Goal: Task Accomplishment & Management: Complete application form

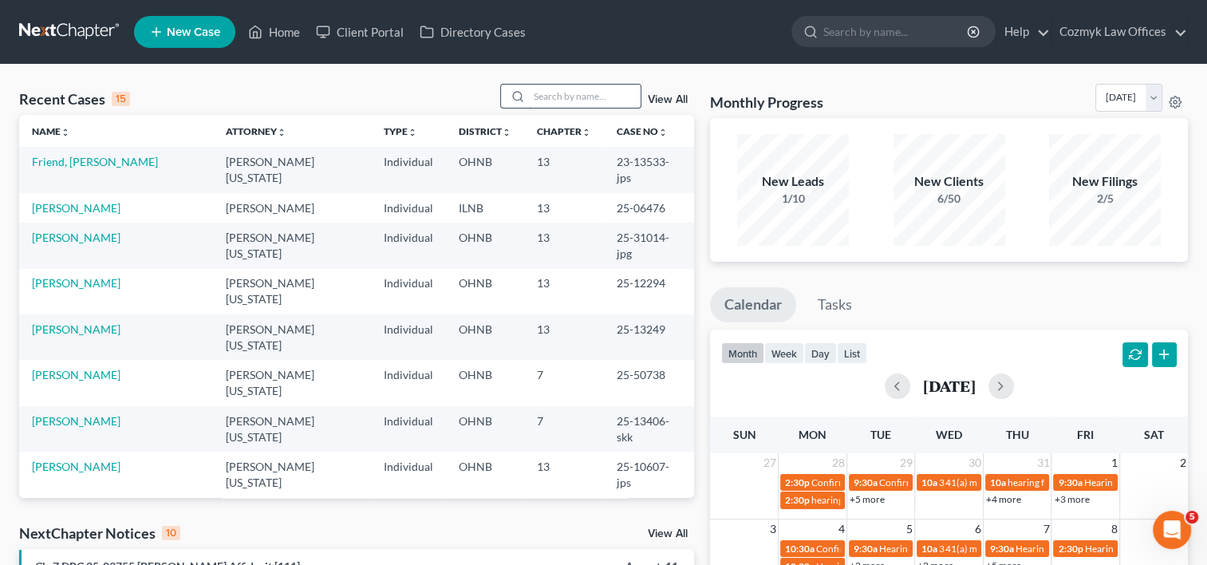
click at [571, 104] on input "search" at bounding box center [585, 96] width 112 height 23
type input "[PERSON_NAME]"
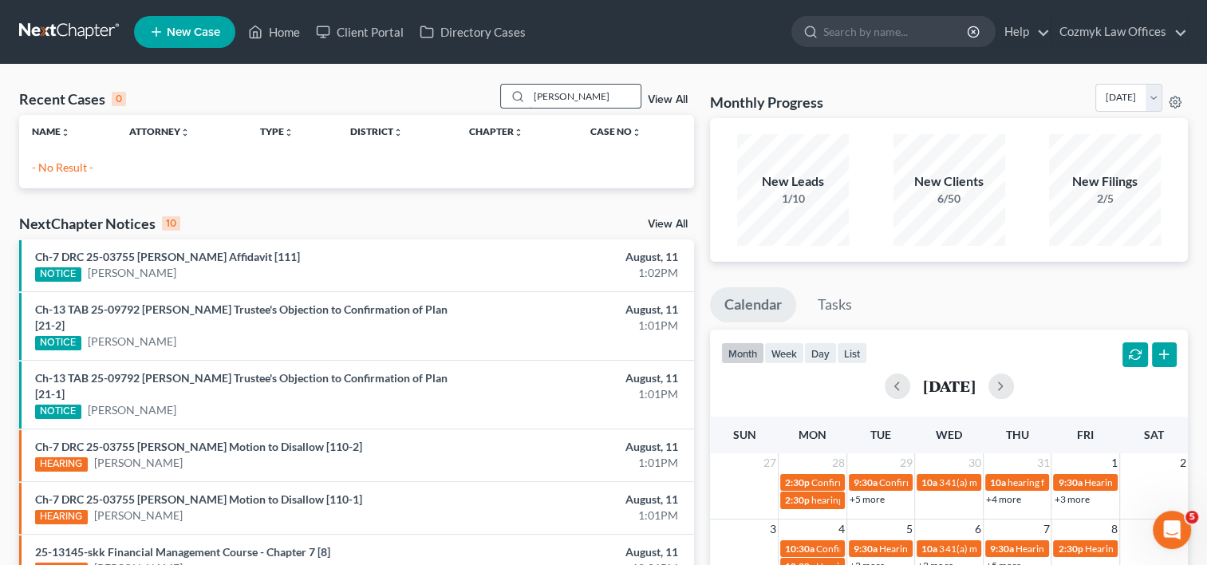
drag, startPoint x: 578, startPoint y: 93, endPoint x: 512, endPoint y: 93, distance: 65.4
click at [512, 93] on div "[PERSON_NAME]" at bounding box center [571, 96] width 142 height 25
click at [168, 34] on span "New Case" at bounding box center [193, 32] width 53 height 12
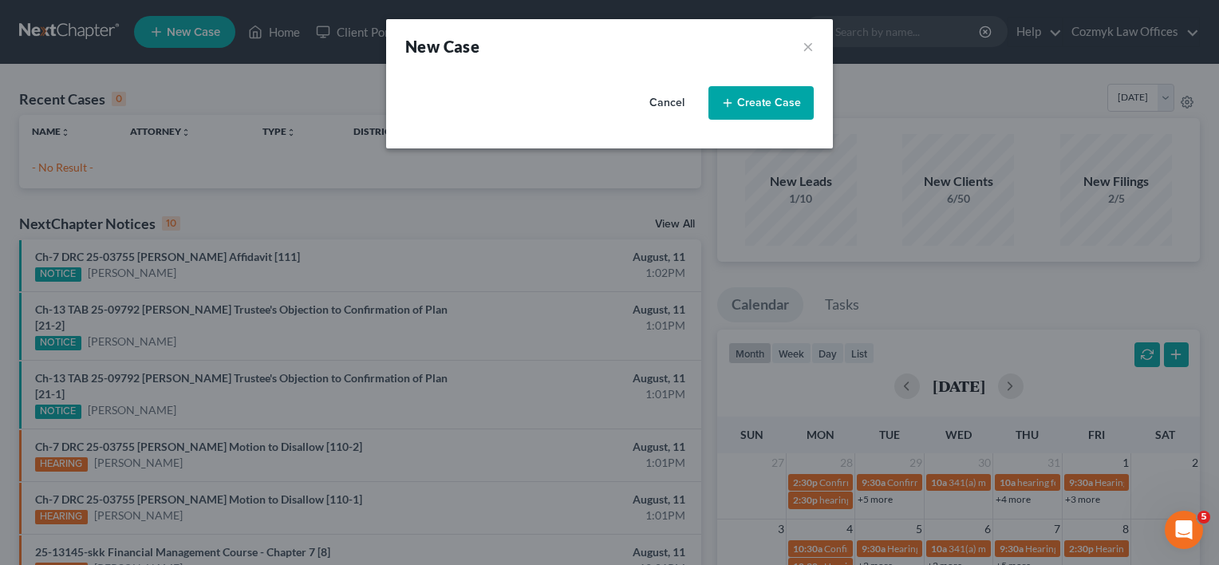
select select "61"
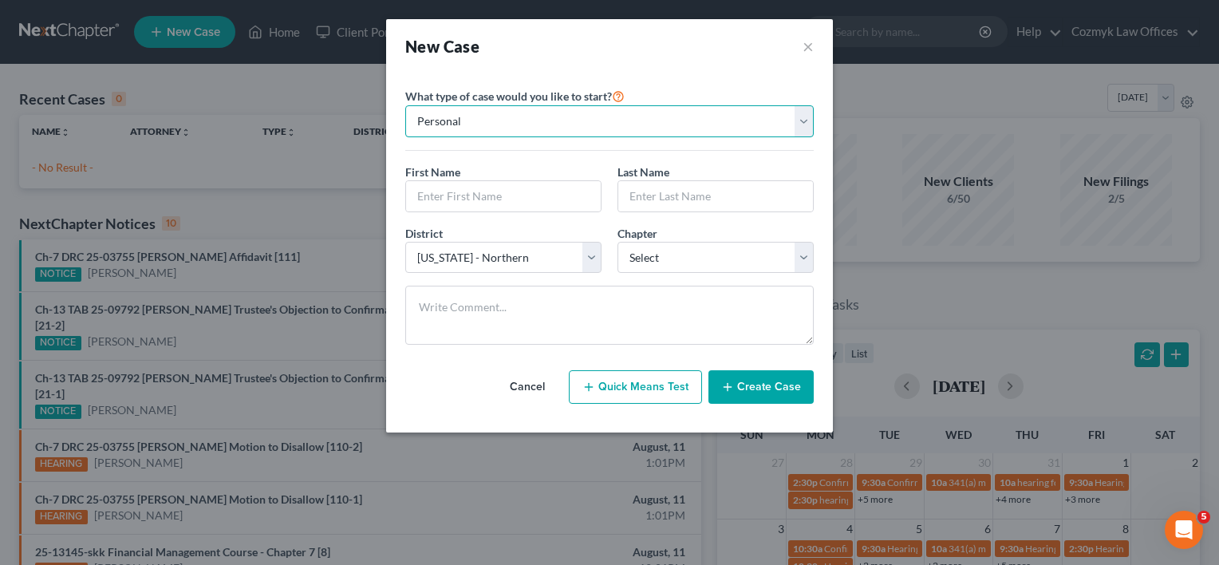
click at [800, 121] on select "Personal Business" at bounding box center [609, 121] width 409 height 32
click at [405, 105] on select "Personal Business" at bounding box center [609, 121] width 409 height 32
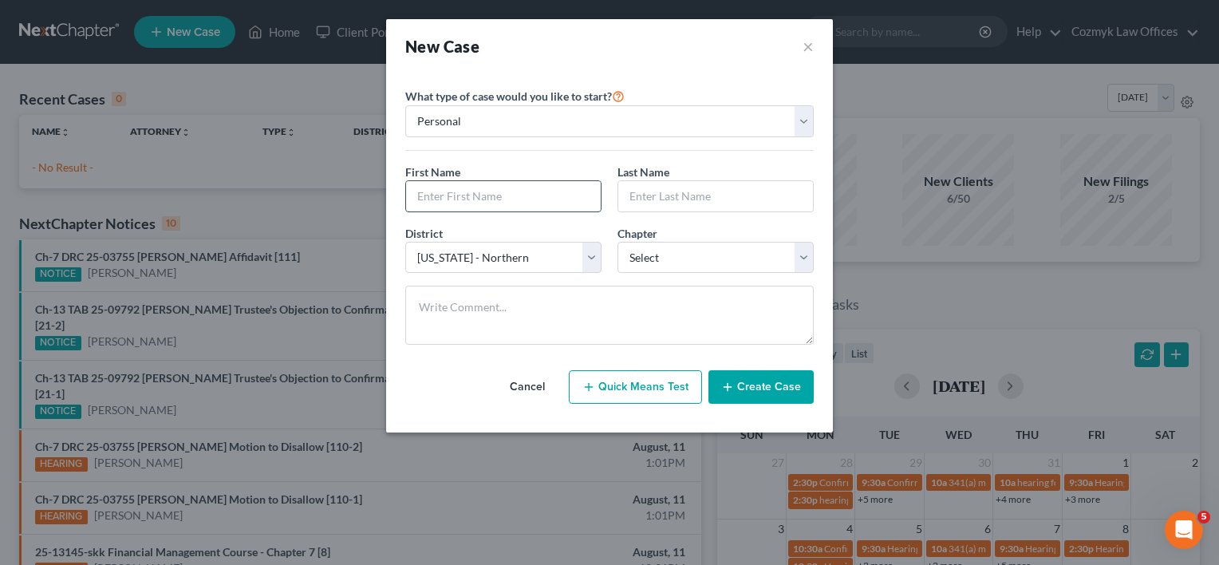
drag, startPoint x: 485, startPoint y: 192, endPoint x: 463, endPoint y: 188, distance: 22.6
click at [485, 192] on input "text" at bounding box center [503, 196] width 195 height 30
type input "[PERSON_NAME]"
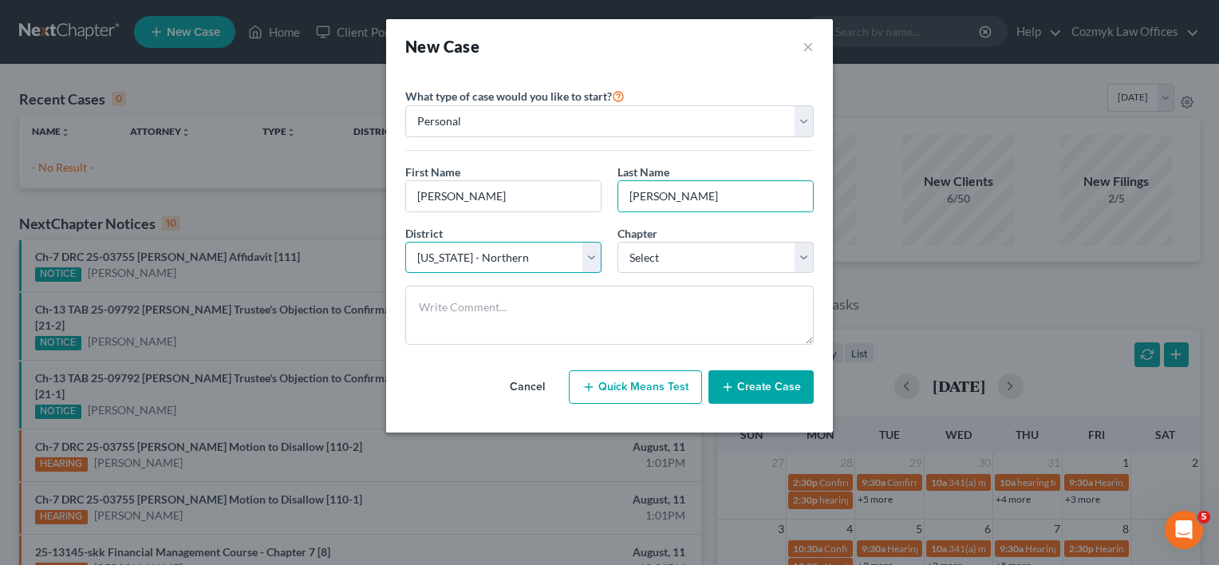
click at [590, 257] on select "Select [US_STATE] - [GEOGRAPHIC_DATA] [US_STATE] - [GEOGRAPHIC_DATA][US_STATE] …" at bounding box center [503, 258] width 196 height 32
select select "25"
click at [405, 242] on select "Select [US_STATE] - [GEOGRAPHIC_DATA] [US_STATE] - [GEOGRAPHIC_DATA][US_STATE] …" at bounding box center [503, 258] width 196 height 32
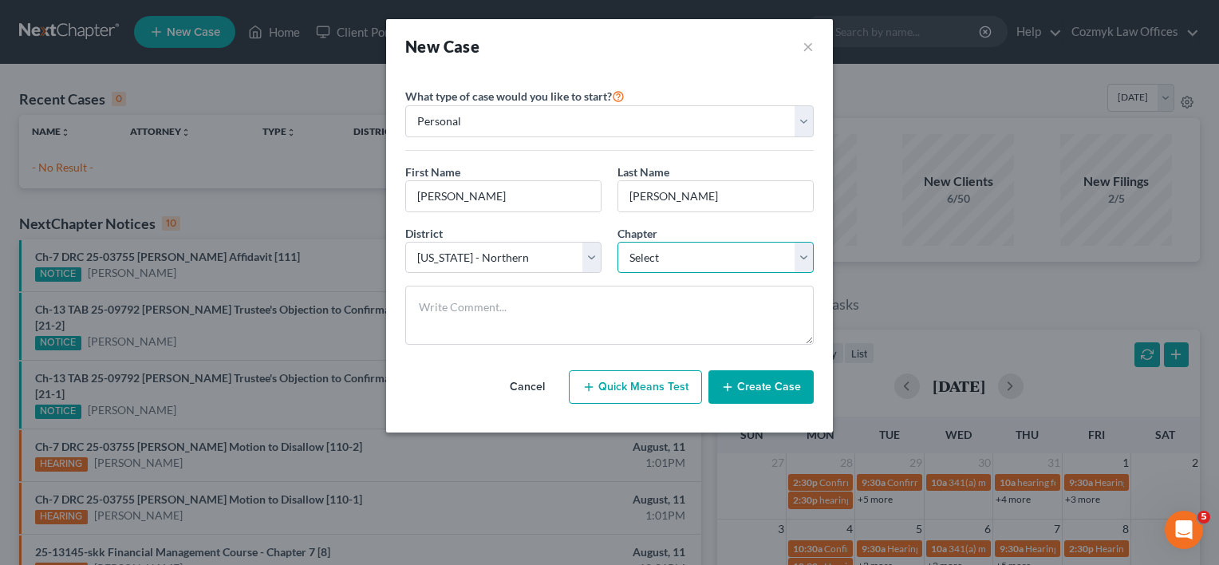
click at [807, 251] on select "Select 7 11 12 13" at bounding box center [716, 258] width 196 height 32
select select "3"
click at [618, 242] on select "Select 7 11 12 13" at bounding box center [716, 258] width 196 height 32
click at [753, 391] on button "Create Case" at bounding box center [761, 387] width 105 height 34
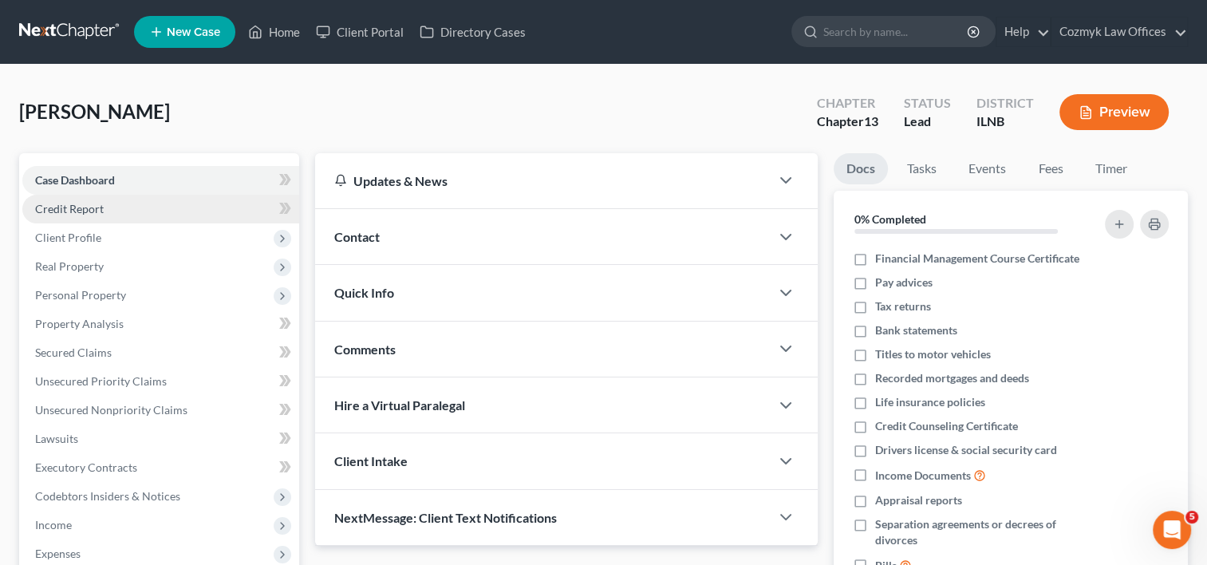
click at [101, 208] on span "Credit Report" at bounding box center [69, 209] width 69 height 14
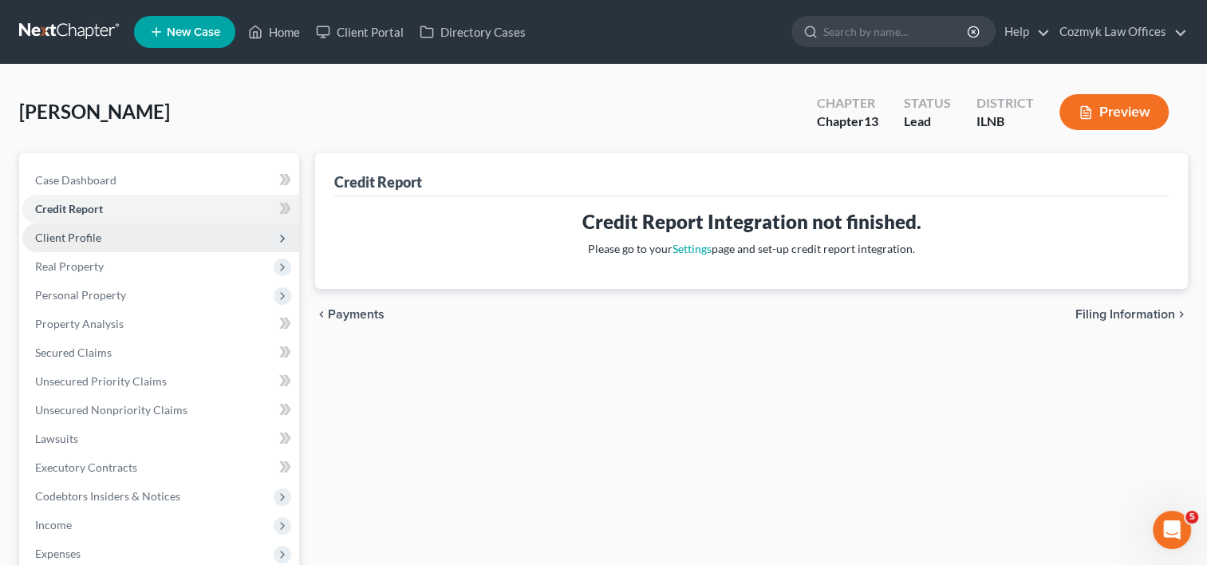
click at [106, 244] on span "Client Profile" at bounding box center [160, 237] width 277 height 29
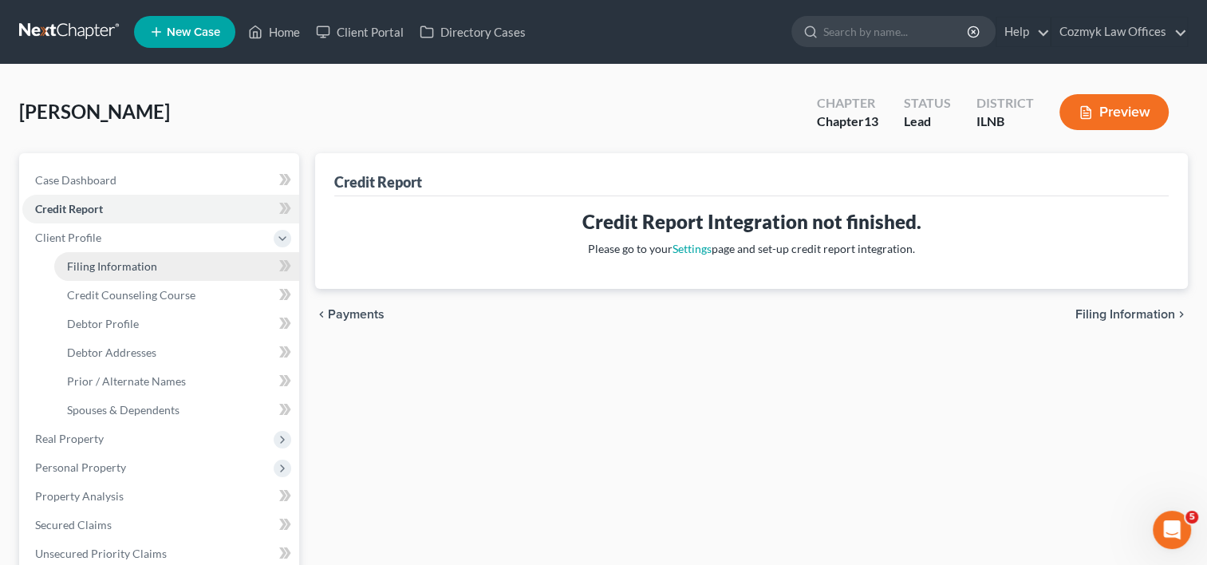
click at [105, 267] on span "Filing Information" at bounding box center [112, 266] width 90 height 14
select select "1"
select select "0"
select select "3"
select select "25"
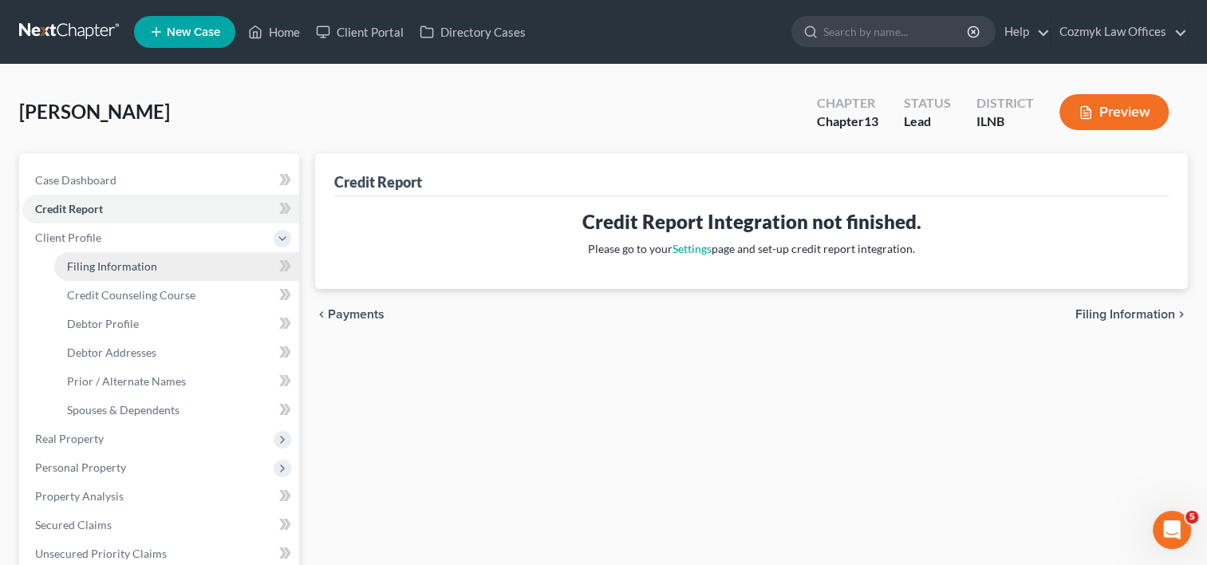
select select "14"
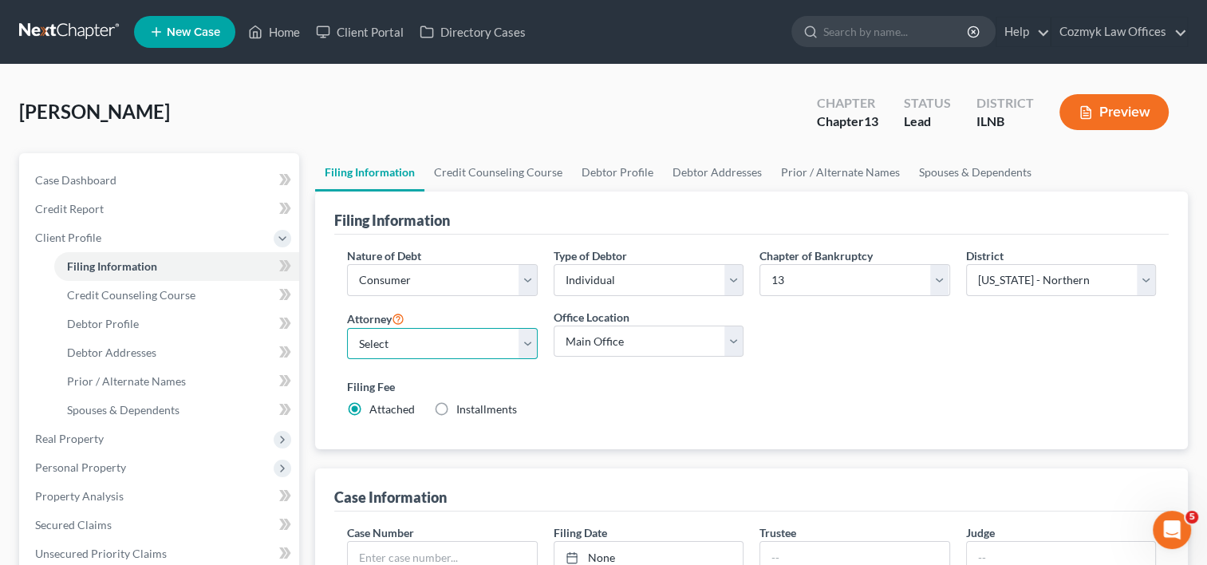
click at [530, 342] on select "Select [PERSON_NAME][US_STATE] - OHNB [PERSON_NAME][US_STATE] - OHSB [PERSON_NA…" at bounding box center [442, 344] width 190 height 32
select select "2"
click at [347, 328] on select "Select [PERSON_NAME][US_STATE] - OHNB [PERSON_NAME][US_STATE] - OHSB [PERSON_NA…" at bounding box center [442, 344] width 190 height 32
click at [739, 350] on select "Main Office Cozmyk Law Offices LLC" at bounding box center [649, 342] width 190 height 32
select select "0"
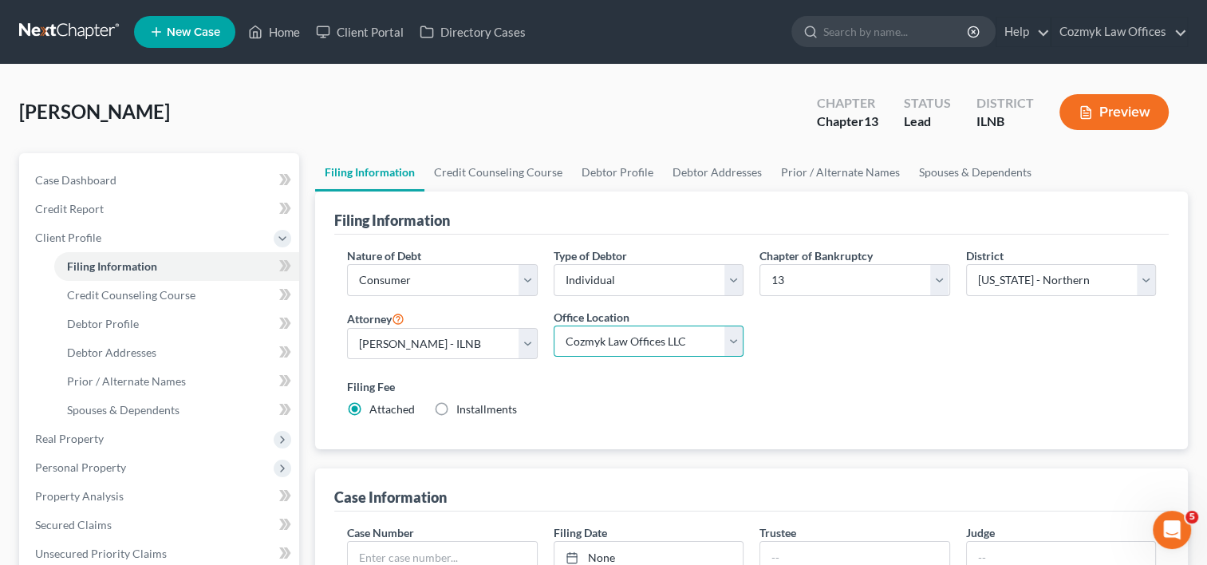
click at [554, 326] on select "Main Office Cozmyk Law Offices LLC" at bounding box center [649, 342] width 190 height 32
click at [868, 365] on div "Nature of Debt Select Business Consumer Other Nature of Business Select Clearin…" at bounding box center [751, 339] width 825 height 184
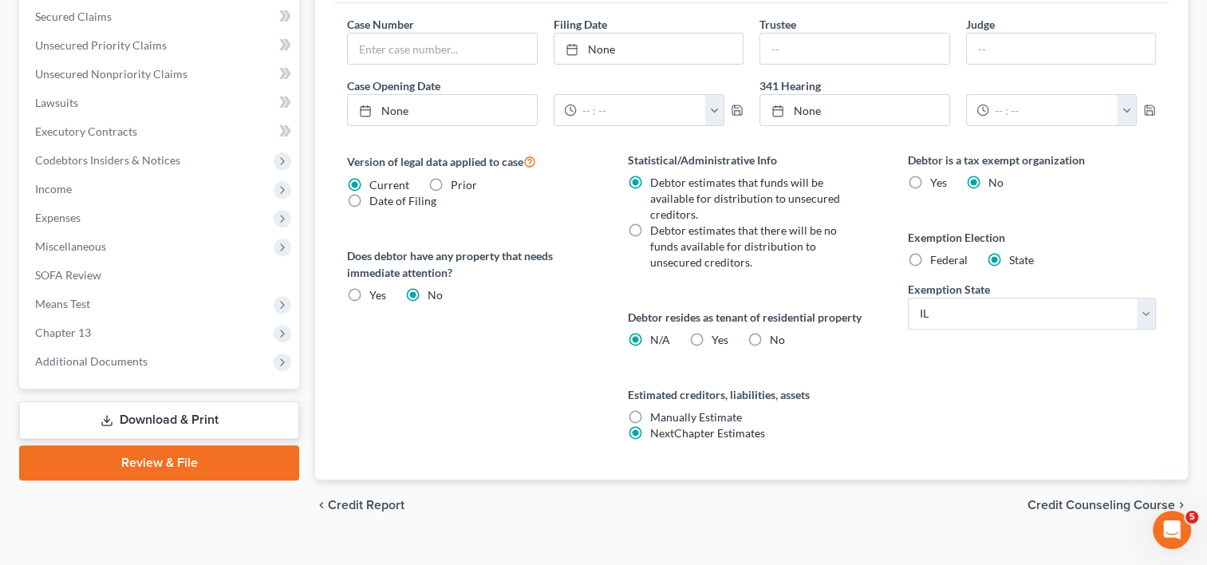
scroll to position [532, 0]
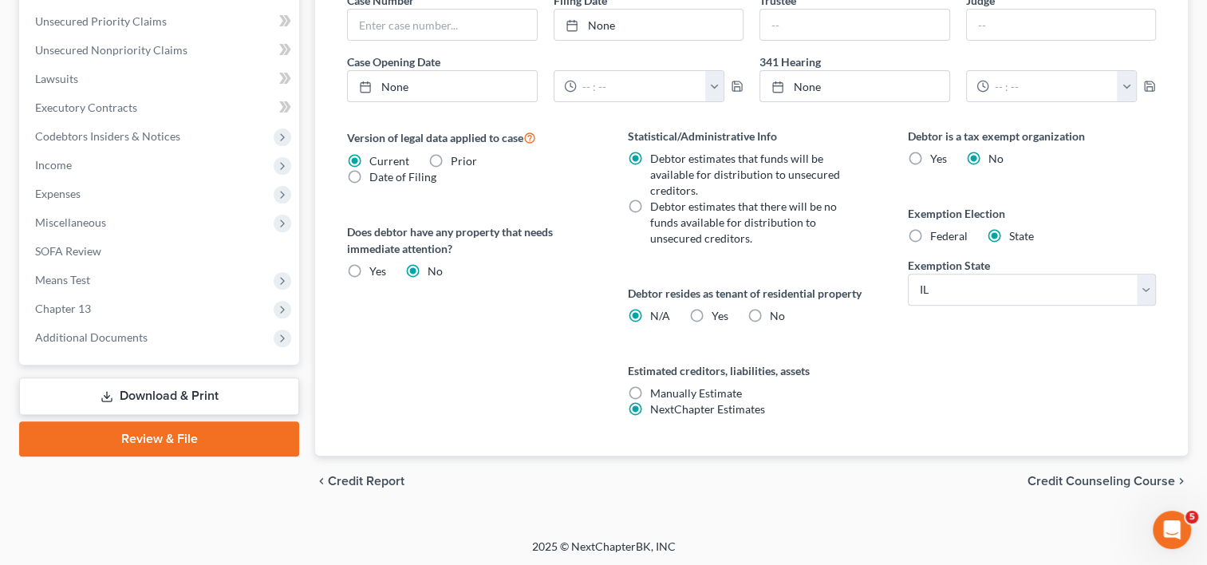
click at [1084, 480] on span "Credit Counseling Course" at bounding box center [1102, 481] width 148 height 13
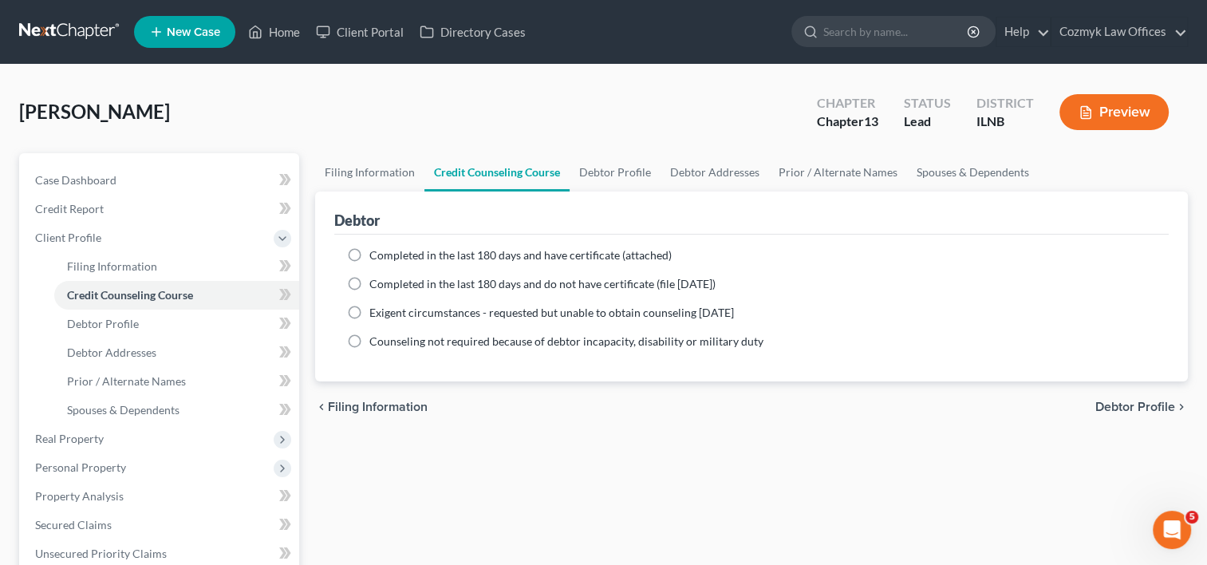
click at [369, 249] on label "Completed in the last 180 days and have certificate (attached)" at bounding box center [520, 255] width 302 height 16
click at [376, 249] on input "Completed in the last 180 days and have certificate (attached)" at bounding box center [381, 252] width 10 height 10
radio input "true"
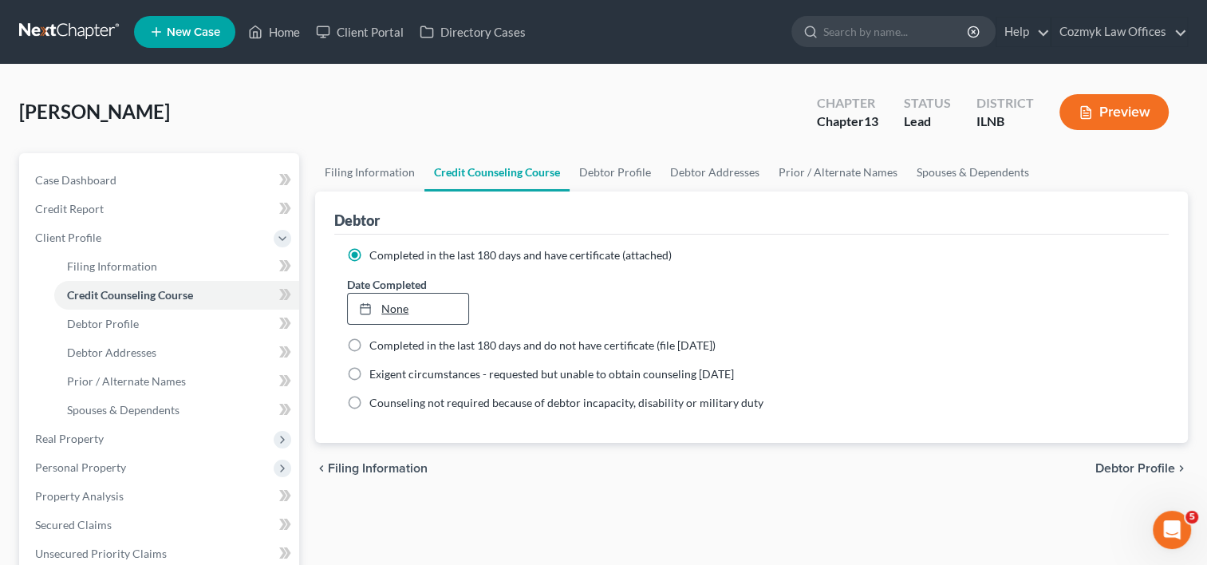
click at [397, 307] on link "None" at bounding box center [408, 309] width 120 height 30
type input "[DATE]"
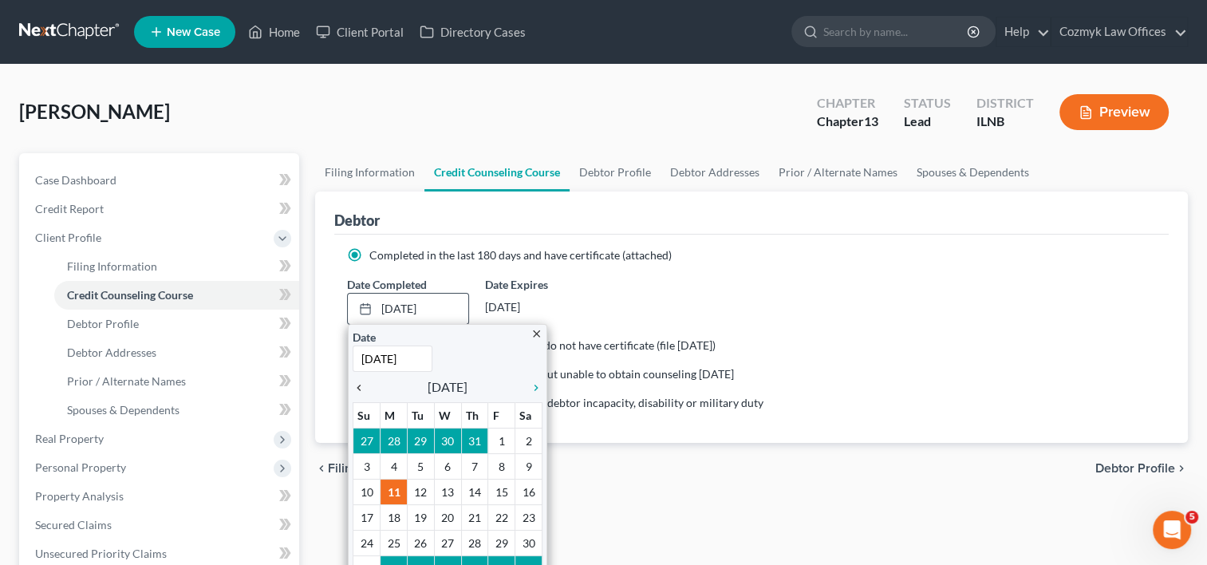
click at [358, 385] on icon "chevron_left" at bounding box center [363, 387] width 21 height 13
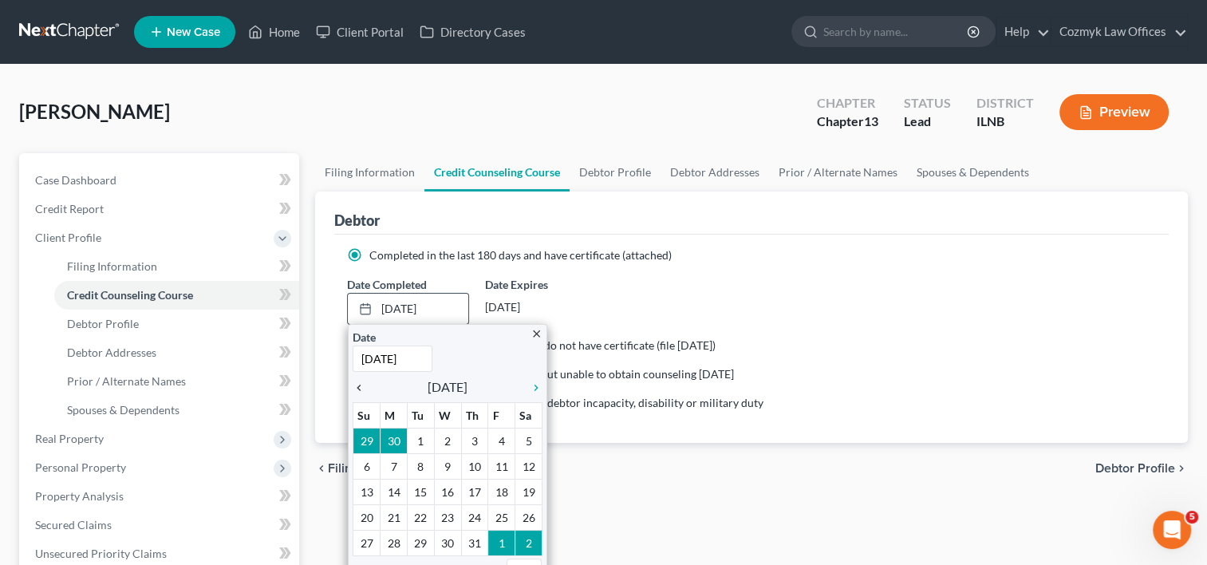
click at [358, 385] on icon "chevron_left" at bounding box center [363, 387] width 21 height 13
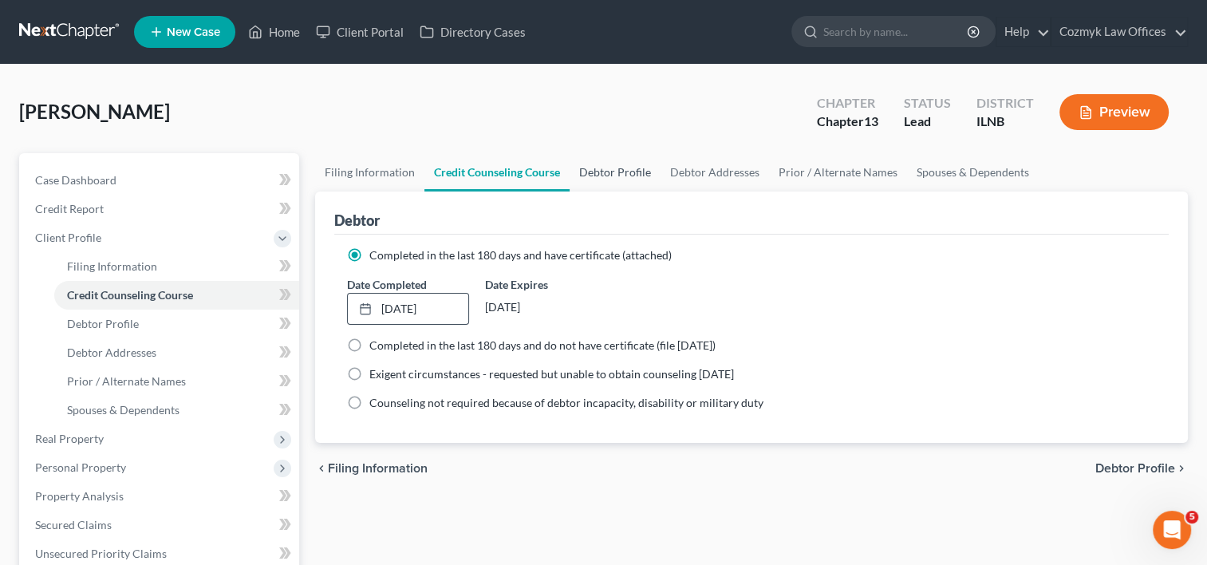
click at [618, 165] on link "Debtor Profile" at bounding box center [615, 172] width 91 height 38
select select "0"
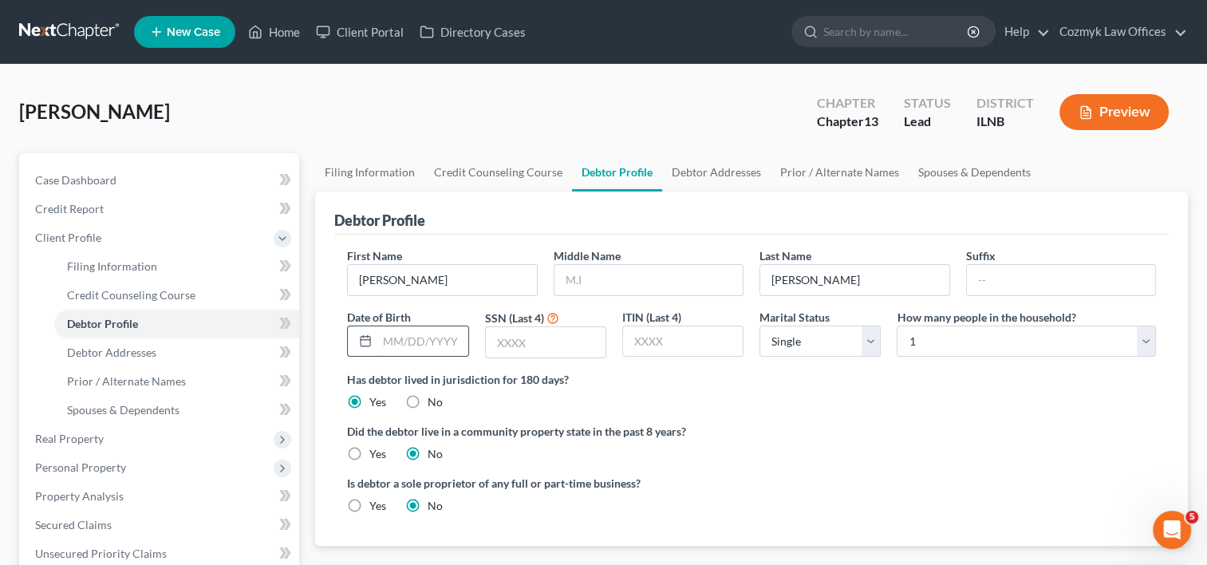
click at [424, 334] on input "text" at bounding box center [422, 341] width 90 height 30
click at [564, 342] on input "text" at bounding box center [546, 342] width 120 height 30
click at [663, 336] on input "text" at bounding box center [683, 341] width 120 height 30
click at [867, 332] on select "Select Single Married Separated Divorced Widowed" at bounding box center [820, 342] width 121 height 32
select select "1"
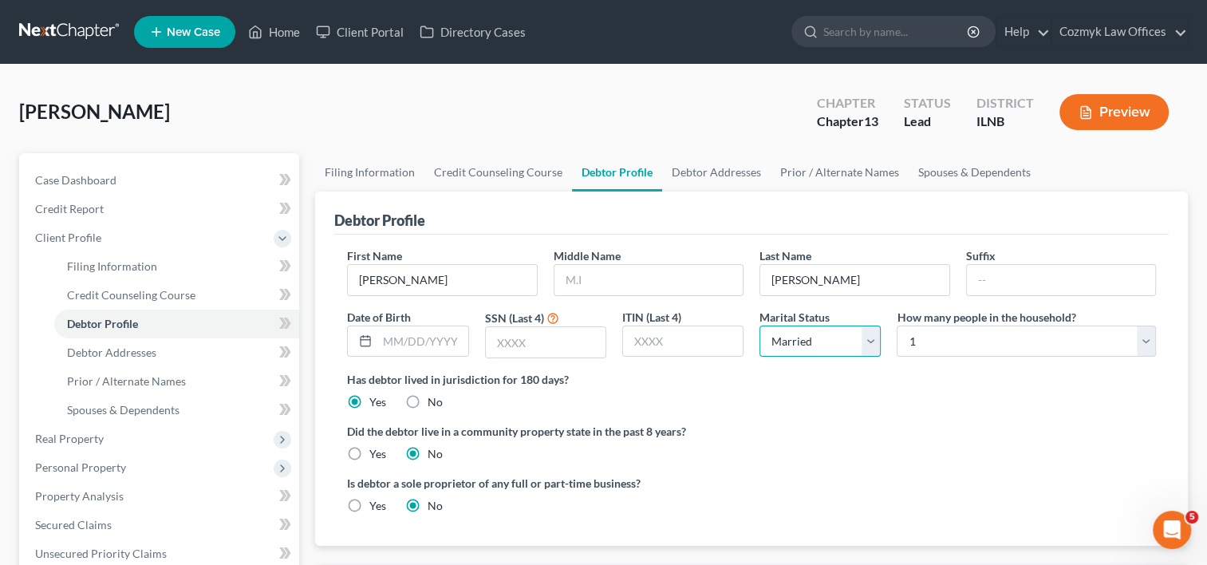
click at [760, 326] on select "Select Single Married Separated Divorced Widowed" at bounding box center [820, 342] width 121 height 32
click at [1148, 338] on select "Select 1 2 3 4 5 6 7 8 9 10 11 12 13 14 15 16 17 18 19 20" at bounding box center [1026, 342] width 259 height 32
select select "1"
click at [897, 326] on select "Select 1 2 3 4 5 6 7 8 9 10 11 12 13 14 15 16 17 18 19 20" at bounding box center [1026, 342] width 259 height 32
click at [856, 455] on div "Did the debtor live in a community property state in the past 8 years? Yes No" at bounding box center [751, 442] width 809 height 39
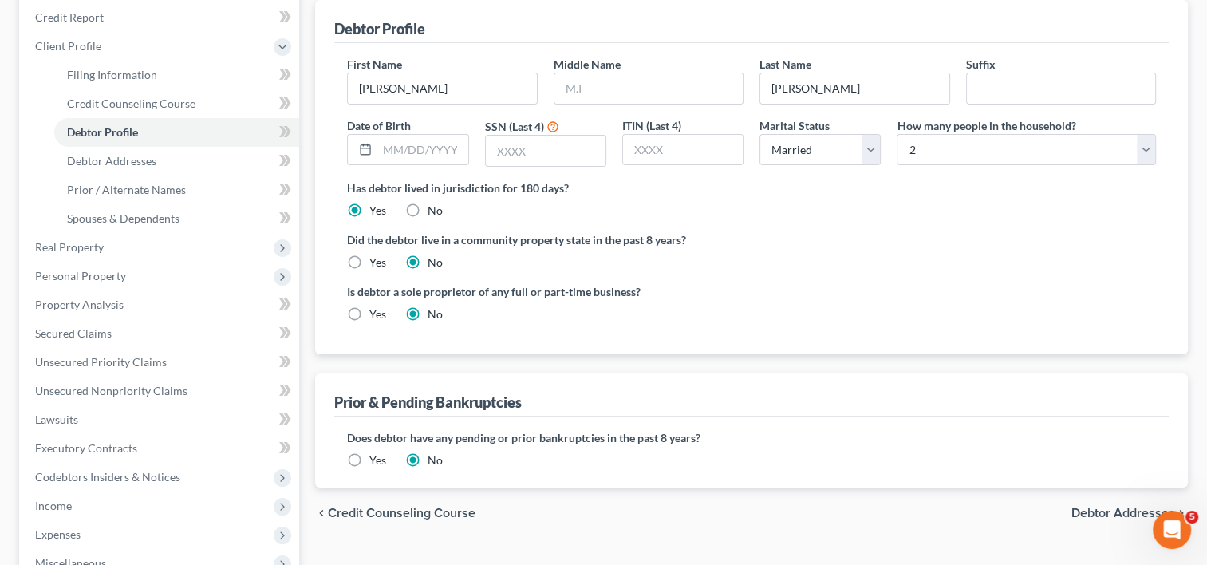
scroll to position [160, 0]
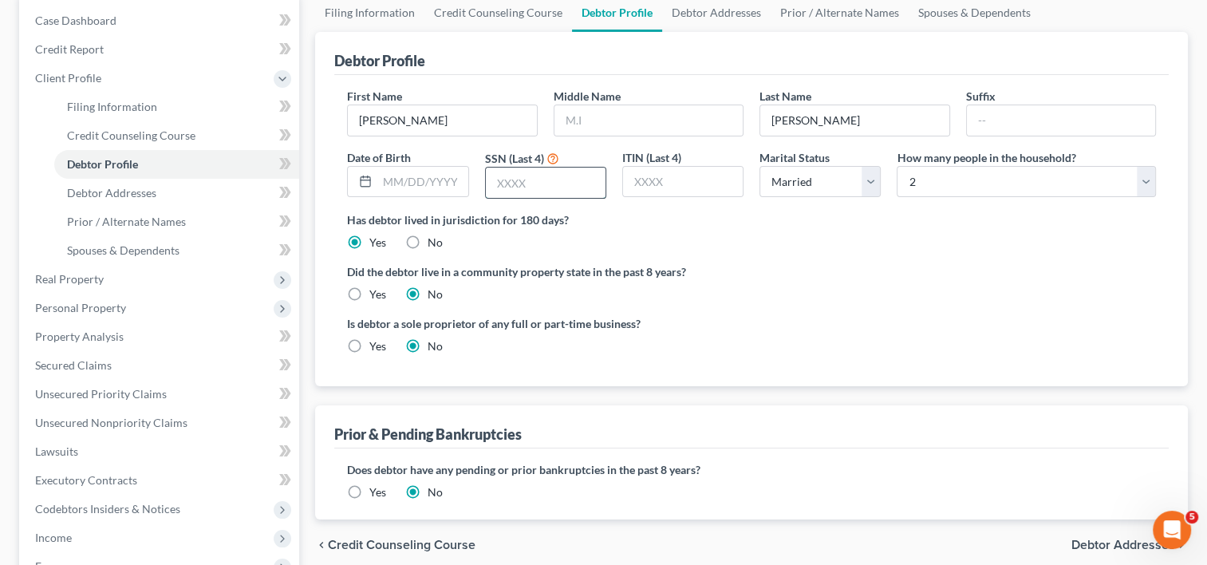
click at [551, 183] on input "text" at bounding box center [546, 183] width 120 height 30
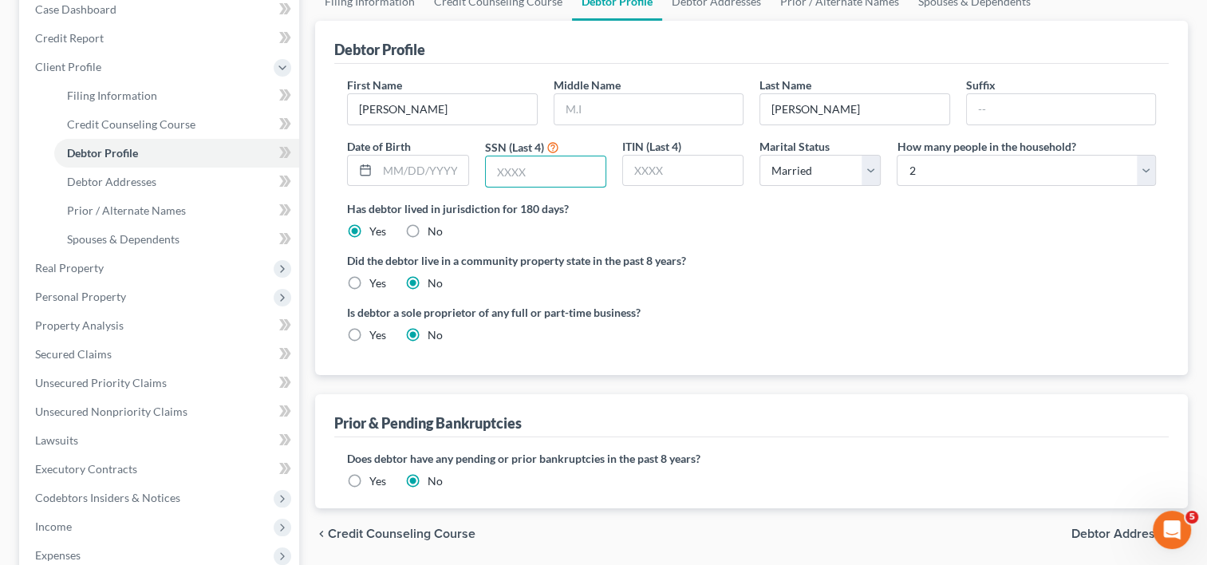
scroll to position [84, 0]
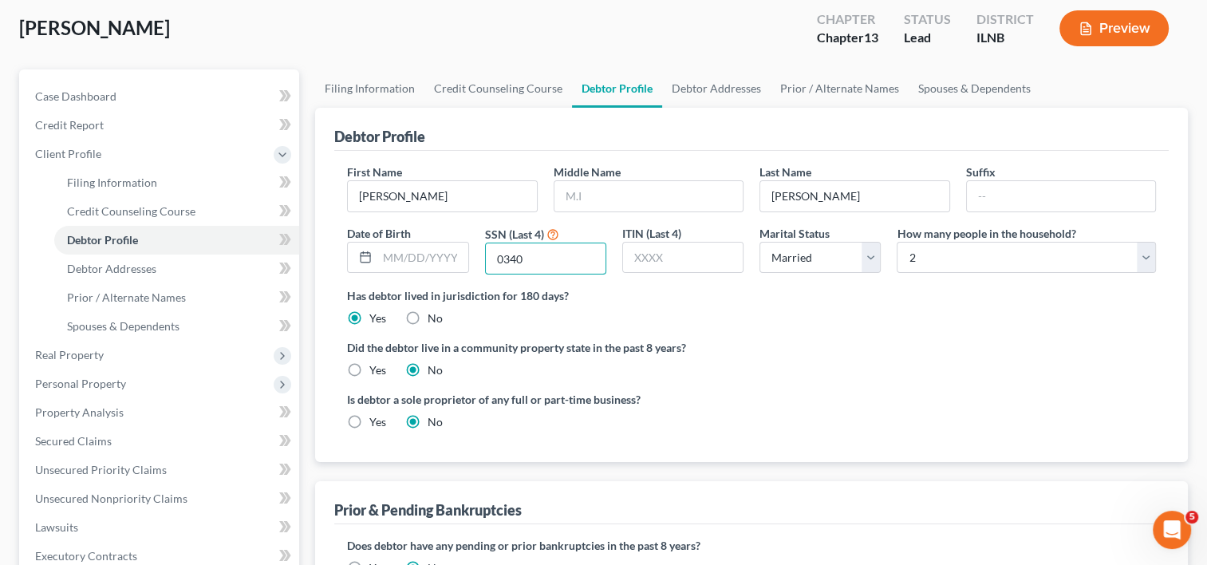
type input "0340"
click at [377, 256] on input "text" at bounding box center [422, 258] width 90 height 30
type input "[DATE]"
click at [622, 196] on input "text" at bounding box center [649, 196] width 188 height 30
type input "[PERSON_NAME]"
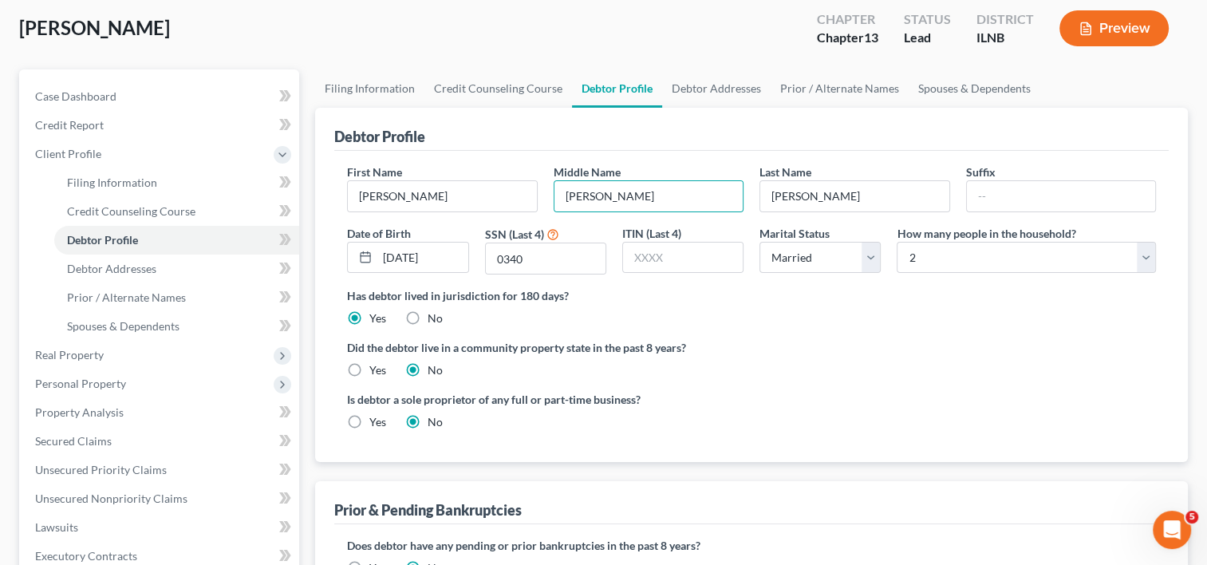
click at [792, 360] on div "Did the debtor live in a community property state in the past 8 years? Yes No" at bounding box center [751, 358] width 809 height 39
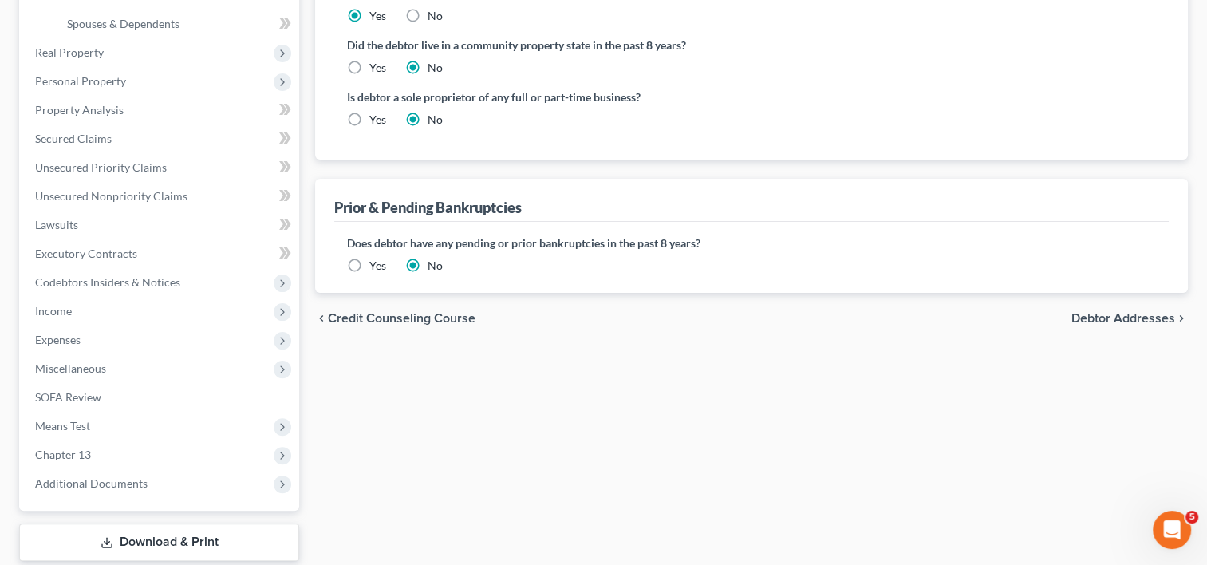
scroll to position [323, 0]
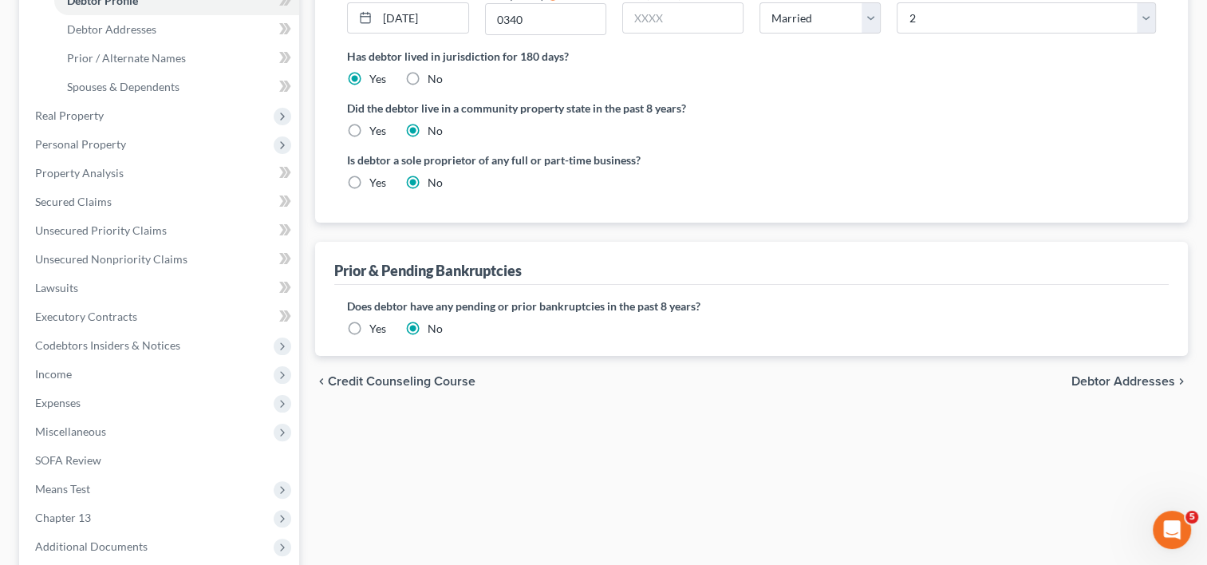
click at [1101, 380] on span "Debtor Addresses" at bounding box center [1124, 381] width 104 height 13
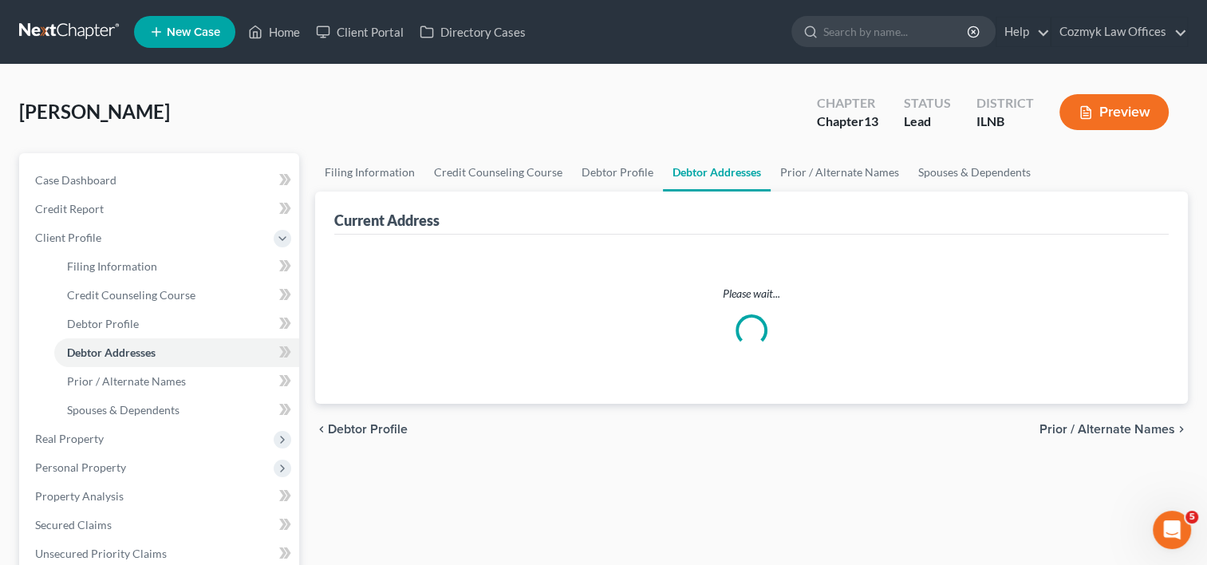
select select "0"
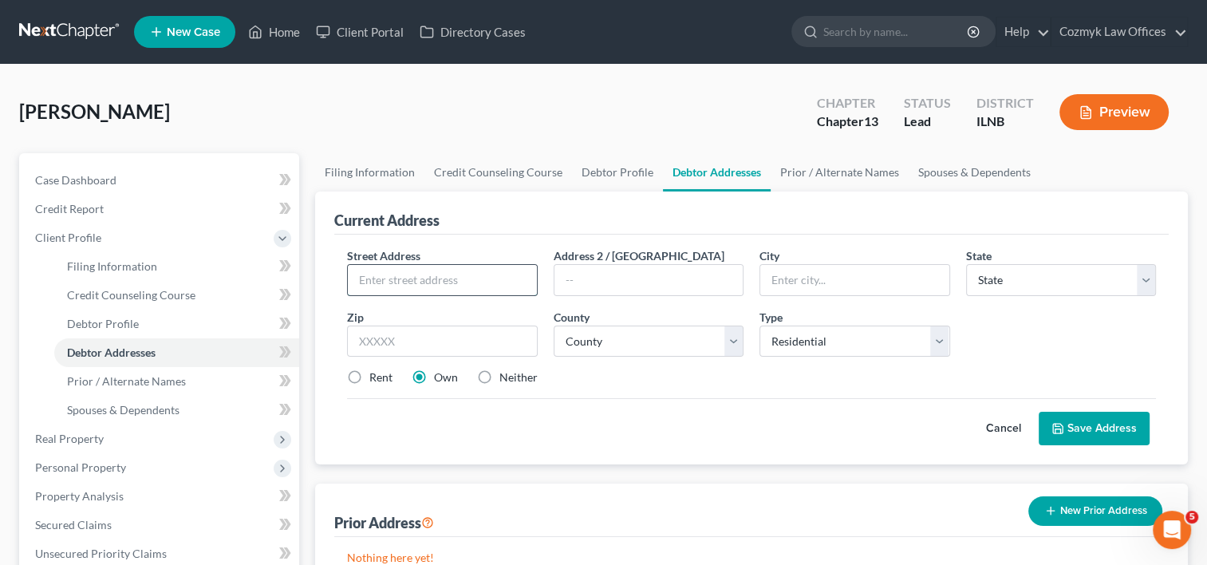
click at [498, 293] on input "text" at bounding box center [442, 280] width 188 height 30
type input "[STREET_ADDRESS][PERSON_NAME][PERSON_NAME]"
type input "[GEOGRAPHIC_DATA]"
select select "14"
type input "60510"
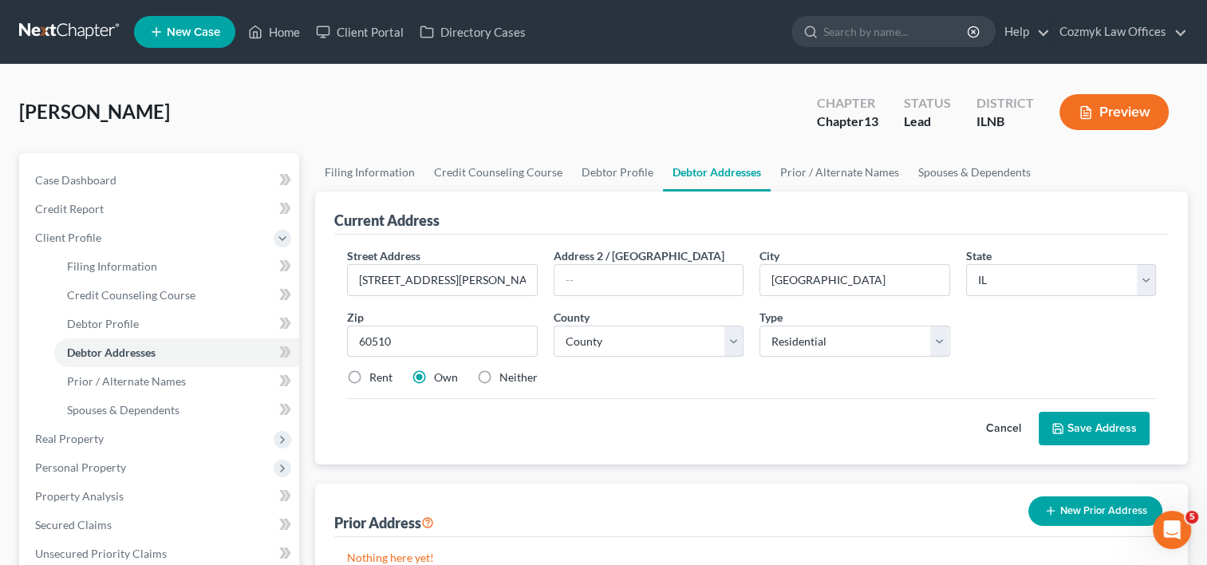
click at [652, 468] on div "Current Address Street Address * [STREET_ADDRESS][PERSON_NAME][PERSON_NAME] Add…" at bounding box center [751, 395] width 873 height 406
click at [1103, 421] on button "Save Address" at bounding box center [1094, 429] width 111 height 34
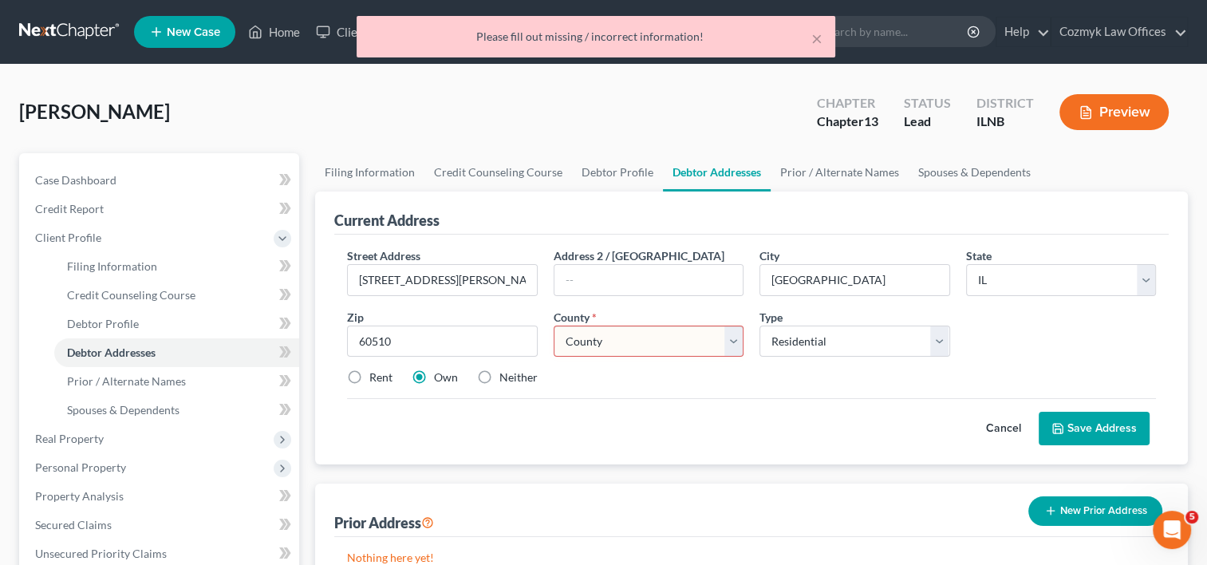
click at [739, 338] on select "County [GEOGRAPHIC_DATA] [GEOGRAPHIC_DATA] [GEOGRAPHIC_DATA] [GEOGRAPHIC_DATA] …" at bounding box center [649, 342] width 190 height 32
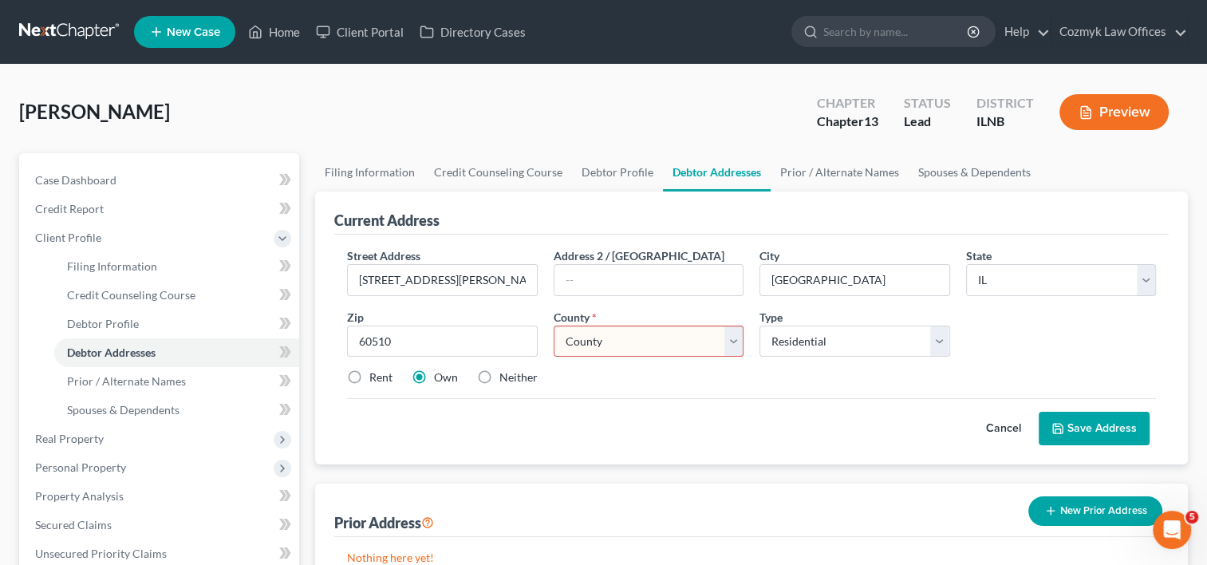
select select "44"
click at [554, 326] on select "County [GEOGRAPHIC_DATA] [GEOGRAPHIC_DATA] [GEOGRAPHIC_DATA] [GEOGRAPHIC_DATA] …" at bounding box center [649, 342] width 190 height 32
click at [752, 409] on div "Cancel Save Address" at bounding box center [751, 421] width 809 height 47
click at [938, 342] on select "Select Residential Mailing Rental Business" at bounding box center [855, 342] width 190 height 32
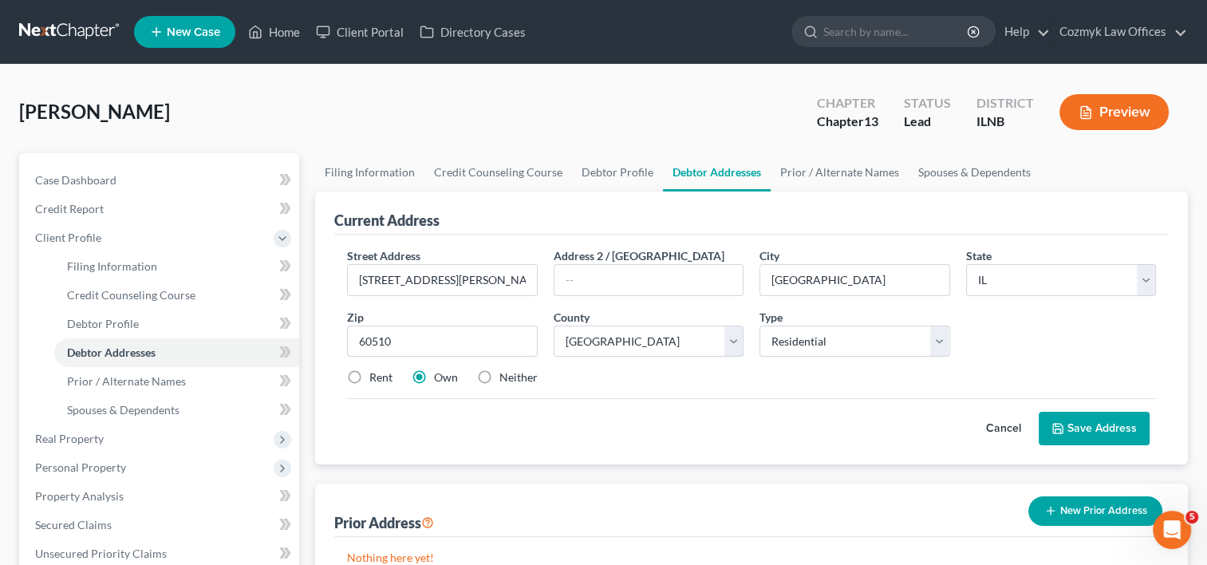
click at [1092, 423] on button "Save Address" at bounding box center [1094, 429] width 111 height 34
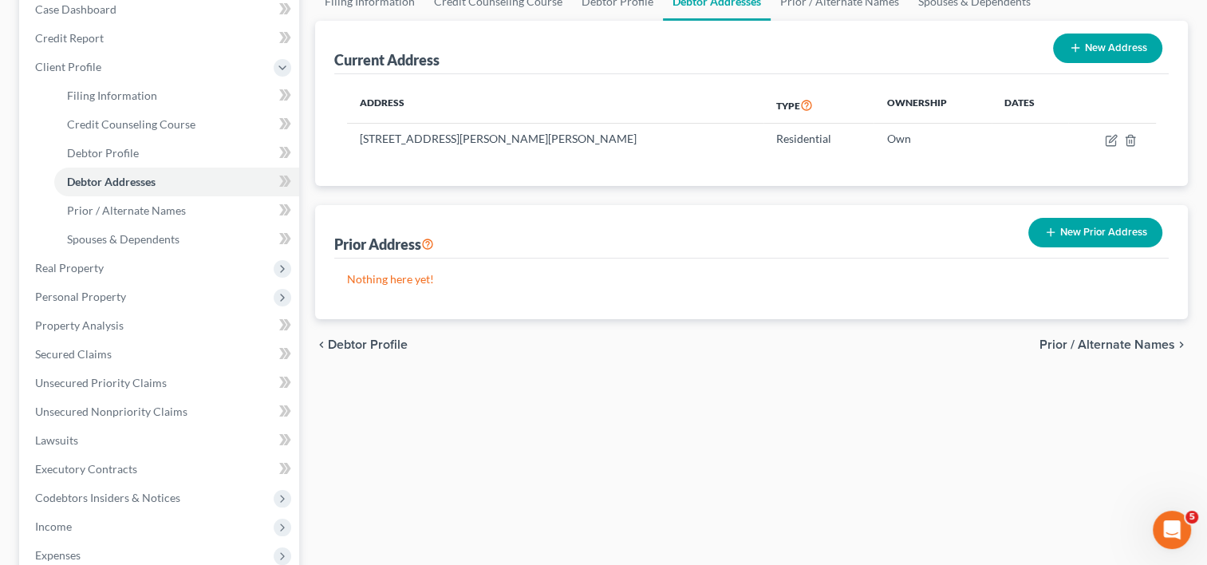
scroll to position [164, 0]
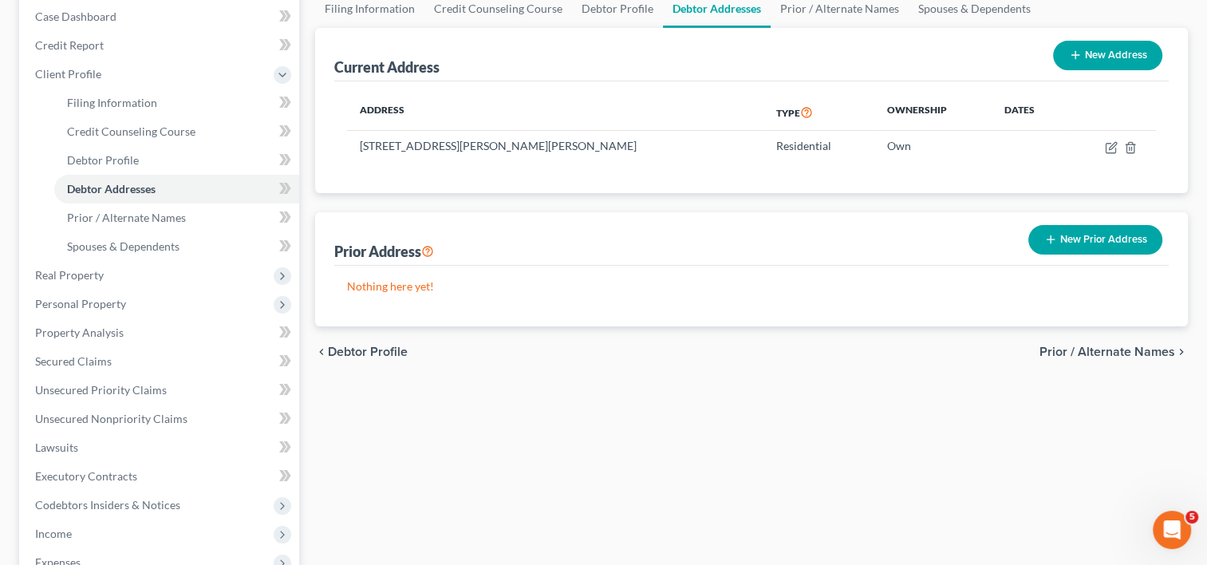
click at [1079, 351] on span "Prior / Alternate Names" at bounding box center [1108, 352] width 136 height 13
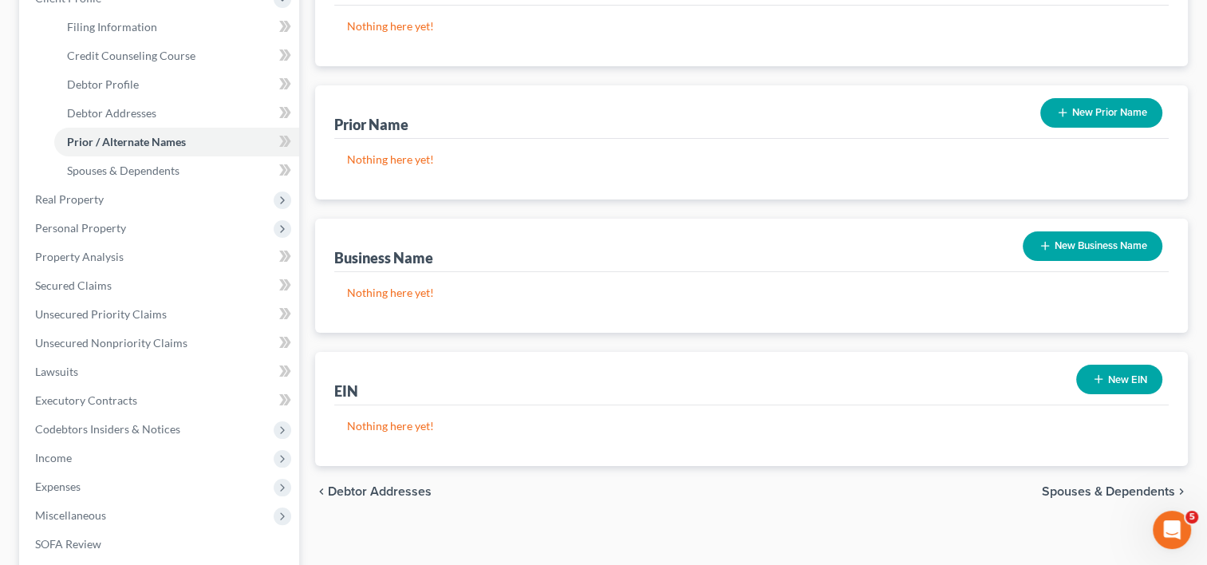
scroll to position [399, 0]
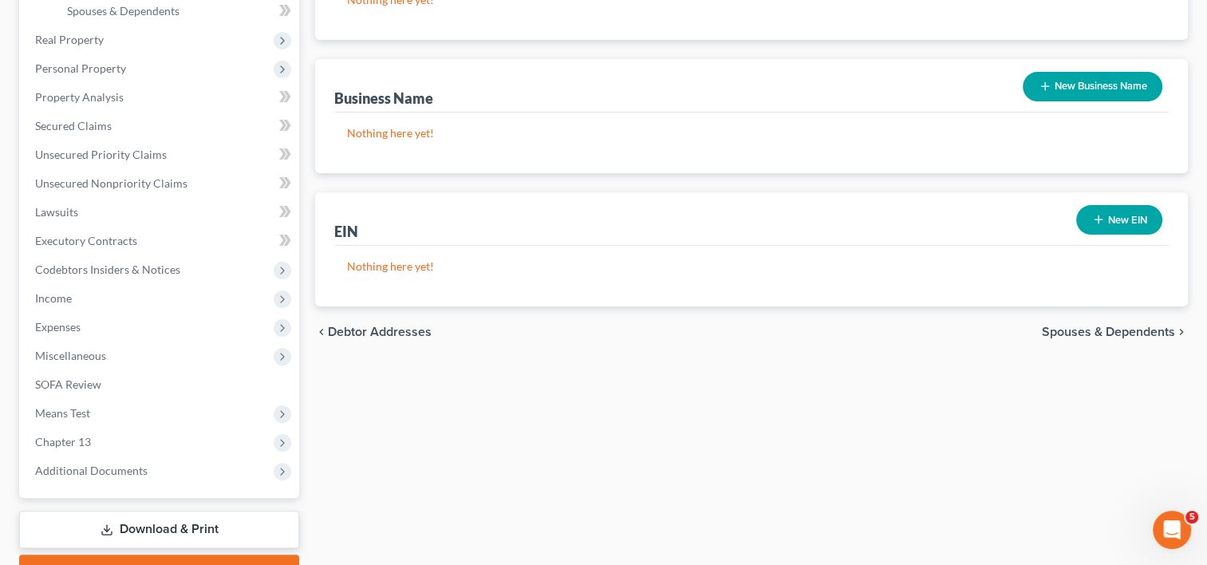
click at [1129, 338] on span "Spouses & Dependents" at bounding box center [1108, 332] width 133 height 13
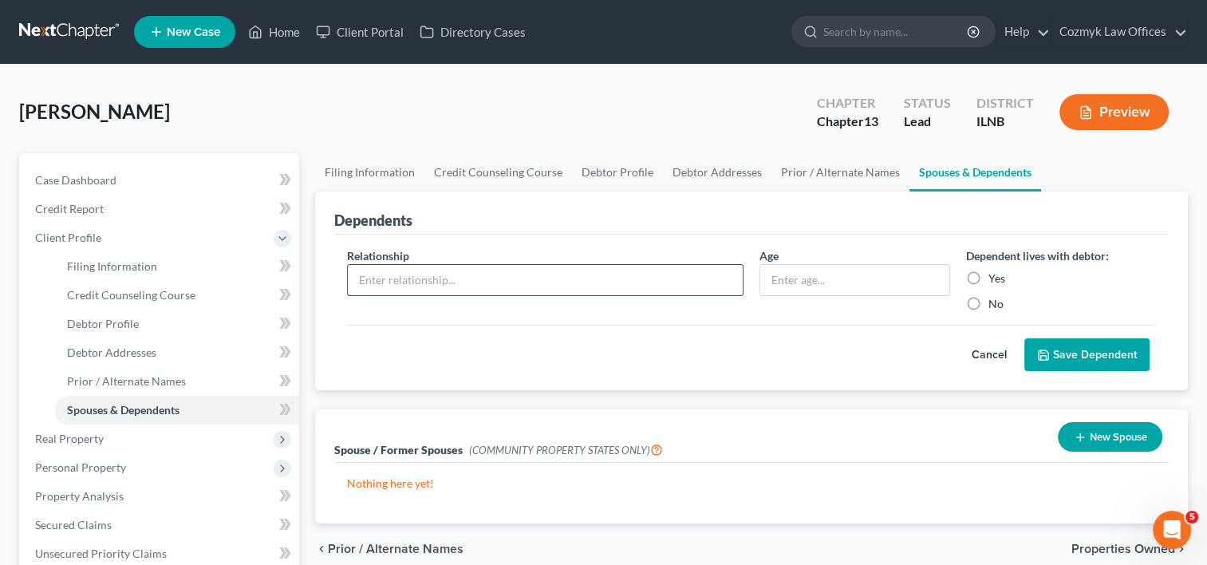
click at [664, 276] on input "text" at bounding box center [545, 280] width 395 height 30
click at [754, 350] on div "Cancel Save Dependent" at bounding box center [751, 348] width 809 height 47
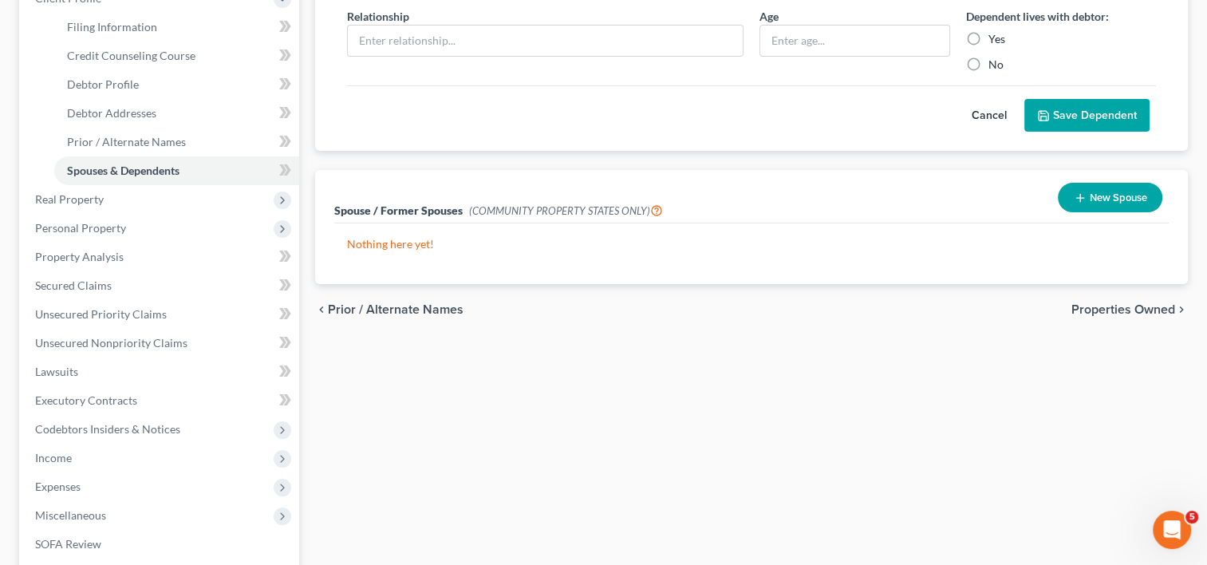
scroll to position [160, 0]
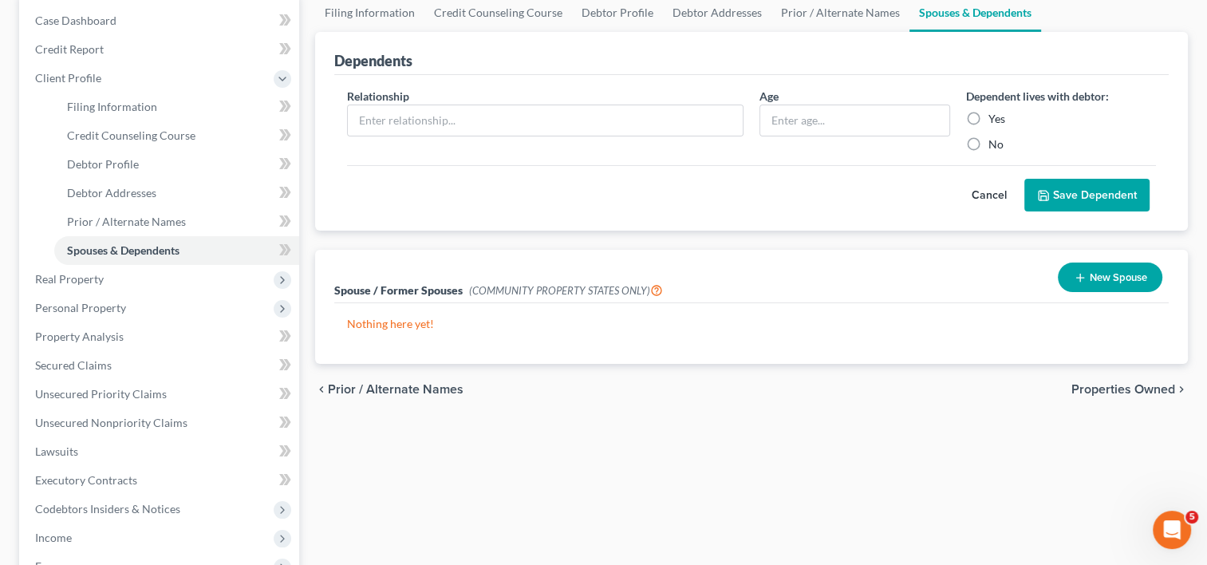
click at [1099, 394] on span "Properties Owned" at bounding box center [1124, 389] width 104 height 13
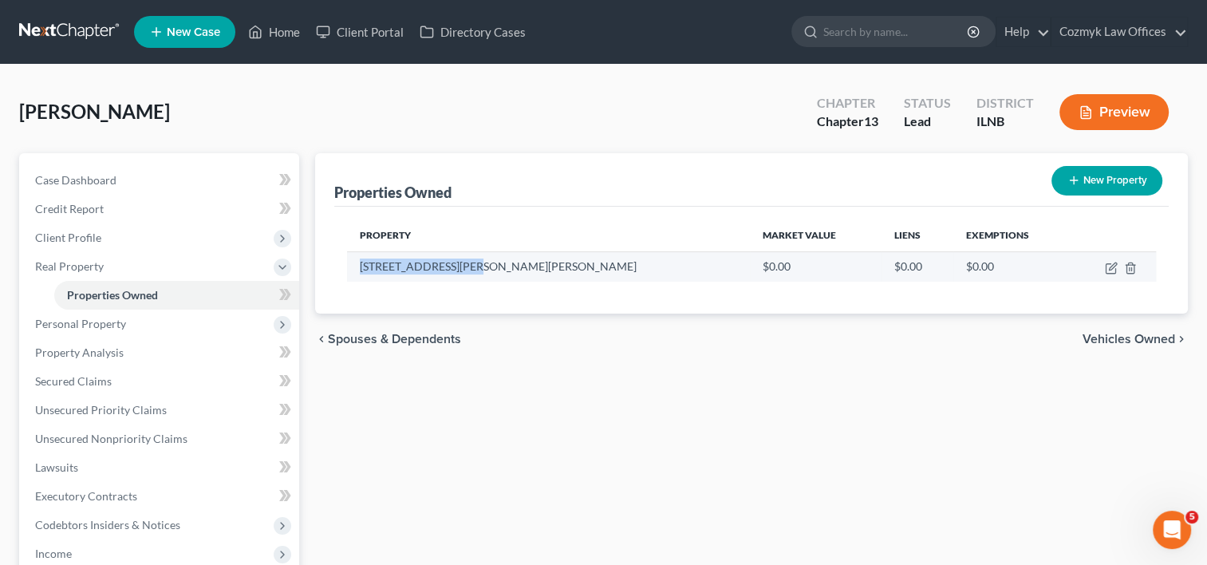
drag, startPoint x: 361, startPoint y: 264, endPoint x: 472, endPoint y: 262, distance: 111.7
click at [472, 262] on td "[STREET_ADDRESS][PERSON_NAME][PERSON_NAME]" at bounding box center [548, 266] width 403 height 30
drag, startPoint x: 472, startPoint y: 262, endPoint x: 462, endPoint y: 268, distance: 12.2
copy td "[STREET_ADDRESS][PERSON_NAME][PERSON_NAME]"
click at [750, 262] on td "$0.00" at bounding box center [816, 266] width 132 height 30
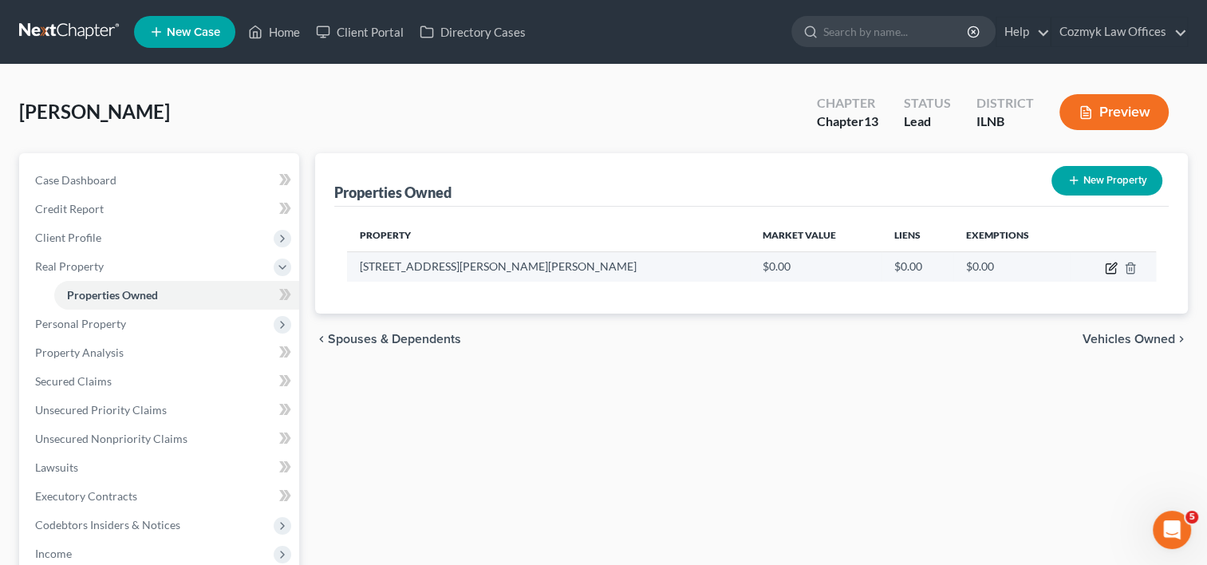
click at [1105, 267] on icon "button" at bounding box center [1111, 268] width 13 height 13
select select "14"
select select "44"
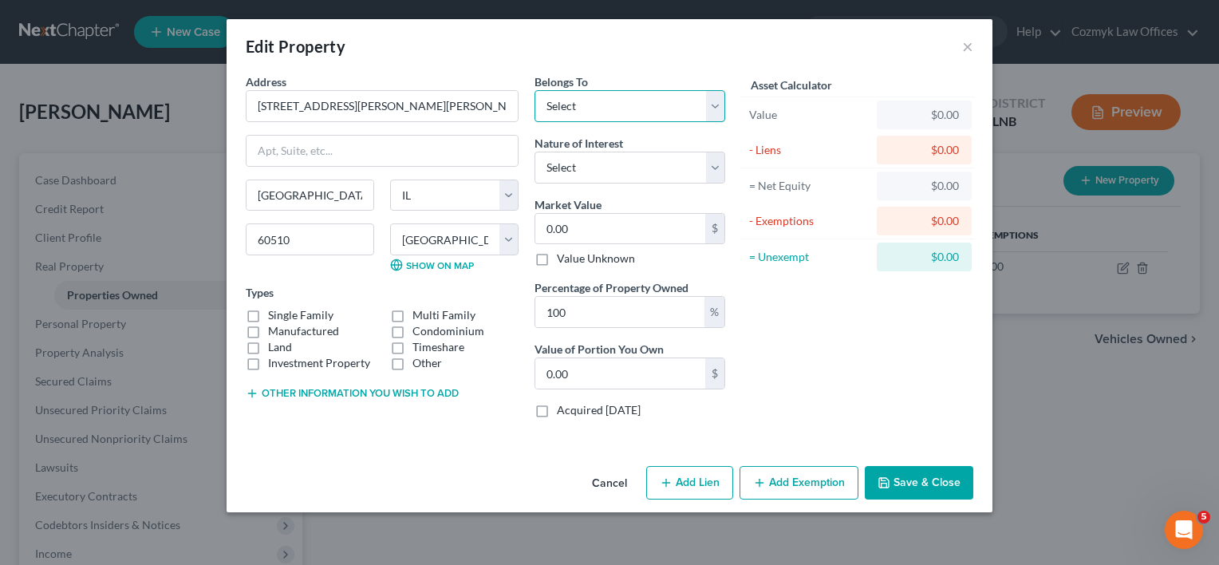
click at [709, 105] on select "Select Debtor 1 Only Debtor 2 Only Debtor 1 And Debtor 2 Only At Least One Of T…" at bounding box center [630, 106] width 191 height 32
select select "3"
click at [535, 90] on select "Select Debtor 1 Only Debtor 2 Only Debtor 1 And Debtor 2 Only At Least One Of T…" at bounding box center [630, 106] width 191 height 32
click at [713, 166] on select "Select Fee Simple Joint Tenant Life Estate Equitable Interest Future Interest T…" at bounding box center [630, 168] width 191 height 32
select select "0"
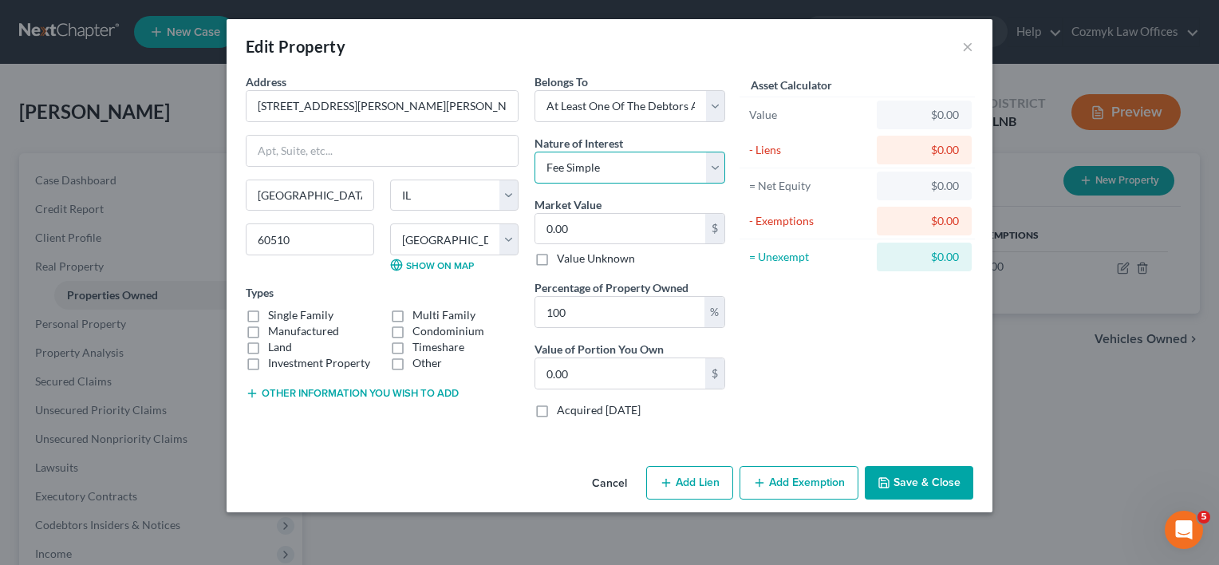
click at [535, 152] on select "Select Fee Simple Joint Tenant Life Estate Equitable Interest Future Interest T…" at bounding box center [630, 168] width 191 height 32
type input "6"
type input "6.00"
type input "67"
type input "67.00"
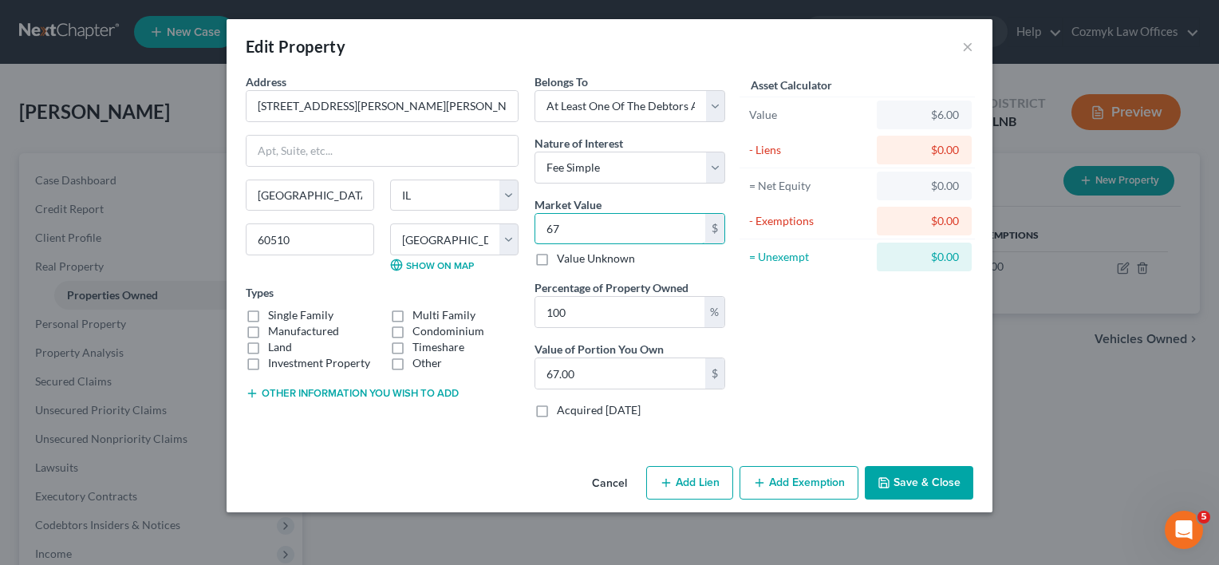
type input "675"
type input "675.00"
type input "6750"
type input "6,750.00"
type input "6,7500"
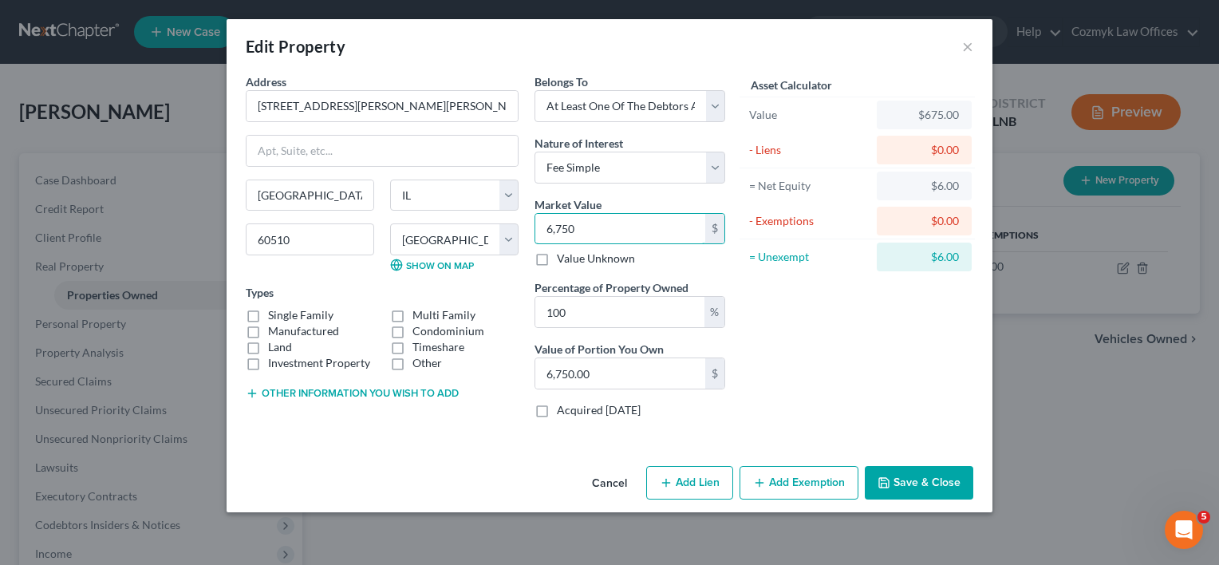
type input "67,500.00"
type input "67,5000"
type input "675,000.00"
type input "675,000"
click at [268, 323] on label "Manufactured" at bounding box center [303, 331] width 71 height 16
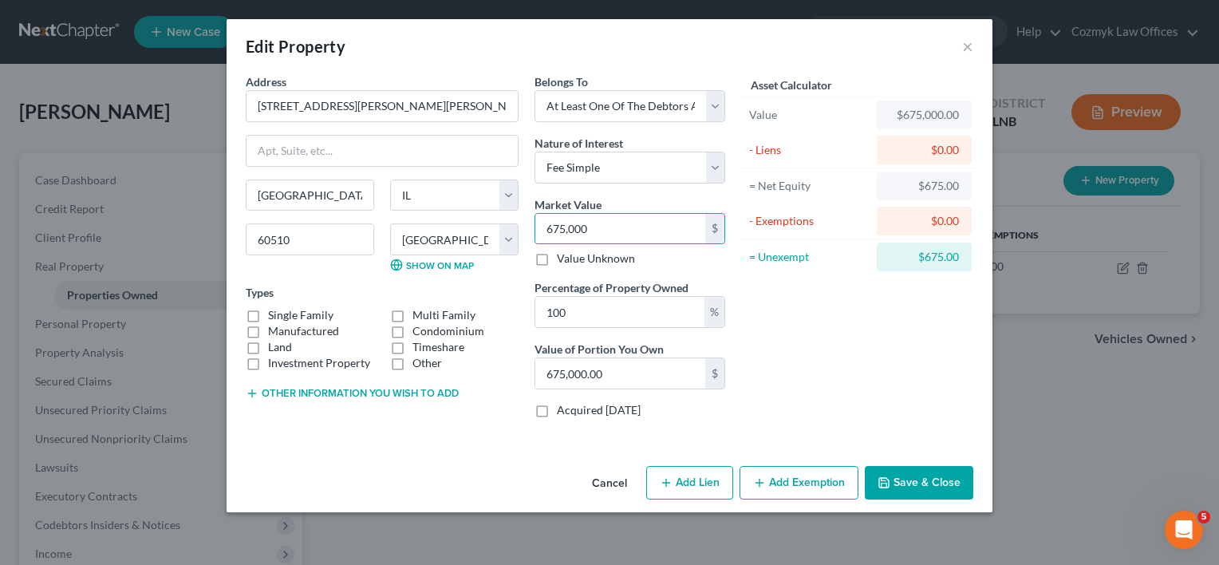
click at [275, 323] on input "Manufactured" at bounding box center [280, 328] width 10 height 10
click at [268, 323] on label "Manufactured" at bounding box center [303, 331] width 71 height 16
click at [275, 323] on input "Manufactured" at bounding box center [280, 328] width 10 height 10
checkbox input "false"
click at [268, 313] on label "Single Family" at bounding box center [300, 315] width 65 height 16
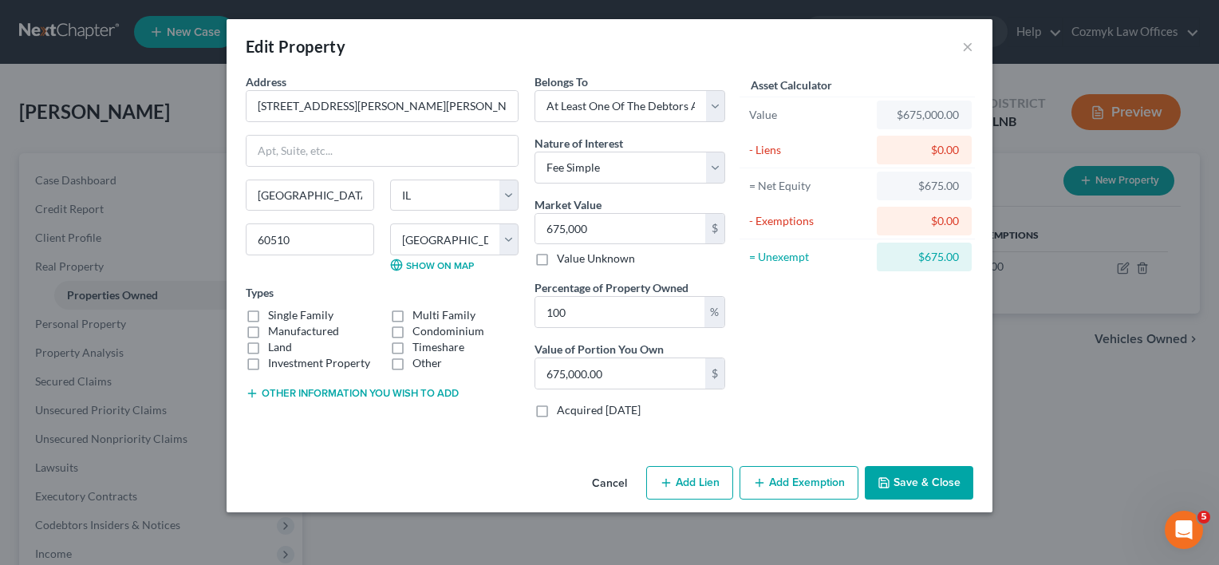
click at [275, 313] on input "Single Family" at bounding box center [280, 312] width 10 height 10
checkbox input "true"
click at [912, 482] on button "Save & Close" at bounding box center [919, 483] width 109 height 34
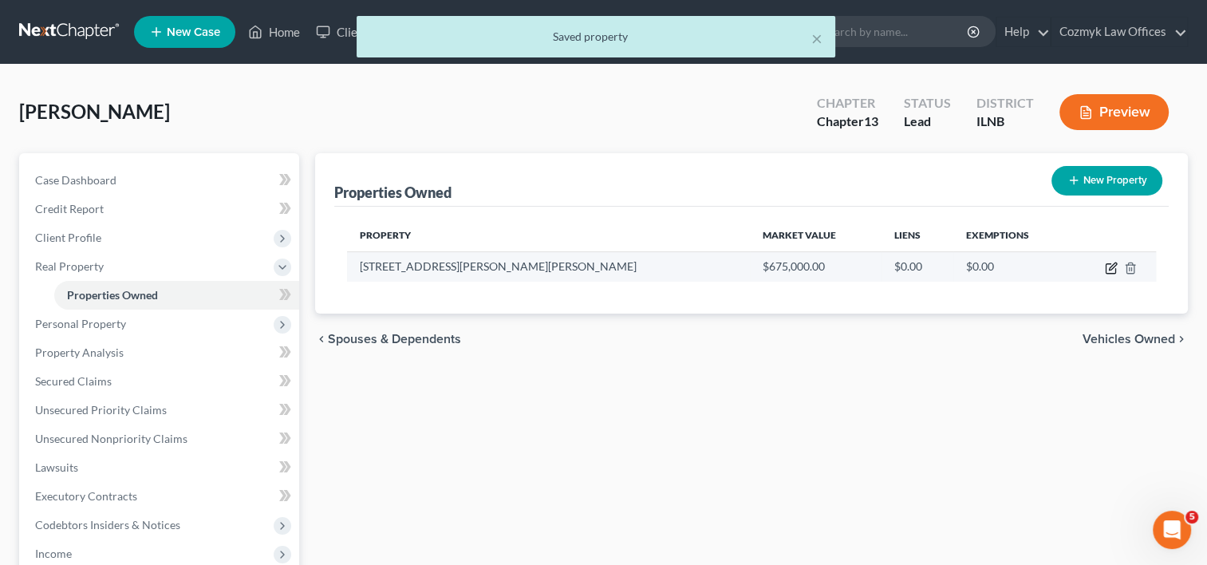
click at [1107, 270] on icon "button" at bounding box center [1111, 268] width 13 height 13
select select "14"
select select "44"
select select "3"
select select "0"
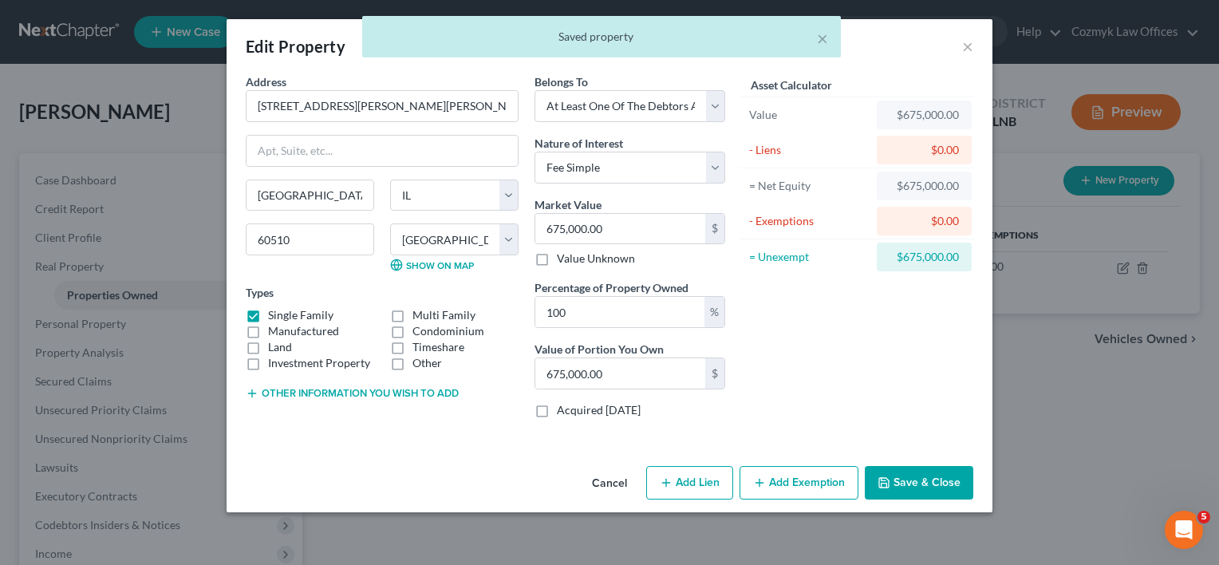
click at [797, 492] on button "Add Exemption" at bounding box center [799, 483] width 119 height 34
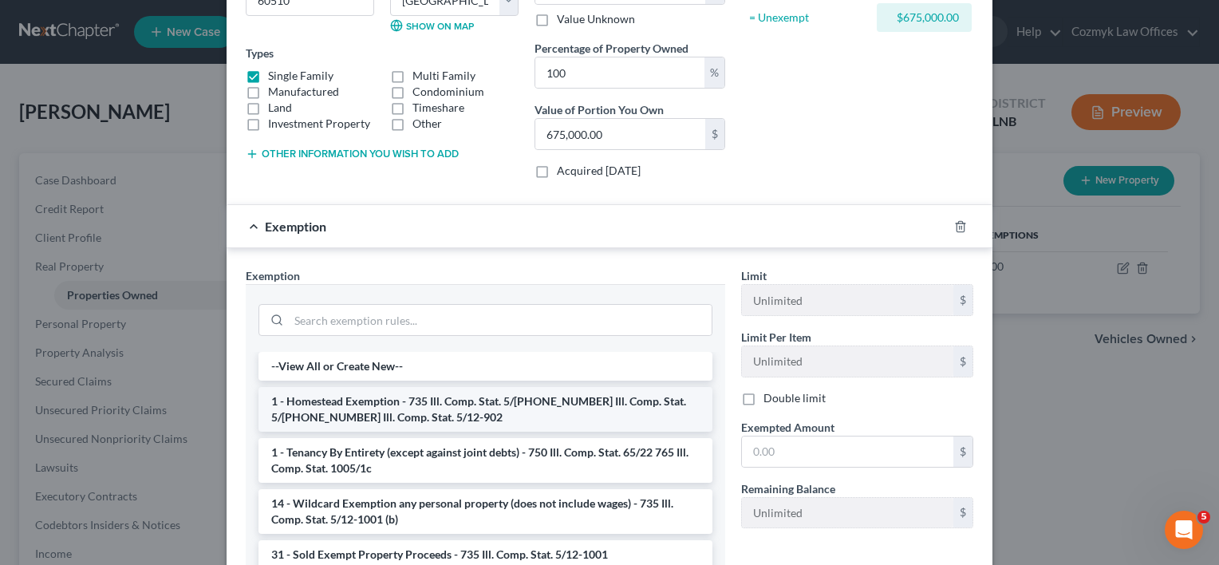
click at [405, 403] on li "1 - Homestead Exemption - 735 Ill. Comp. Stat. 5/[PHONE_NUMBER] Ill. Comp. Stat…" at bounding box center [486, 409] width 454 height 45
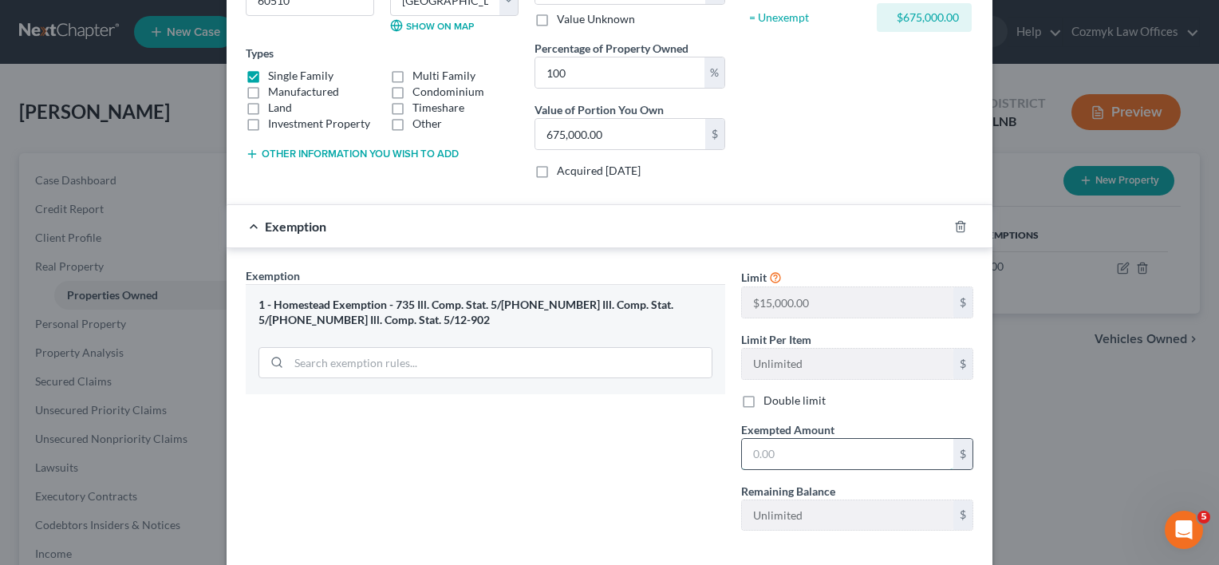
click at [773, 453] on input "text" at bounding box center [847, 454] width 211 height 30
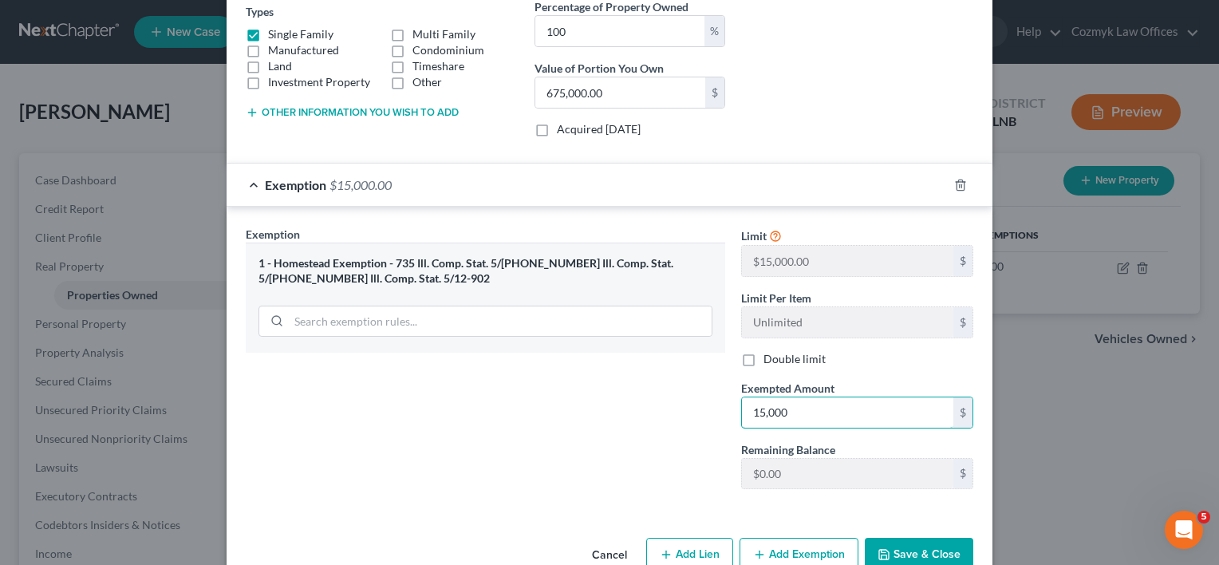
scroll to position [316, 0]
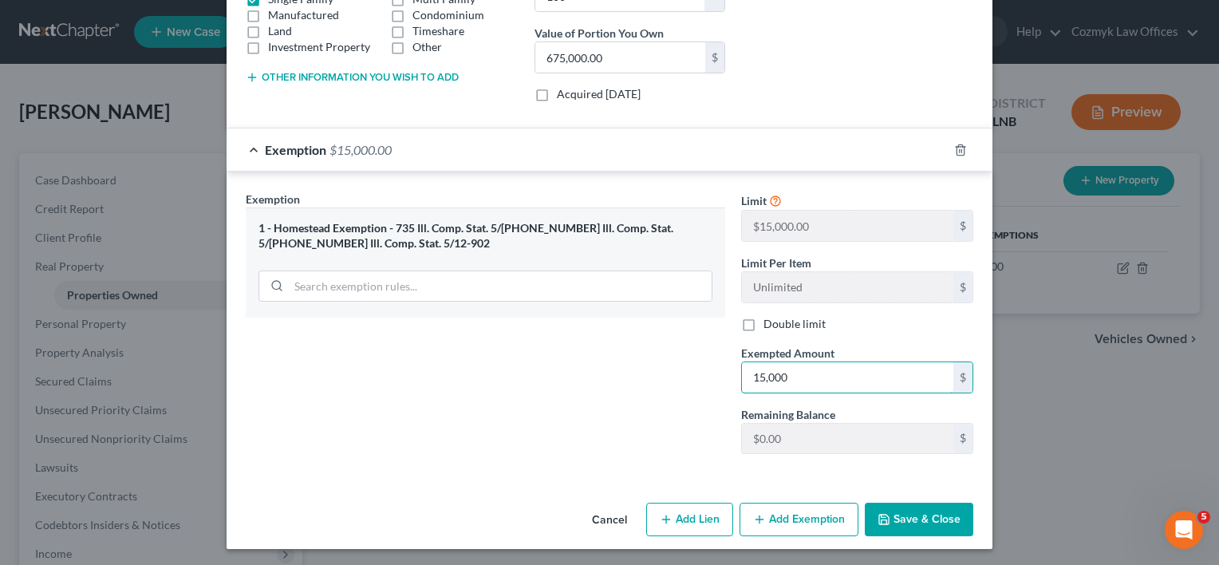
type input "15,000"
click at [895, 515] on button "Save & Close" at bounding box center [919, 520] width 109 height 34
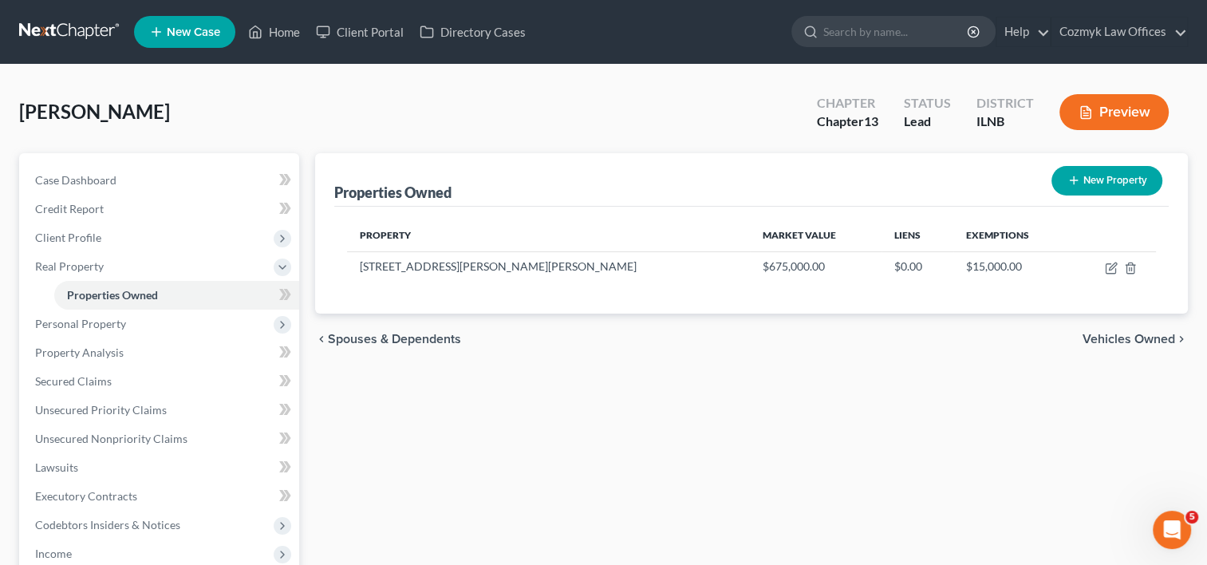
click at [1131, 342] on span "Vehicles Owned" at bounding box center [1129, 339] width 93 height 13
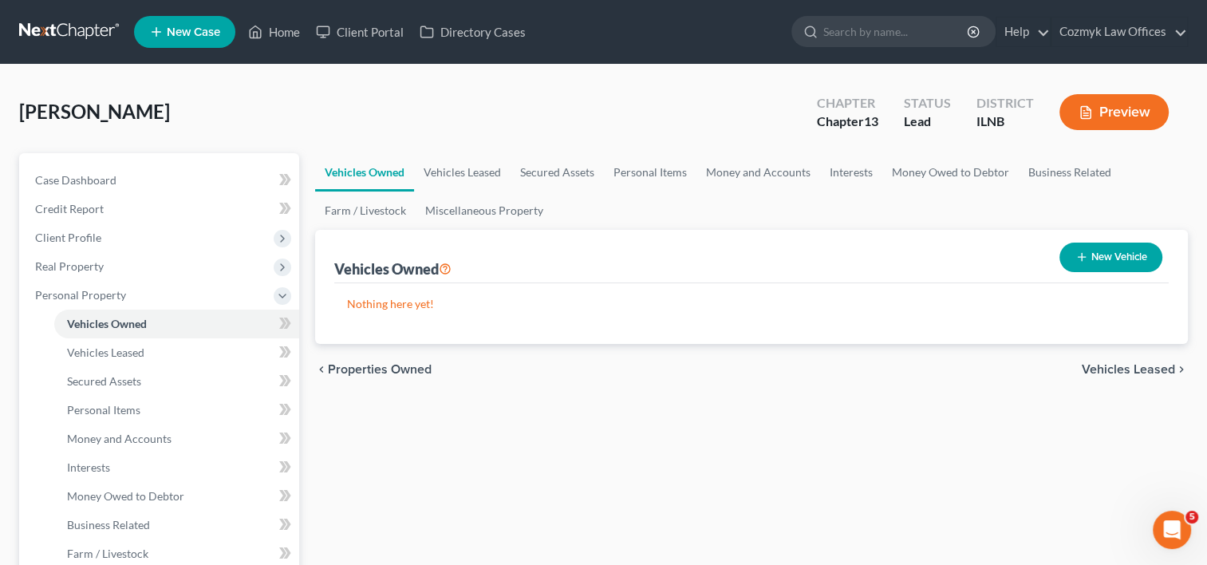
click at [1114, 259] on button "New Vehicle" at bounding box center [1111, 258] width 103 height 30
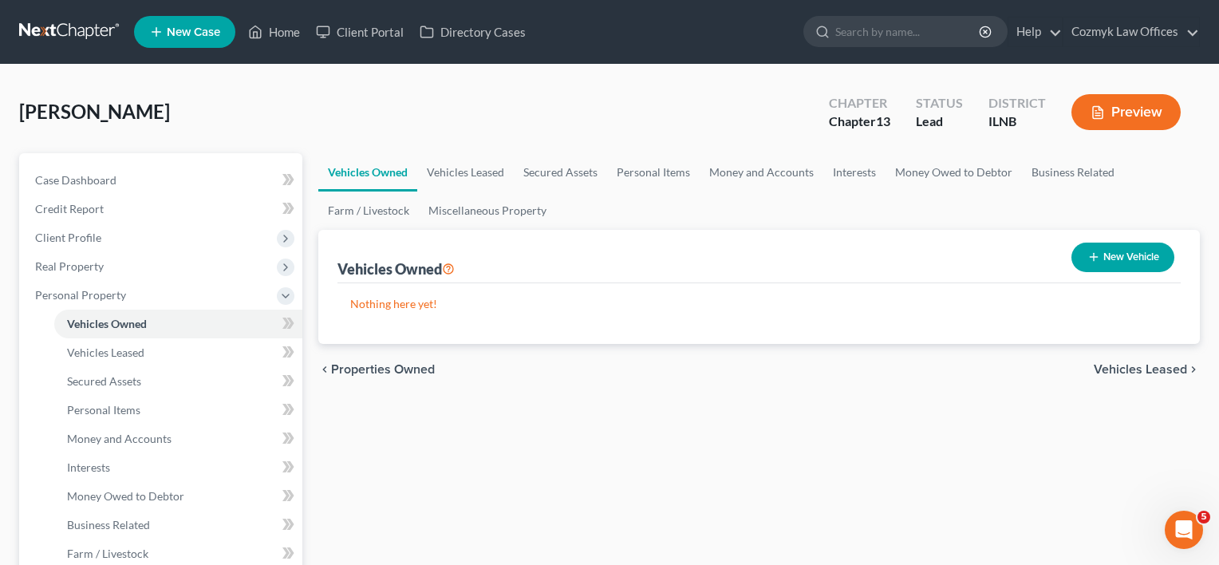
select select "0"
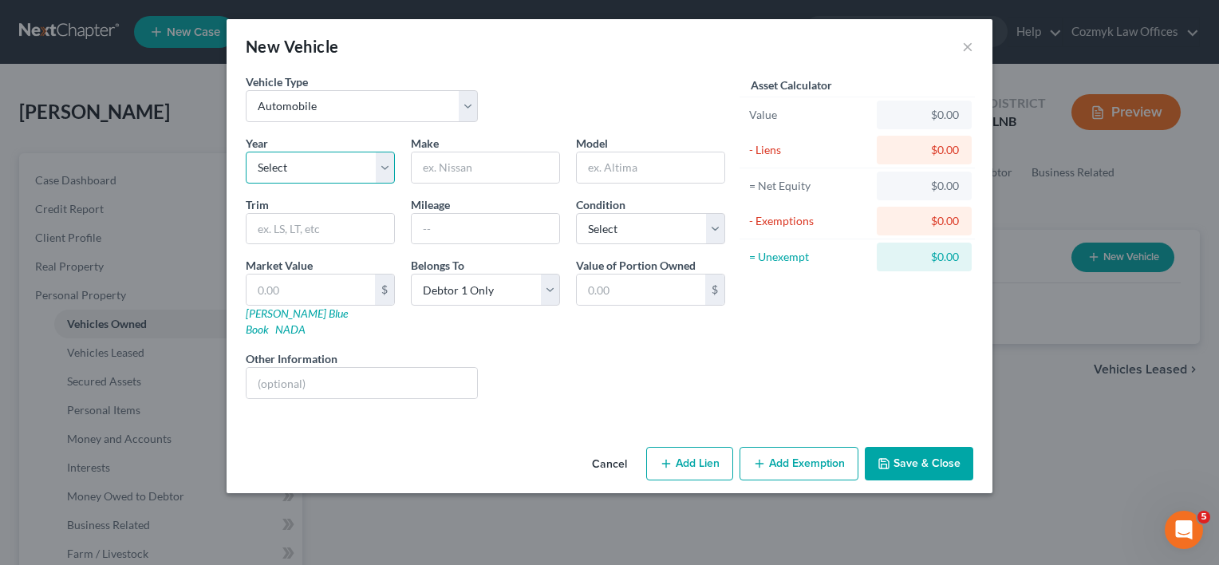
click at [385, 164] on select "Select 2026 2025 2024 2023 2022 2021 2020 2019 2018 2017 2016 2015 2014 2013 20…" at bounding box center [320, 168] width 149 height 32
select select "13"
click at [246, 152] on select "Select 2026 2025 2024 2023 2022 2021 2020 2019 2018 2017 2016 2015 2014 2013 20…" at bounding box center [320, 168] width 149 height 32
click at [434, 163] on input "text" at bounding box center [486, 167] width 148 height 30
type input "Land Rover"
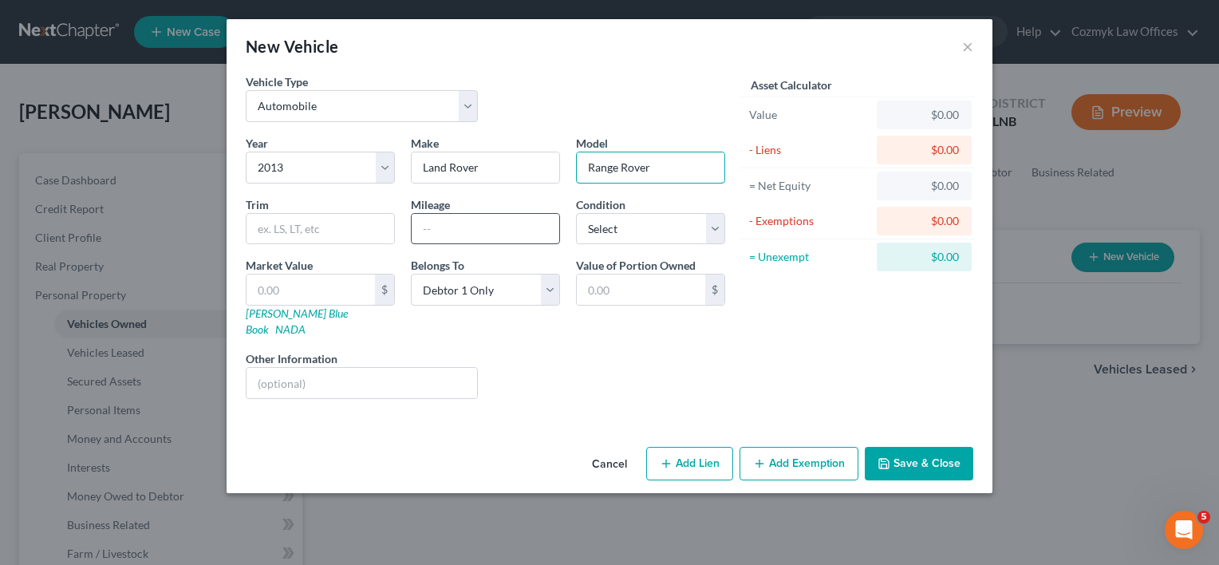
type input "Range Rover"
click at [468, 225] on input "text" at bounding box center [486, 229] width 148 height 30
type input "200,000"
click at [718, 227] on select "Select Excellent Very Good Good Fair Poor" at bounding box center [650, 229] width 149 height 32
select select "2"
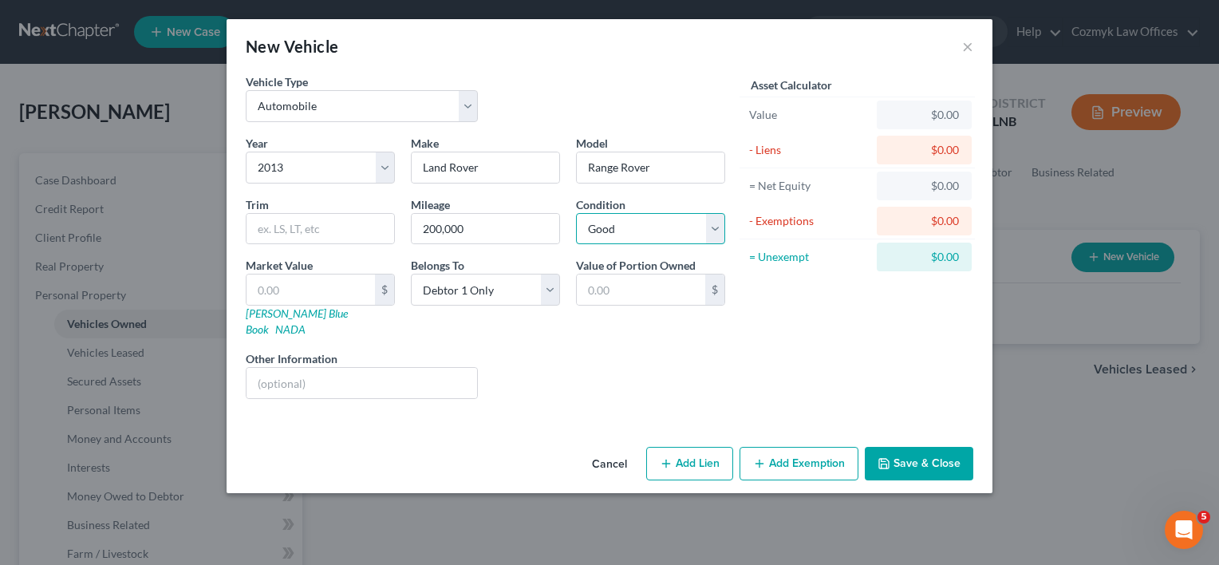
click at [576, 213] on select "Select Excellent Very Good Good Fair Poor" at bounding box center [650, 229] width 149 height 32
click at [345, 290] on input "text" at bounding box center [311, 290] width 128 height 30
paste input "3,650"
type input "3,650"
type input "3,650.00"
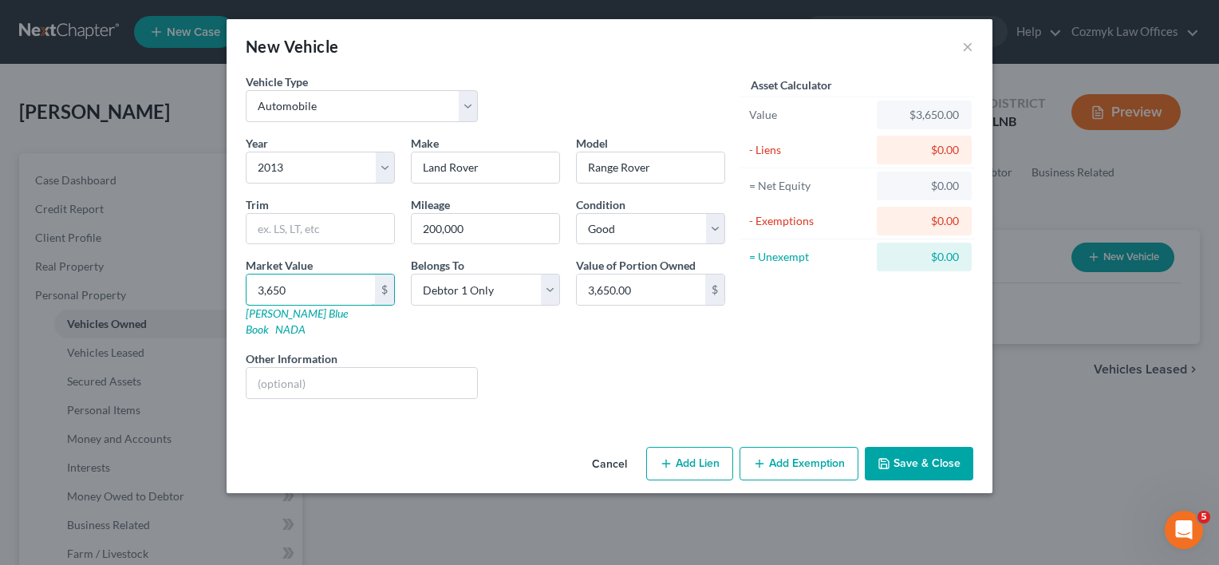
type input "3,650"
click at [827, 450] on button "Add Exemption" at bounding box center [799, 464] width 119 height 34
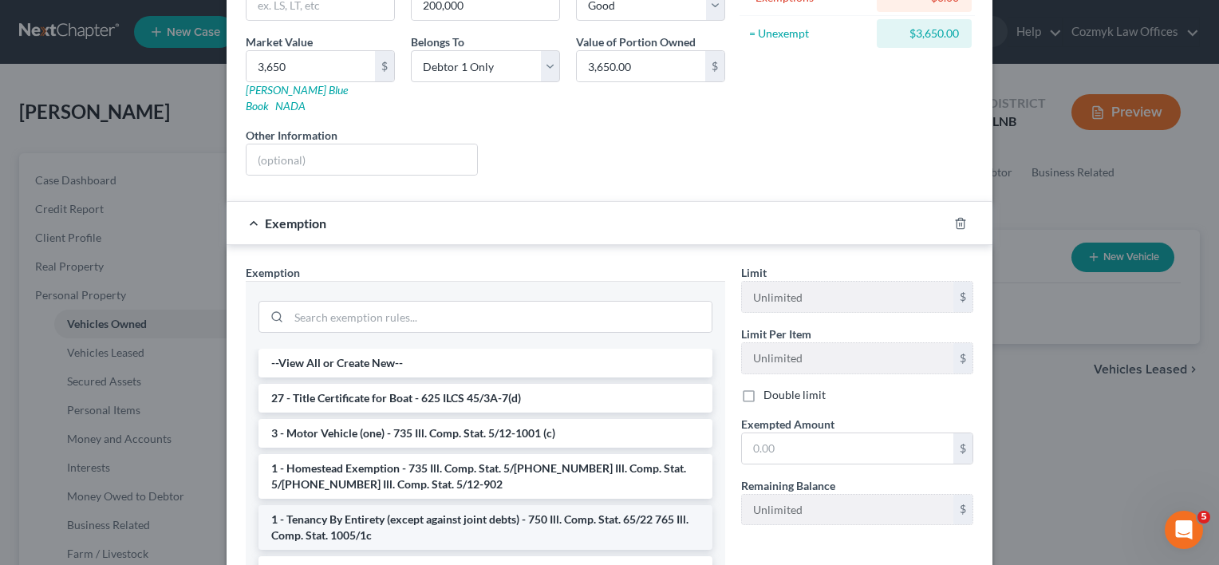
scroll to position [358, 0]
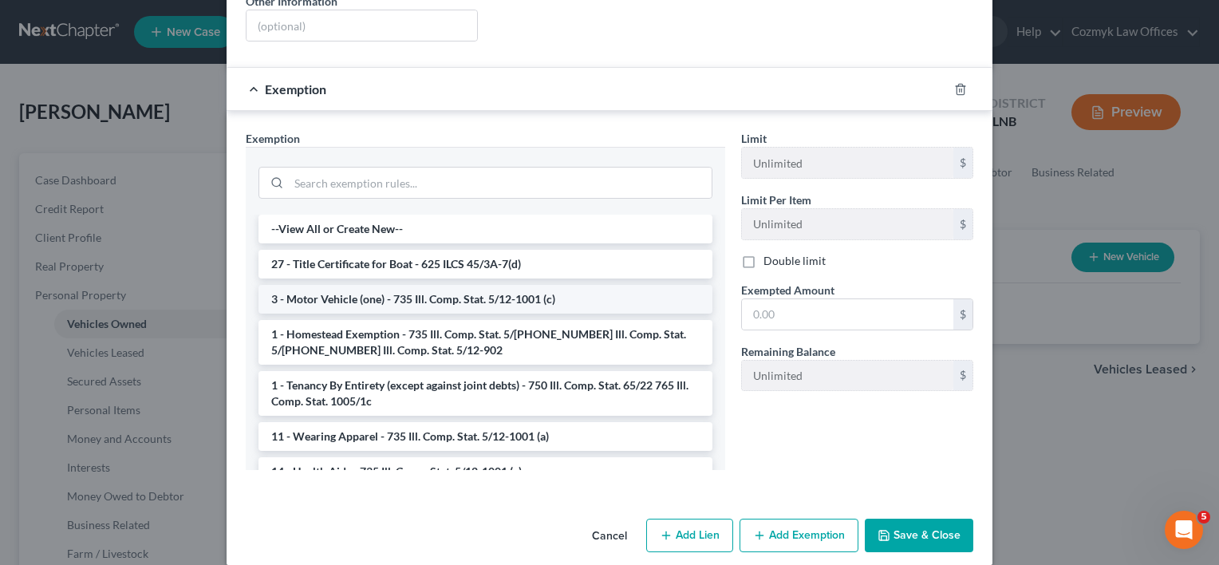
click at [358, 285] on li "3 - Motor Vehicle (one) - 735 Ill. Comp. Stat. 5/12-1001 (c)" at bounding box center [486, 299] width 454 height 29
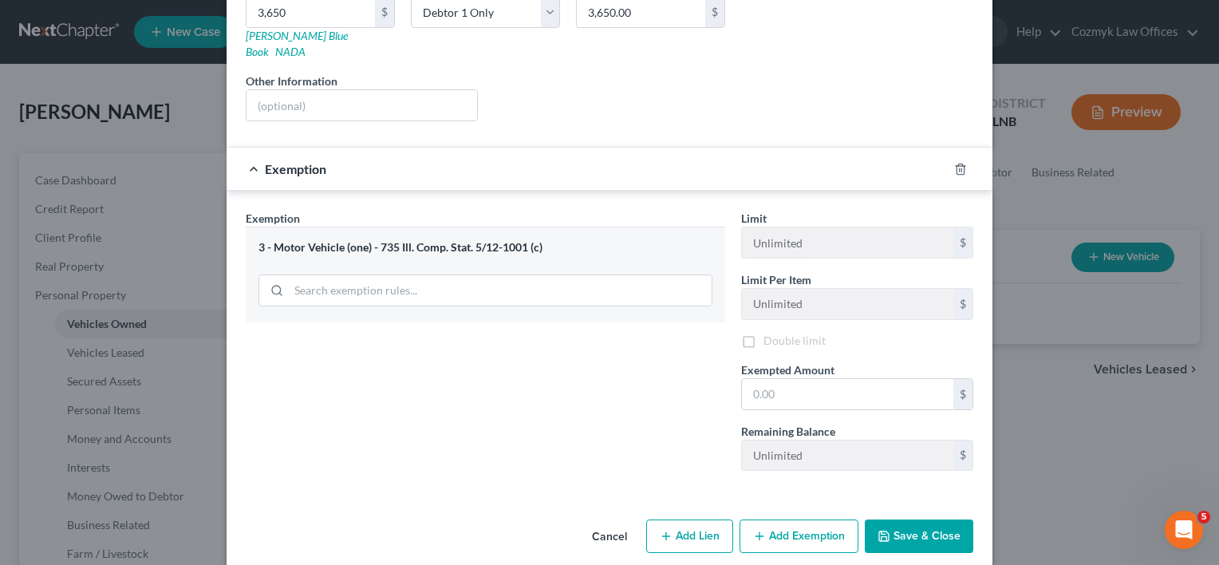
scroll to position [281, 0]
click at [791, 378] on input "text" at bounding box center [847, 393] width 211 height 30
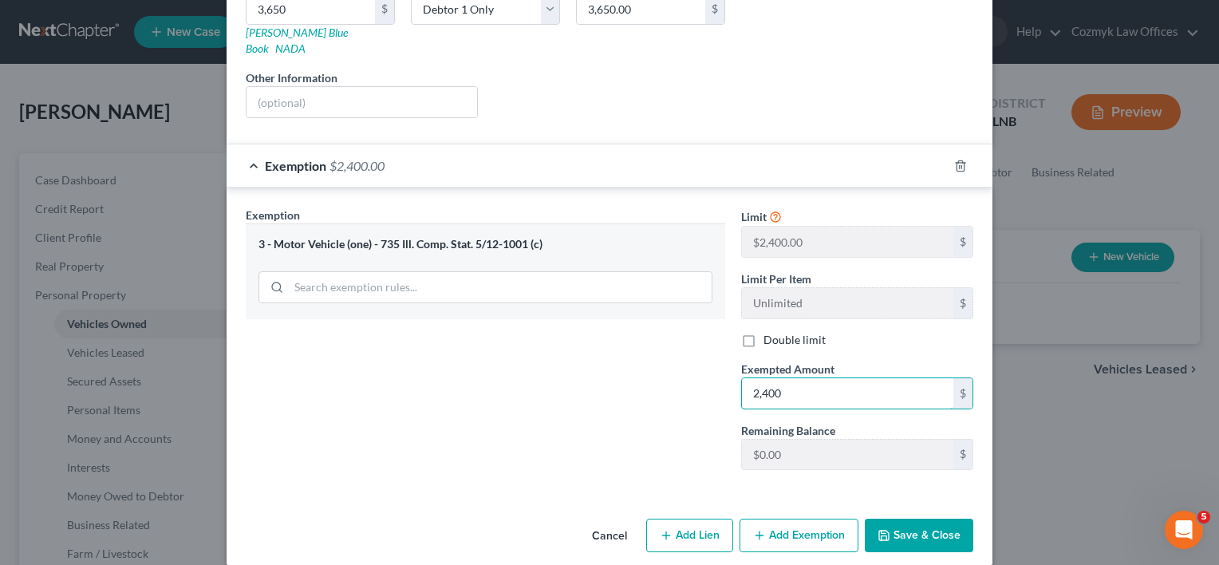
type input "2,400"
click at [917, 519] on button "Save & Close" at bounding box center [919, 536] width 109 height 34
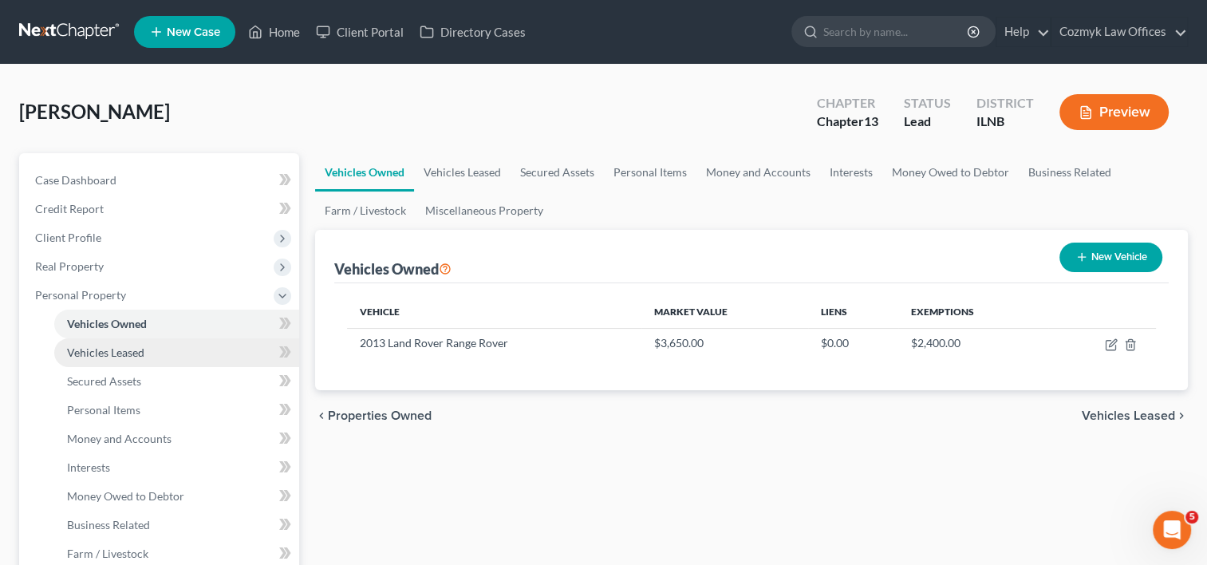
click at [116, 360] on link "Vehicles Leased" at bounding box center [176, 352] width 245 height 29
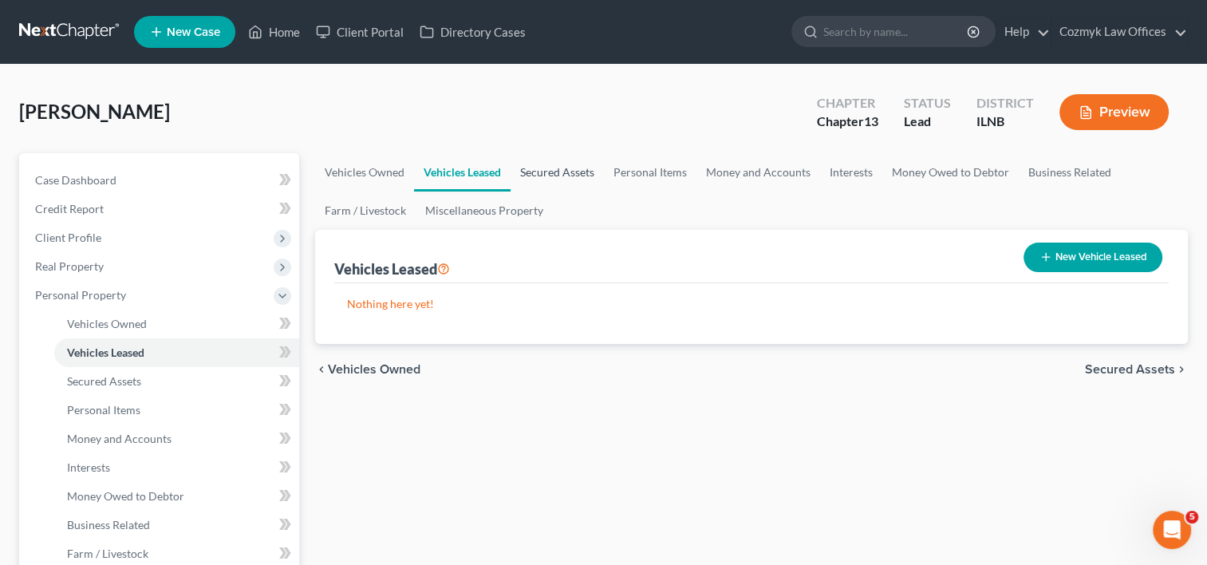
click at [578, 167] on link "Secured Assets" at bounding box center [557, 172] width 93 height 38
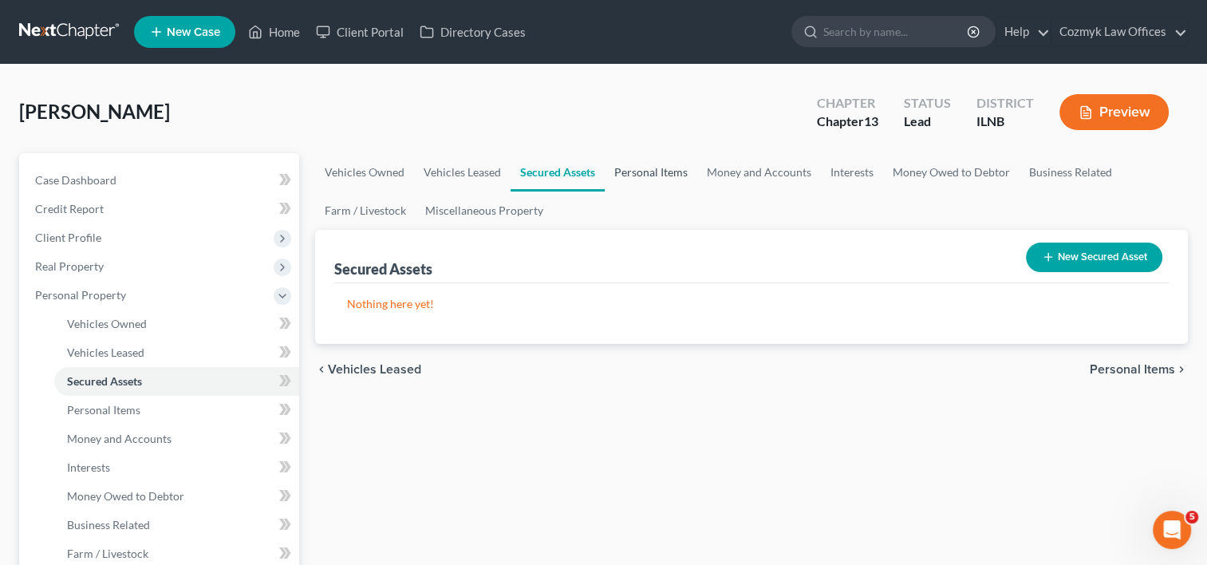
click at [643, 172] on link "Personal Items" at bounding box center [651, 172] width 93 height 38
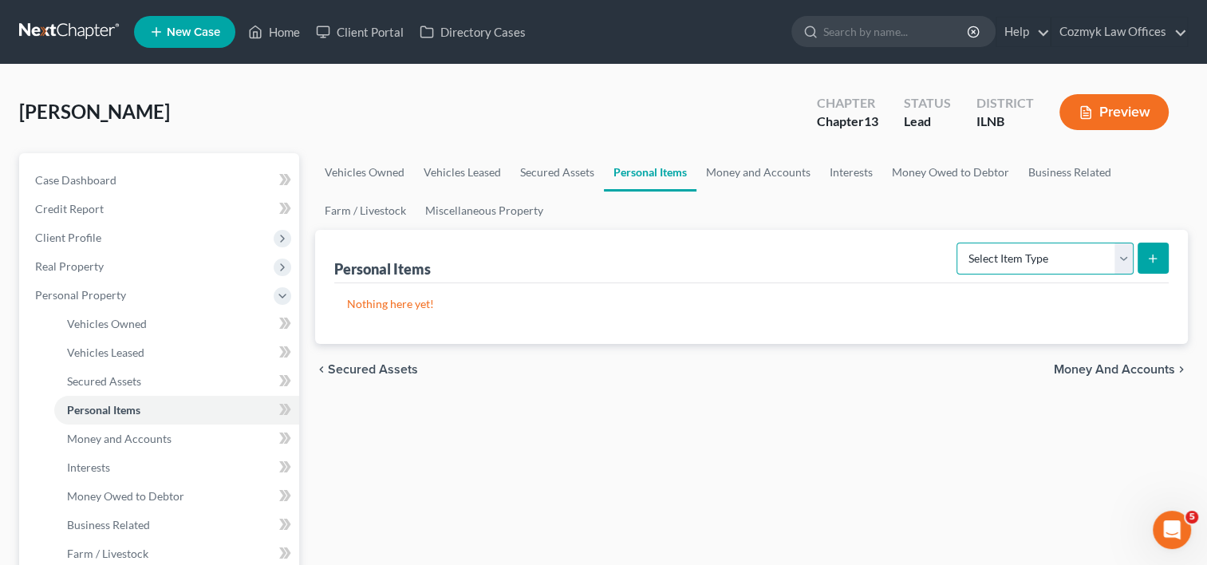
click at [1123, 263] on select "Select Item Type Clothing Collectibles Of Value Electronics Firearms Household …" at bounding box center [1045, 259] width 177 height 32
select select "household_goods"
click at [958, 243] on select "Select Item Type Clothing Collectibles Of Value Electronics Firearms Household …" at bounding box center [1045, 259] width 177 height 32
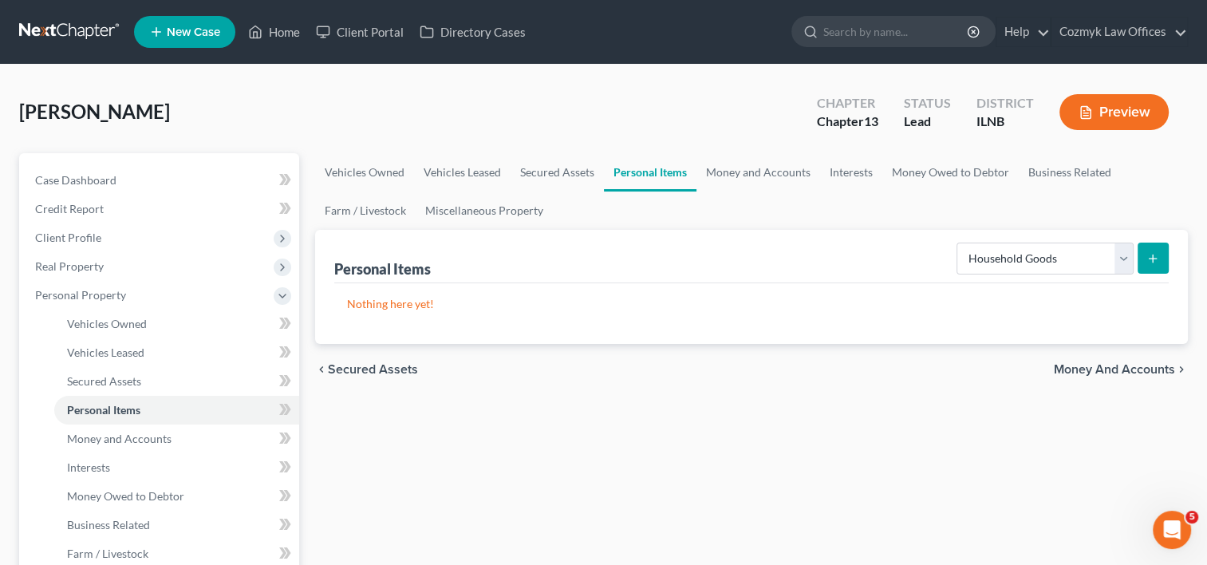
click at [1150, 252] on icon "submit" at bounding box center [1153, 258] width 13 height 13
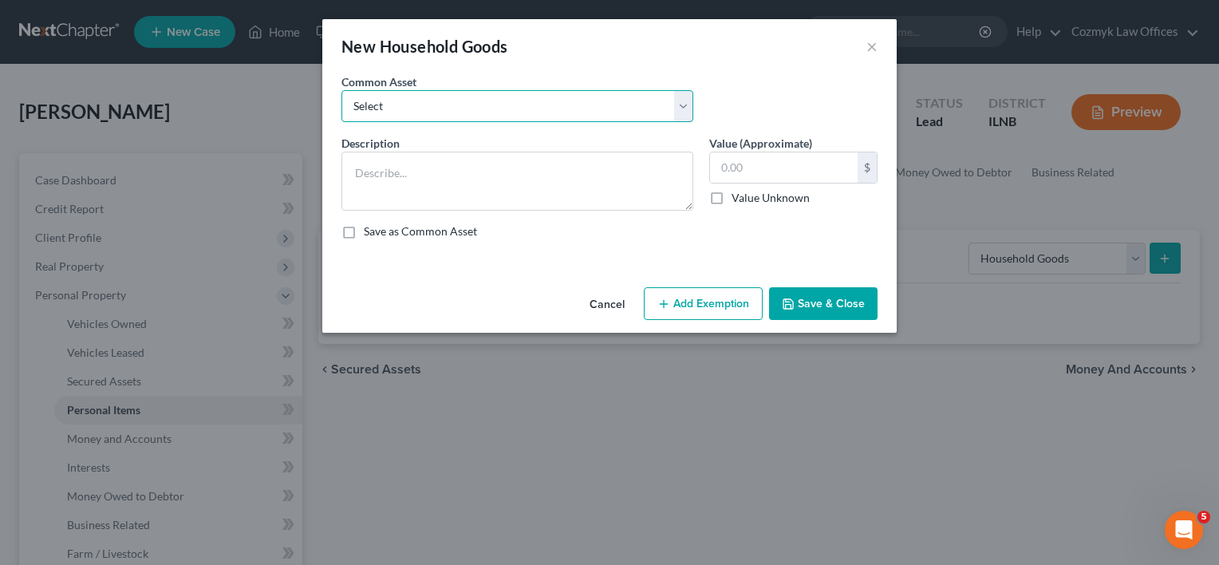
click at [678, 101] on select "Select Living room, bedroom, dining room and kitchen furniture and appliances. …" at bounding box center [518, 106] width 352 height 32
select select "0"
click at [342, 90] on select "Select Living room, bedroom, dining room and kitchen furniture and appliances. …" at bounding box center [518, 106] width 352 height 32
type textarea "Living room, bedroom, dining room and kitchen furniture and appliances. Miscell…"
type input "3,000.00"
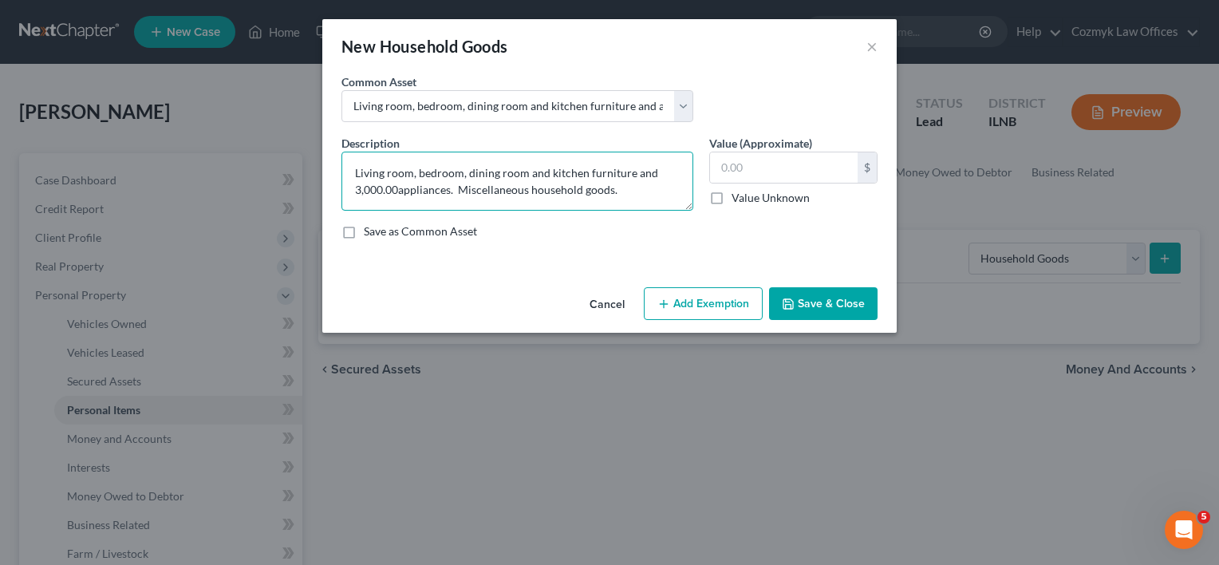
type textarea "Living room, bedroom, dining room and kitchen furniture and appliances. Miscell…"
click at [761, 153] on input "text" at bounding box center [784, 167] width 148 height 30
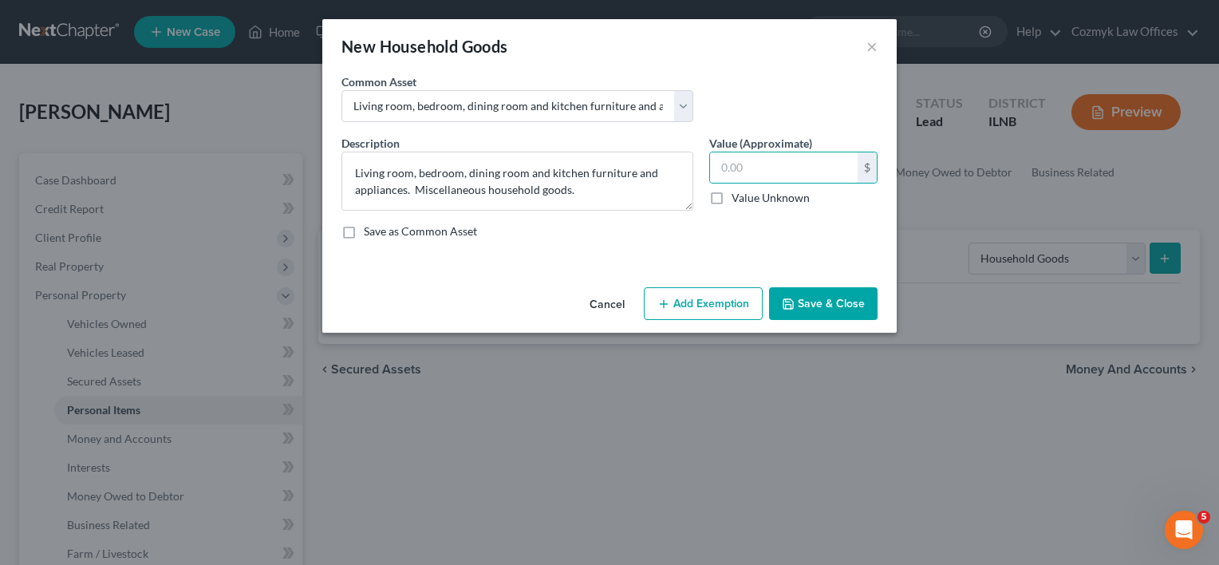
click at [798, 299] on button "Save & Close" at bounding box center [823, 304] width 109 height 34
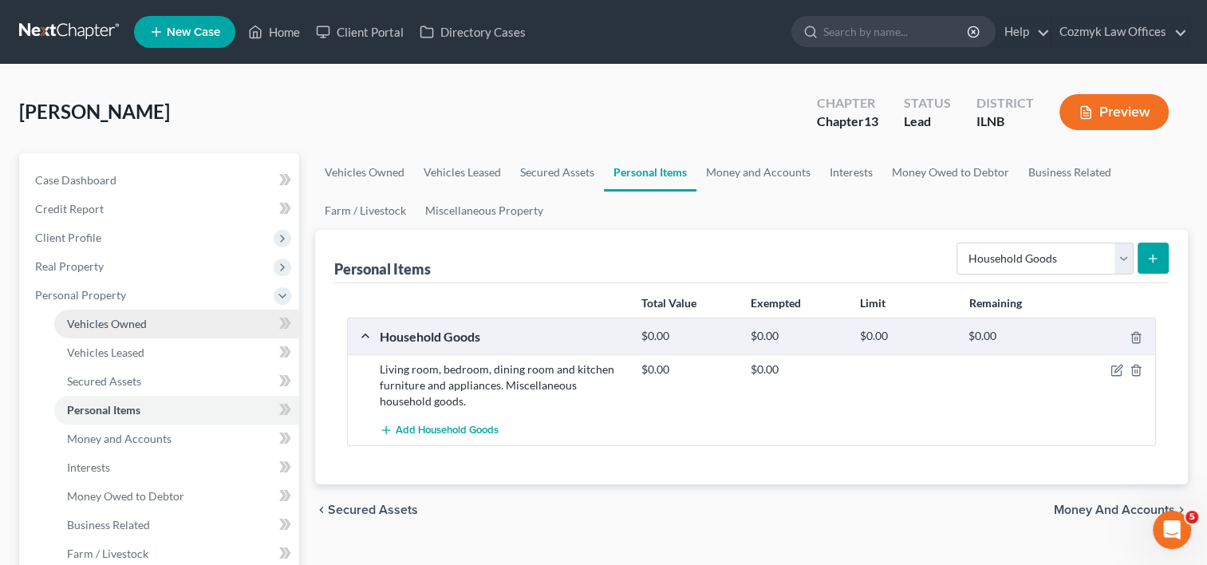
click at [113, 325] on span "Vehicles Owned" at bounding box center [107, 324] width 80 height 14
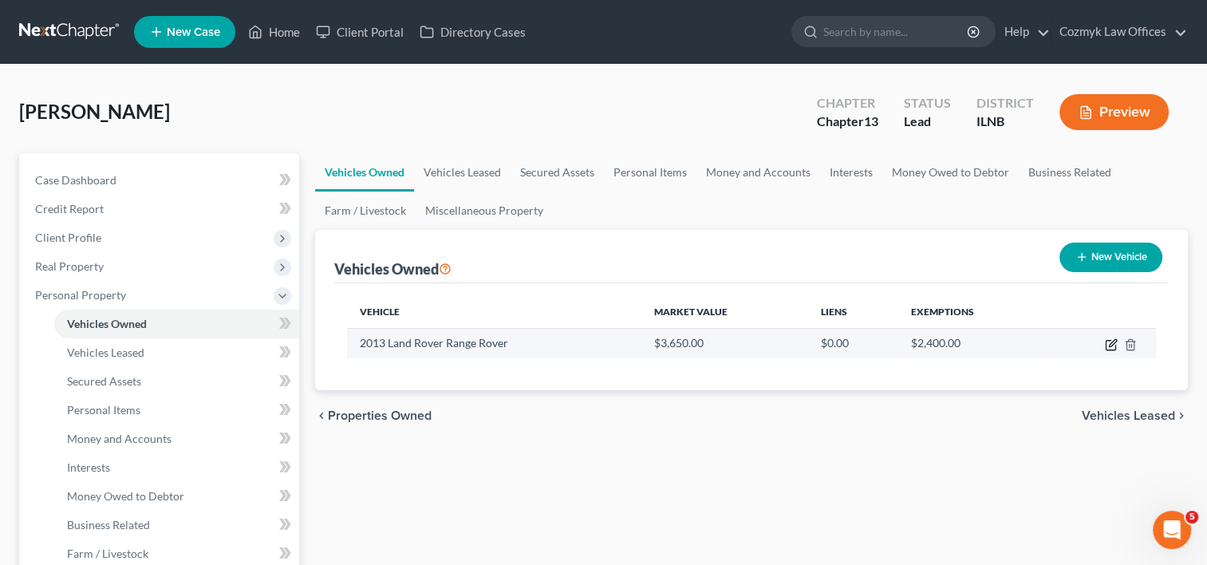
click at [1111, 346] on icon "button" at bounding box center [1112, 342] width 7 height 7
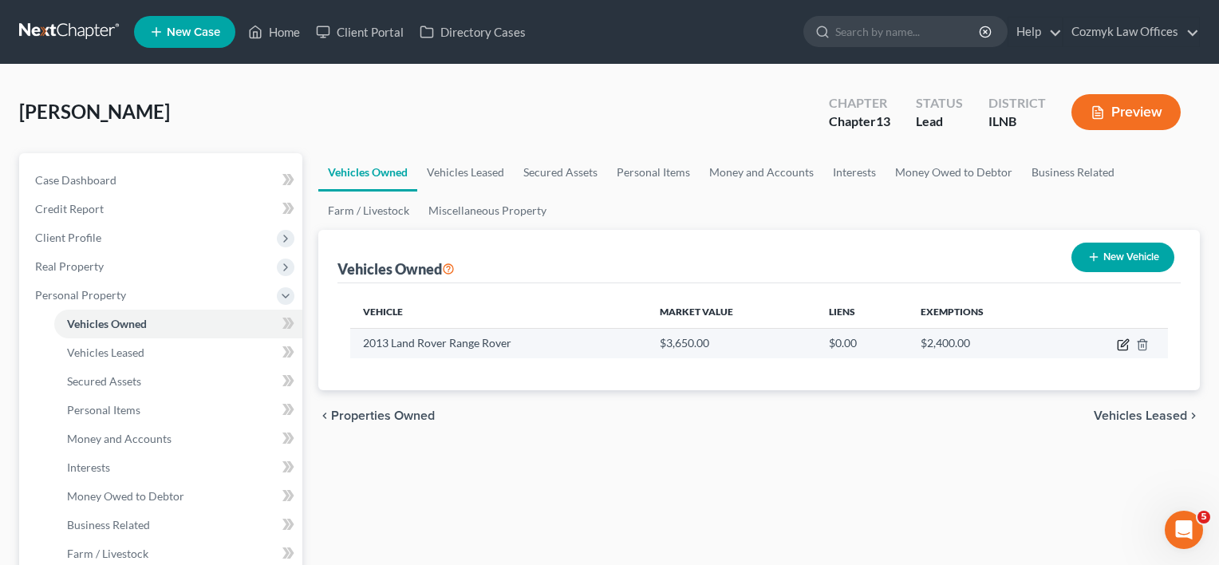
select select "0"
select select "13"
select select "2"
select select "0"
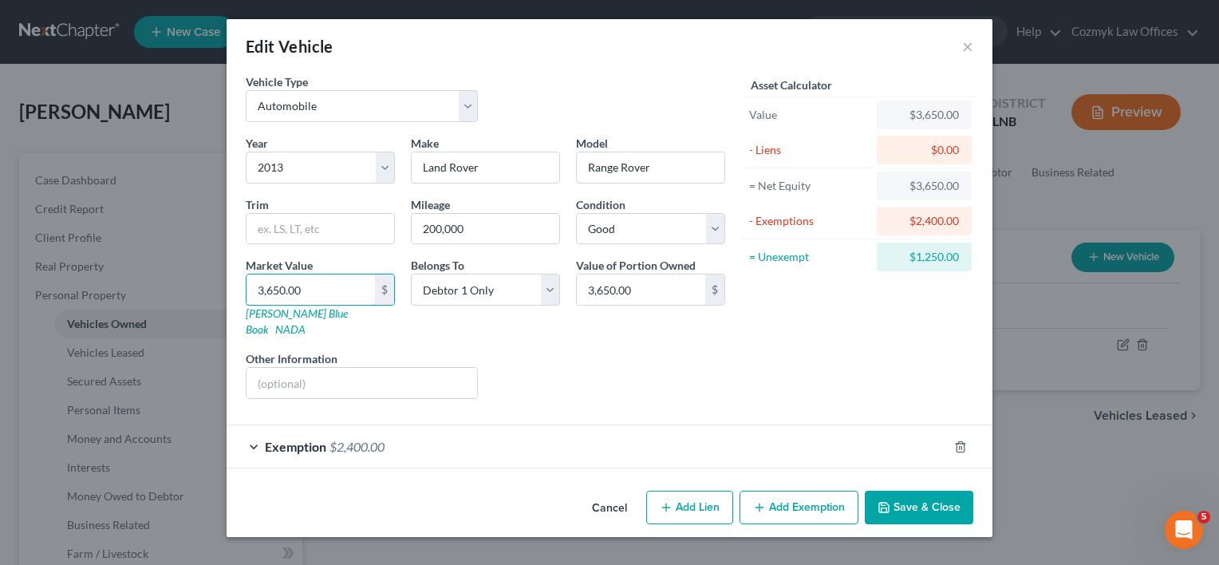
paste input "95"
type input "3,950"
type input "3,950.00"
type input "3,950"
click at [931, 491] on button "Save & Close" at bounding box center [919, 508] width 109 height 34
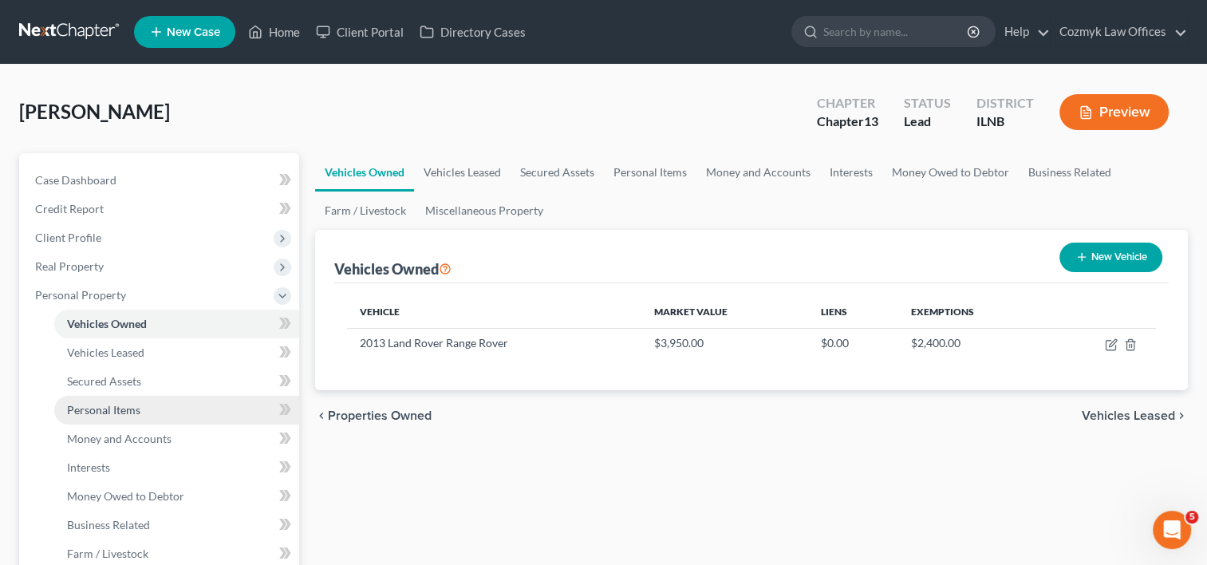
click at [99, 407] on span "Personal Items" at bounding box center [103, 410] width 73 height 14
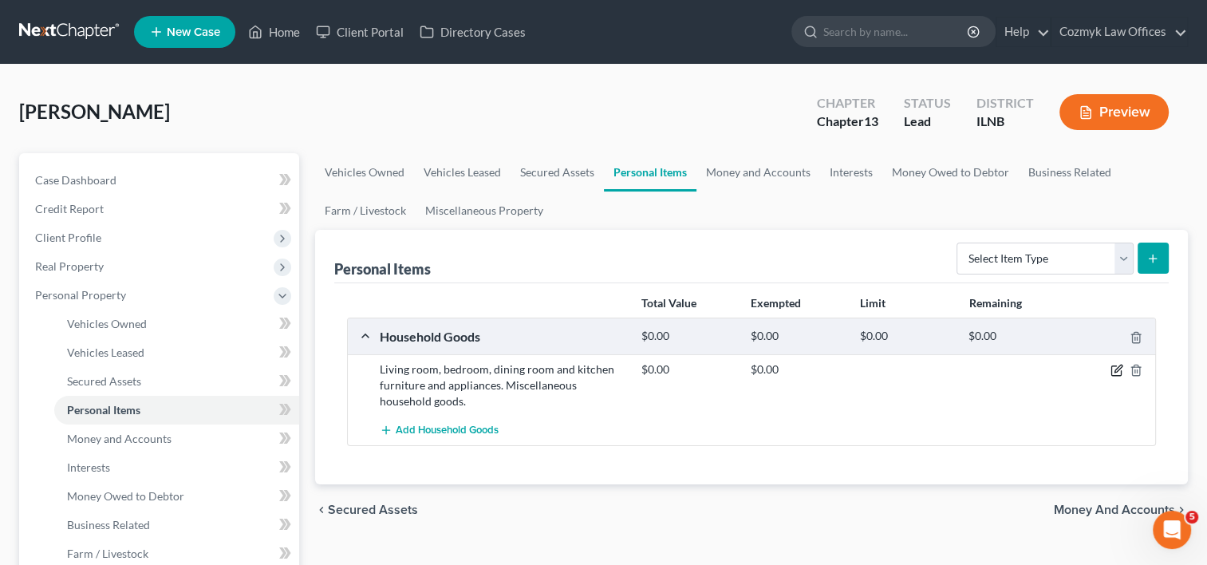
click at [1115, 369] on icon "button" at bounding box center [1118, 368] width 7 height 7
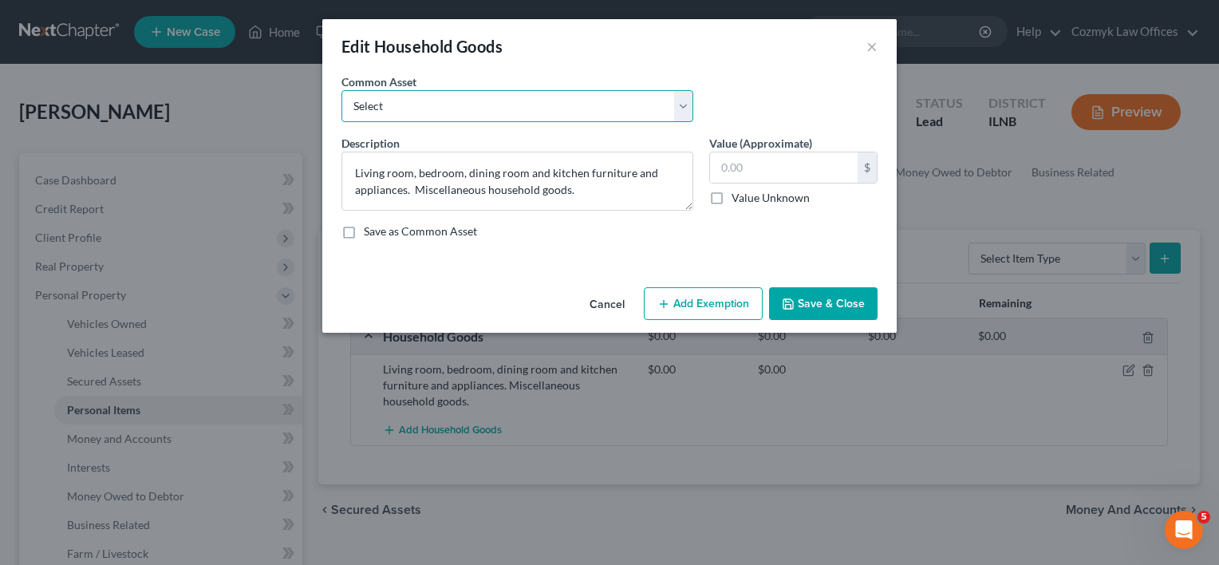
click at [685, 109] on select "Select Living room, bedroom, dining room and kitchen furniture and appliances. …" at bounding box center [518, 106] width 352 height 32
select select "0"
click at [342, 90] on select "Select Living room, bedroom, dining room and kitchen furniture and appliances. …" at bounding box center [518, 106] width 352 height 32
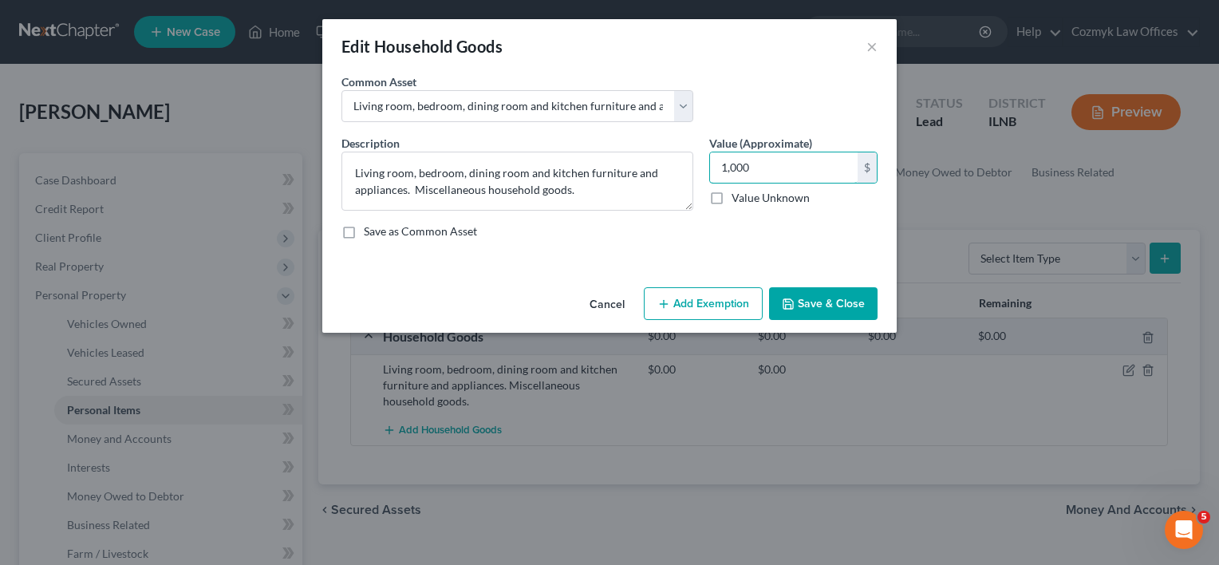
type input "1,000"
click at [732, 301] on button "Add Exemption" at bounding box center [703, 304] width 119 height 34
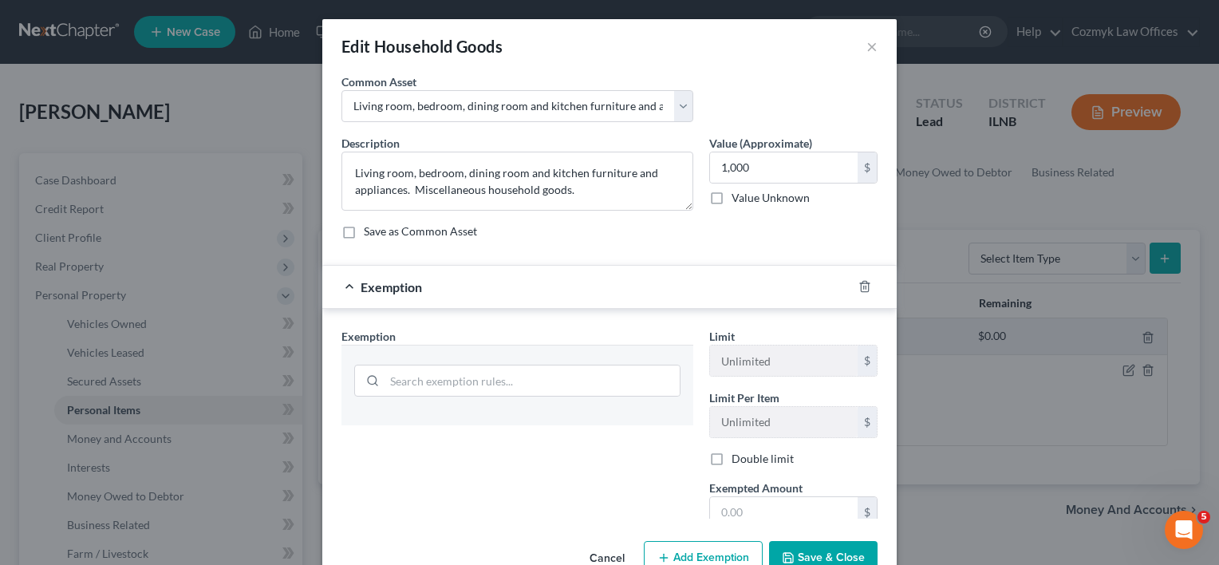
click at [732, 301] on div "Exemption" at bounding box center [587, 287] width 530 height 42
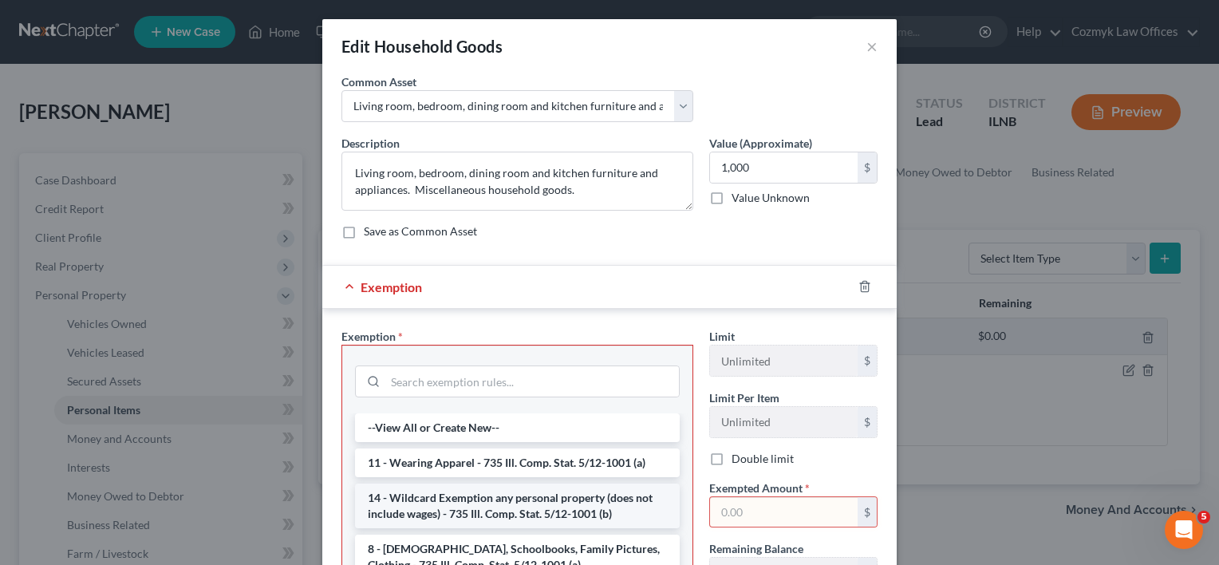
click at [472, 504] on li "14 - Wildcard Exemption any personal property (does not include wages) - 735 Il…" at bounding box center [517, 506] width 325 height 45
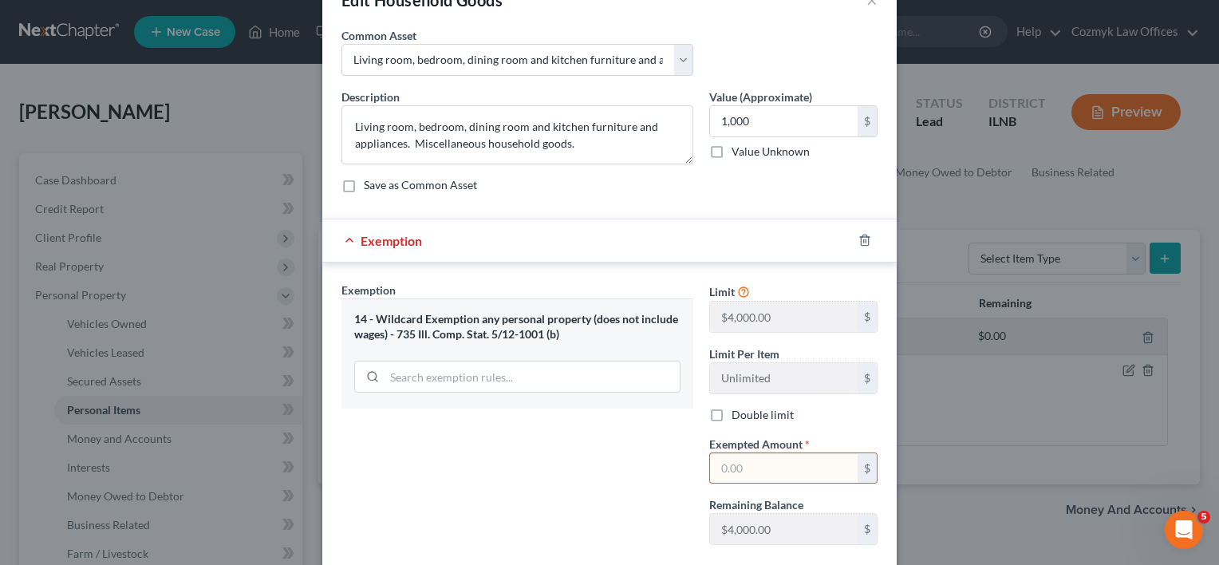
scroll to position [138, 0]
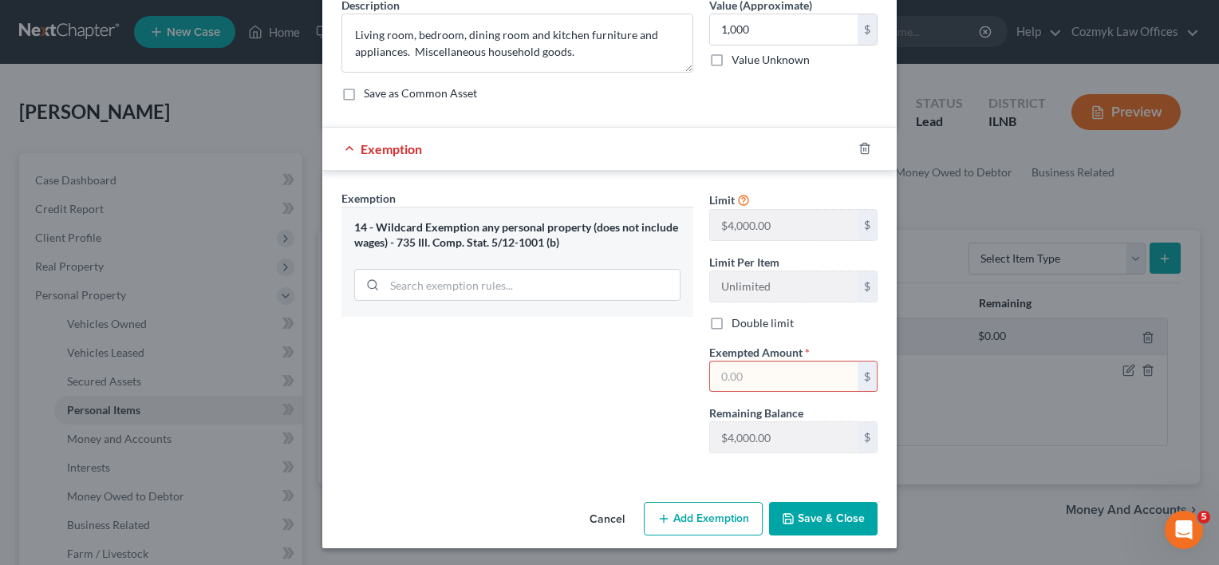
click at [760, 369] on input "text" at bounding box center [784, 376] width 148 height 30
type input "1,000"
click at [830, 523] on button "Save & Close" at bounding box center [823, 519] width 109 height 34
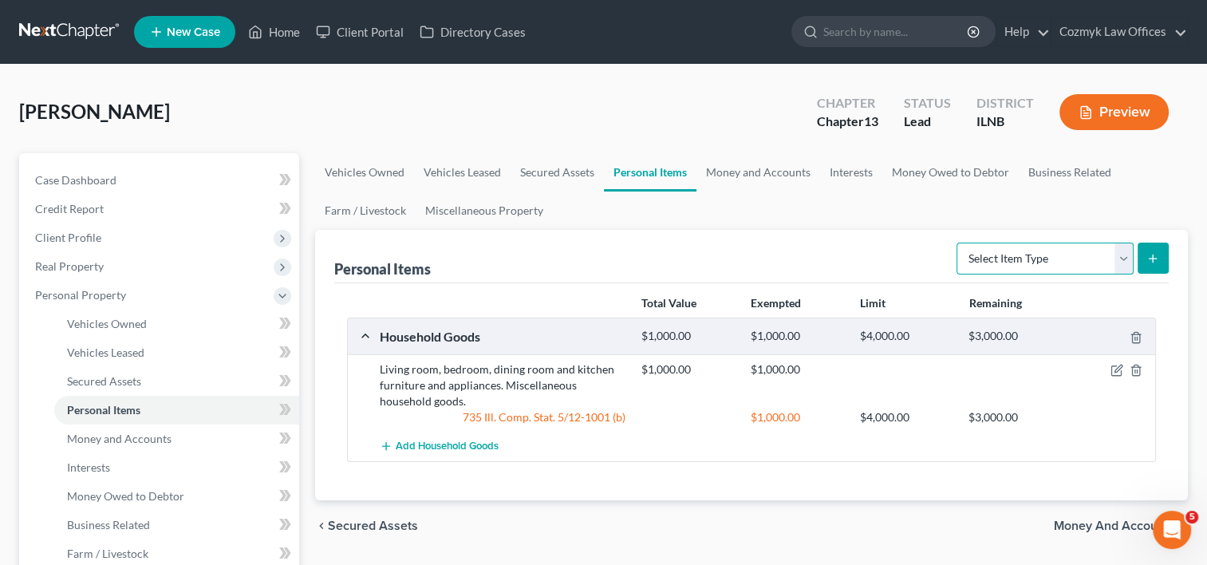
click at [1124, 262] on select "Select Item Type Clothing Collectibles Of Value Electronics Firearms Household …" at bounding box center [1045, 259] width 177 height 32
select select "electronics"
click at [958, 243] on select "Select Item Type Clothing Collectibles Of Value Electronics Firearms Household …" at bounding box center [1045, 259] width 177 height 32
click at [1157, 258] on icon "submit" at bounding box center [1153, 258] width 13 height 13
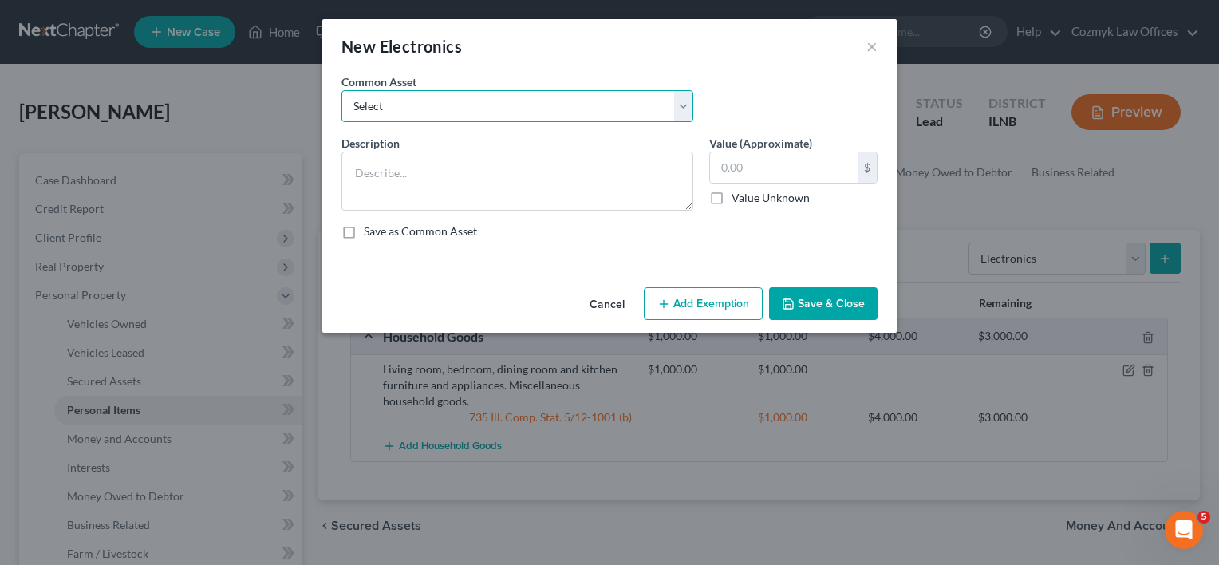
click at [681, 102] on select "Select TV, Cell Phone, Computer" at bounding box center [518, 106] width 352 height 32
select select "0"
click at [342, 90] on select "Select TV, Cell Phone, Computer" at bounding box center [518, 106] width 352 height 32
type textarea "TV, Cell Phone, Computer"
type input "750.00"
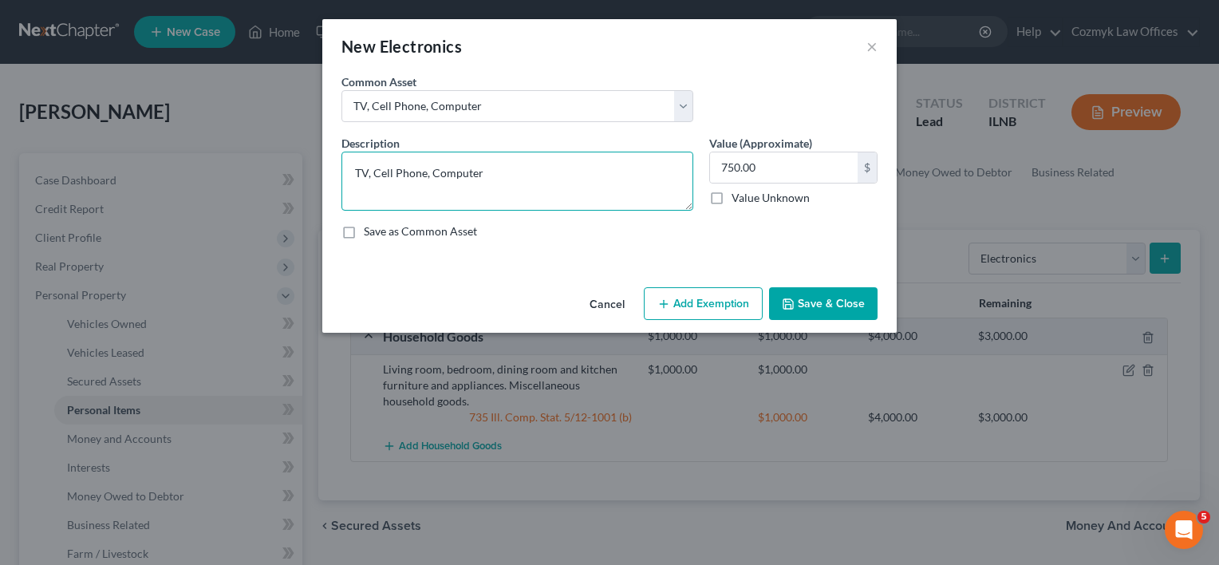
click at [486, 173] on textarea "TV, Cell Phone, Computer" at bounding box center [518, 181] width 352 height 59
type textarea "TV, Cell Phone, Computer, tablets"
click at [769, 170] on input "750.00" at bounding box center [784, 167] width 148 height 30
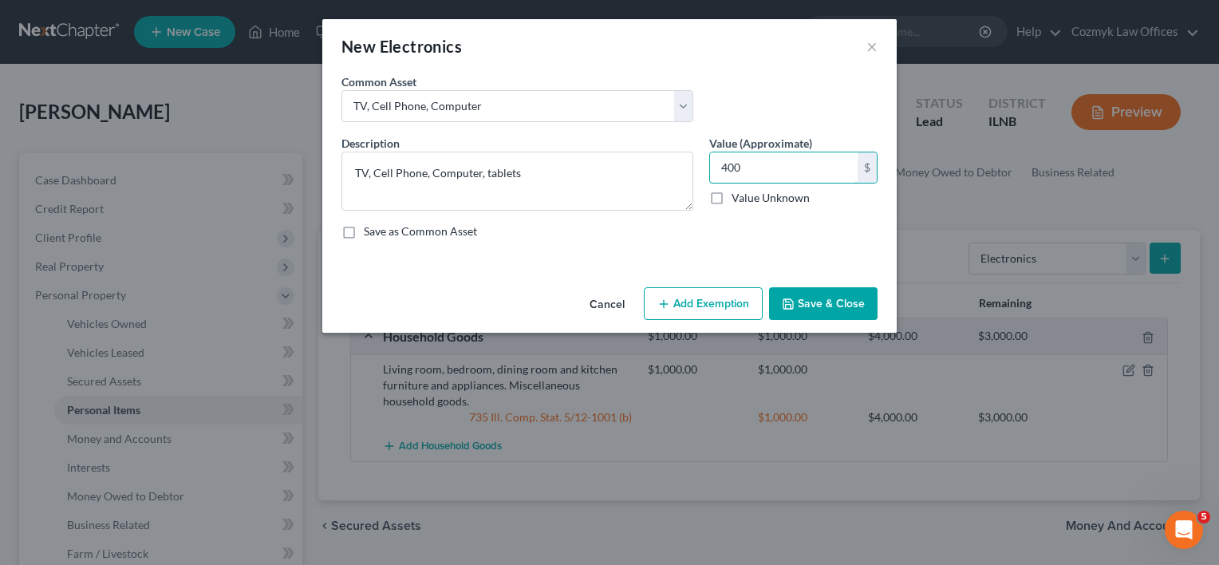
type input "400"
click at [717, 298] on button "Add Exemption" at bounding box center [703, 304] width 119 height 34
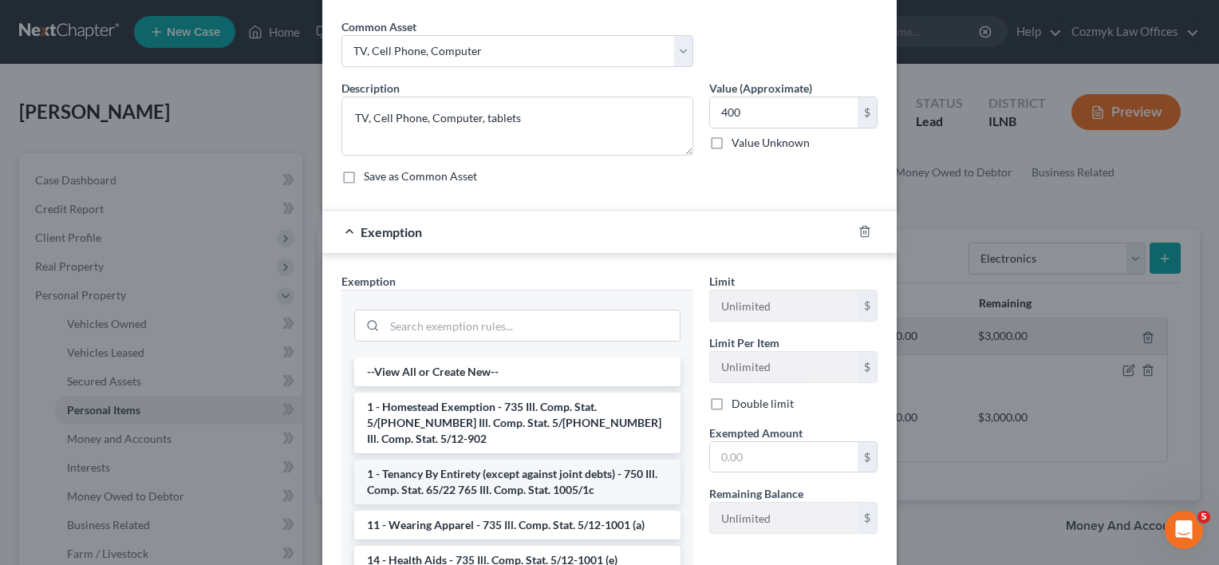
scroll to position [160, 0]
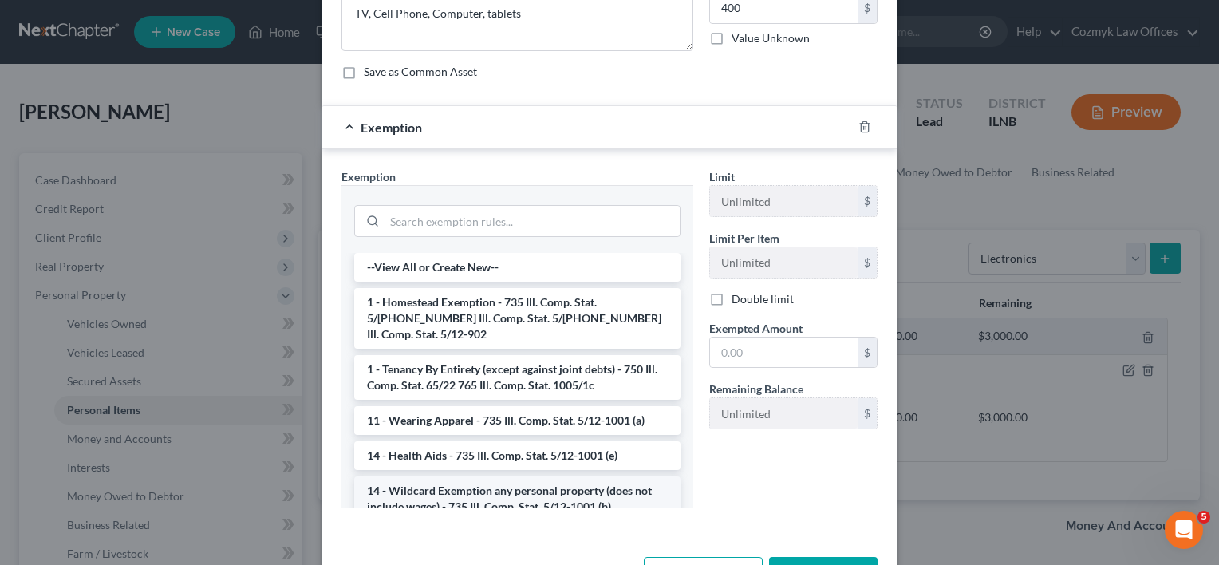
click at [447, 476] on li "14 - Wildcard Exemption any personal property (does not include wages) - 735 Il…" at bounding box center [517, 498] width 326 height 45
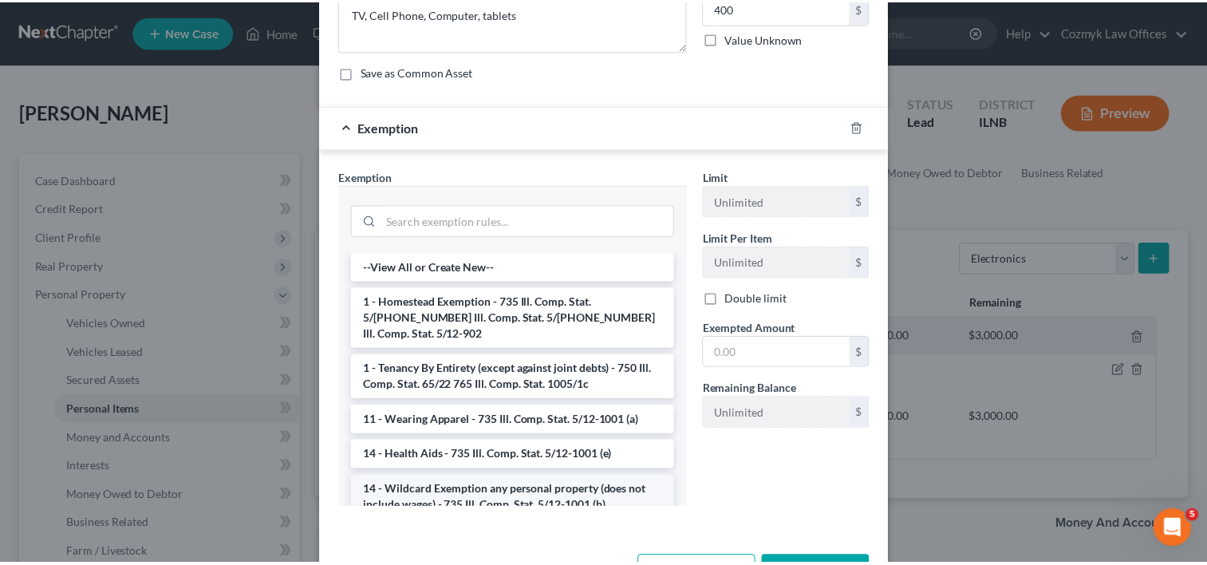
scroll to position [138, 0]
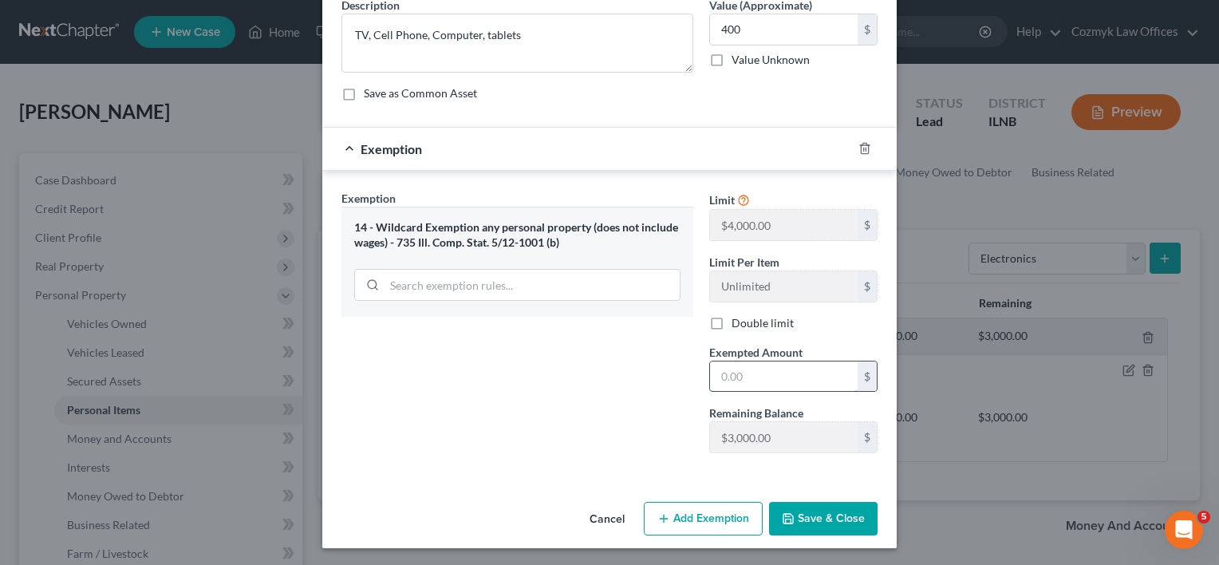
drag, startPoint x: 746, startPoint y: 374, endPoint x: 713, endPoint y: 373, distance: 33.5
click at [713, 373] on input "text" at bounding box center [784, 376] width 148 height 30
type input "400"
click at [843, 513] on button "Save & Close" at bounding box center [823, 519] width 109 height 34
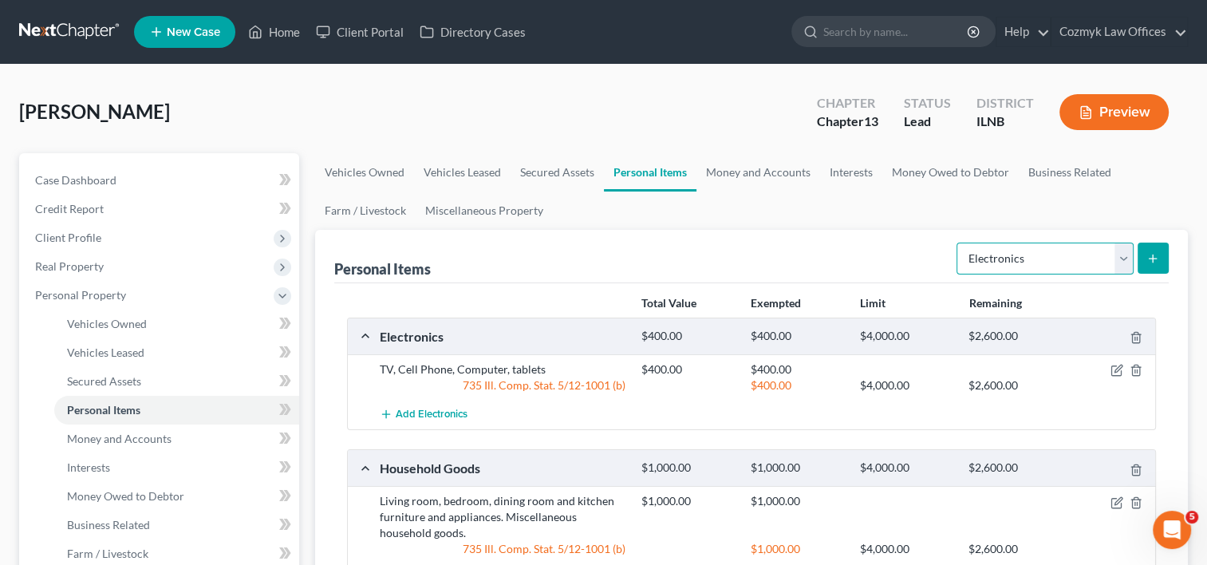
click at [1124, 255] on select "Select Item Type Clothing Collectibles Of Value Electronics Firearms Household …" at bounding box center [1045, 259] width 177 height 32
select select "clothing"
click at [958, 243] on select "Select Item Type Clothing Collectibles Of Value Electronics Firearms Household …" at bounding box center [1045, 259] width 177 height 32
click at [1164, 259] on button "submit" at bounding box center [1153, 258] width 31 height 31
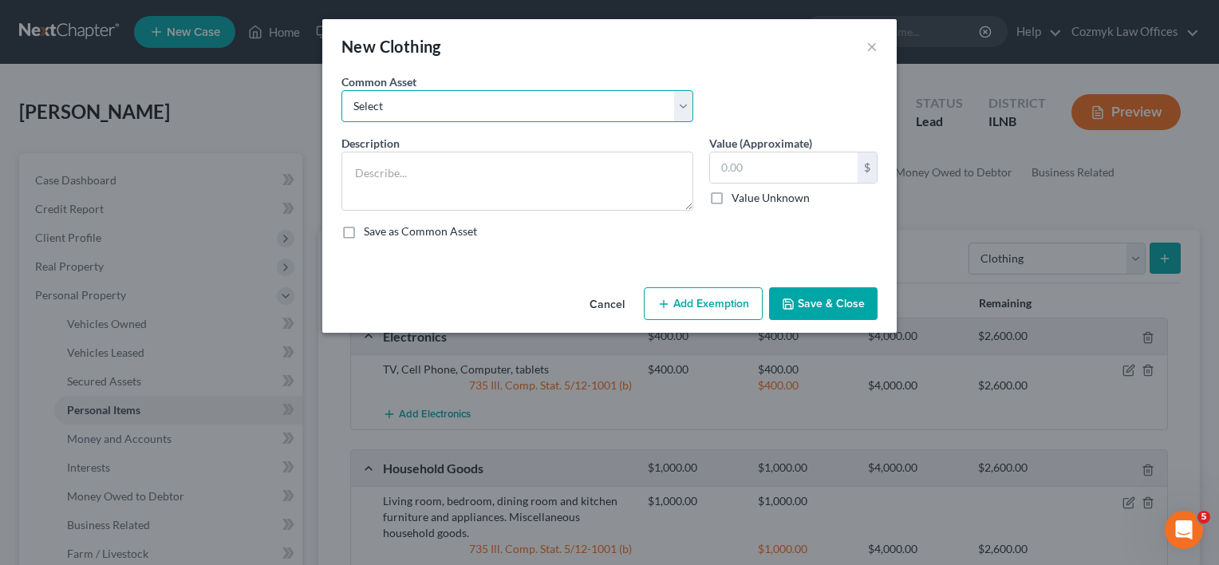
click at [677, 109] on select "Select Necessary wearing apparel" at bounding box center [518, 106] width 352 height 32
select select "0"
click at [342, 90] on select "Select Necessary wearing apparel" at bounding box center [518, 106] width 352 height 32
type textarea "Necessary wearing apparel"
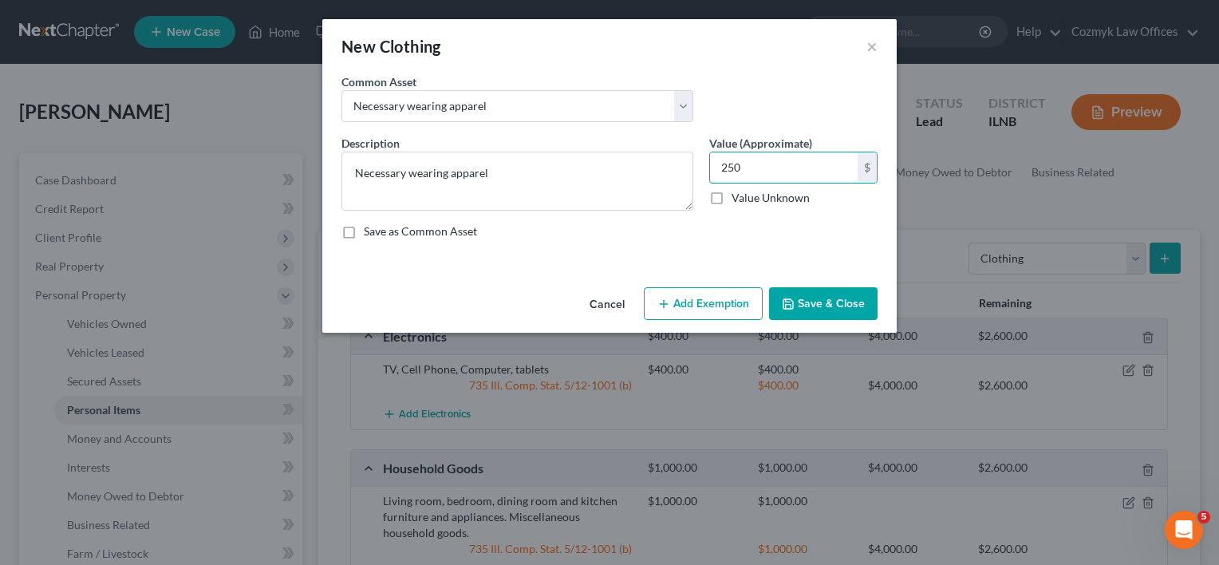
type input "250"
click at [824, 303] on button "Save & Close" at bounding box center [823, 304] width 109 height 34
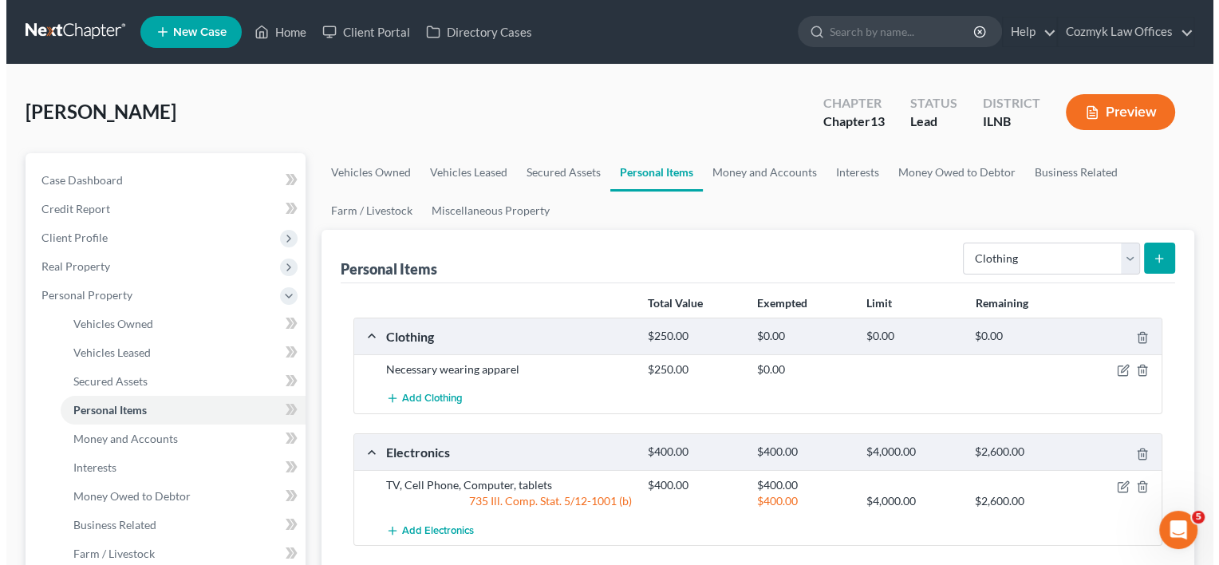
scroll to position [80, 0]
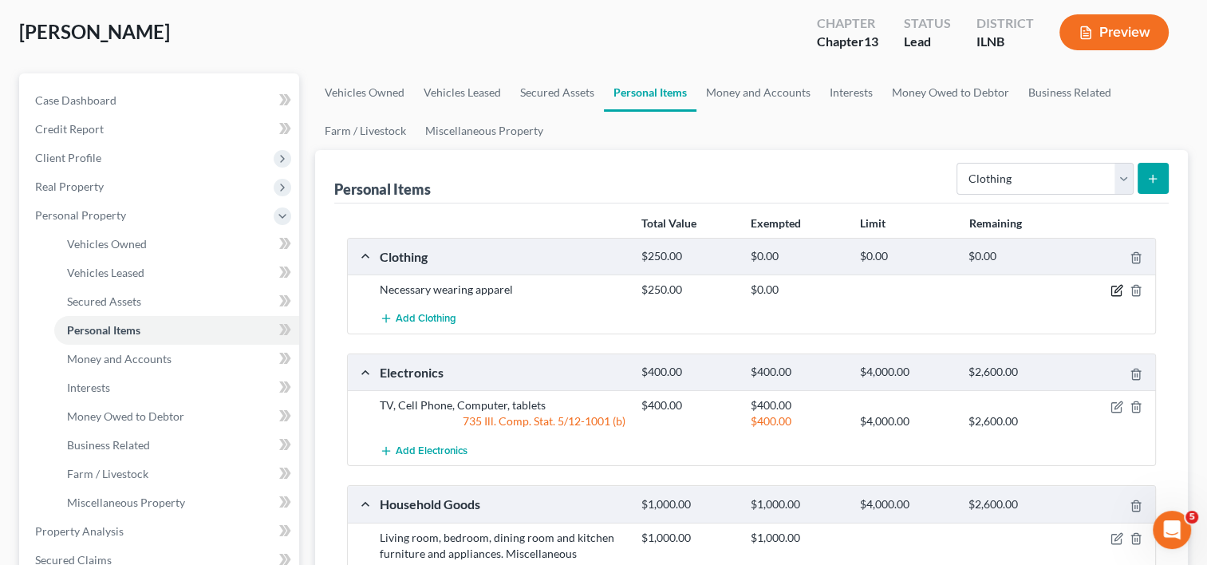
click at [1114, 286] on icon "button" at bounding box center [1117, 290] width 13 height 13
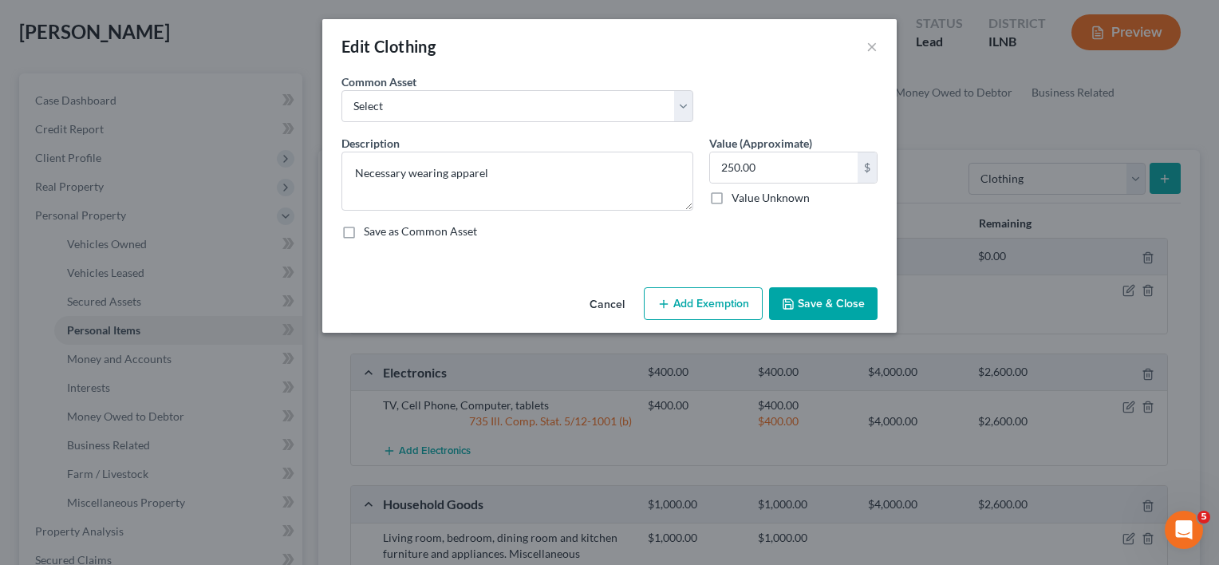
click at [716, 298] on button "Add Exemption" at bounding box center [703, 304] width 119 height 34
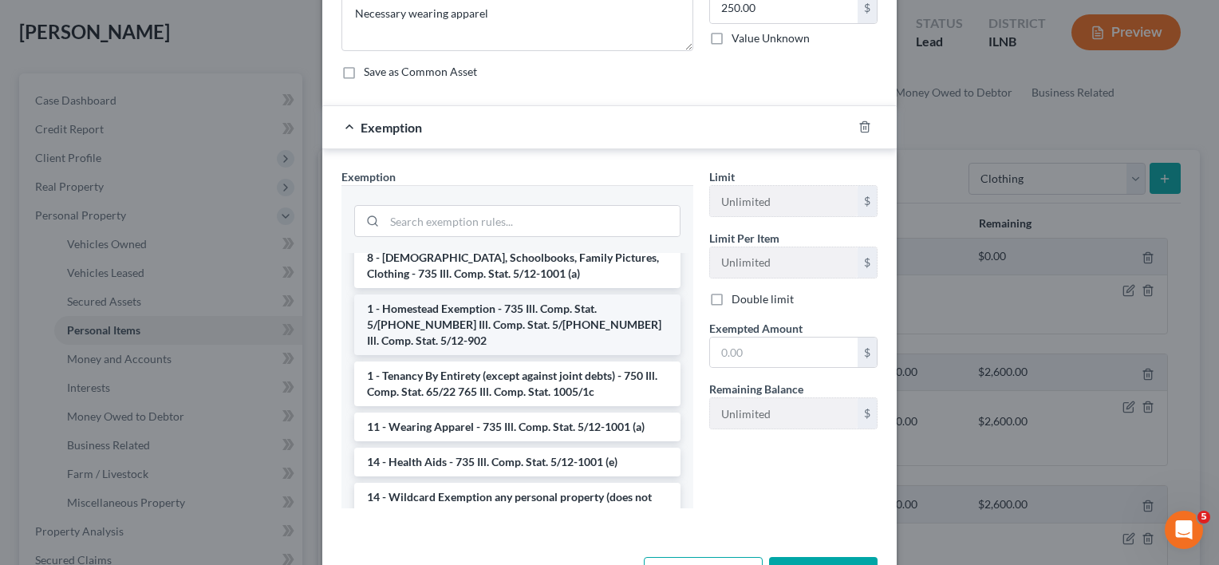
scroll to position [239, 0]
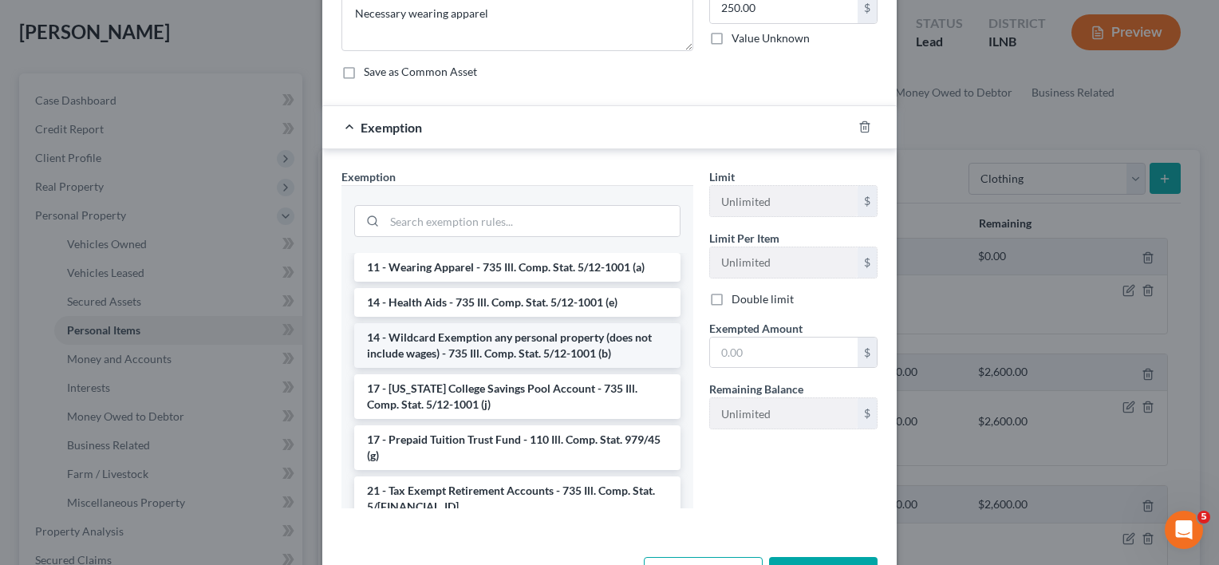
click at [504, 323] on li "14 - Wildcard Exemption any personal property (does not include wages) - 735 Il…" at bounding box center [517, 345] width 326 height 45
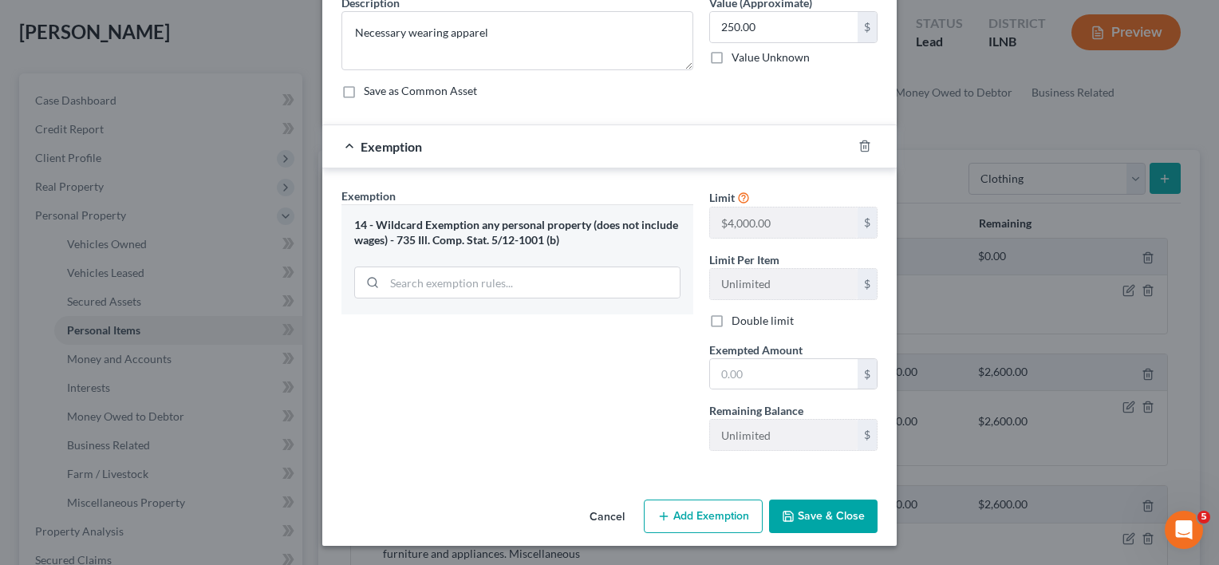
scroll to position [138, 0]
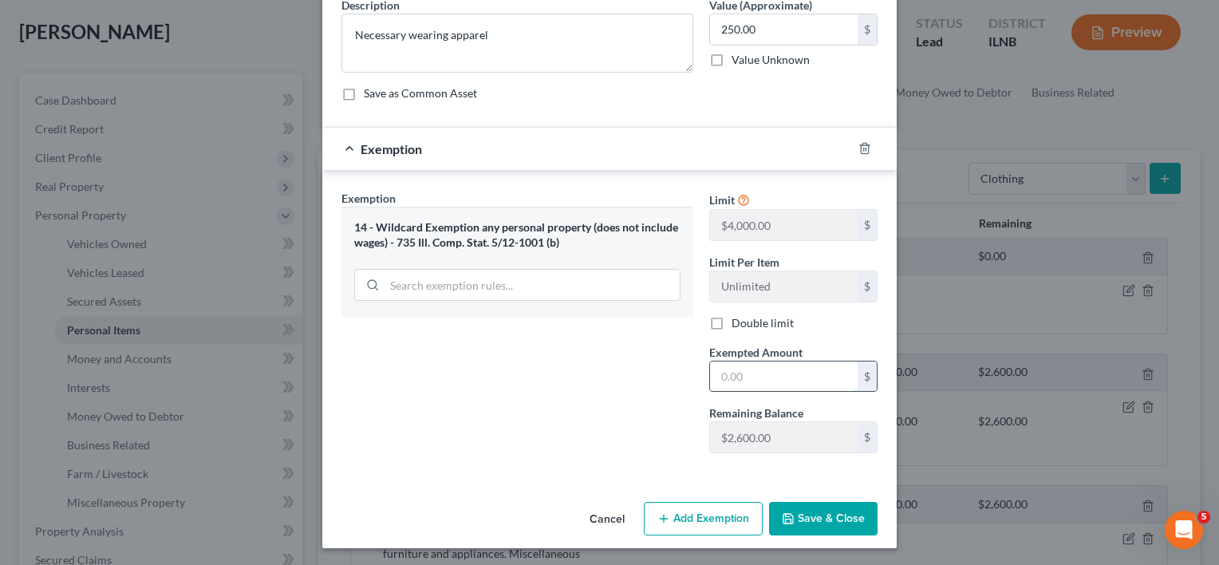
click at [734, 377] on input "text" at bounding box center [784, 376] width 148 height 30
type input "250"
click at [820, 516] on button "Save & Close" at bounding box center [823, 519] width 109 height 34
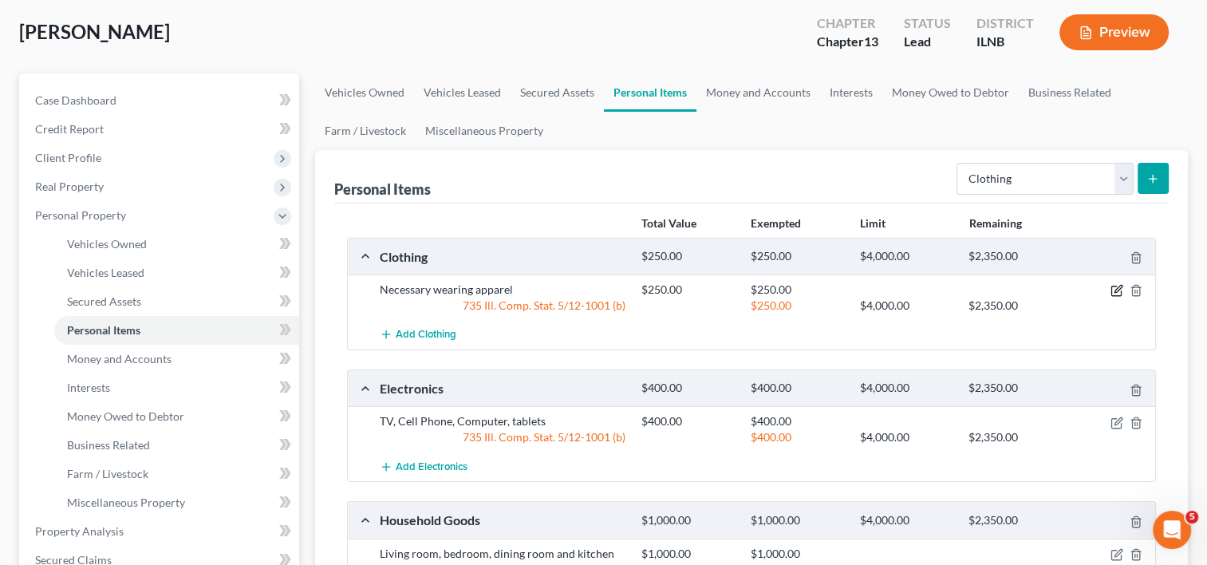
click at [1116, 287] on icon "button" at bounding box center [1117, 290] width 13 height 13
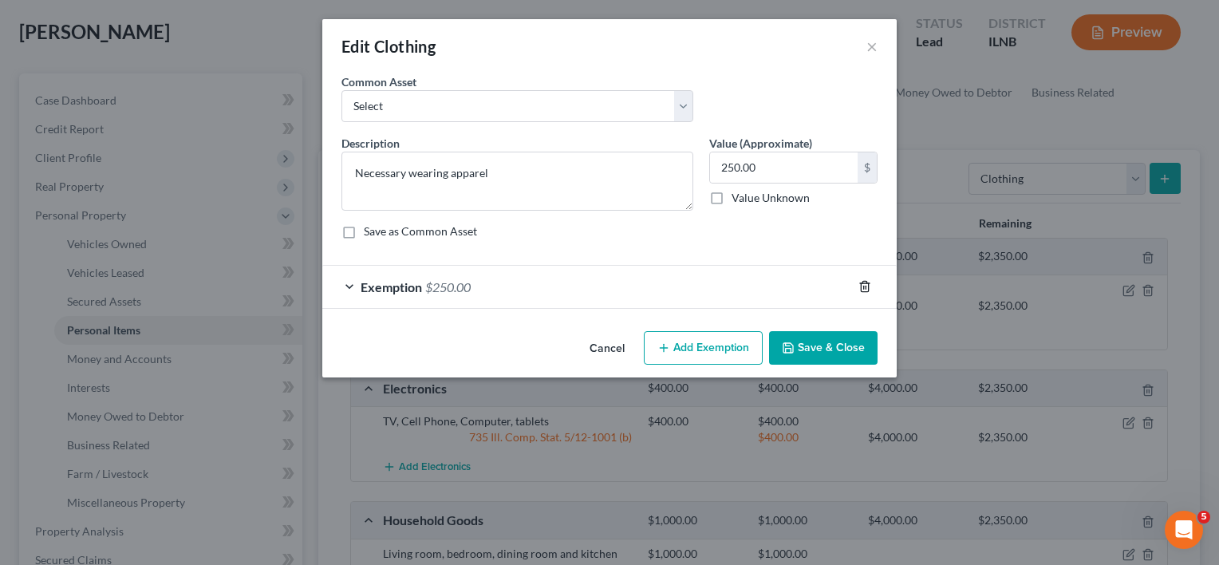
click at [864, 283] on icon "button" at bounding box center [865, 286] width 13 height 13
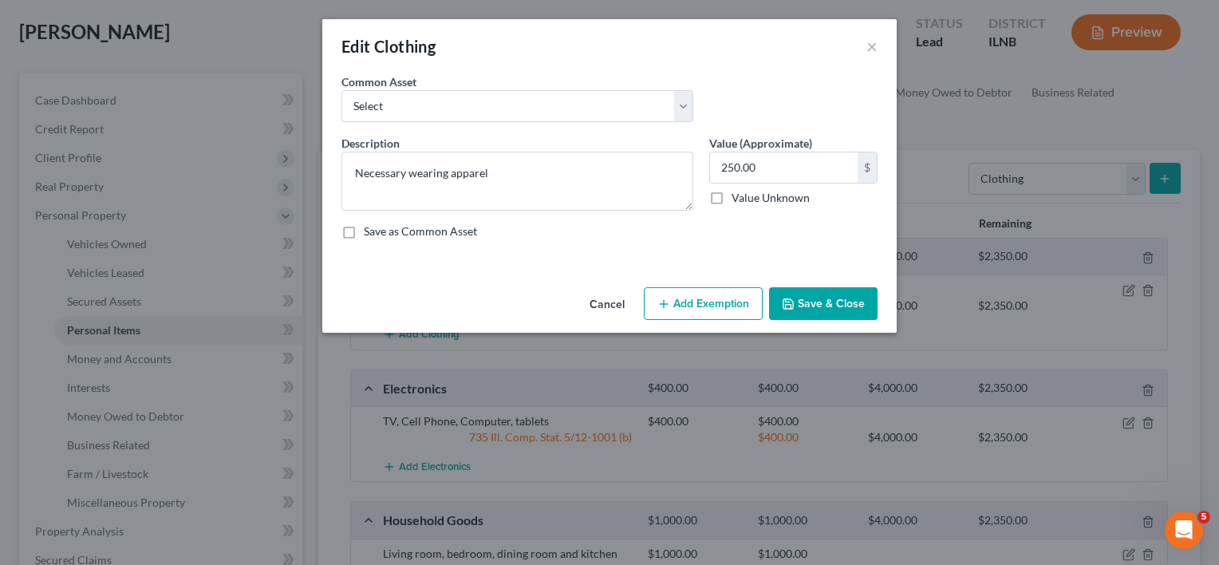
click at [731, 309] on button "Add Exemption" at bounding box center [703, 304] width 119 height 34
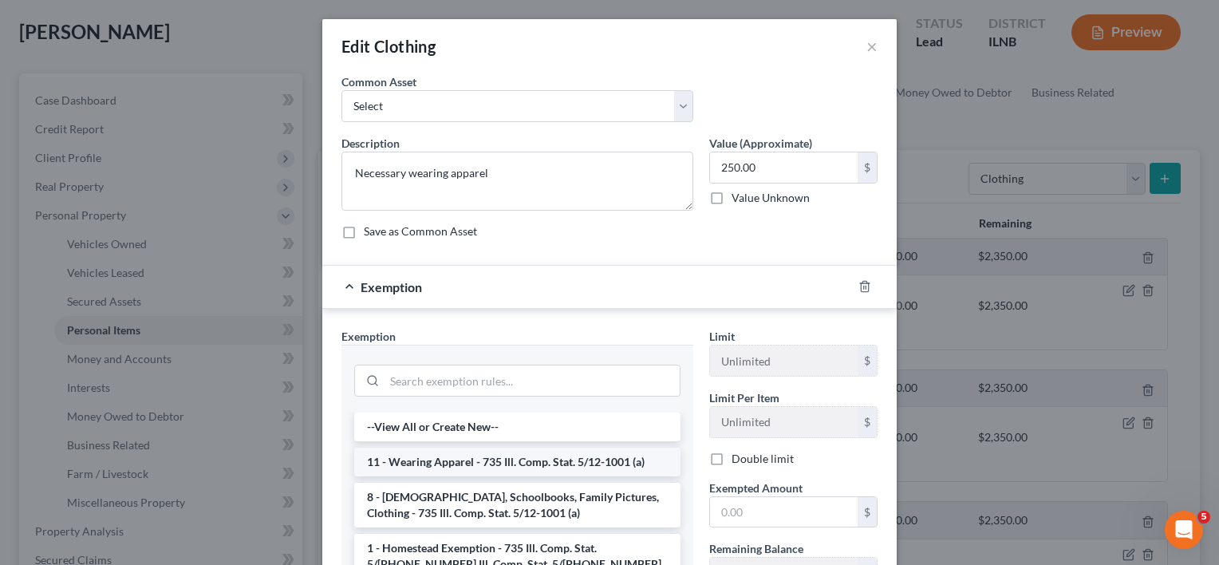
click at [470, 460] on li "11 - Wearing Apparel - 735 Ill. Comp. Stat. 5/12-1001 (a)" at bounding box center [517, 462] width 326 height 29
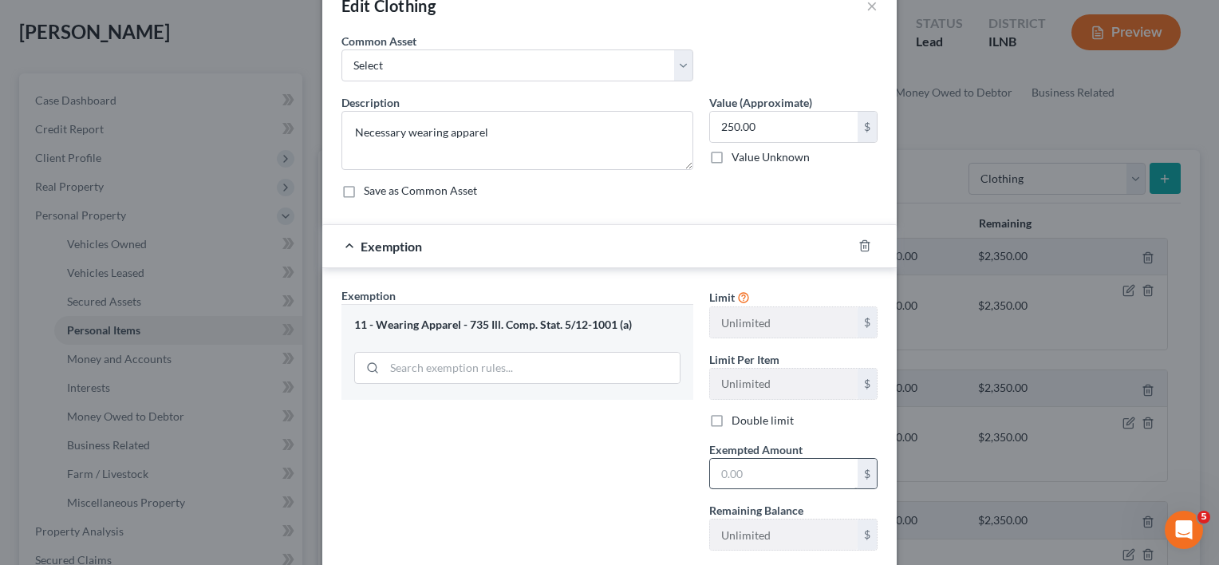
scroll to position [80, 0]
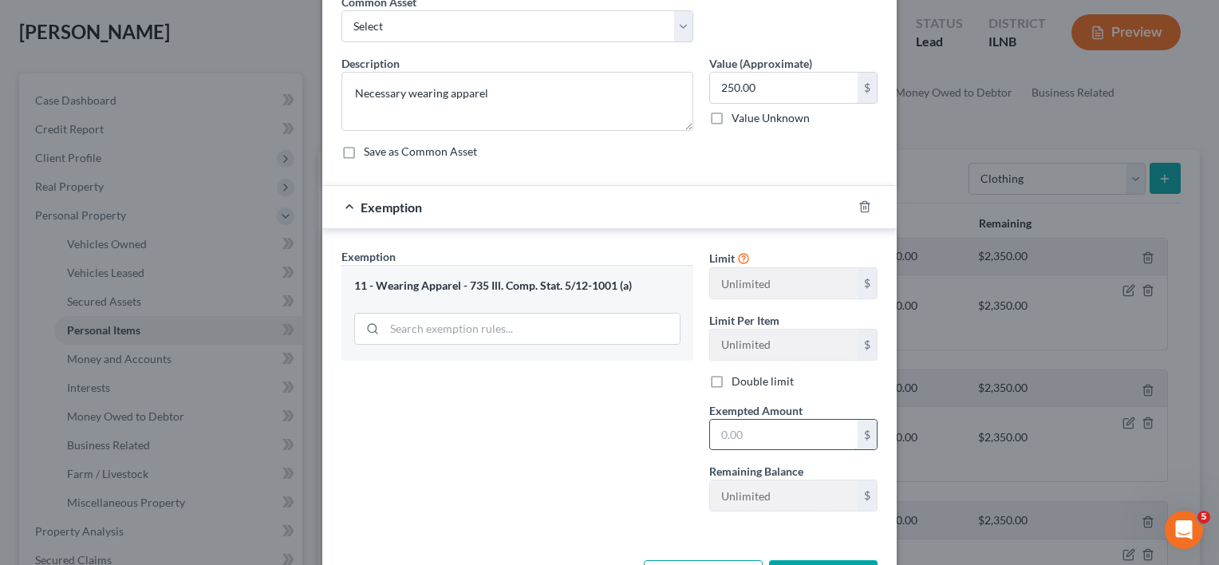
click at [749, 433] on input "text" at bounding box center [784, 435] width 148 height 30
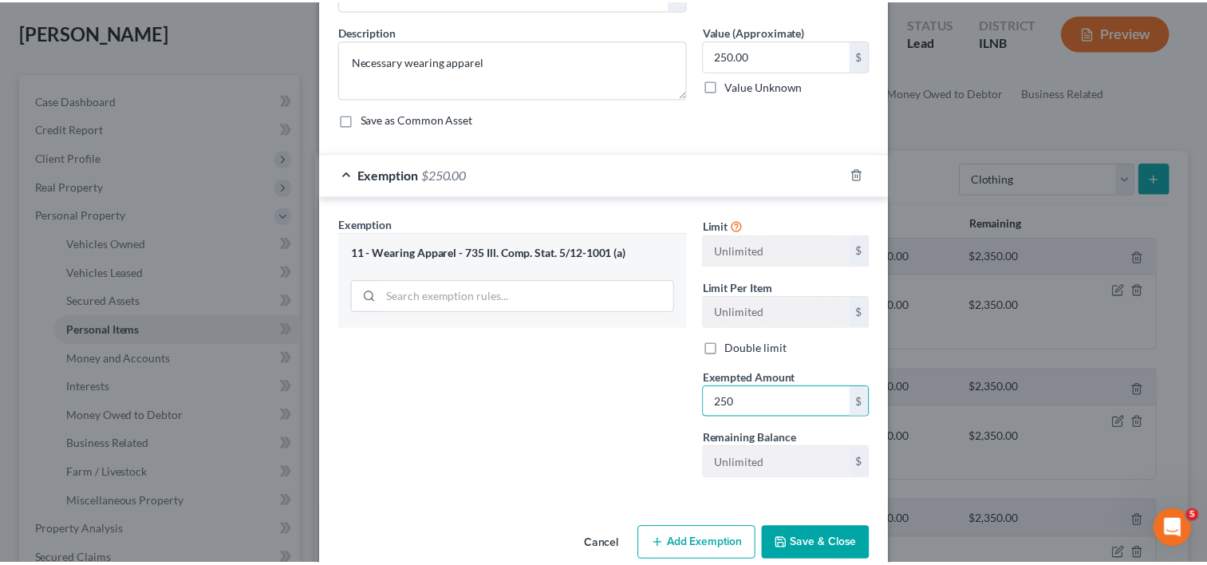
scroll to position [138, 0]
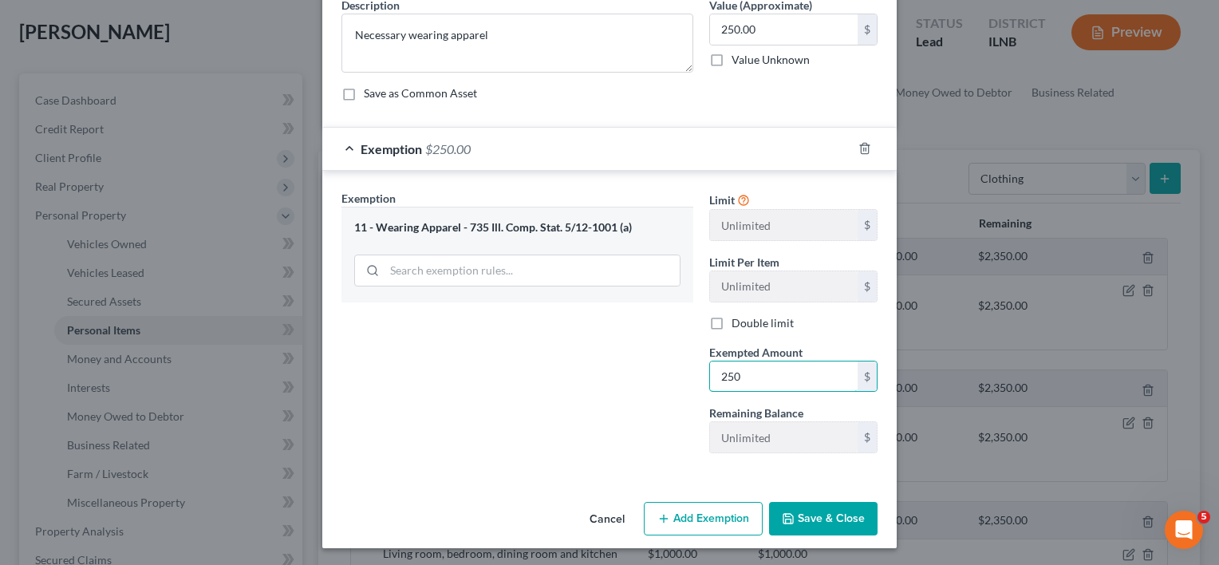
type input "250"
click at [830, 511] on button "Save & Close" at bounding box center [823, 519] width 109 height 34
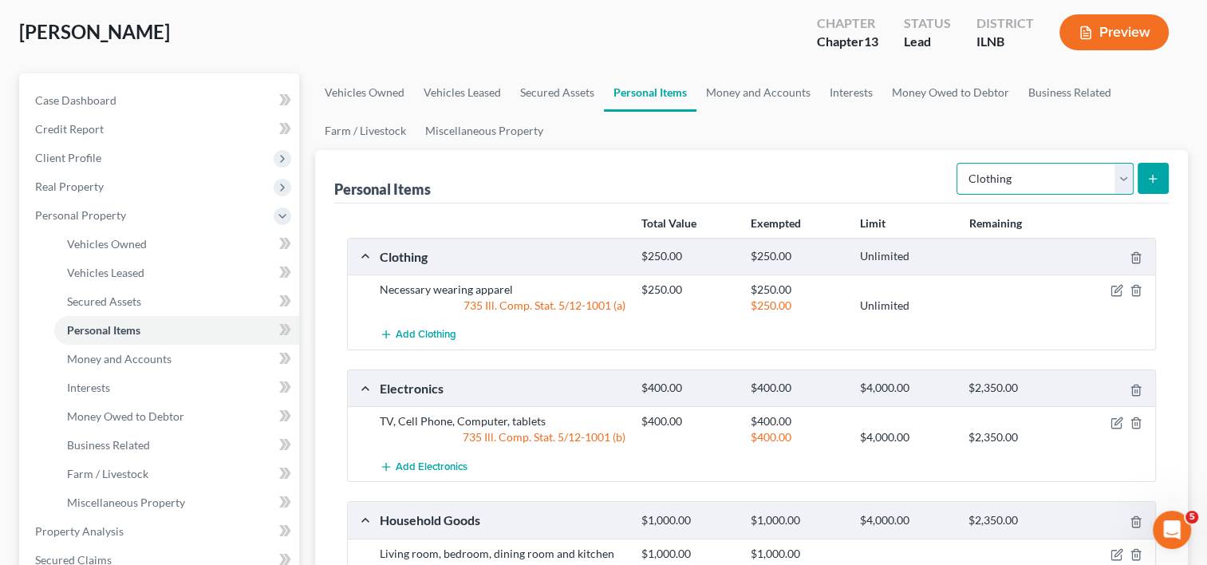
click at [1116, 179] on select "Select Item Type Clothing Collectibles Of Value Electronics Firearms Household …" at bounding box center [1045, 179] width 177 height 32
select select "jewelry"
click at [958, 163] on select "Select Item Type Clothing Collectibles Of Value Electronics Firearms Household …" at bounding box center [1045, 179] width 177 height 32
click at [1152, 170] on button "submit" at bounding box center [1153, 178] width 31 height 31
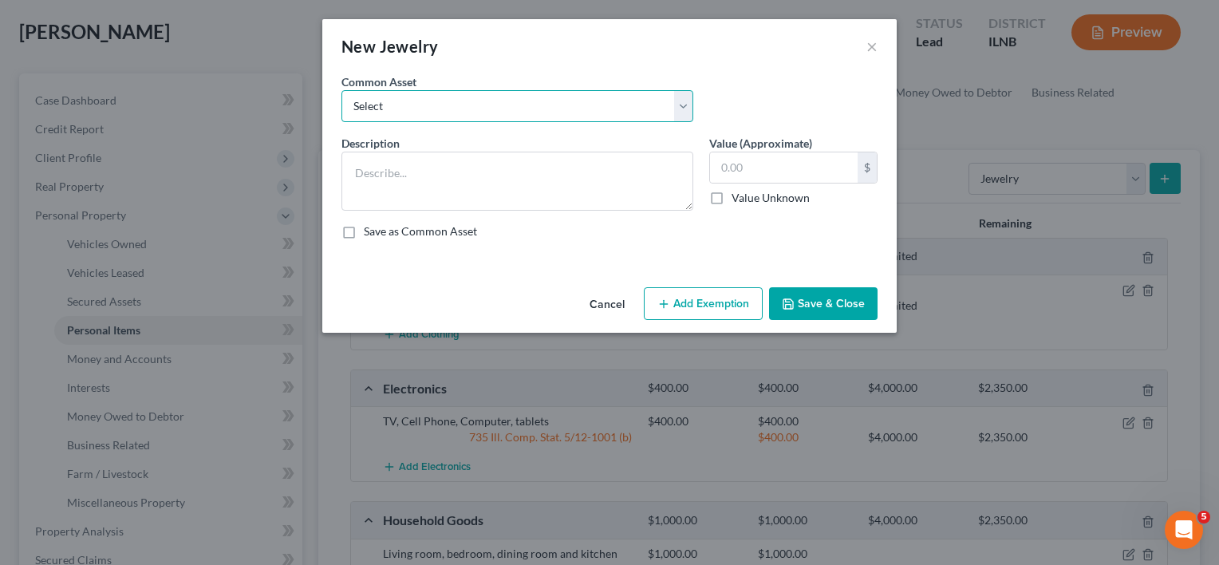
click at [675, 109] on select "Select Costume Jewelry Wedding rings" at bounding box center [518, 106] width 352 height 32
select select "1"
click at [342, 90] on select "Select Costume Jewelry Wedding rings" at bounding box center [518, 106] width 352 height 32
type textarea "Wedding rings"
type input "50.00"
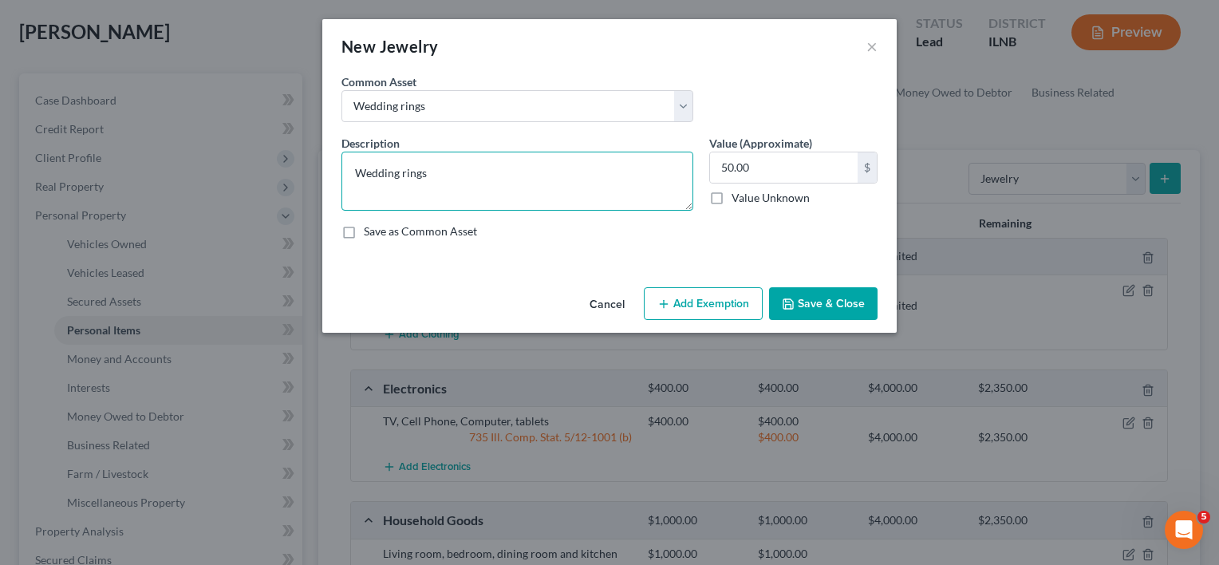
drag, startPoint x: 432, startPoint y: 160, endPoint x: 333, endPoint y: 185, distance: 102.0
click at [357, 158] on textarea "Wedding rings" at bounding box center [518, 181] width 352 height 59
type textarea "miscellaneous jewelry"
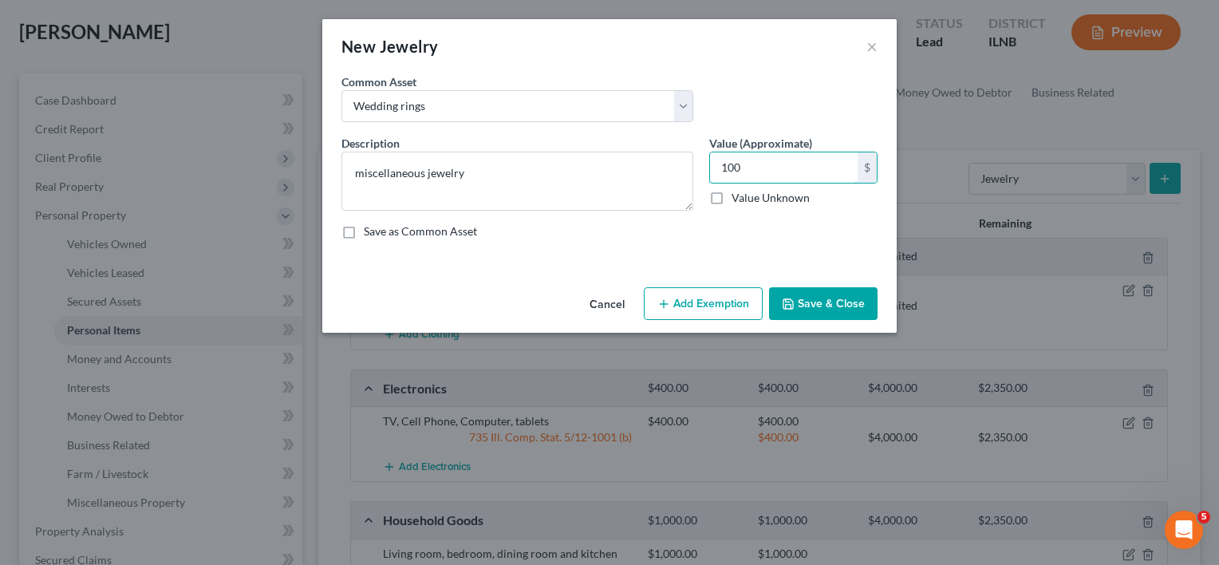
type input "100"
click at [818, 304] on button "Save & Close" at bounding box center [823, 304] width 109 height 34
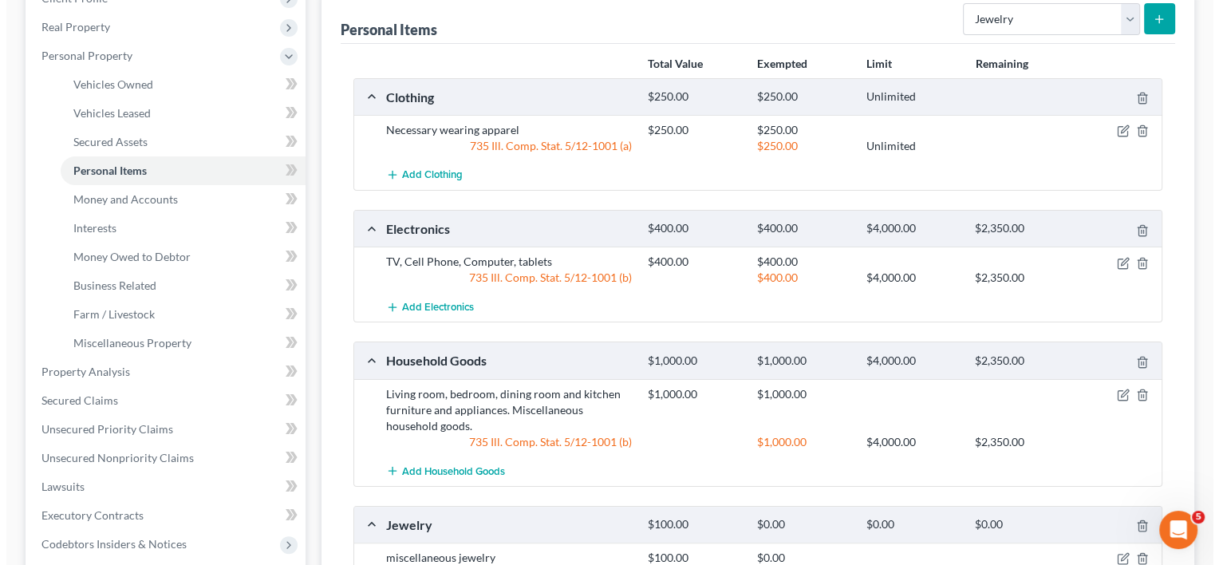
scroll to position [399, 0]
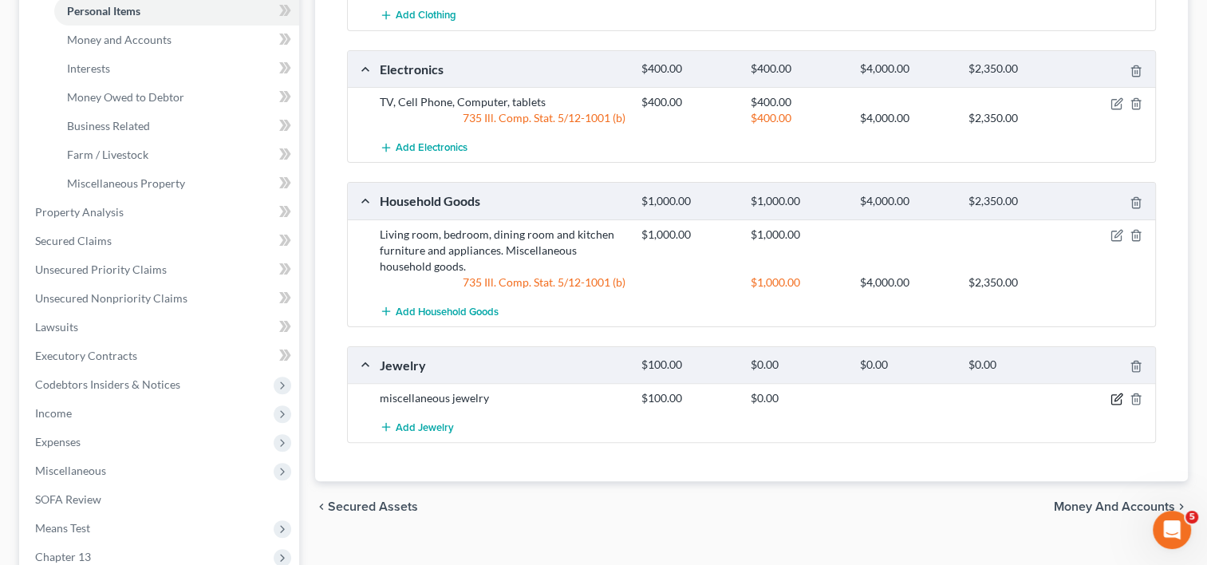
click at [1117, 399] on icon "button" at bounding box center [1117, 399] width 13 height 13
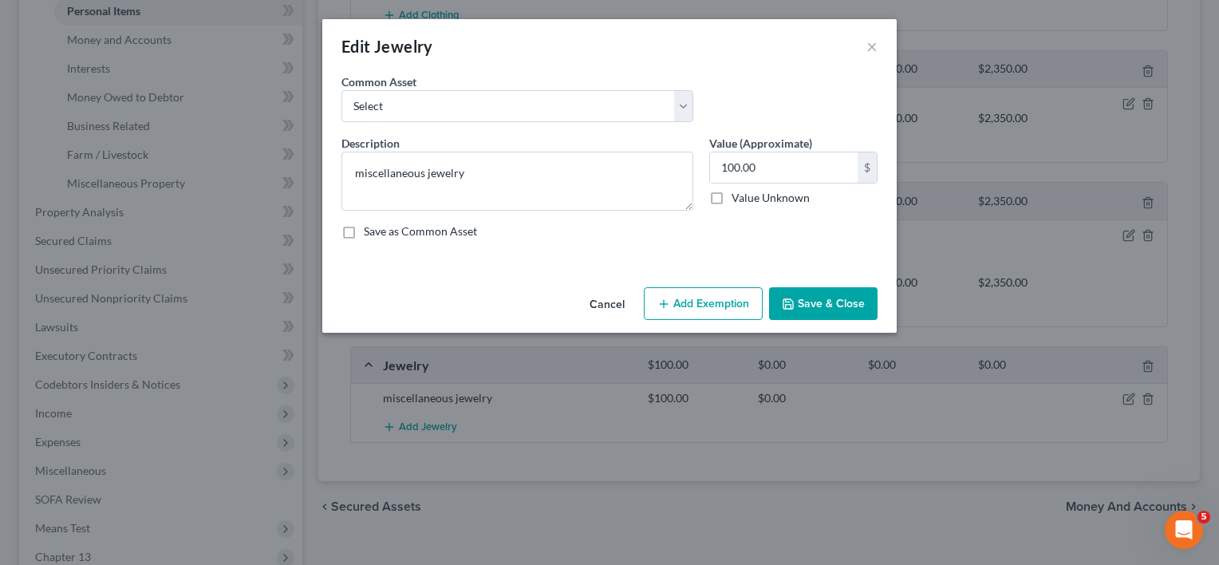
click at [713, 290] on button "Add Exemption" at bounding box center [703, 304] width 119 height 34
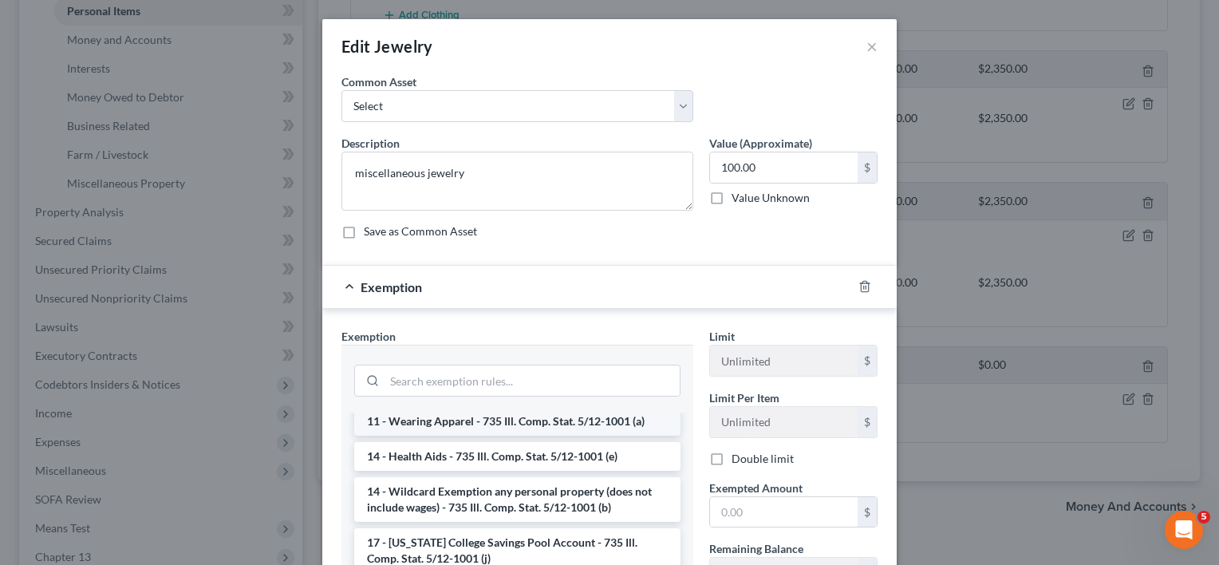
scroll to position [160, 0]
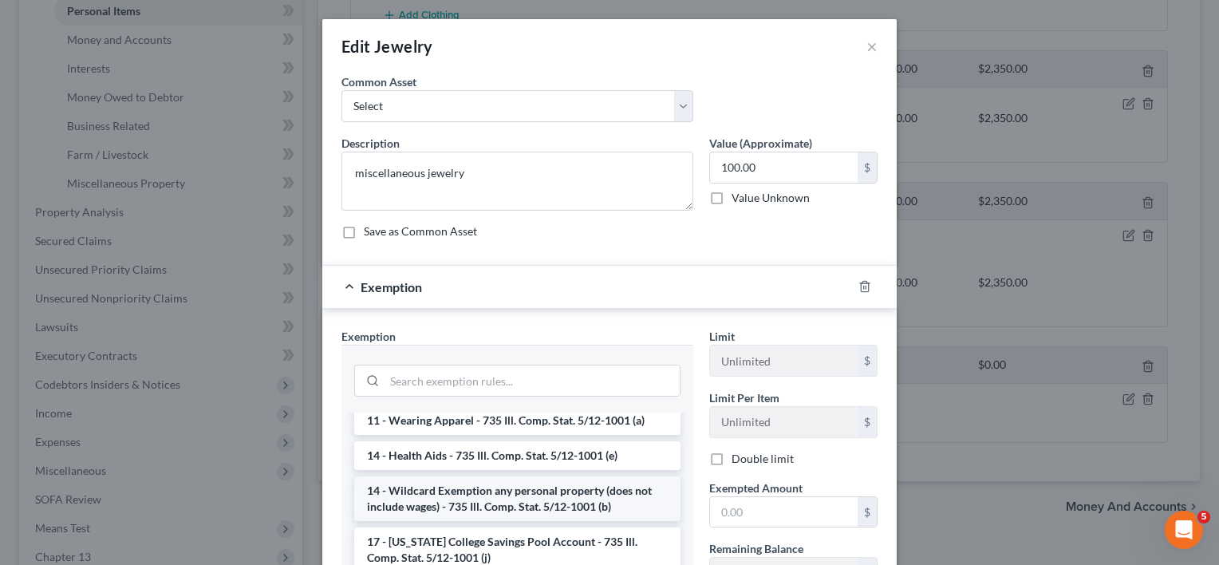
click at [475, 487] on li "14 - Wildcard Exemption any personal property (does not include wages) - 735 Il…" at bounding box center [517, 498] width 326 height 45
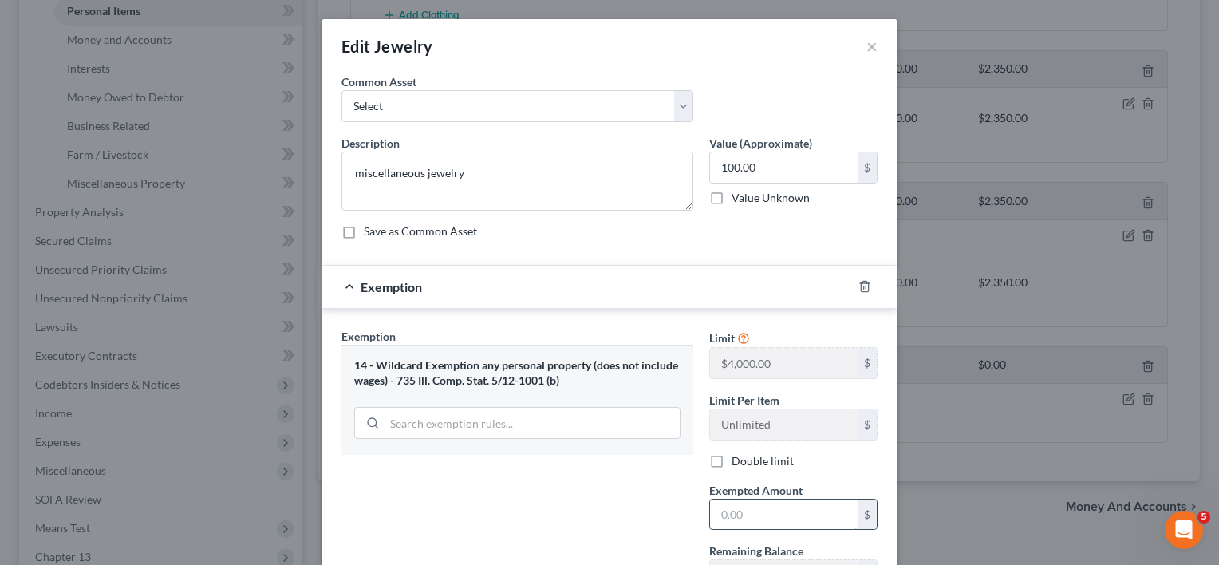
click at [740, 511] on input "text" at bounding box center [784, 515] width 148 height 30
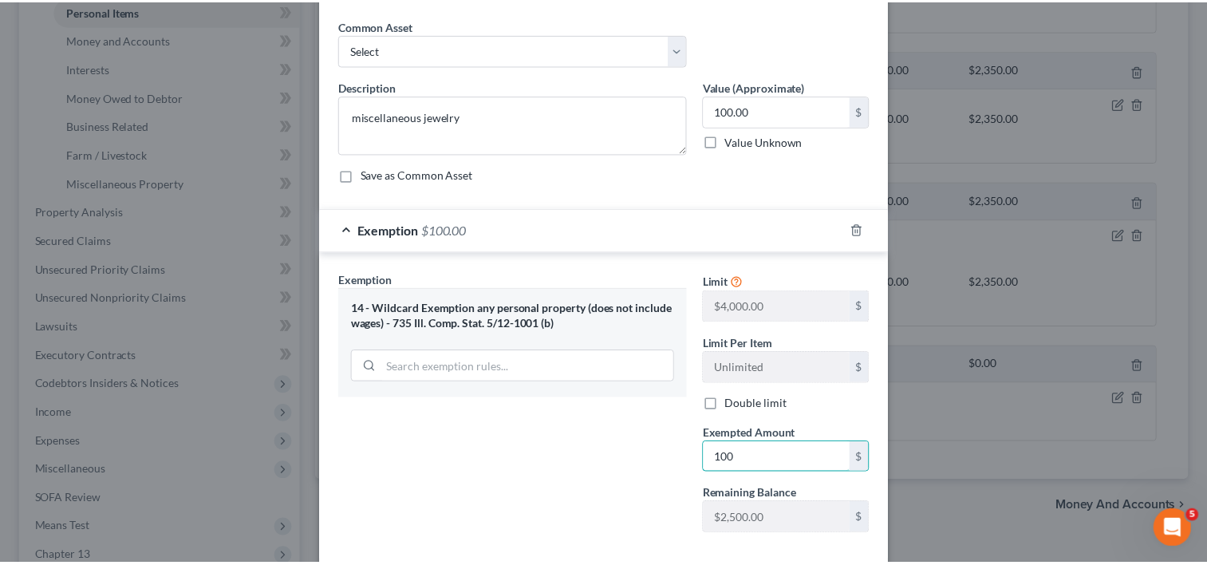
scroll to position [138, 0]
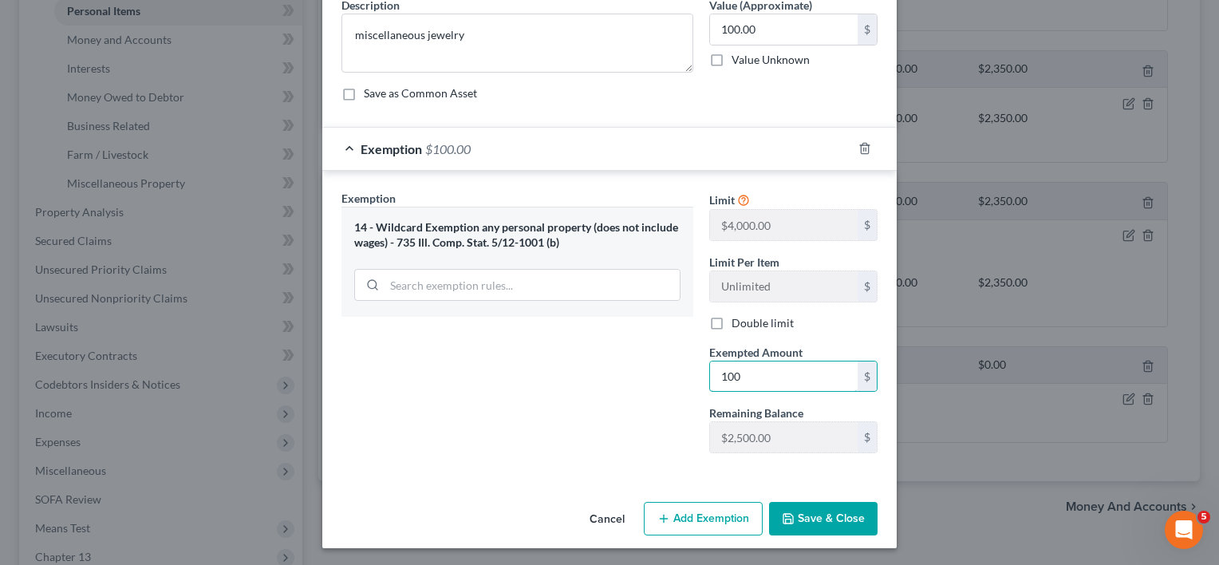
type input "100"
click at [841, 512] on button "Save & Close" at bounding box center [823, 519] width 109 height 34
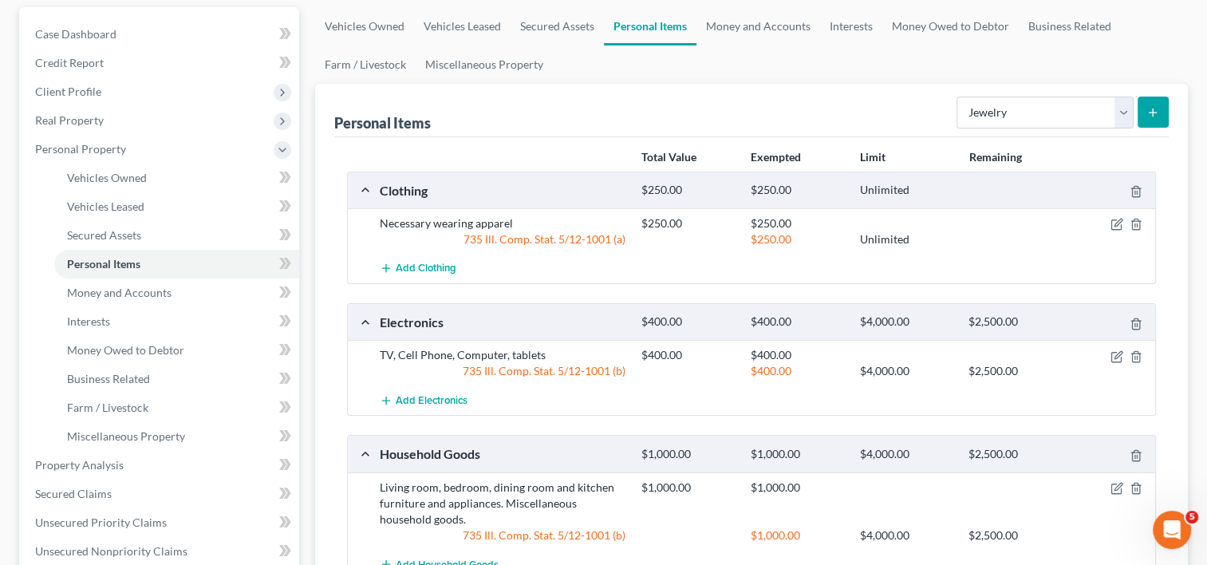
scroll to position [0, 0]
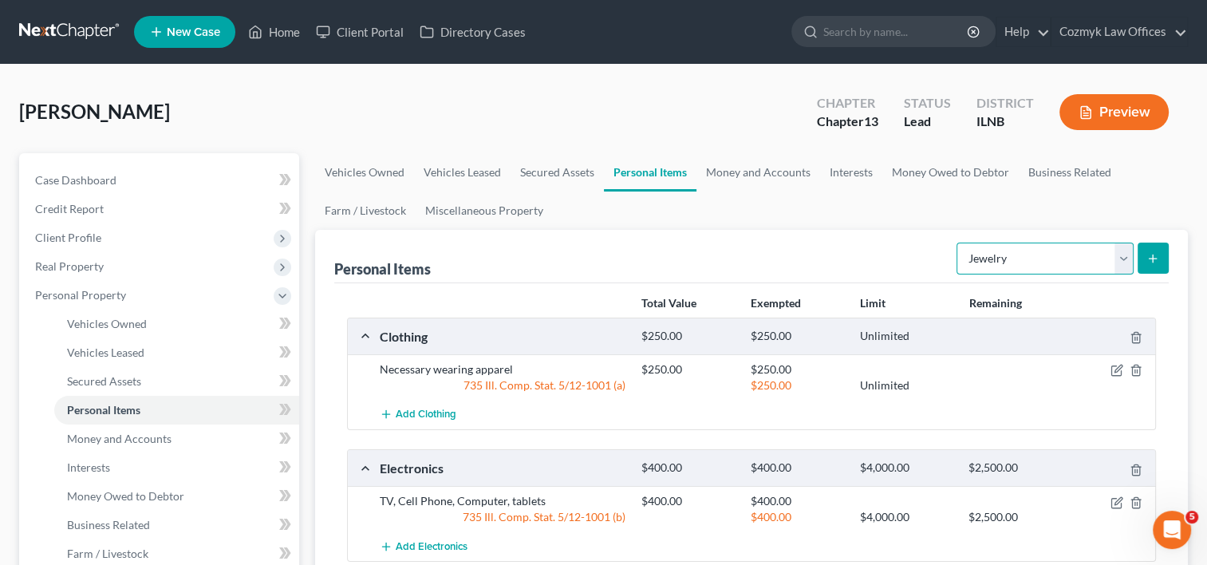
click at [1121, 251] on select "Select Item Type Clothing Collectibles Of Value Electronics Firearms Household …" at bounding box center [1045, 259] width 177 height 32
select select "sports_and_hobby_equipment"
click at [958, 243] on select "Select Item Type Clothing Collectibles Of Value Electronics Firearms Household …" at bounding box center [1045, 259] width 177 height 32
click at [1155, 262] on icon "submit" at bounding box center [1153, 258] width 13 height 13
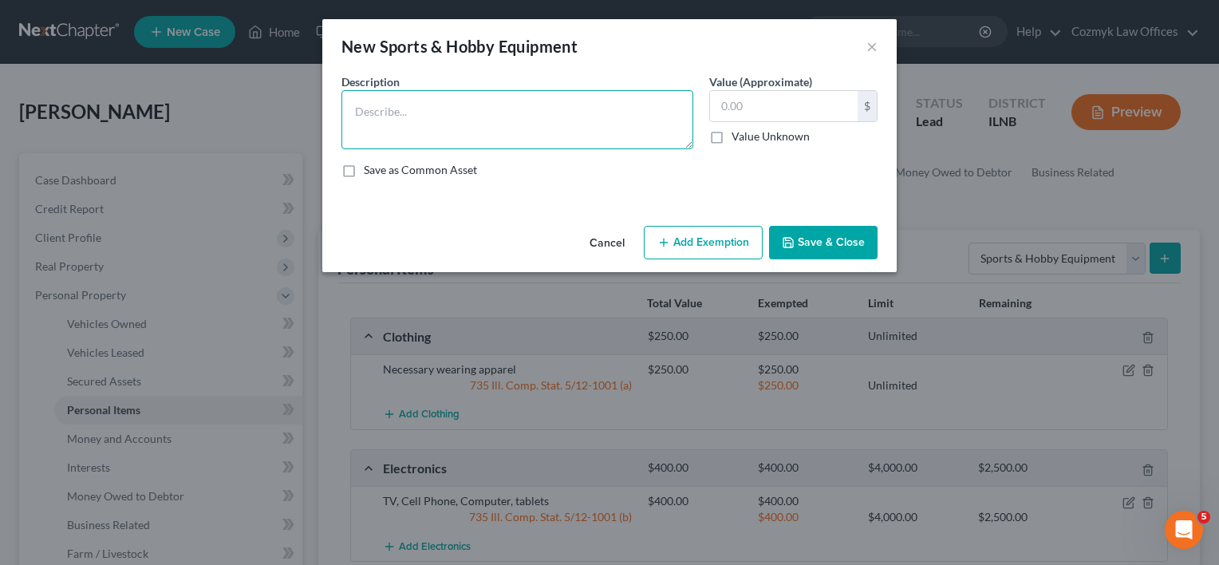
click at [488, 123] on textarea at bounding box center [518, 119] width 352 height 59
type textarea "Pool Table"
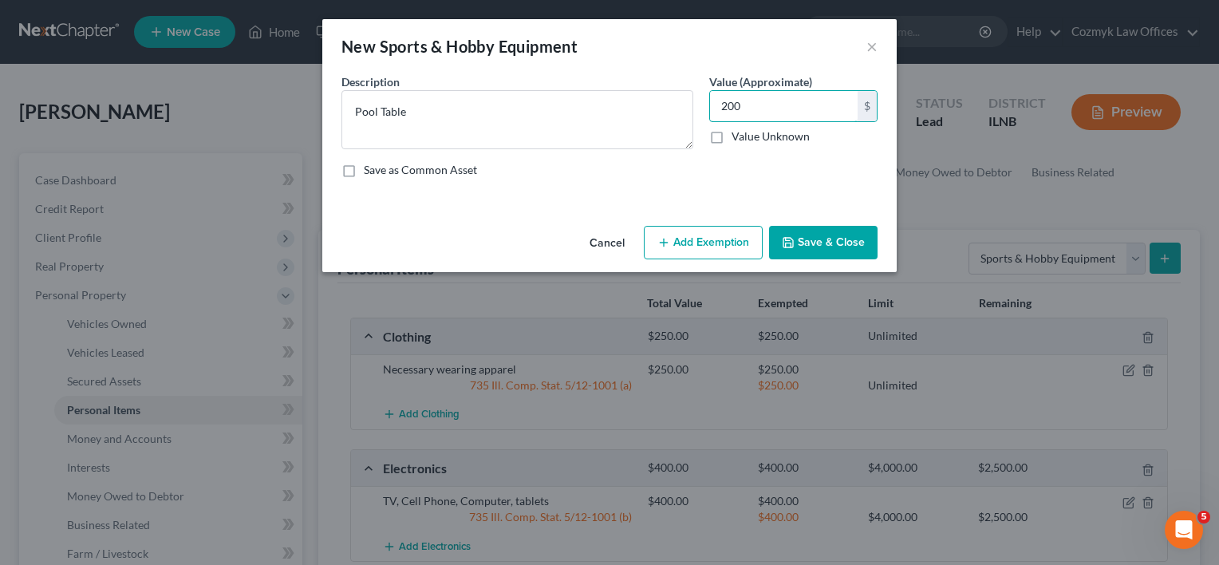
type input "200"
click at [817, 249] on button "Save & Close" at bounding box center [823, 243] width 109 height 34
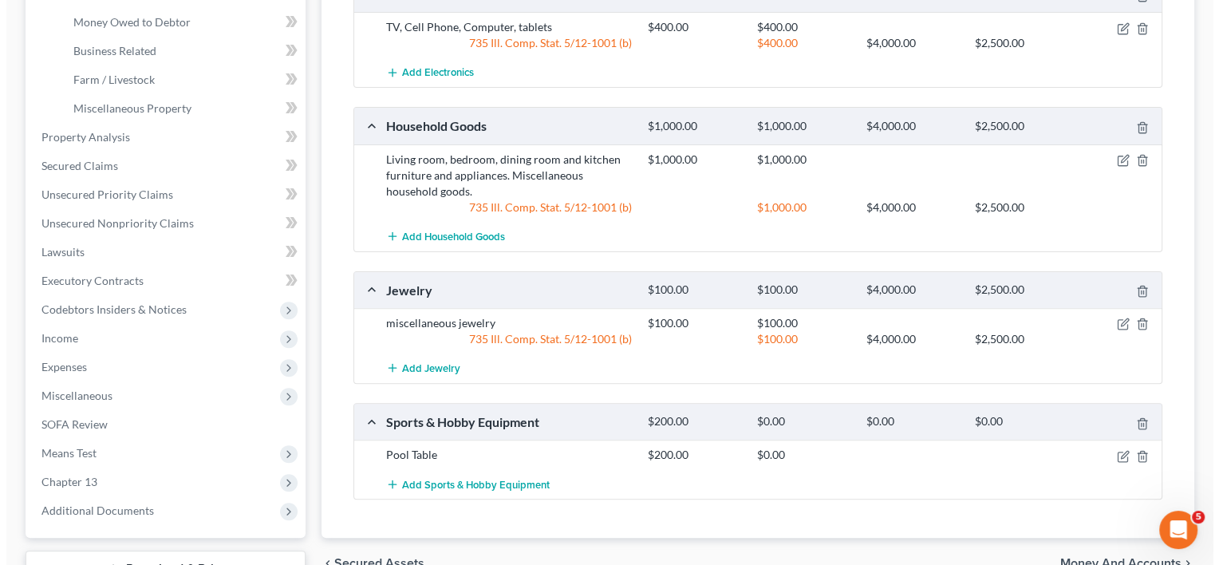
scroll to position [598, 0]
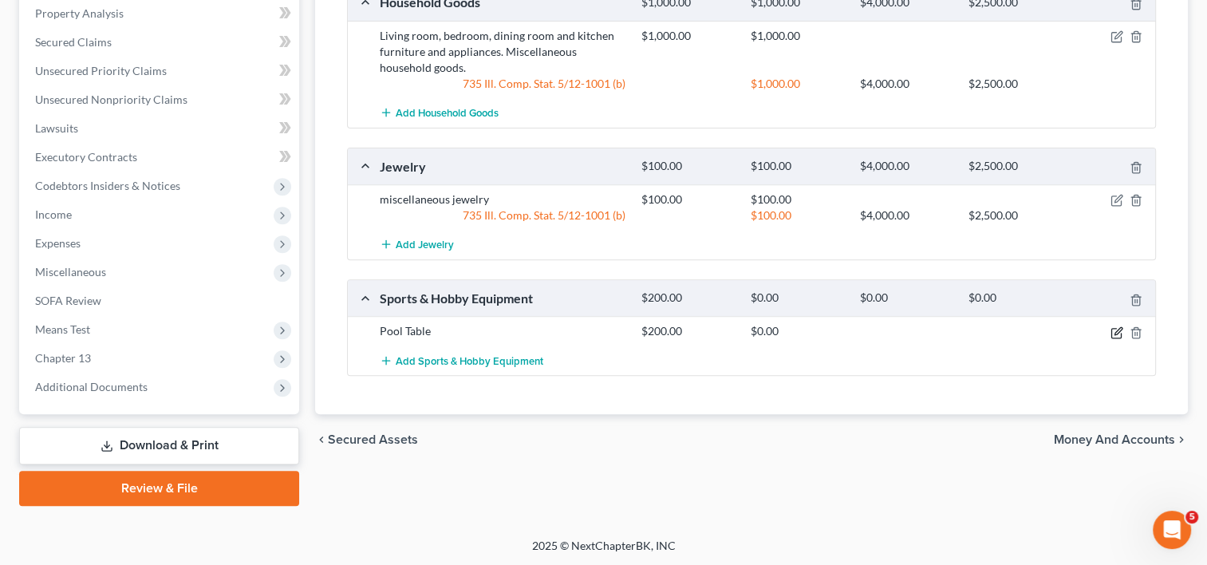
click at [1118, 326] on icon "button" at bounding box center [1117, 332] width 13 height 13
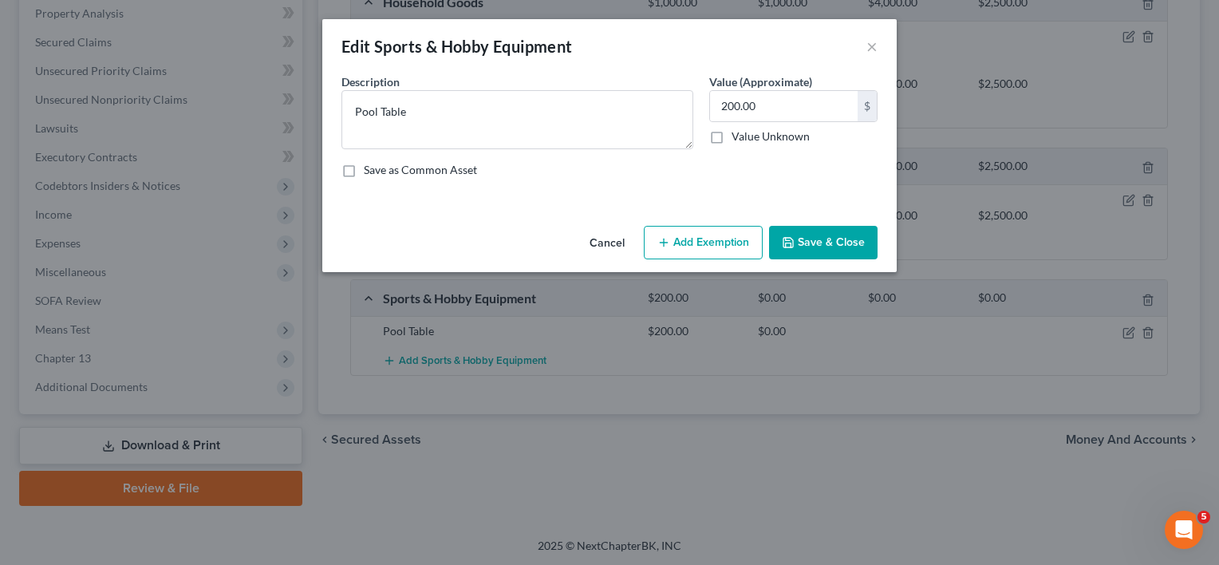
click at [717, 227] on button "Add Exemption" at bounding box center [703, 243] width 119 height 34
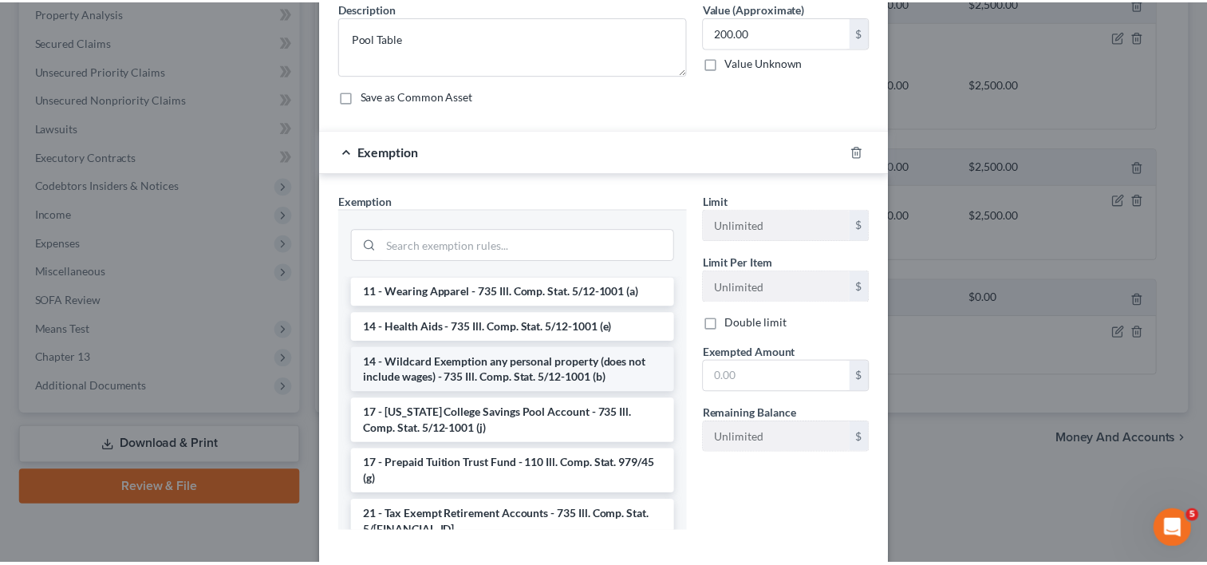
scroll to position [160, 0]
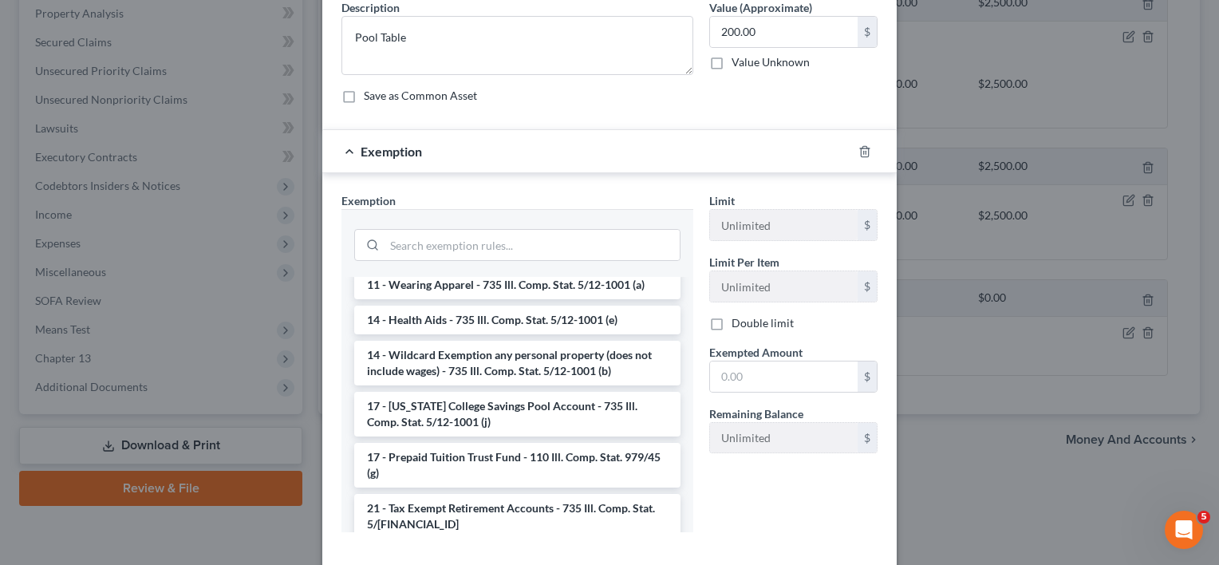
click at [530, 354] on li "14 - Wildcard Exemption any personal property (does not include wages) - 735 Il…" at bounding box center [517, 363] width 326 height 45
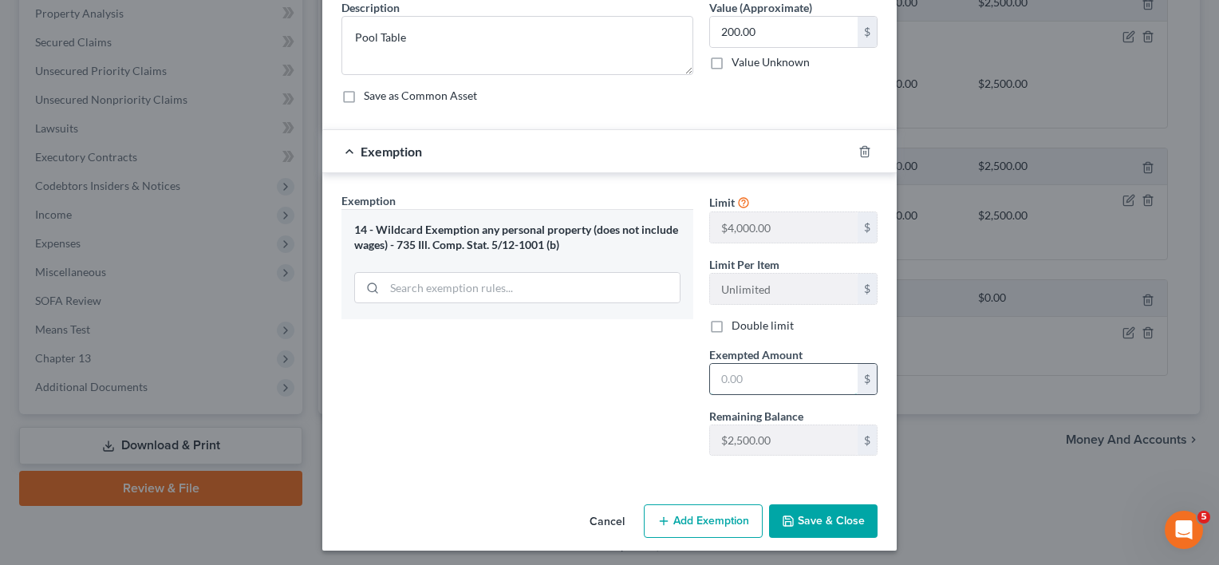
click at [741, 373] on input "text" at bounding box center [784, 379] width 148 height 30
type input "200"
click at [809, 523] on button "Save & Close" at bounding box center [823, 521] width 109 height 34
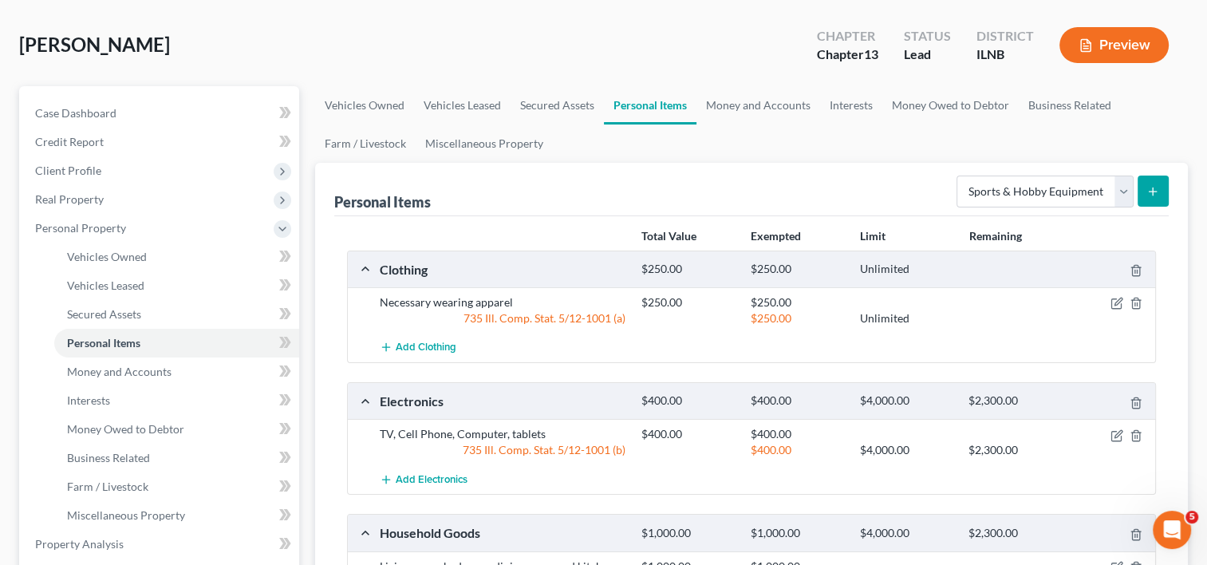
scroll to position [39, 0]
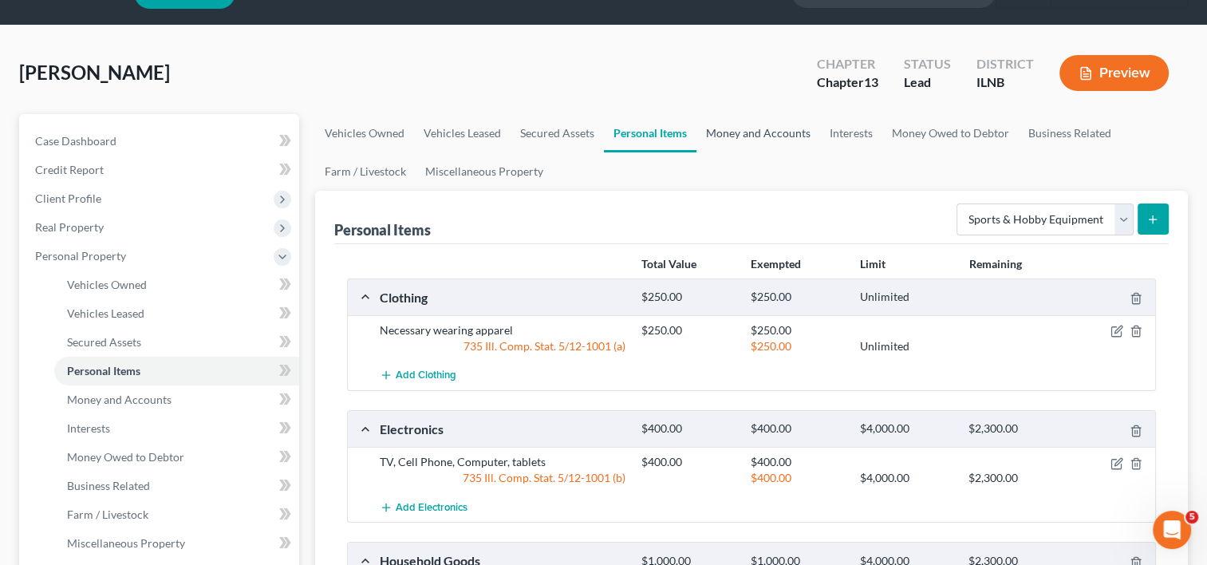
click at [741, 136] on link "Money and Accounts" at bounding box center [759, 133] width 124 height 38
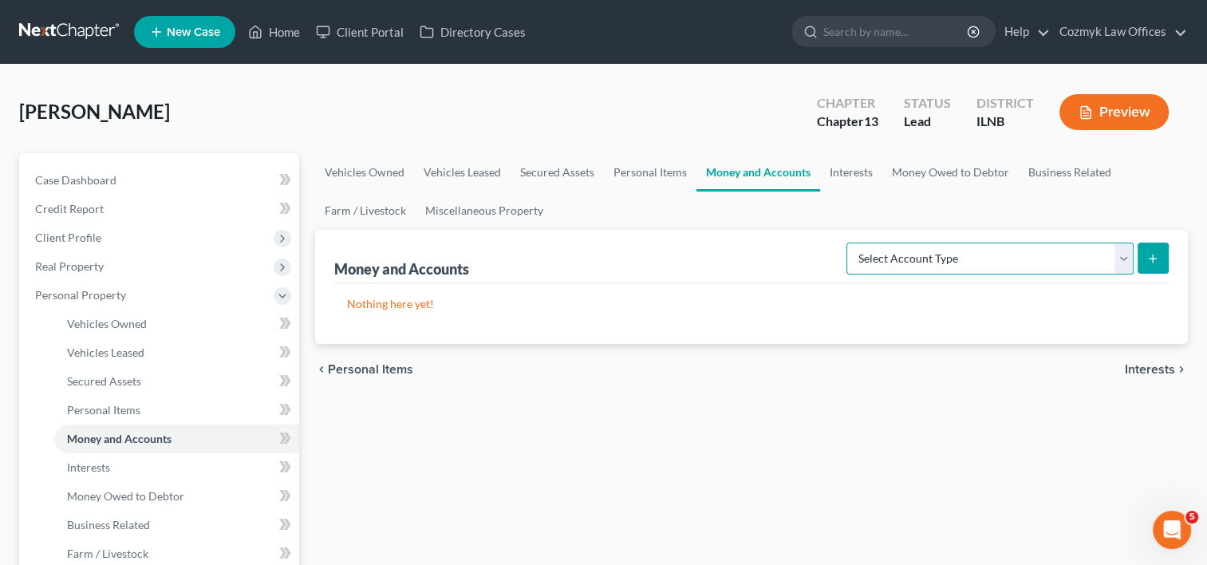
click at [1124, 256] on select "Select Account Type Brokerage Cash on Hand Certificates of Deposit Checking Acc…" at bounding box center [990, 259] width 287 height 32
select select "checking"
click at [850, 243] on select "Select Account Type Brokerage Cash on Hand Certificates of Deposit Checking Acc…" at bounding box center [990, 259] width 287 height 32
click at [1140, 256] on button "submit" at bounding box center [1153, 258] width 31 height 31
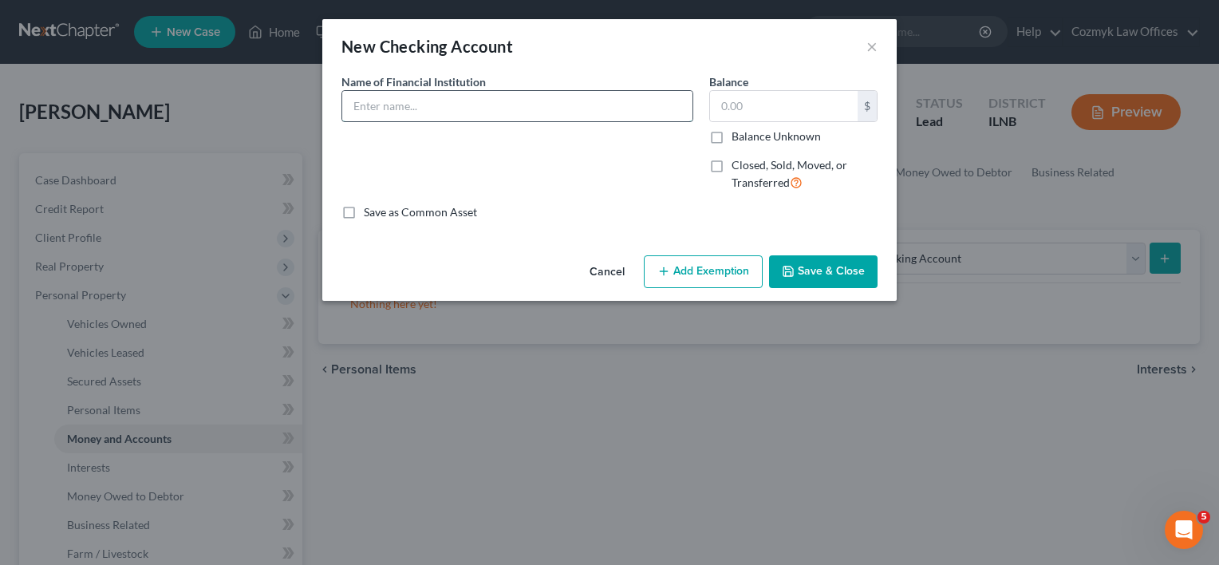
click at [465, 111] on input "text" at bounding box center [517, 106] width 350 height 30
type input "Bank of America"
click at [733, 96] on input "text" at bounding box center [784, 106] width 148 height 30
drag, startPoint x: 755, startPoint y: 105, endPoint x: 719, endPoint y: 105, distance: 35.9
click at [719, 105] on input "3,800" at bounding box center [784, 106] width 148 height 30
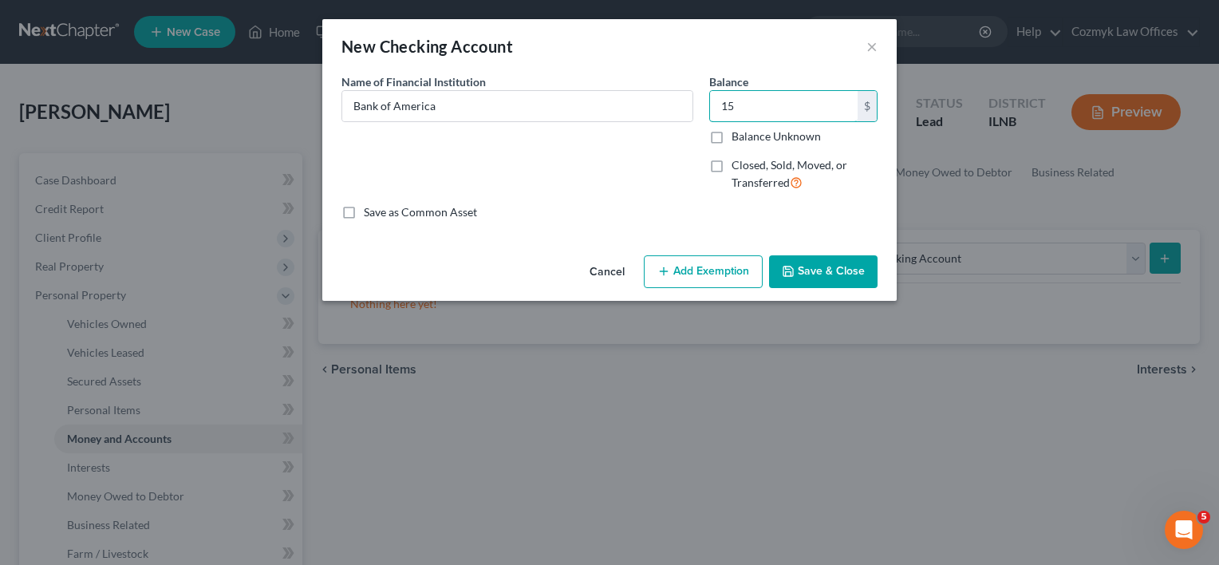
type input "1"
type input "2,000"
click at [733, 273] on button "Add Exemption" at bounding box center [703, 272] width 119 height 34
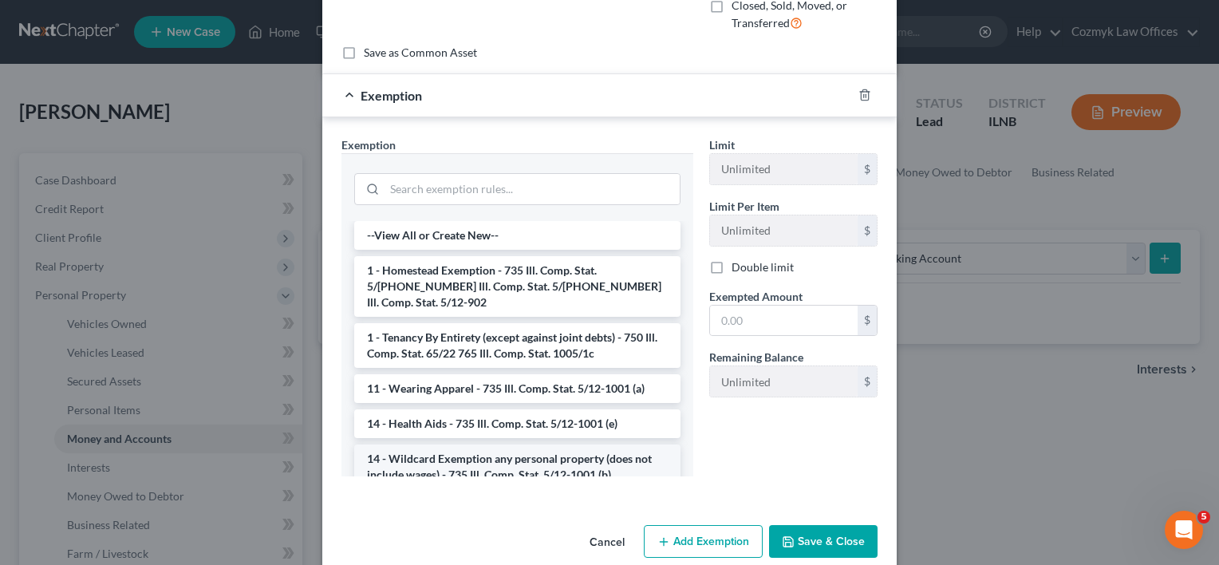
click at [484, 446] on li "14 - Wildcard Exemption any personal property (does not include wages) - 735 Il…" at bounding box center [517, 466] width 326 height 45
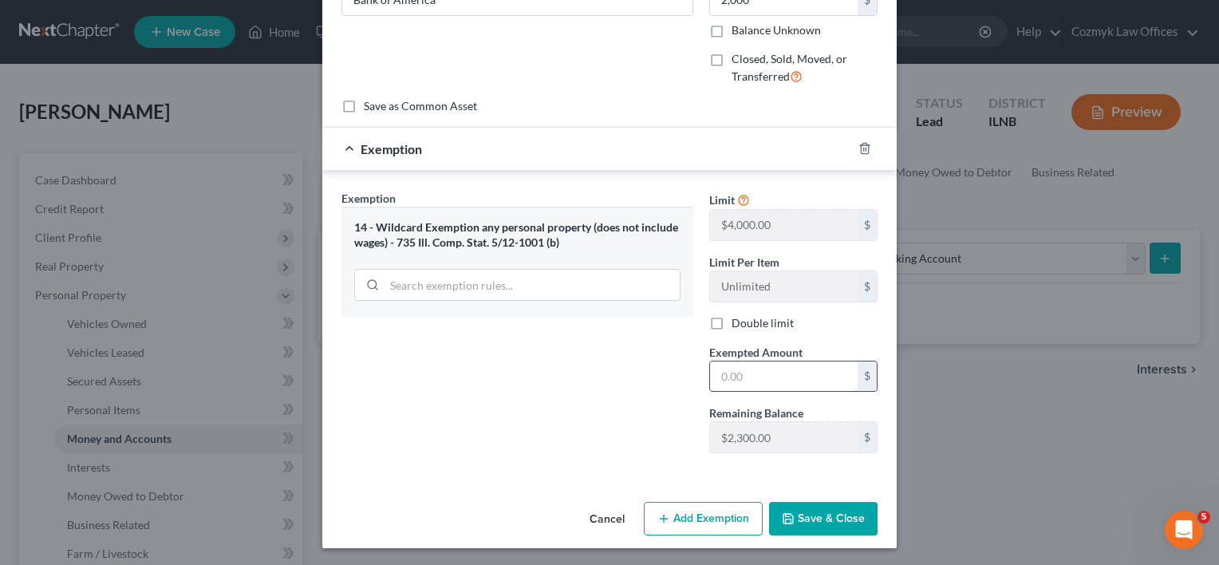
drag, startPoint x: 719, startPoint y: 437, endPoint x: 799, endPoint y: 375, distance: 101.2
click at [799, 375] on input "text" at bounding box center [784, 376] width 148 height 30
type input "1,000"
click at [634, 366] on div "Exemption Set must be selected for CA. Exemption * 14 - Wildcard Exemption any …" at bounding box center [518, 328] width 368 height 276
click at [789, 511] on button "Save & Close" at bounding box center [823, 519] width 109 height 34
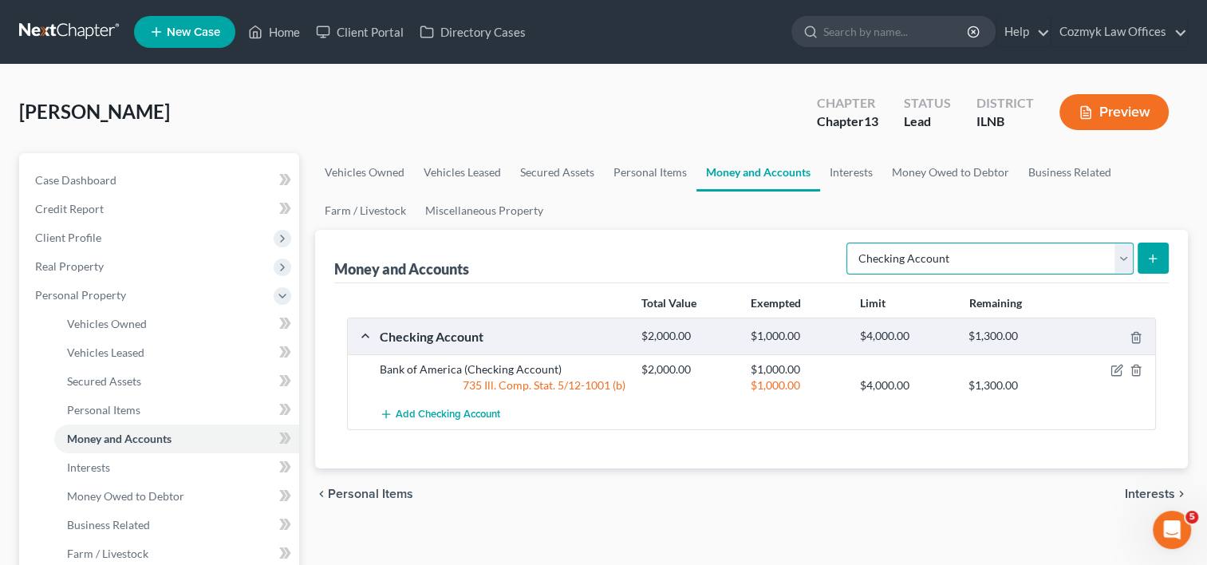
click at [1127, 259] on select "Select Account Type Brokerage Cash on Hand Certificates of Deposit Checking Acc…" at bounding box center [990, 259] width 287 height 32
click at [798, 480] on div "chevron_left Personal Items Interests chevron_right" at bounding box center [751, 493] width 873 height 51
click at [851, 164] on link "Interests" at bounding box center [851, 172] width 62 height 38
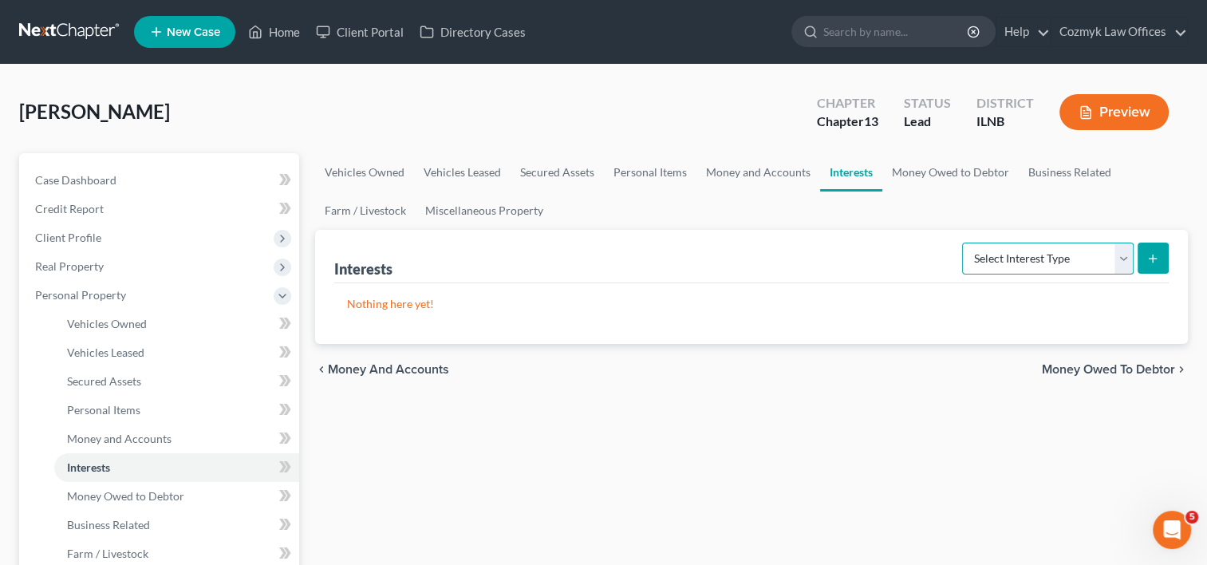
click at [1120, 258] on select "Select Interest Type 401K Annuity Bond Education IRA Government Bond Government…" at bounding box center [1048, 259] width 172 height 32
click at [1120, 254] on select "Select Interest Type 401K Annuity Bond Education IRA Government Bond Government…" at bounding box center [1048, 259] width 172 height 32
select select "stock"
click at [964, 243] on select "Select Interest Type 401K Annuity Bond Education IRA Government Bond Government…" at bounding box center [1048, 259] width 172 height 32
click at [1145, 259] on button "submit" at bounding box center [1153, 258] width 31 height 31
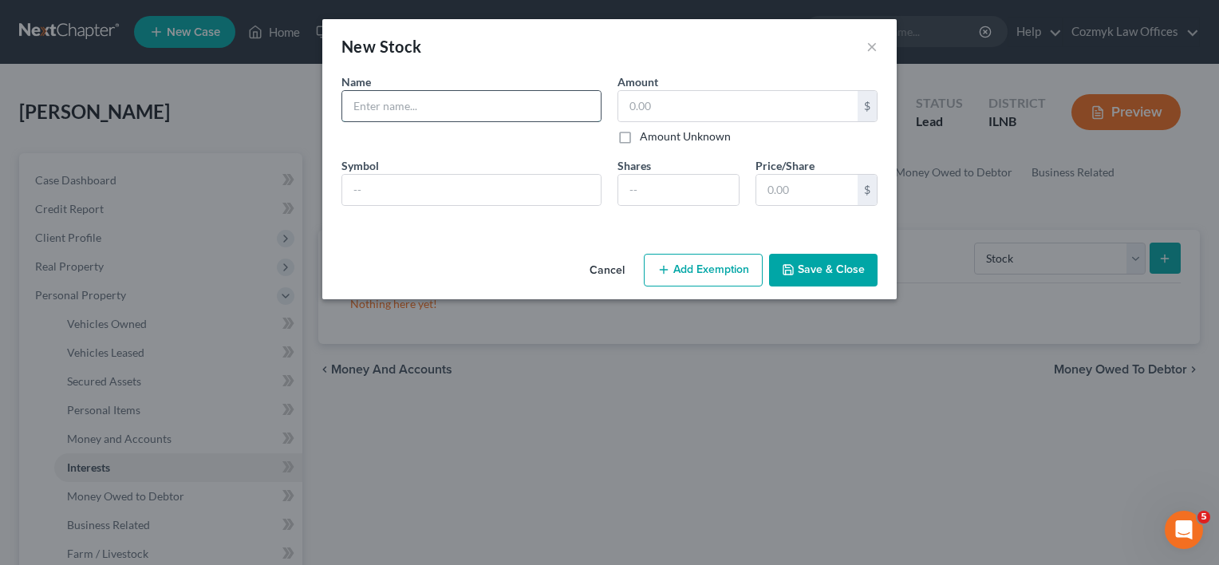
click at [543, 106] on input "text" at bounding box center [471, 106] width 259 height 30
type input "Family Dry Cleaners, Inc"
click at [658, 100] on input "text" at bounding box center [737, 106] width 239 height 30
type input "10,000"
click at [811, 269] on button "Save & Close" at bounding box center [823, 271] width 109 height 34
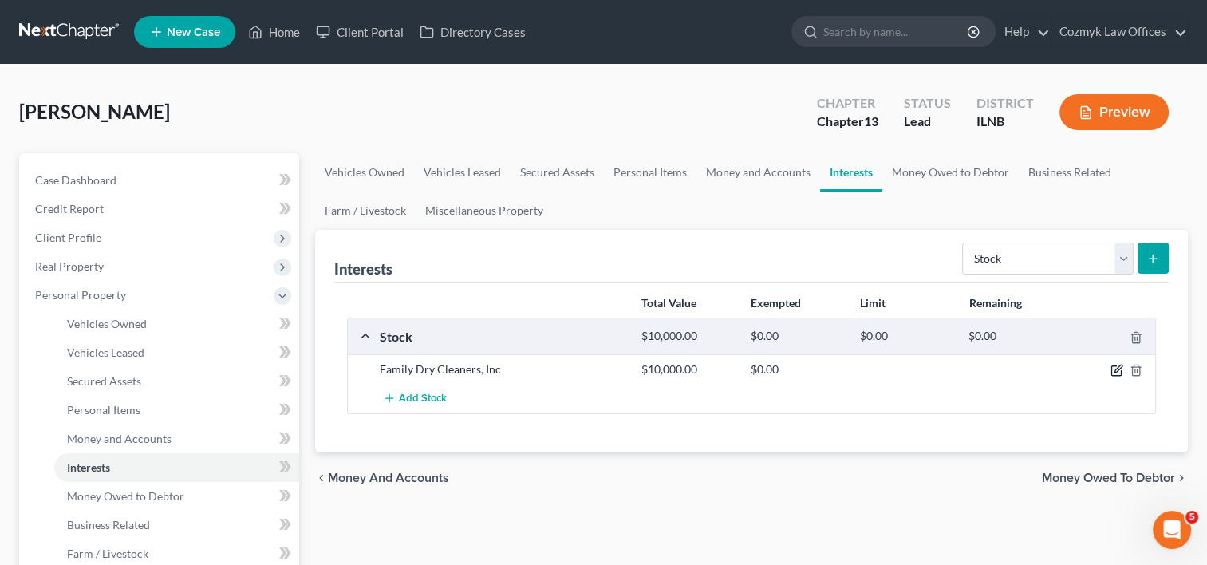
click at [1118, 365] on icon "button" at bounding box center [1118, 368] width 7 height 7
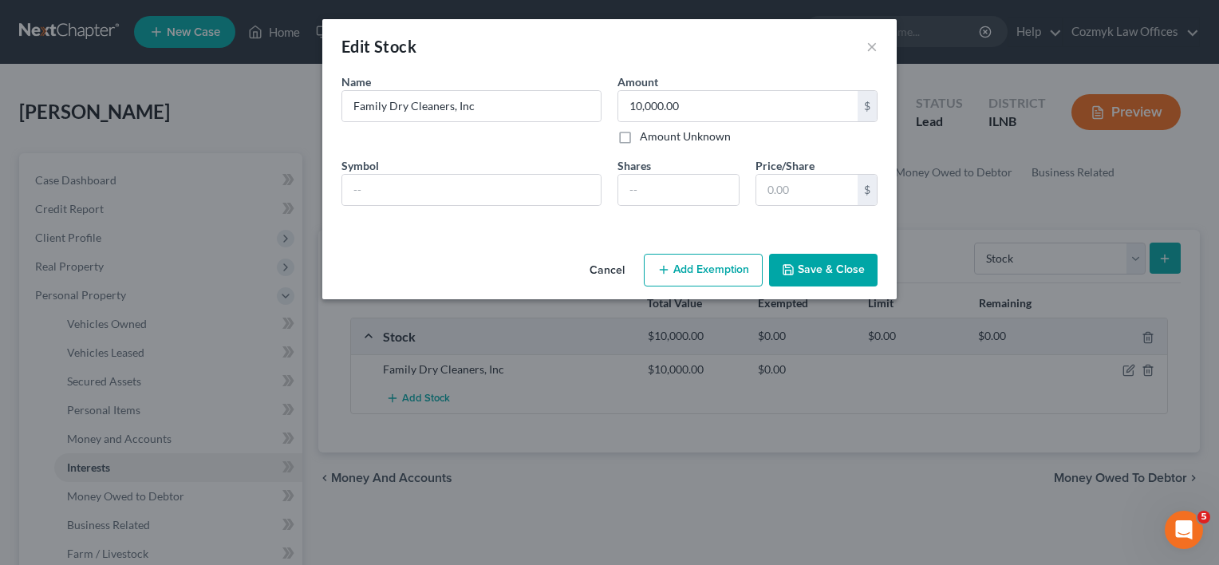
click at [719, 267] on button "Add Exemption" at bounding box center [703, 271] width 119 height 34
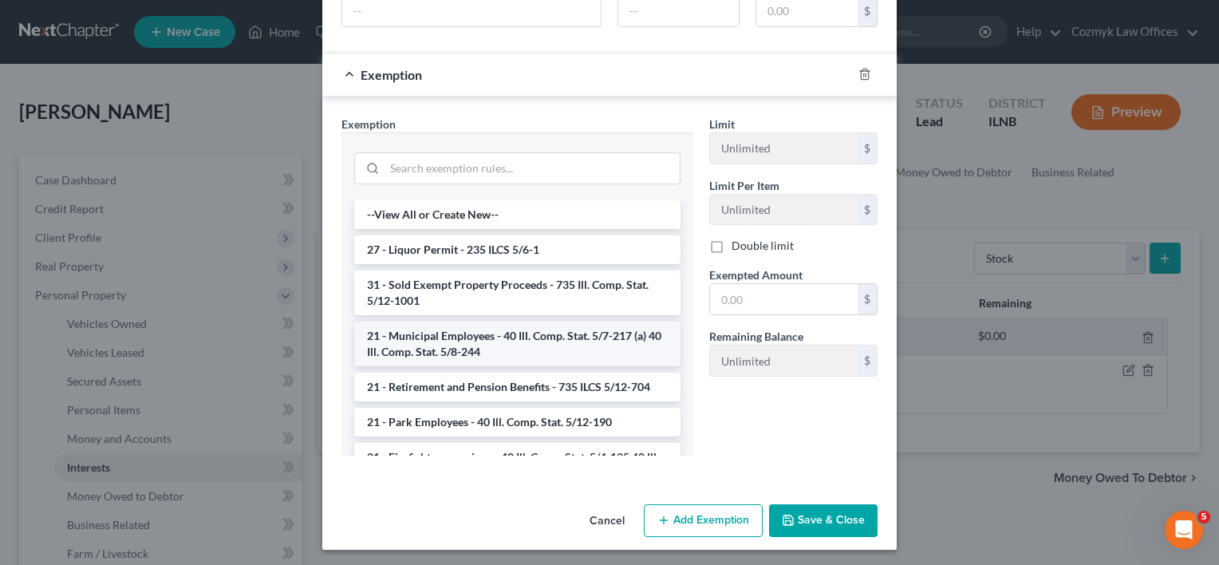
scroll to position [181, 0]
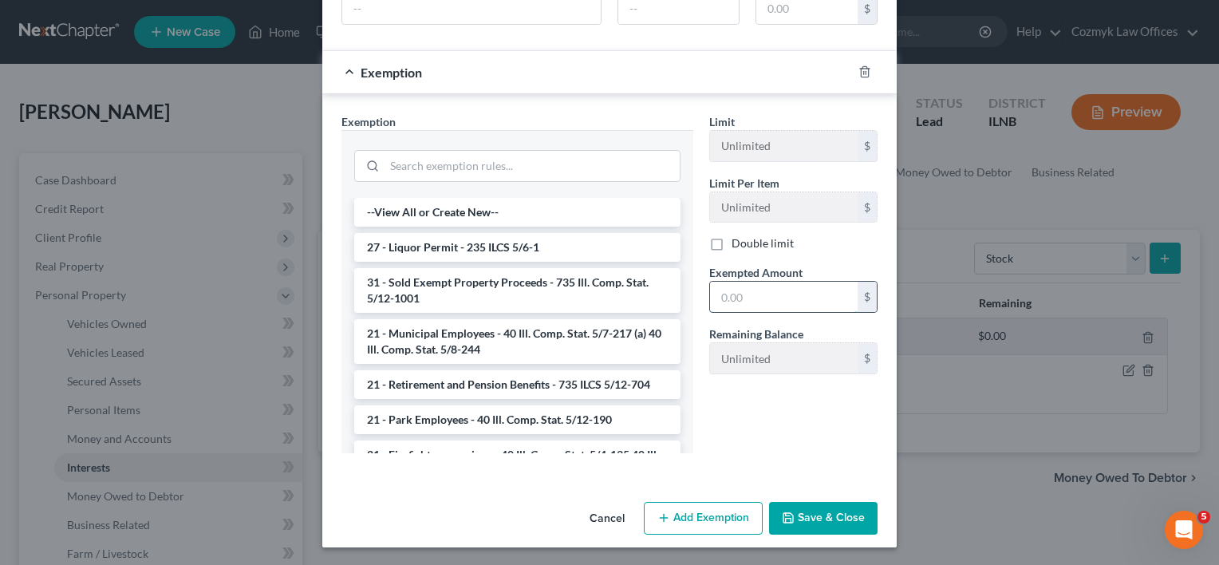
click at [742, 289] on input "text" at bounding box center [784, 297] width 148 height 30
type input "1"
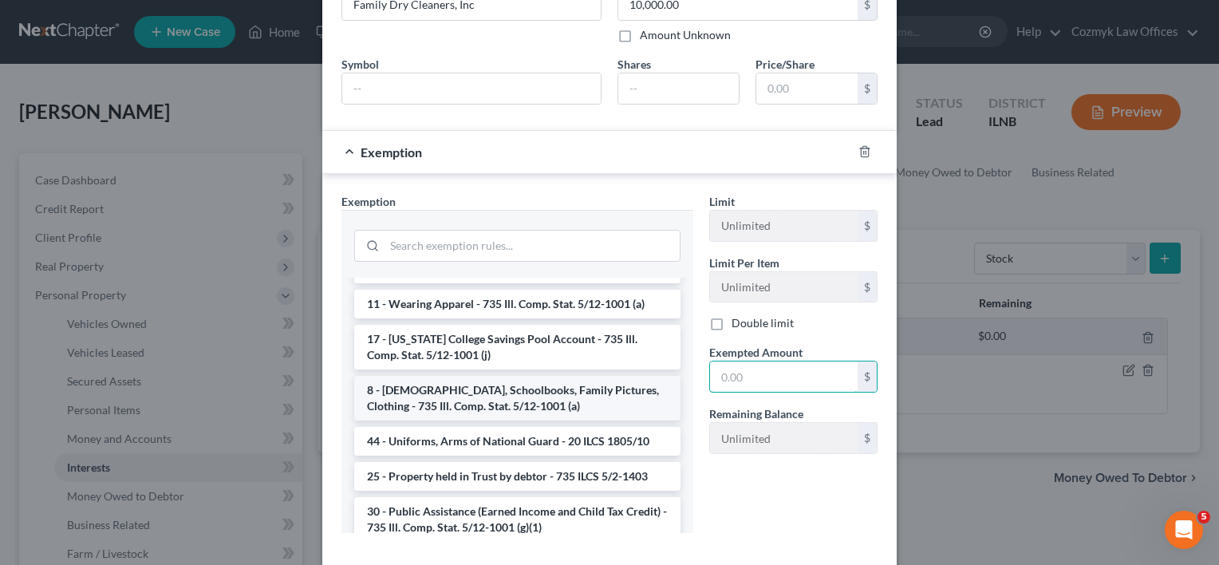
scroll to position [1756, 0]
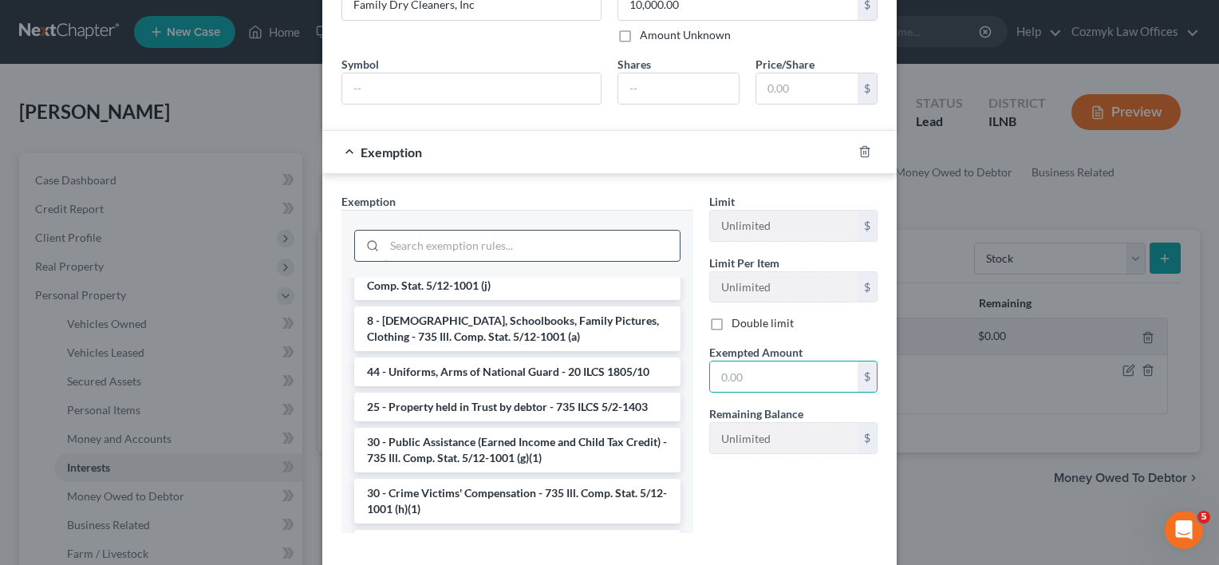
click at [518, 255] on input "search" at bounding box center [532, 246] width 295 height 30
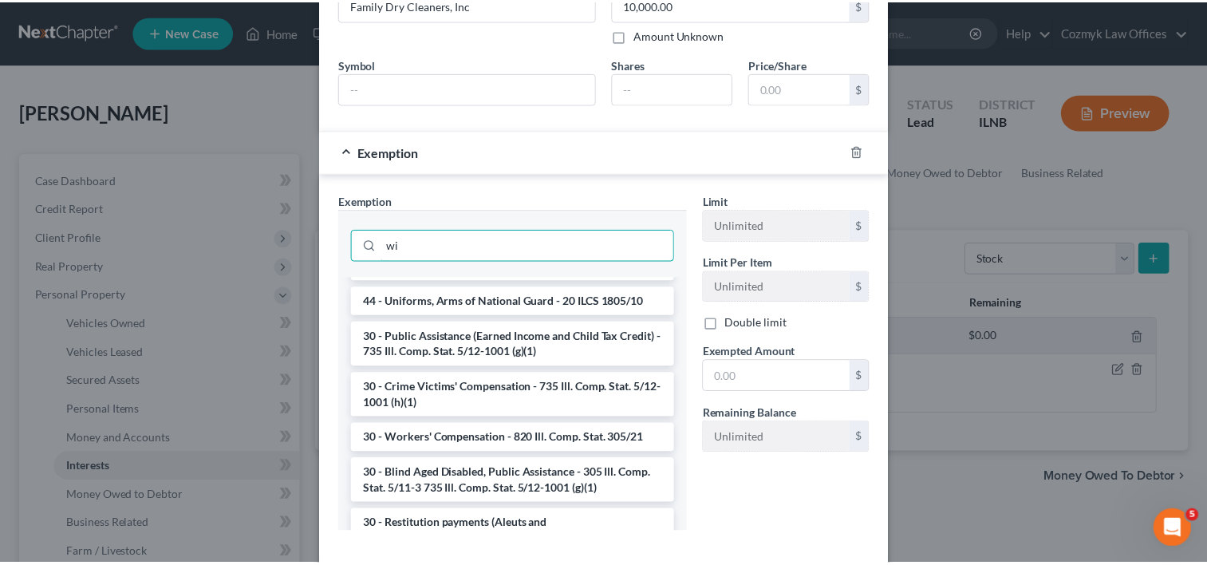
scroll to position [0, 0]
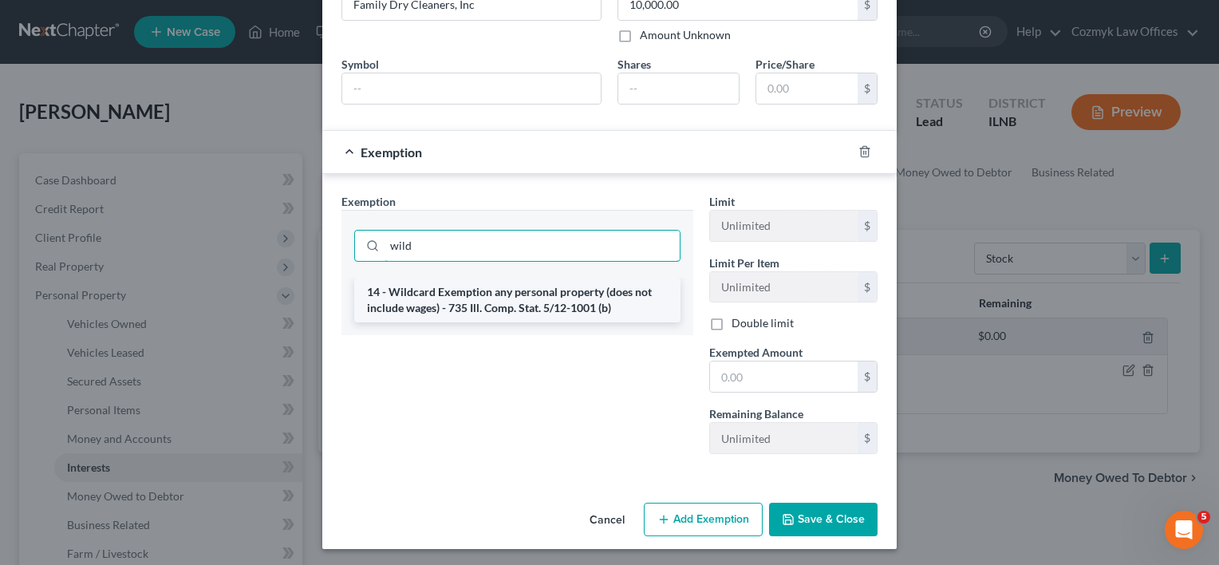
type input "wild"
click at [514, 303] on li "14 - Wildcard Exemption any personal property (does not include wages) - 735 Il…" at bounding box center [517, 300] width 326 height 45
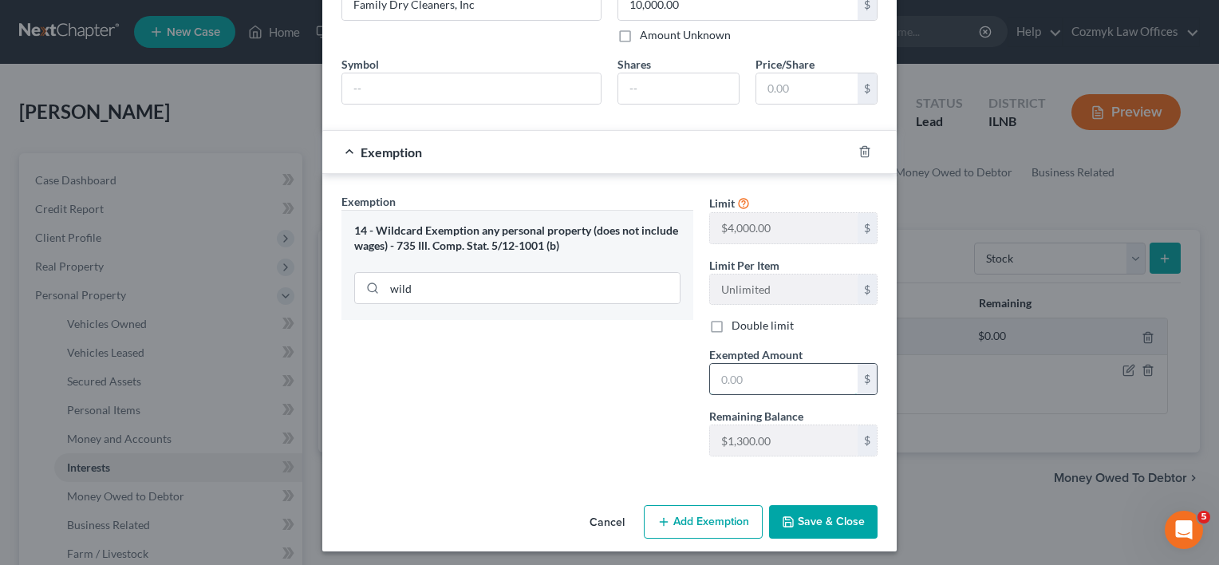
click at [797, 382] on input "text" at bounding box center [784, 379] width 148 height 30
type input "1,300"
click at [827, 527] on button "Save & Close" at bounding box center [823, 522] width 109 height 34
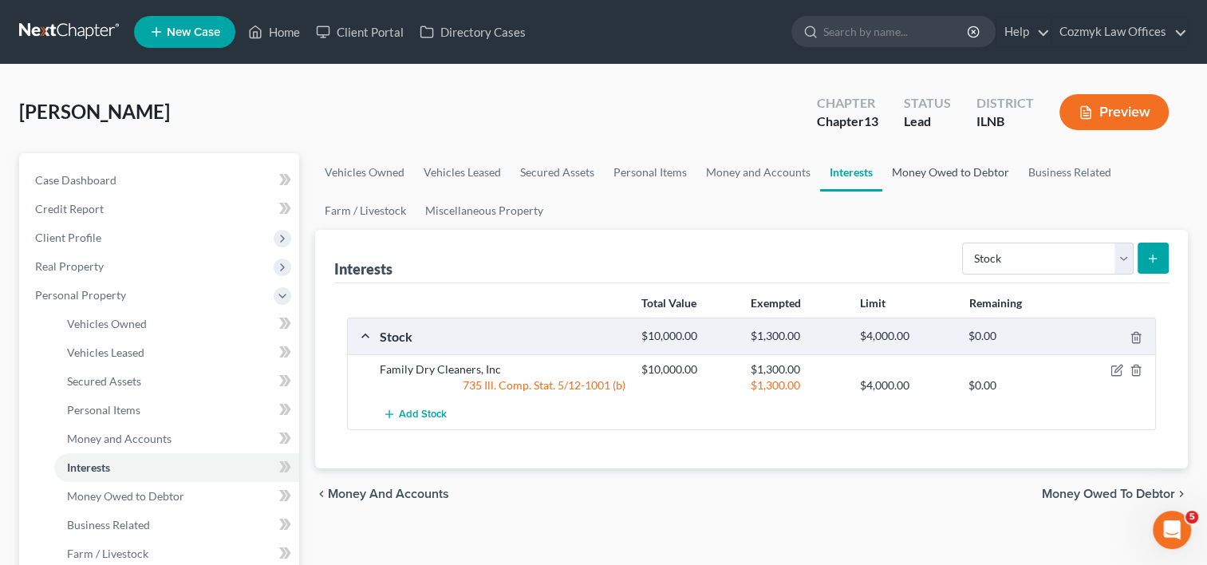
click at [930, 176] on link "Money Owed to Debtor" at bounding box center [951, 172] width 136 height 38
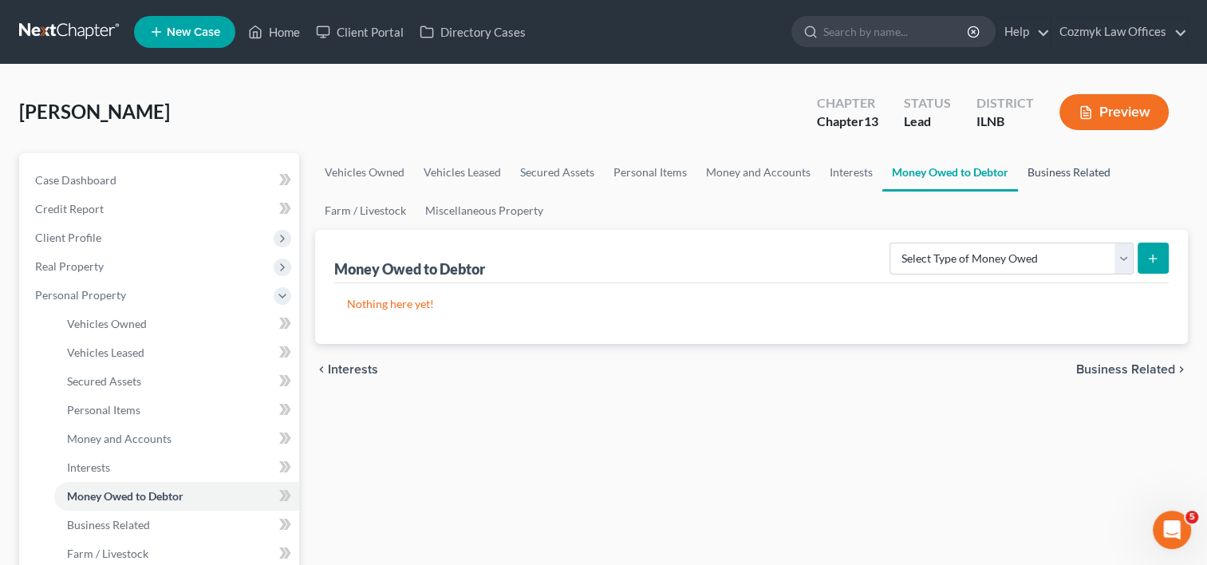
click at [1063, 168] on link "Business Related" at bounding box center [1069, 172] width 102 height 38
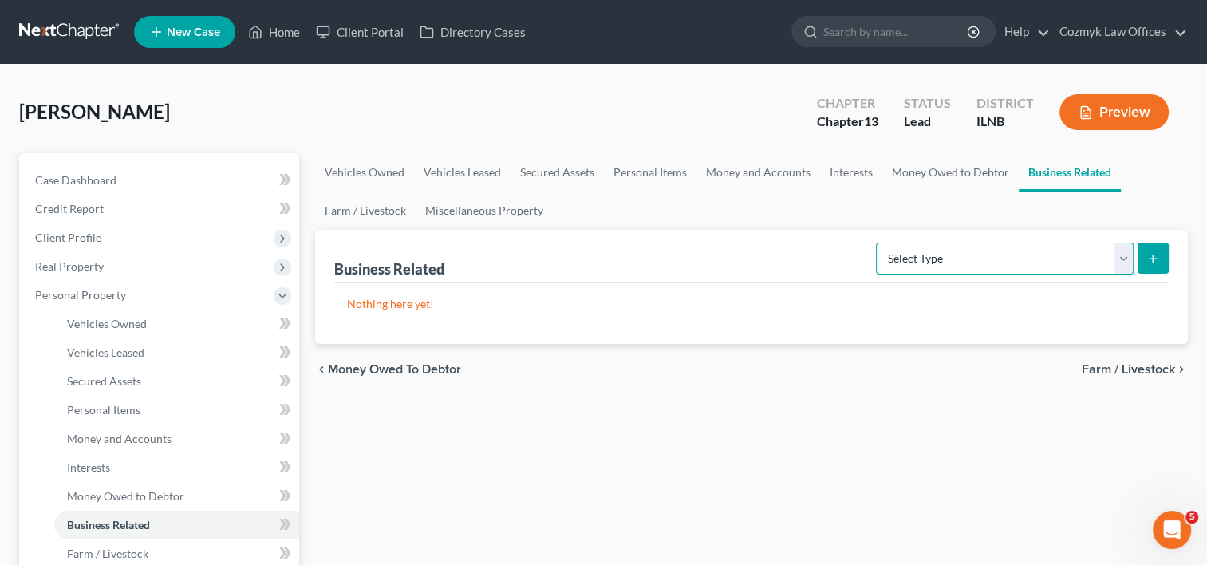
click at [1117, 261] on select "Select Type Customer Lists Franchises Inventory Licenses Machinery Office Equip…" at bounding box center [1005, 259] width 258 height 32
select select "machinery"
click at [877, 243] on select "Select Type Customer Lists Franchises Inventory Licenses Machinery Office Equip…" at bounding box center [1005, 259] width 258 height 32
click at [1152, 255] on icon "submit" at bounding box center [1153, 258] width 13 height 13
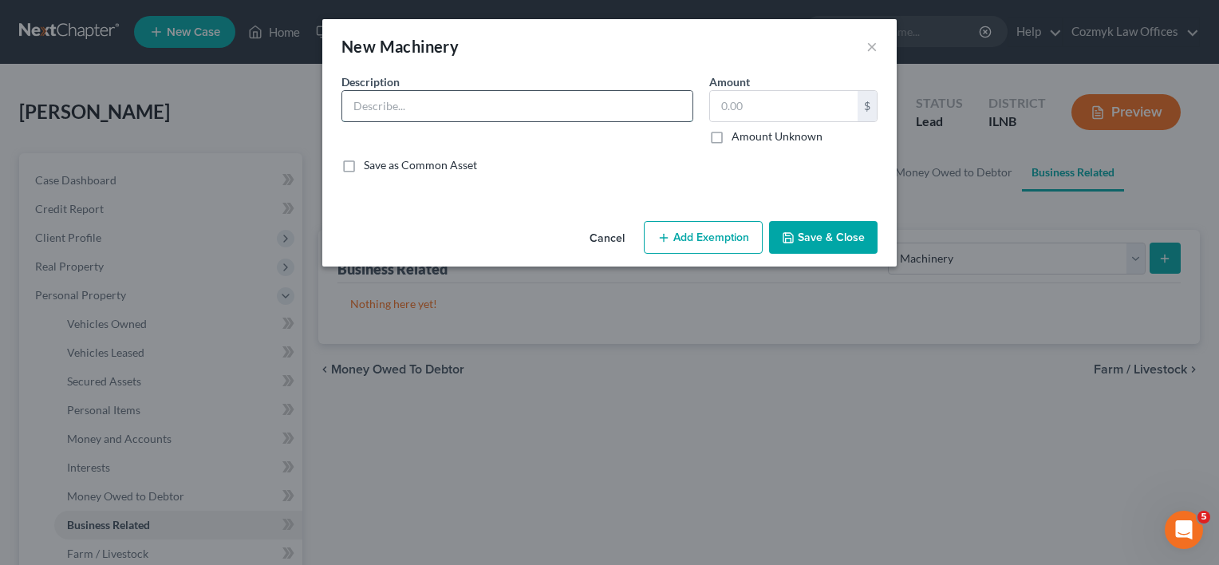
click at [529, 107] on input "text" at bounding box center [517, 106] width 350 height 30
type input "[MEDICAL_DATA] Machinery"
click at [741, 109] on input "text" at bounding box center [784, 106] width 148 height 30
click at [732, 134] on label "Amount Unknown" at bounding box center [777, 136] width 91 height 16
click at [738, 134] on input "Amount Unknown" at bounding box center [743, 133] width 10 height 10
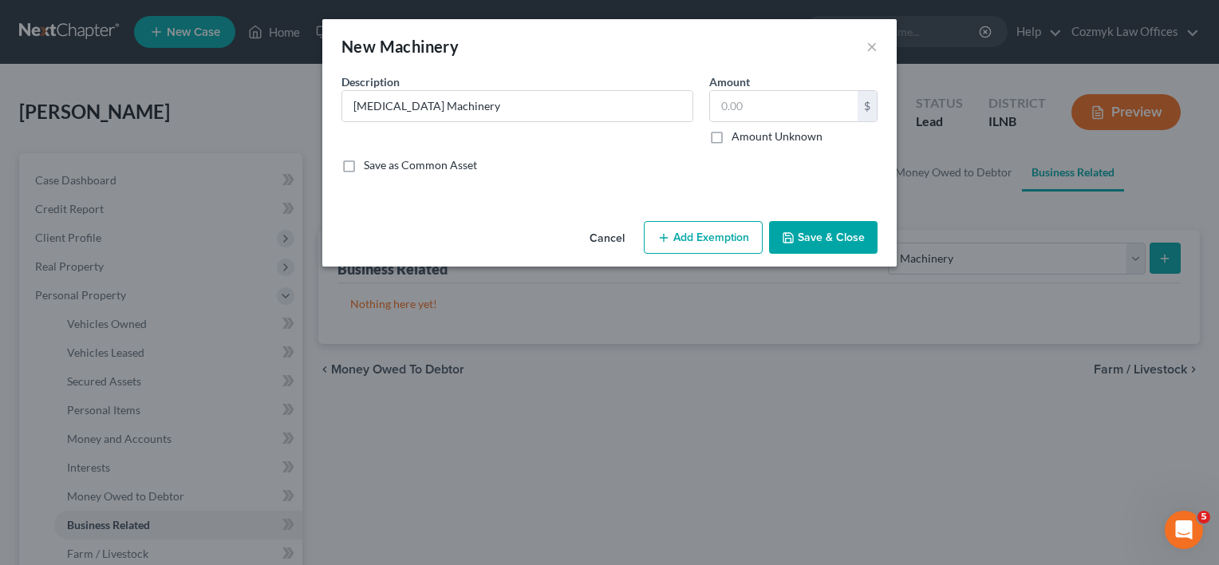
checkbox input "true"
type input "0.00"
click at [814, 243] on button "Save & Close" at bounding box center [823, 238] width 109 height 34
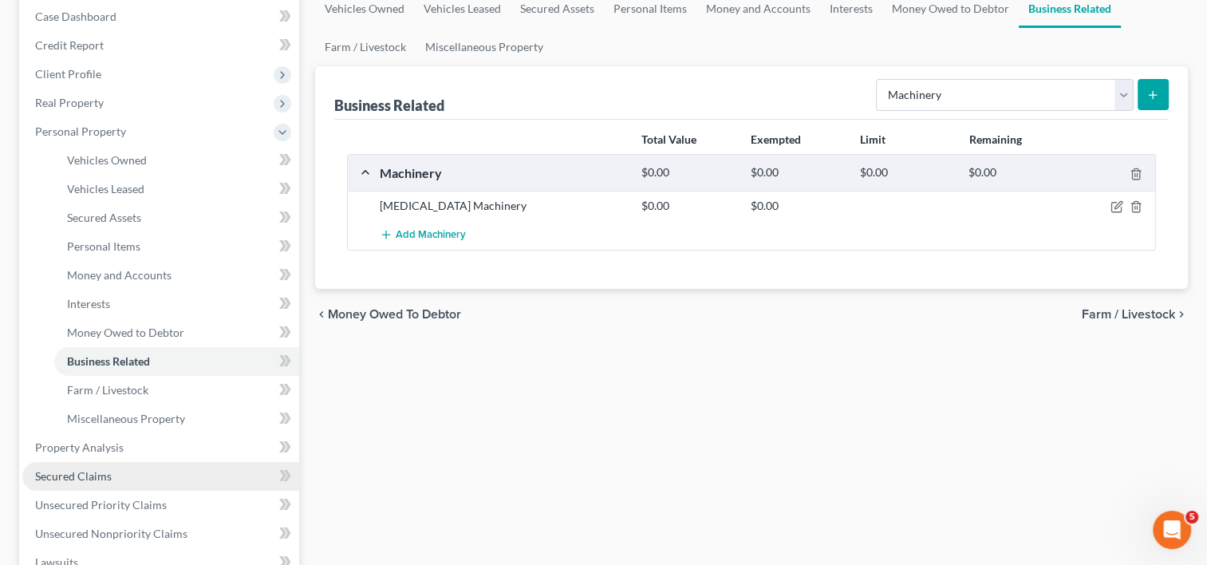
scroll to position [319, 0]
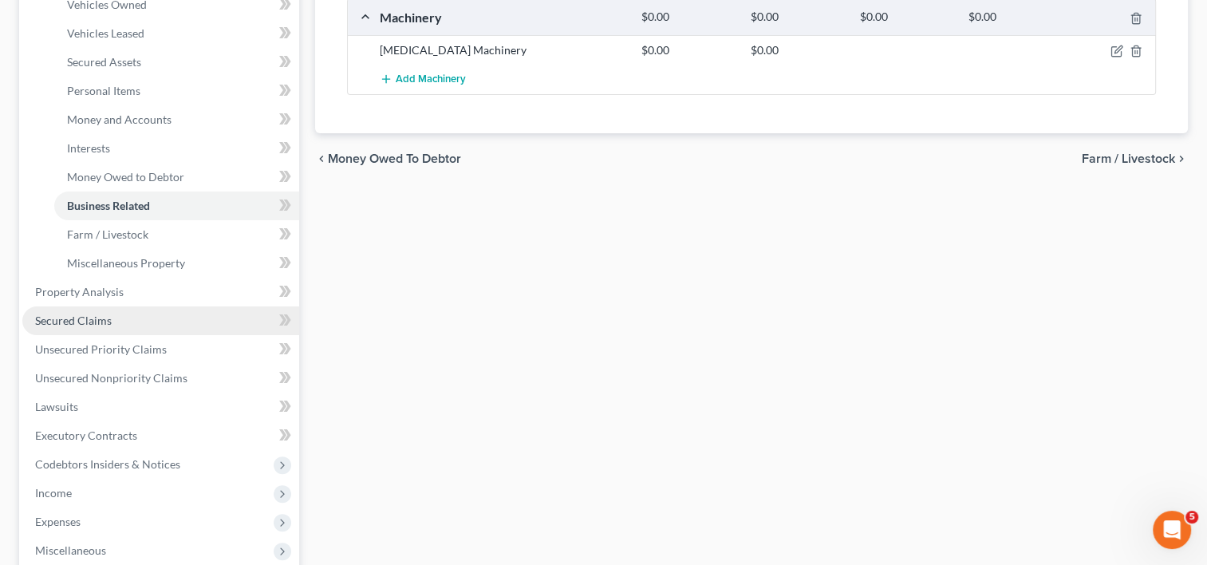
click at [89, 315] on span "Secured Claims" at bounding box center [73, 321] width 77 height 14
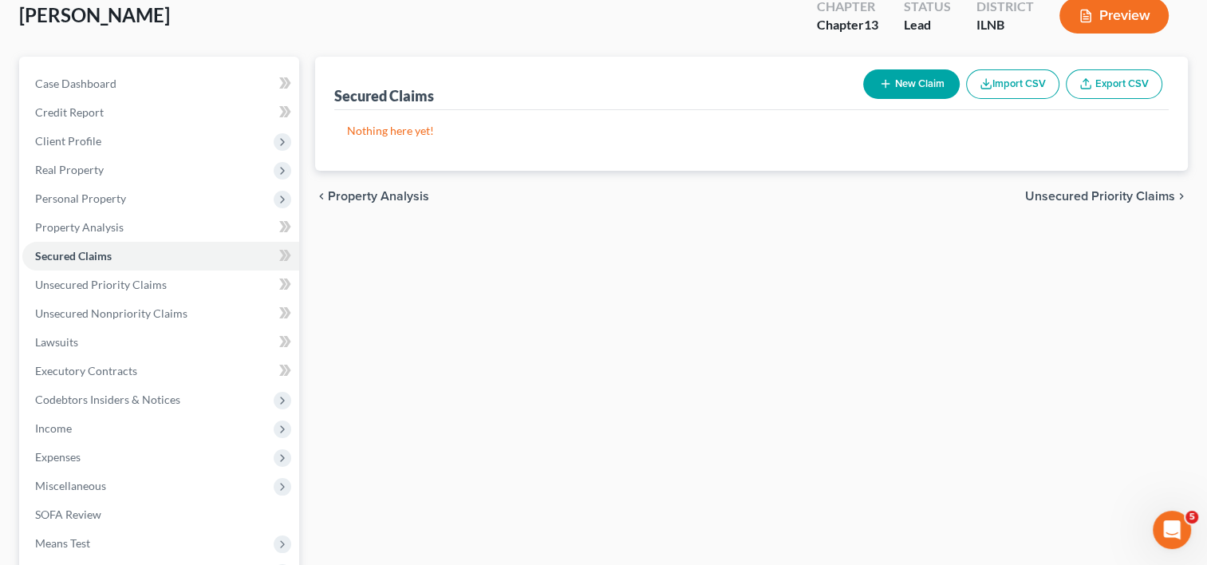
scroll to position [71, 0]
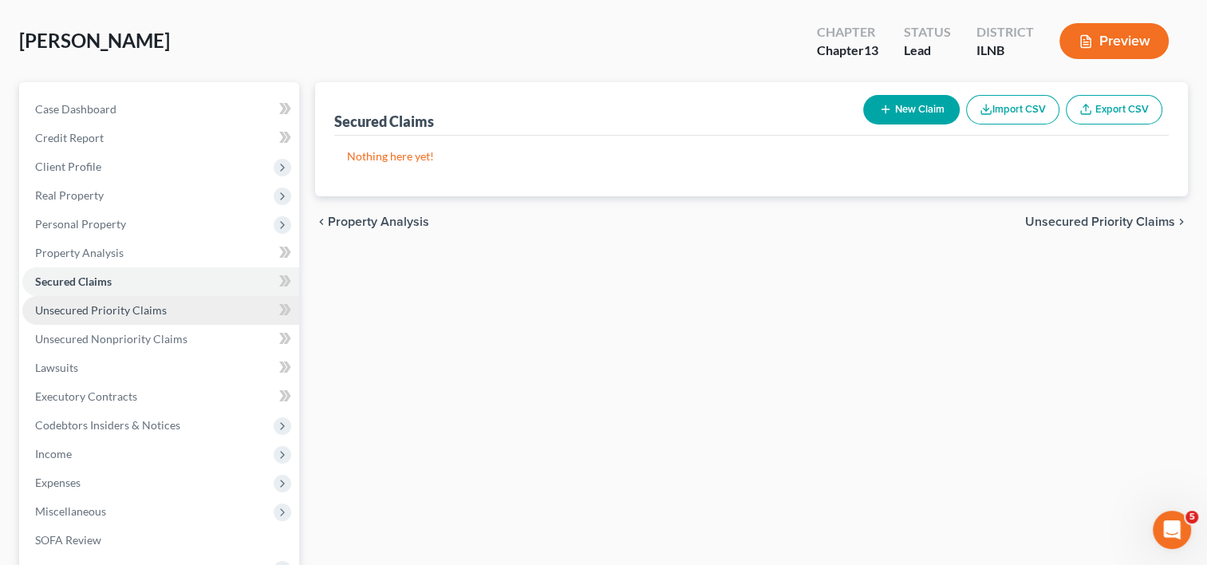
click at [146, 310] on span "Unsecured Priority Claims" at bounding box center [101, 310] width 132 height 14
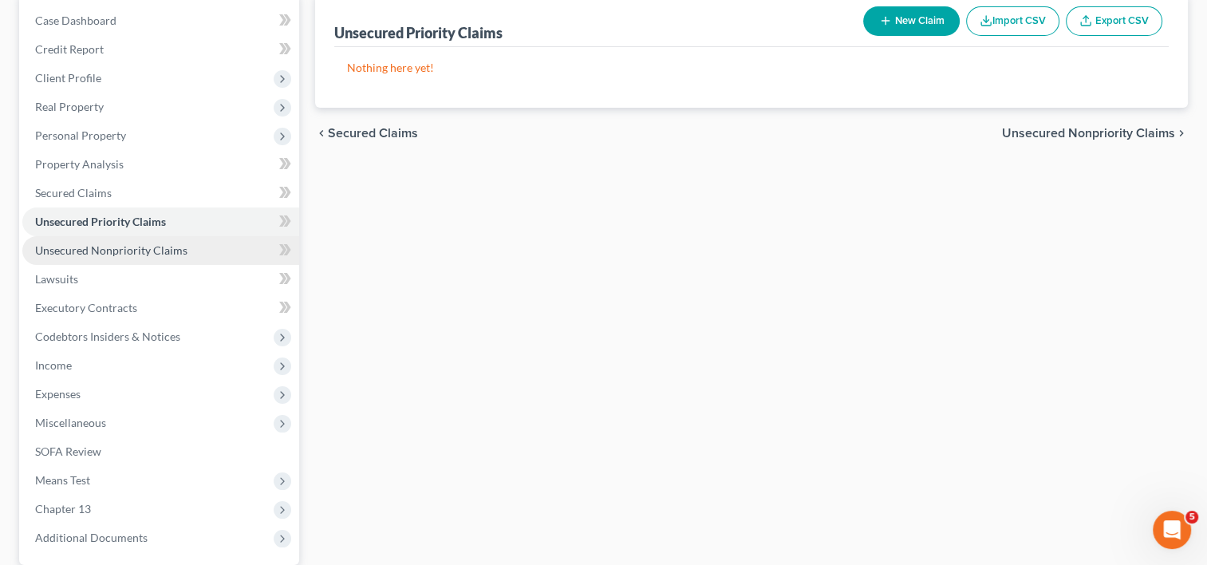
click at [132, 253] on span "Unsecured Nonpriority Claims" at bounding box center [111, 250] width 152 height 14
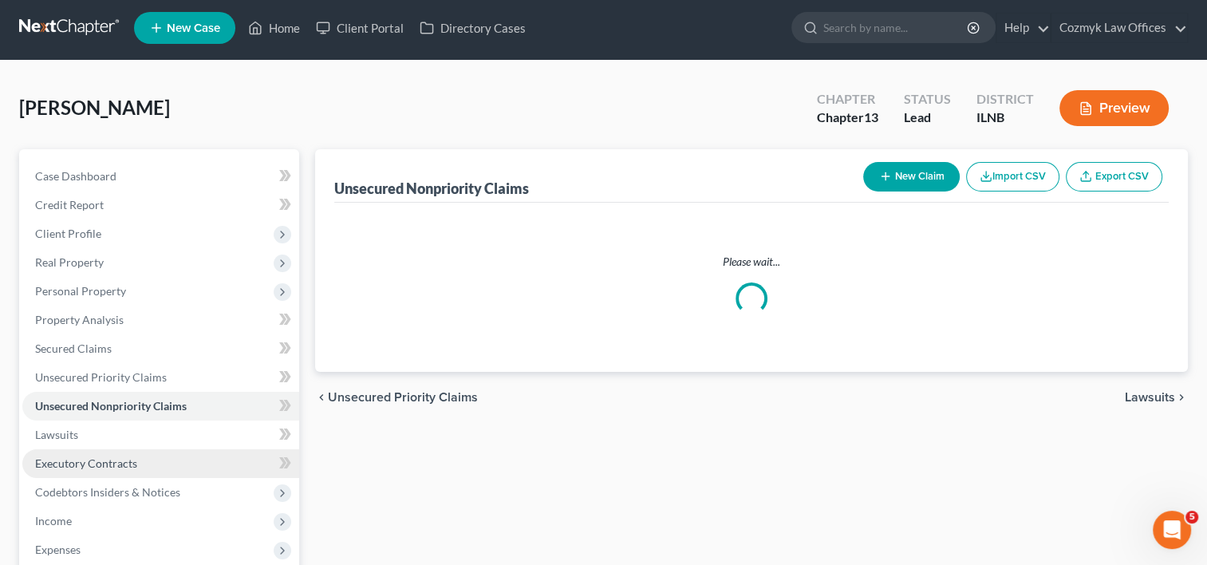
scroll to position [204, 0]
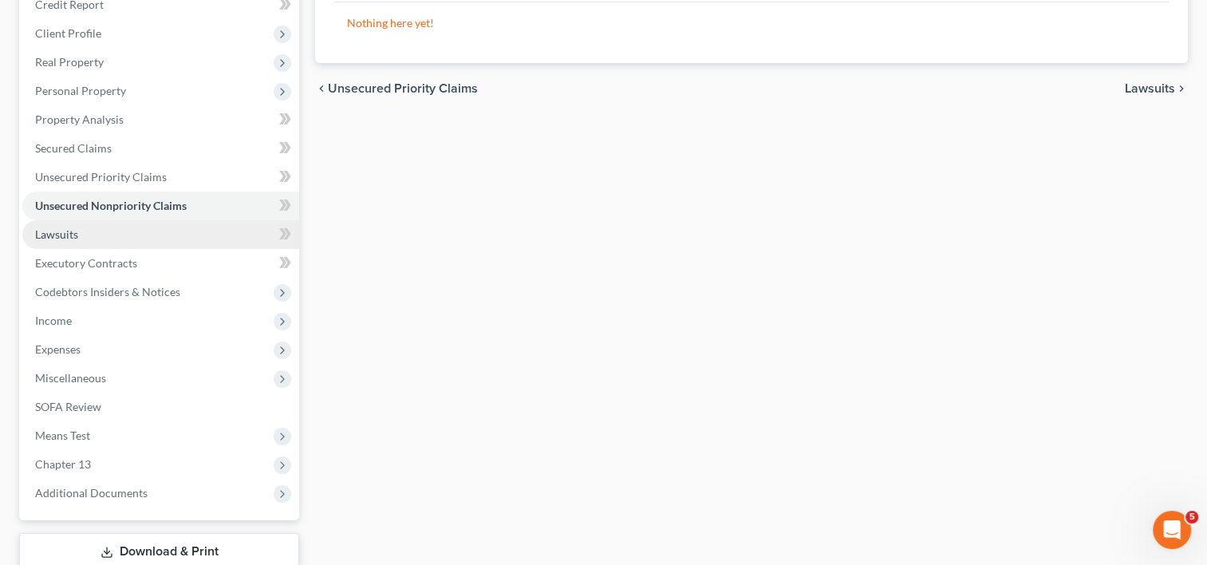
click at [69, 239] on span "Lawsuits" at bounding box center [56, 234] width 43 height 14
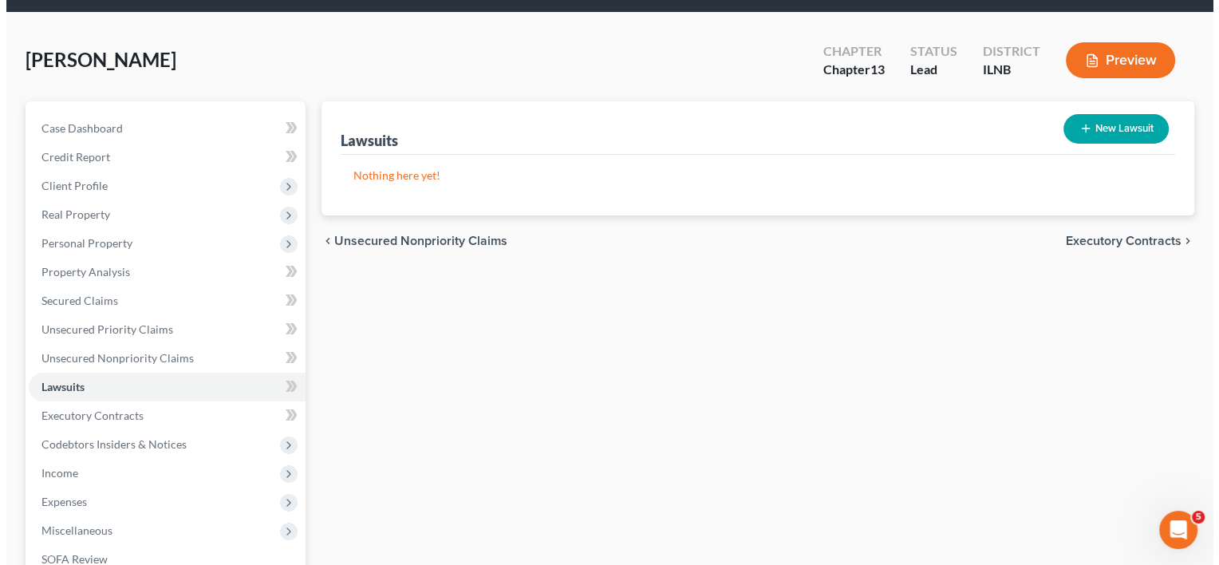
scroll to position [80, 0]
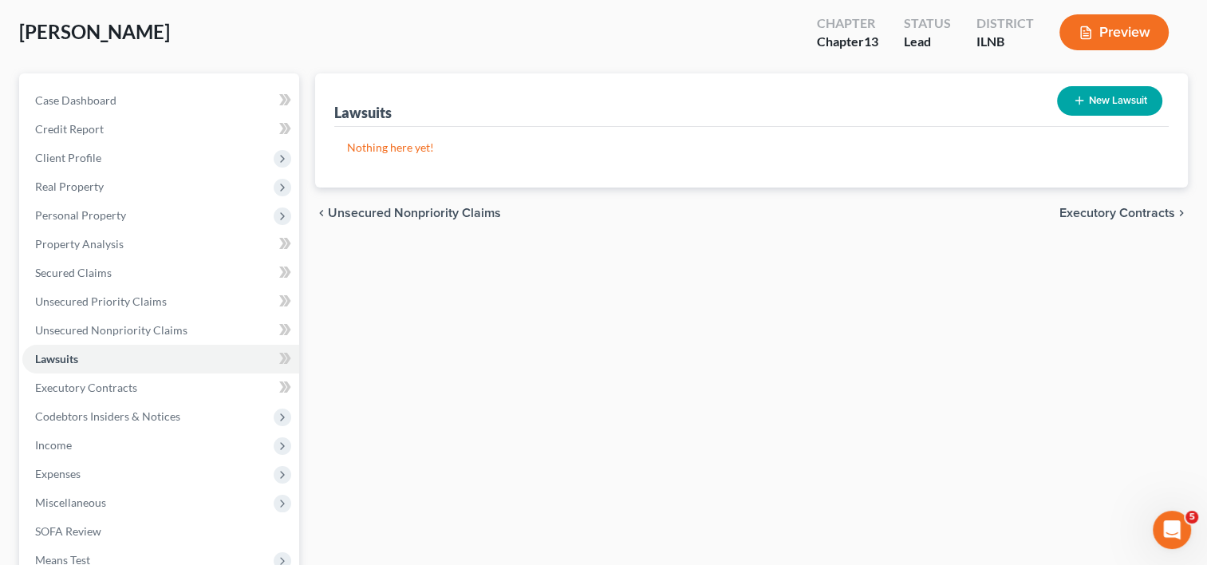
click at [1097, 101] on button "New Lawsuit" at bounding box center [1109, 101] width 105 height 30
select select "0"
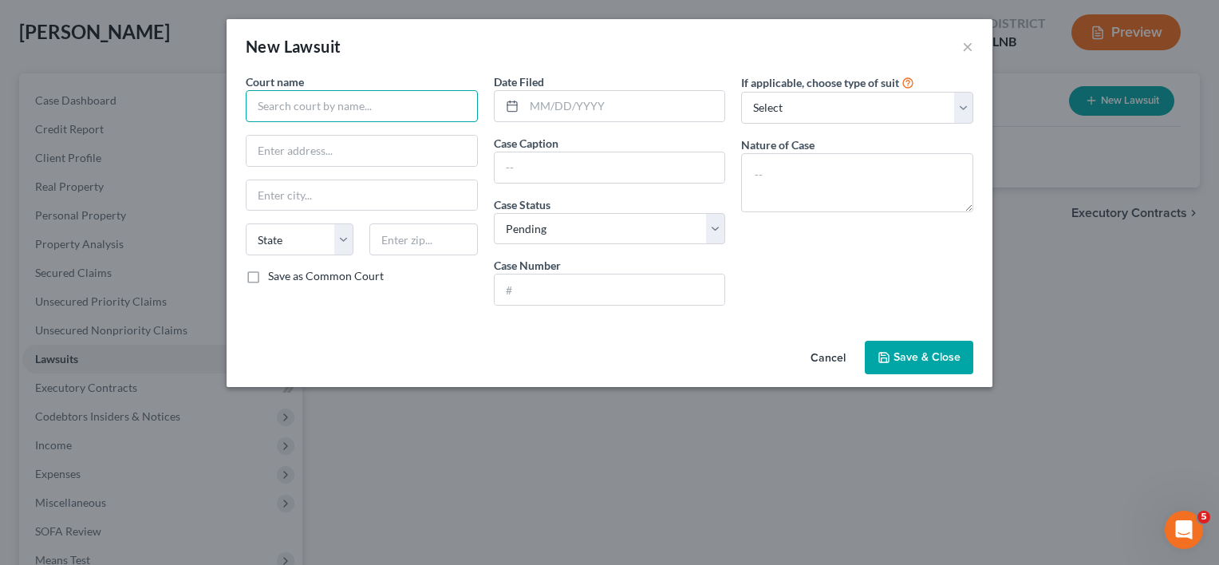
click at [358, 106] on input "text" at bounding box center [362, 106] width 232 height 32
type input "[GEOGRAPHIC_DATA]"
click at [534, 162] on input "text" at bounding box center [610, 167] width 231 height 30
paste input "HSBC Bank USA, National Association vs. [PERSON_NAME] & [PERSON_NAME] 2023-FC-0…"
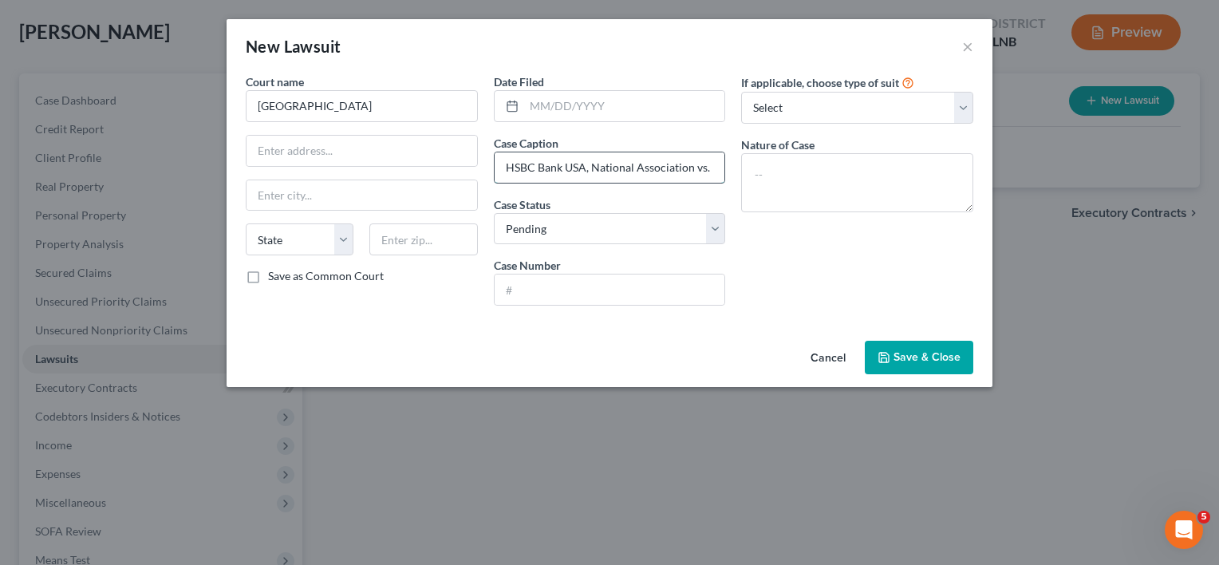
scroll to position [0, 222]
drag, startPoint x: 633, startPoint y: 163, endPoint x: 745, endPoint y: 164, distance: 111.7
click at [745, 164] on div "Court name * Kane County Circuit Court State [US_STATE] AK AR AZ CA CO CT DE DC…" at bounding box center [610, 195] width 744 height 245
click at [606, 168] on input "HSBC Bank USA, National Association vs. [PERSON_NAME] & [PERSON_NAME]" at bounding box center [610, 167] width 231 height 30
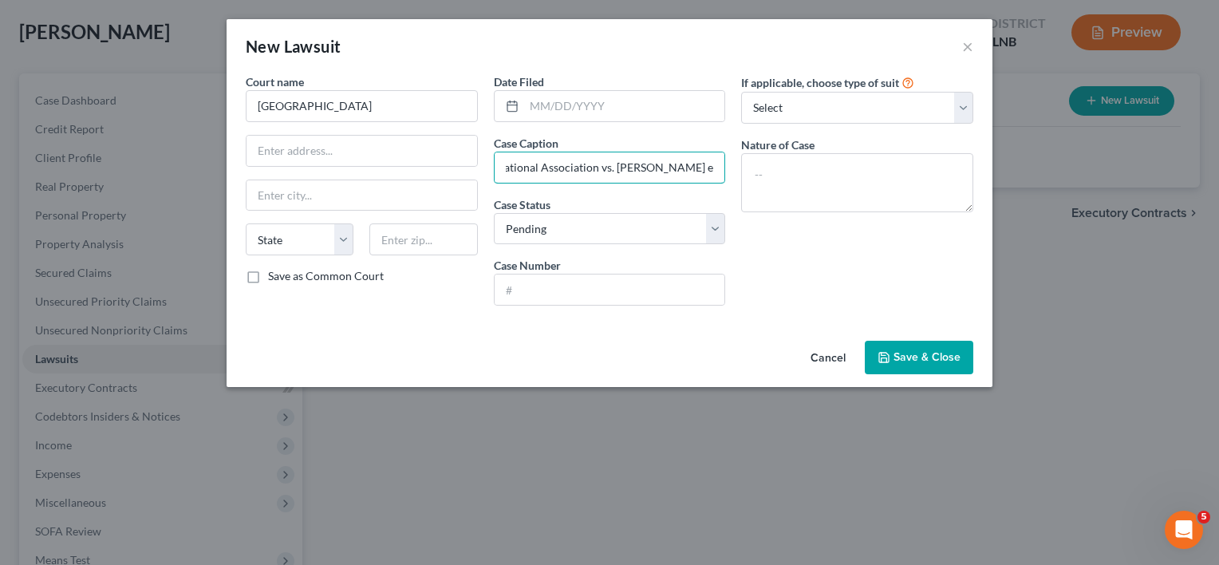
scroll to position [0, 91]
type input "HSBC Bank USA, National Association vs. [PERSON_NAME] et al."
click at [583, 290] on input "text" at bounding box center [610, 290] width 231 height 30
paste input "2023-FC-000196"
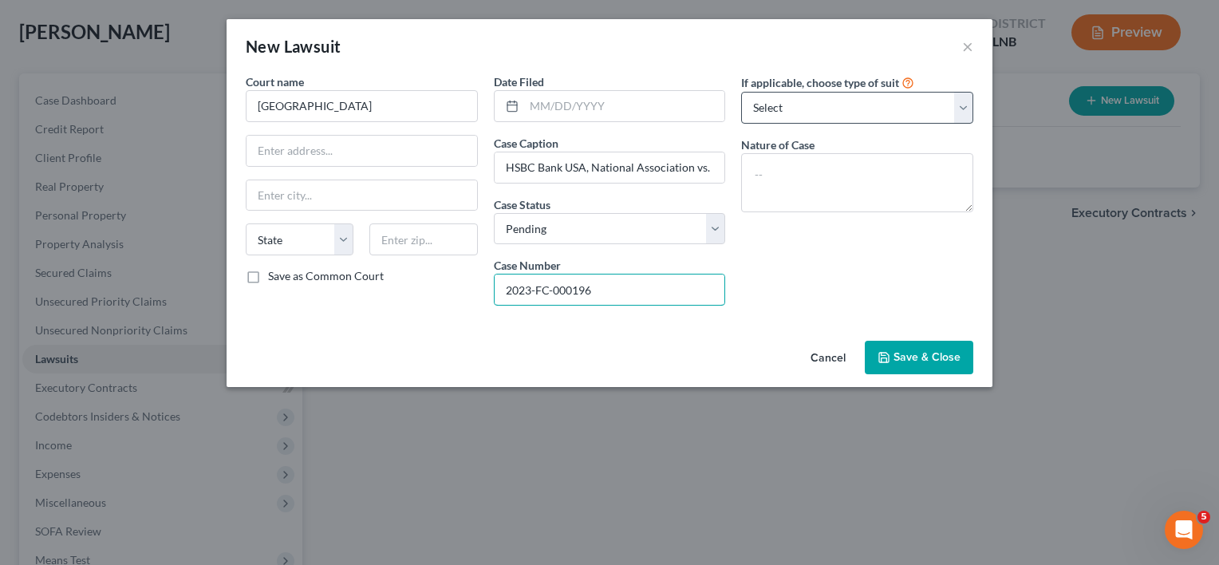
type input "2023-FC-000196"
click at [959, 106] on select "Select Repossession Garnishment Foreclosure Attached, Seized, Or Levied Other" at bounding box center [857, 108] width 232 height 32
select select "2"
click at [741, 92] on select "Select Repossession Garnishment Foreclosure Attached, Seized, Or Levied Other" at bounding box center [857, 108] width 232 height 32
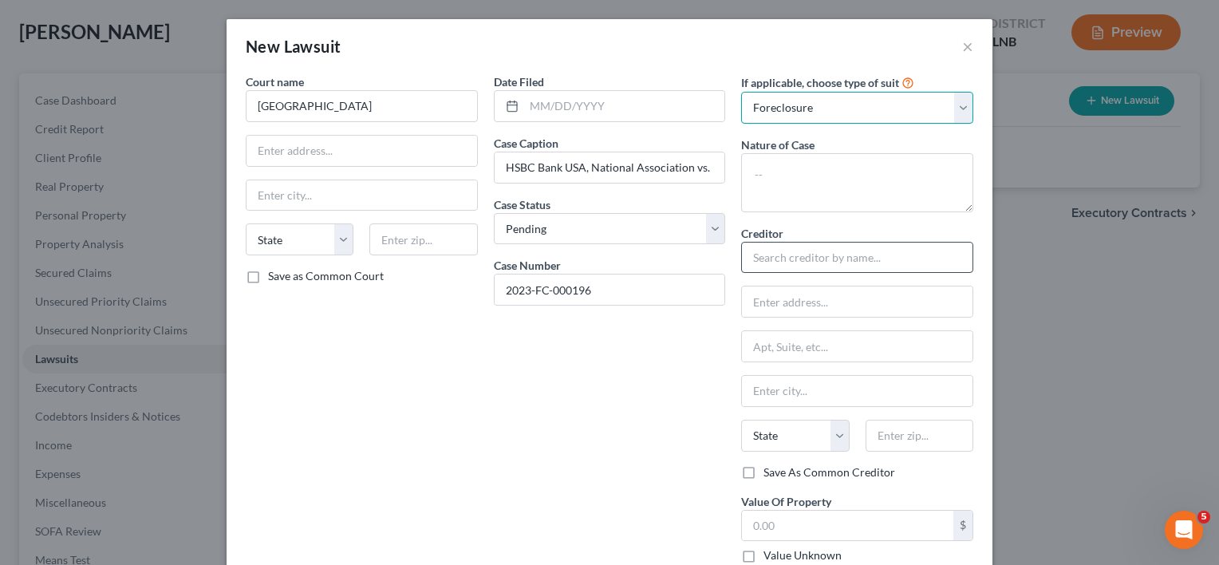
scroll to position [80, 0]
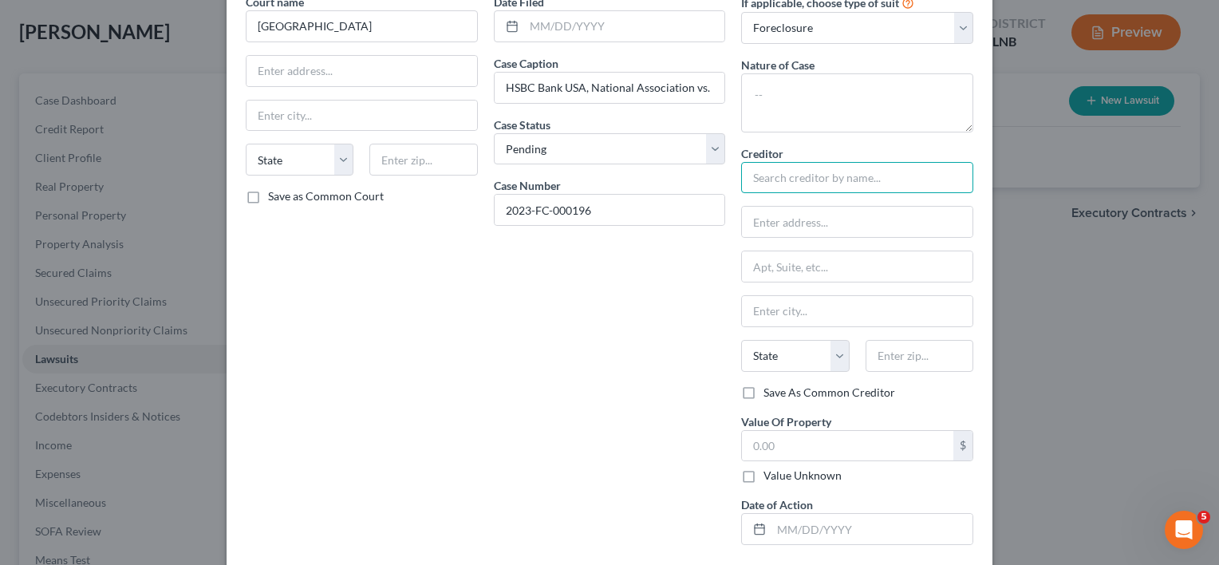
click at [789, 182] on input "text" at bounding box center [857, 178] width 232 height 32
click at [831, 182] on input "text" at bounding box center [857, 178] width 232 height 32
paste input "HSBC Bank"
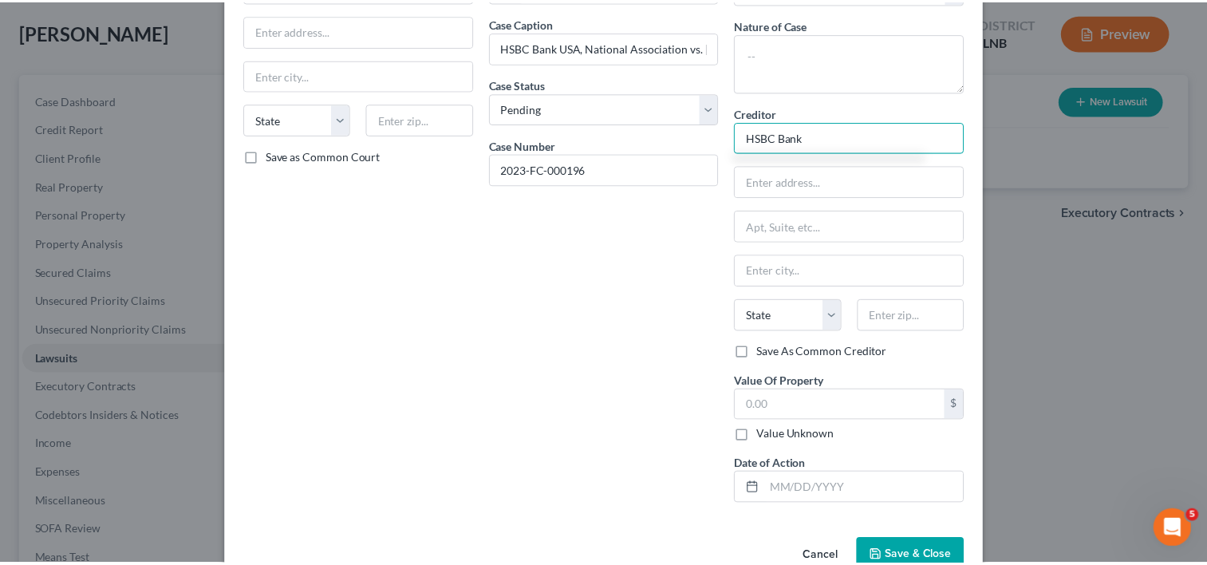
scroll to position [157, 0]
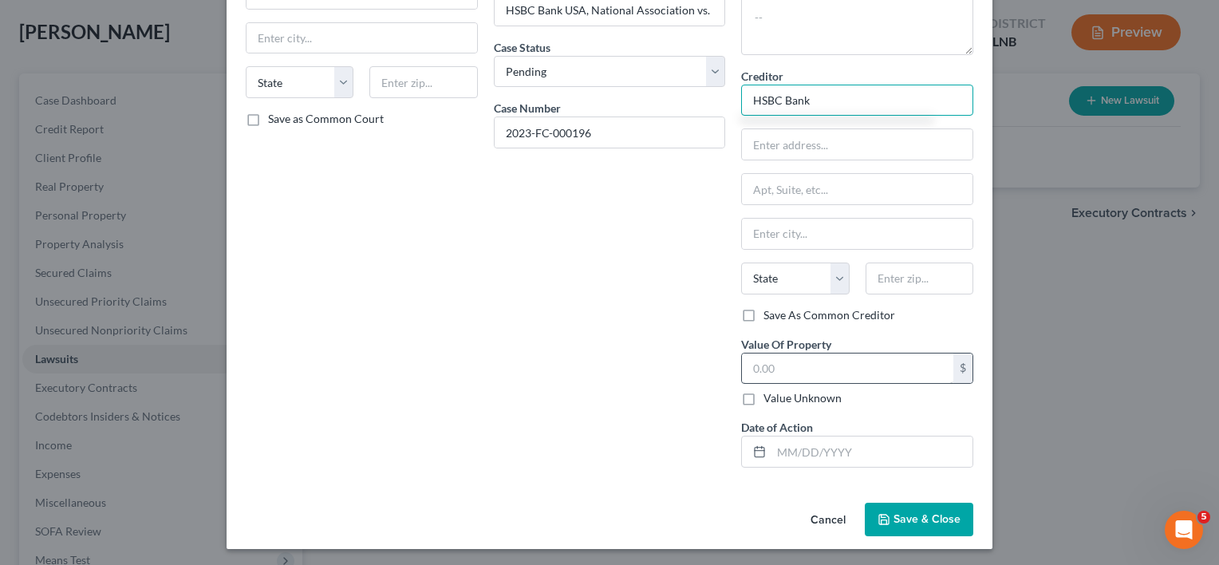
type input "HSBC Bank"
click at [794, 370] on input "text" at bounding box center [847, 369] width 211 height 30
type input "675,000"
click at [917, 528] on button "Save & Close" at bounding box center [919, 520] width 109 height 34
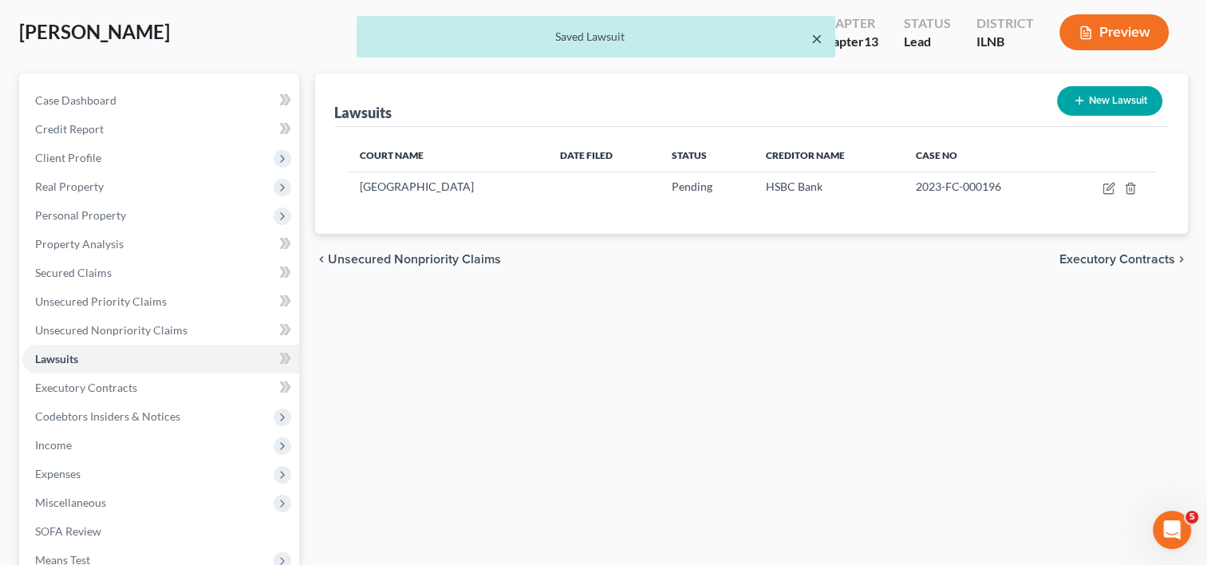
click at [818, 41] on button "×" at bounding box center [817, 38] width 11 height 19
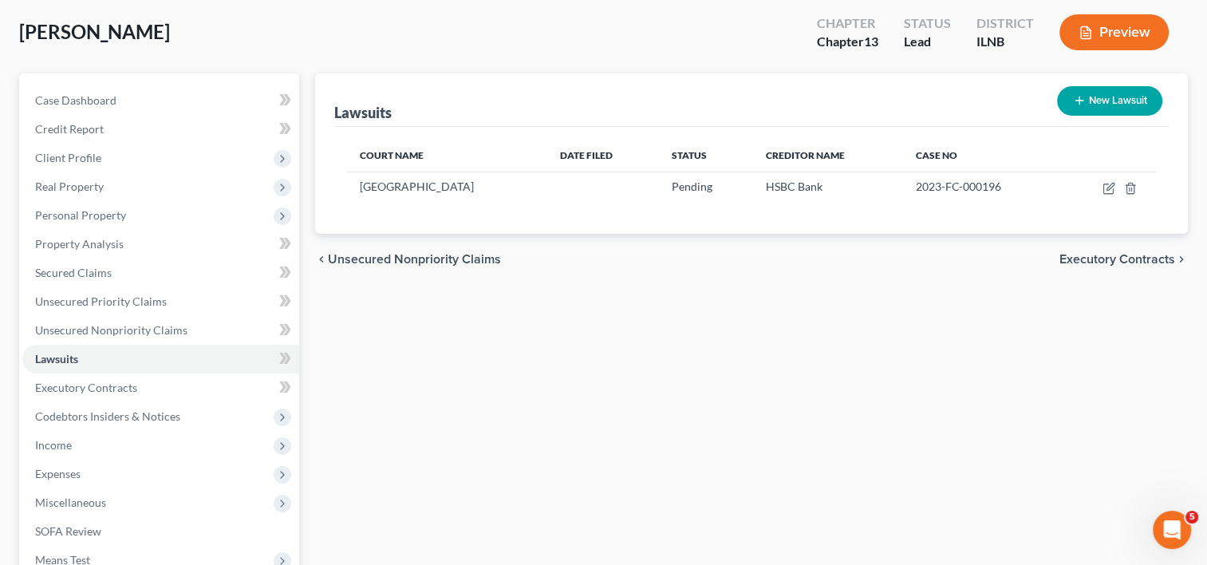
click at [1120, 257] on span "Executory Contracts" at bounding box center [1118, 259] width 116 height 13
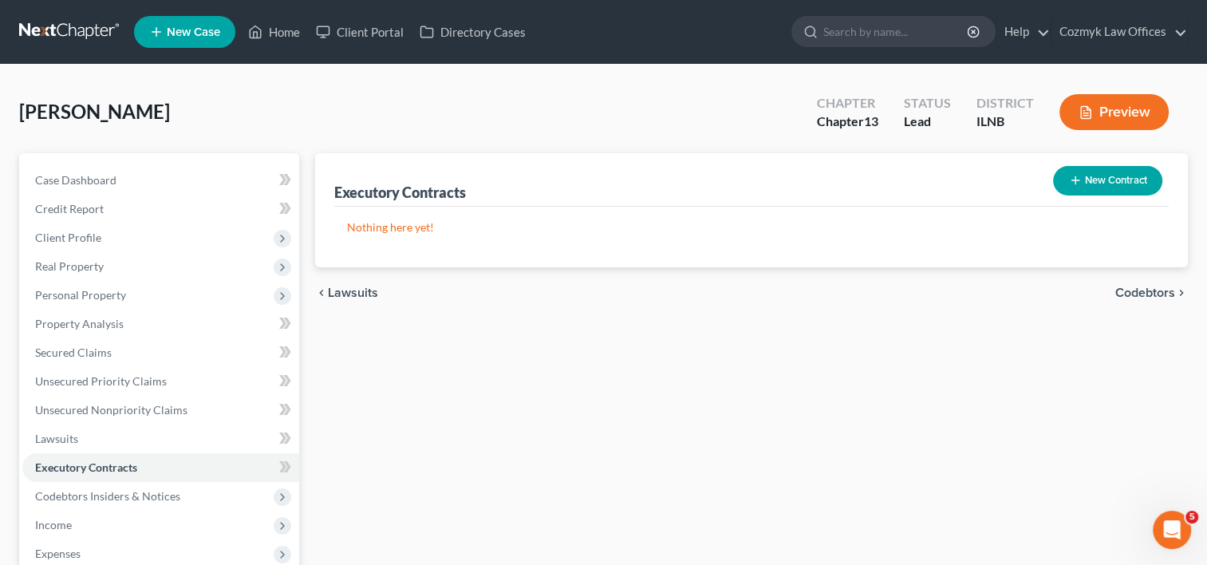
click at [1144, 290] on span "Codebtors" at bounding box center [1146, 292] width 60 height 13
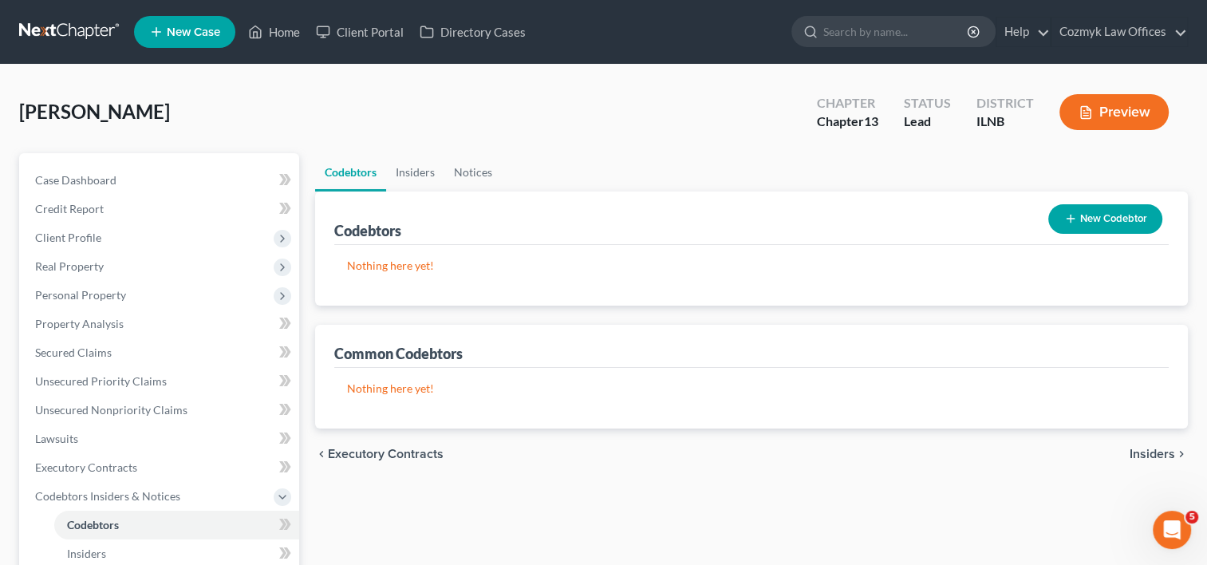
click at [1106, 210] on button "New Codebtor" at bounding box center [1106, 219] width 114 height 30
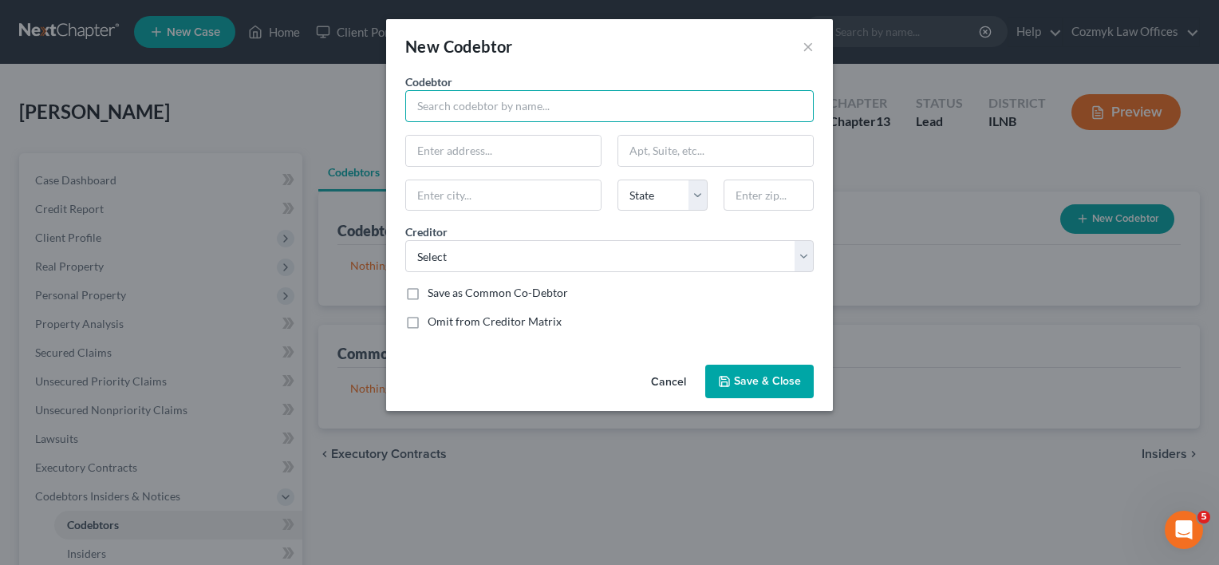
click at [508, 109] on input "text" at bounding box center [609, 106] width 409 height 32
type input "[PERSON_NAME]"
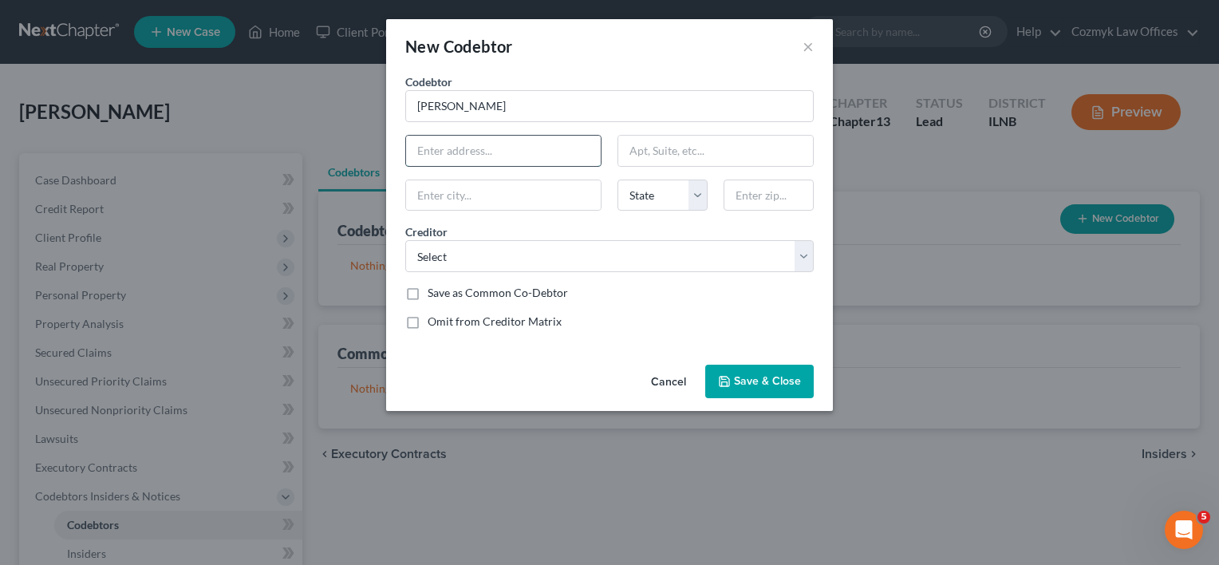
drag, startPoint x: 452, startPoint y: 150, endPoint x: 471, endPoint y: 144, distance: 19.4
click at [453, 150] on input "text" at bounding box center [503, 151] width 195 height 30
paste input "[STREET_ADDRESS][PERSON_NAME][PERSON_NAME][US_STATE]"
drag, startPoint x: 559, startPoint y: 151, endPoint x: 592, endPoint y: 152, distance: 32.7
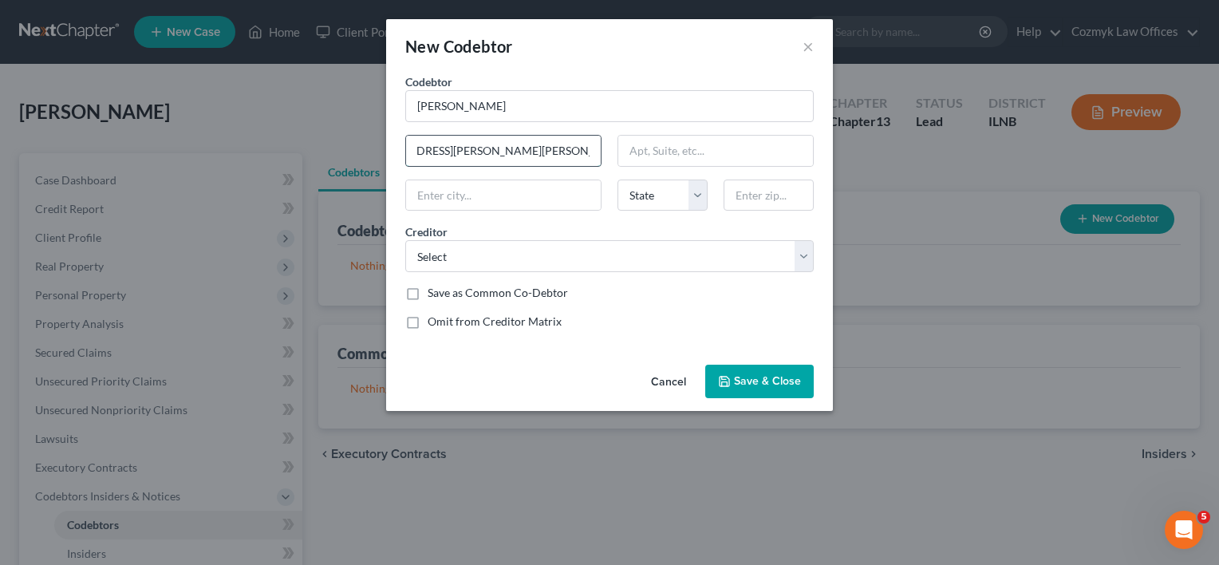
click at [592, 152] on input "[STREET_ADDRESS][PERSON_NAME][PERSON_NAME][US_STATE]" at bounding box center [503, 151] width 195 height 30
type input "[STREET_ADDRESS][PERSON_NAME][PERSON_NAME][US_STATE]"
click at [742, 185] on input "text" at bounding box center [769, 196] width 90 height 32
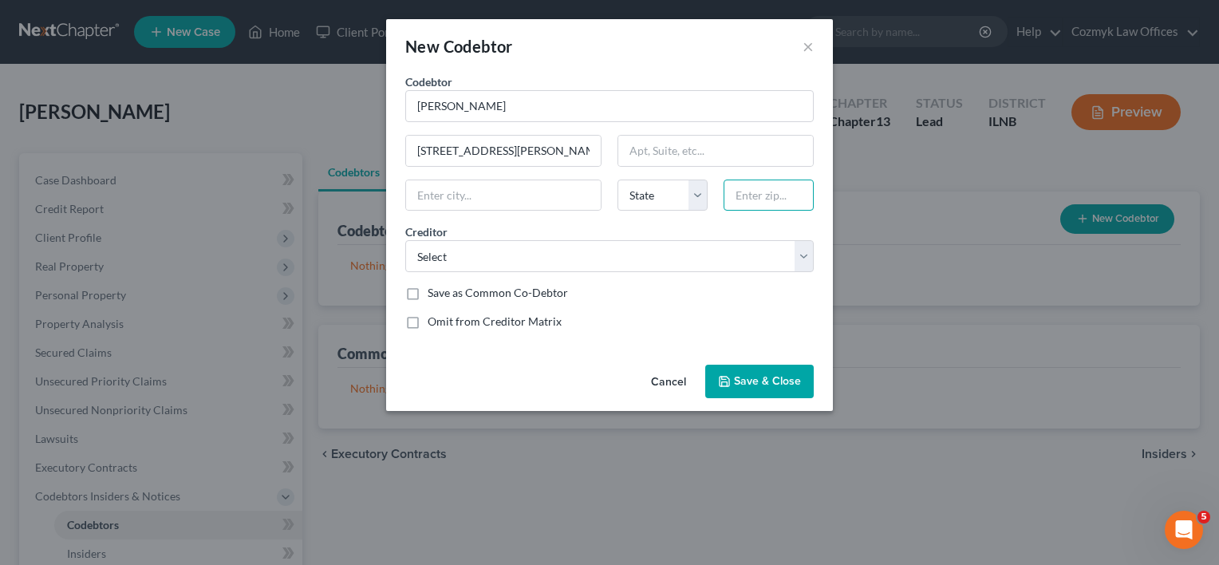
paste input "60510"
type input "60510"
click at [738, 155] on input "text" at bounding box center [715, 151] width 195 height 30
type input "[GEOGRAPHIC_DATA]"
select select "14"
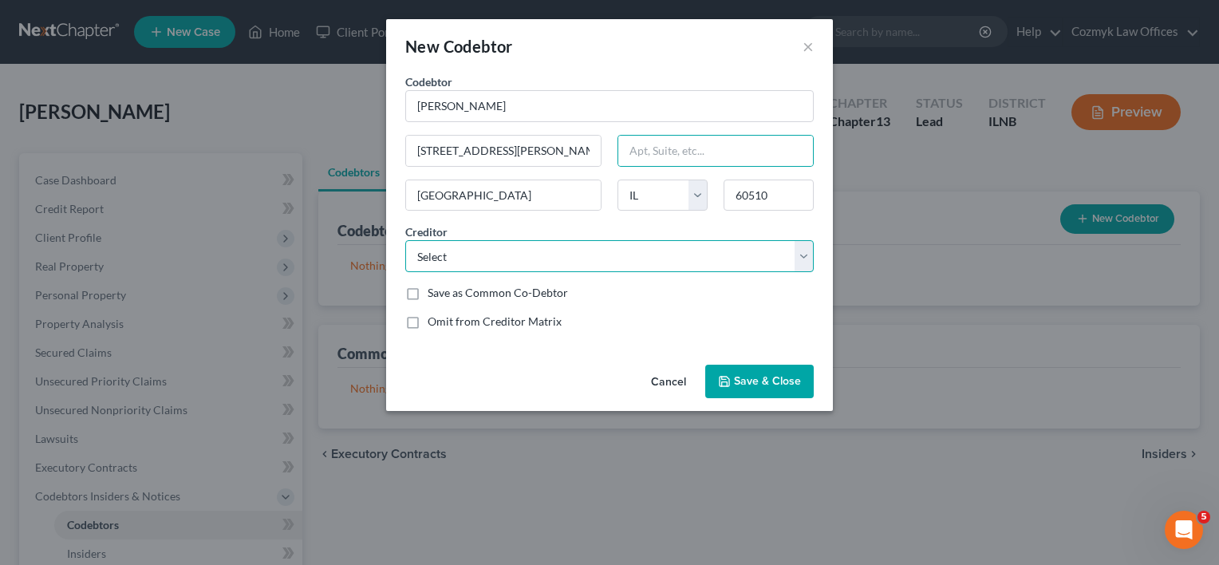
click at [582, 265] on select "Select" at bounding box center [609, 256] width 409 height 32
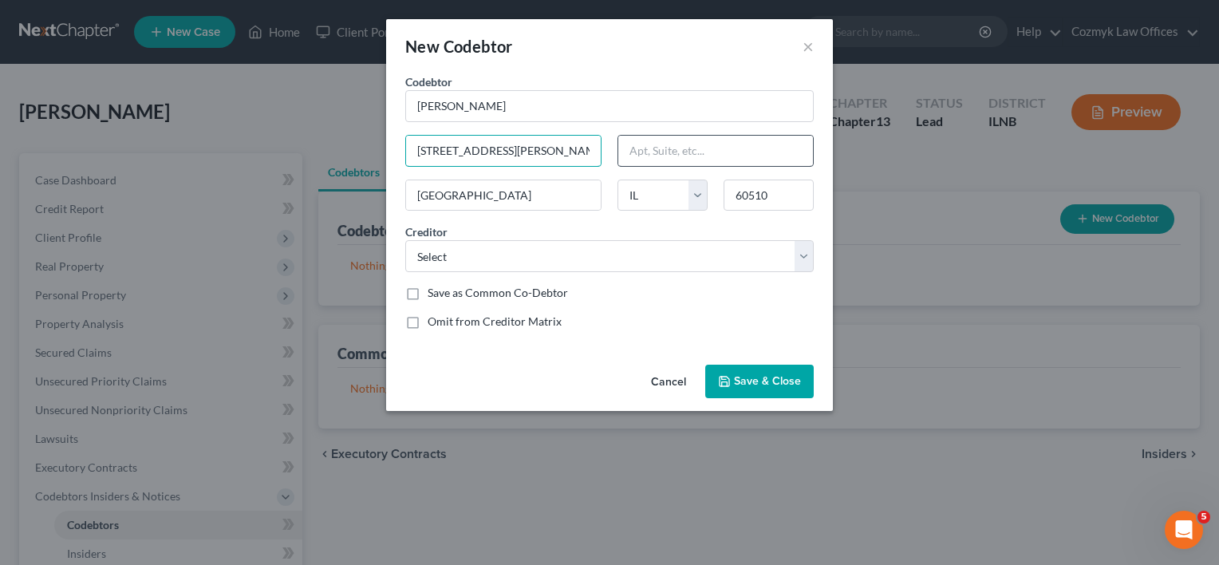
scroll to position [0, 27]
drag, startPoint x: 541, startPoint y: 150, endPoint x: 629, endPoint y: 151, distance: 87.8
click at [629, 151] on div "Codebtor * [PERSON_NAME] Codebtor * [PERSON_NAME] [STREET_ADDRESS][PERSON_NAME]…" at bounding box center [609, 207] width 425 height 269
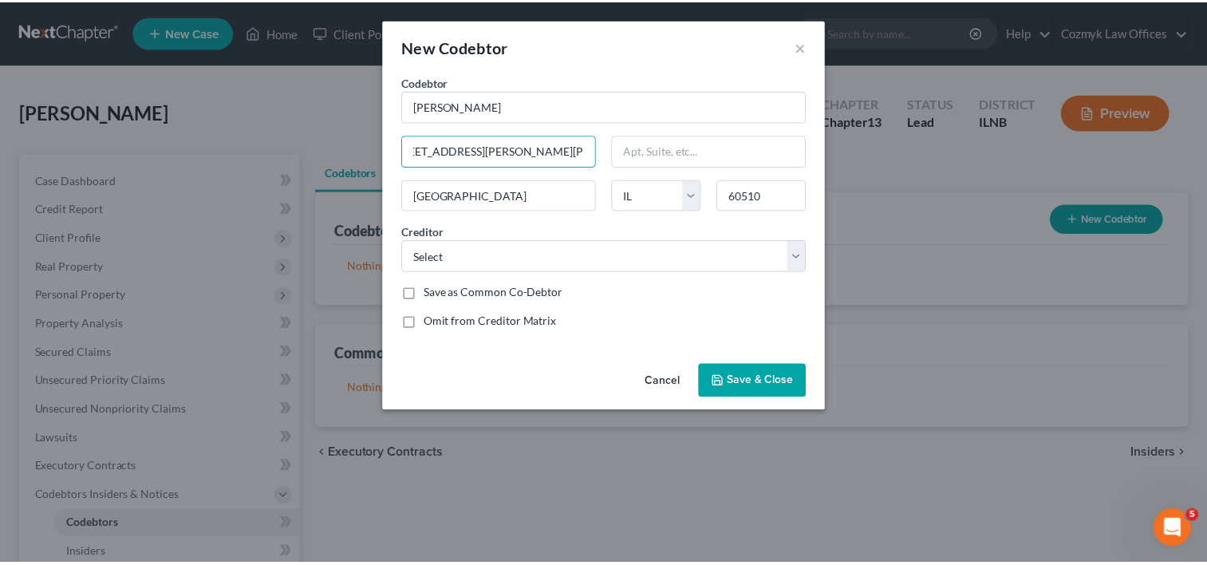
scroll to position [0, 0]
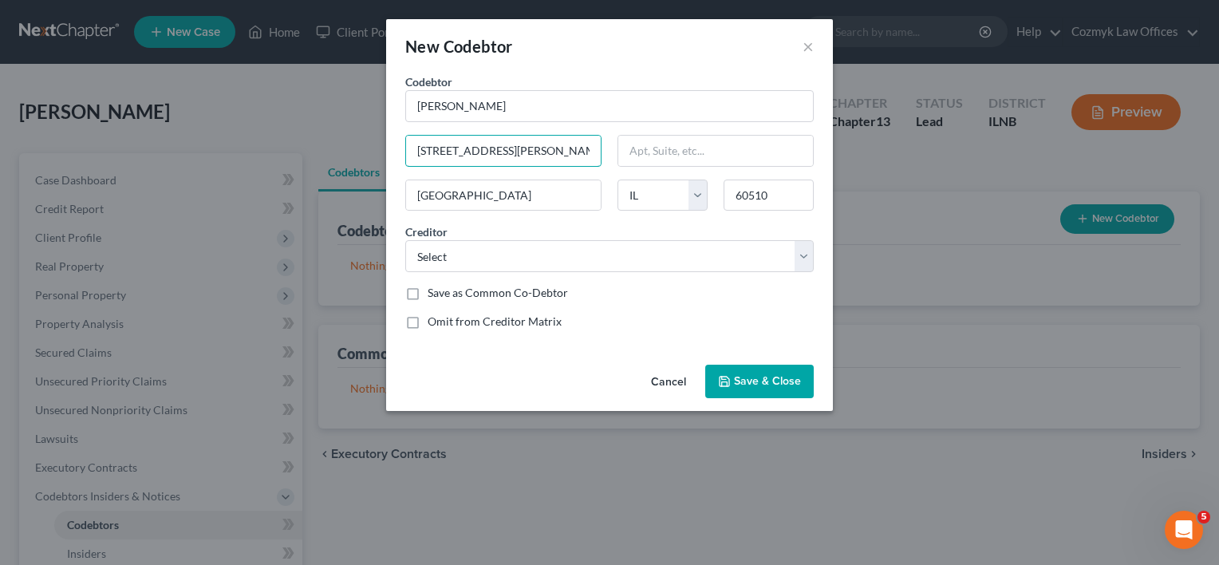
type input "[STREET_ADDRESS][PERSON_NAME][PERSON_NAME]"
click at [816, 262] on div "Creditor * Select" at bounding box center [609, 247] width 425 height 49
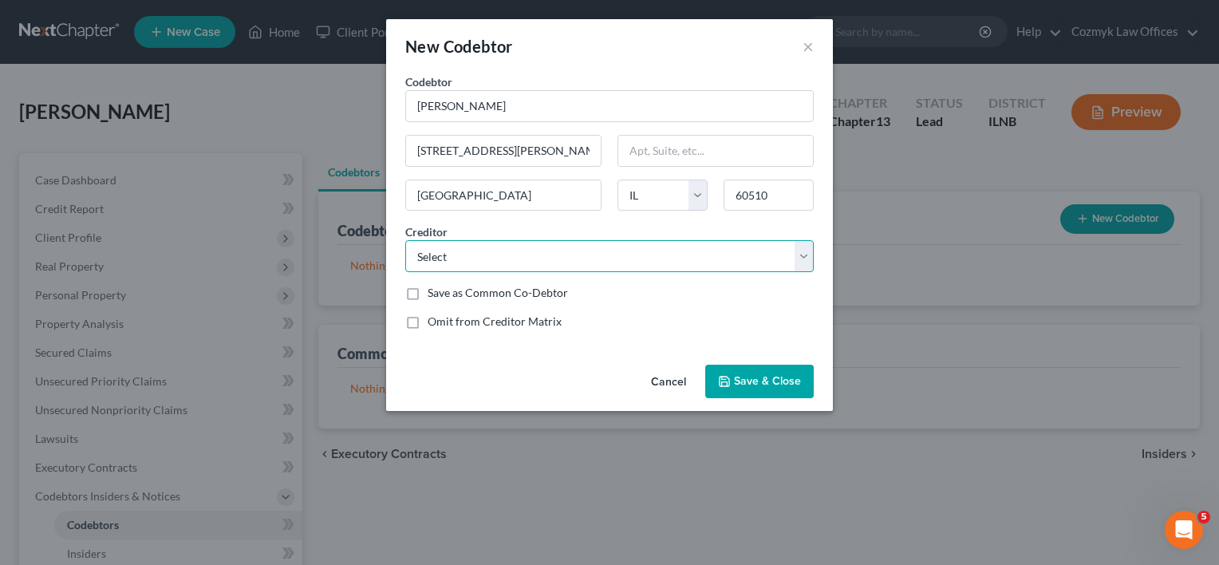
click at [811, 261] on select "Select" at bounding box center [609, 256] width 409 height 32
click at [809, 251] on select "Select" at bounding box center [609, 256] width 409 height 32
click at [767, 385] on span "Save & Close" at bounding box center [767, 381] width 67 height 14
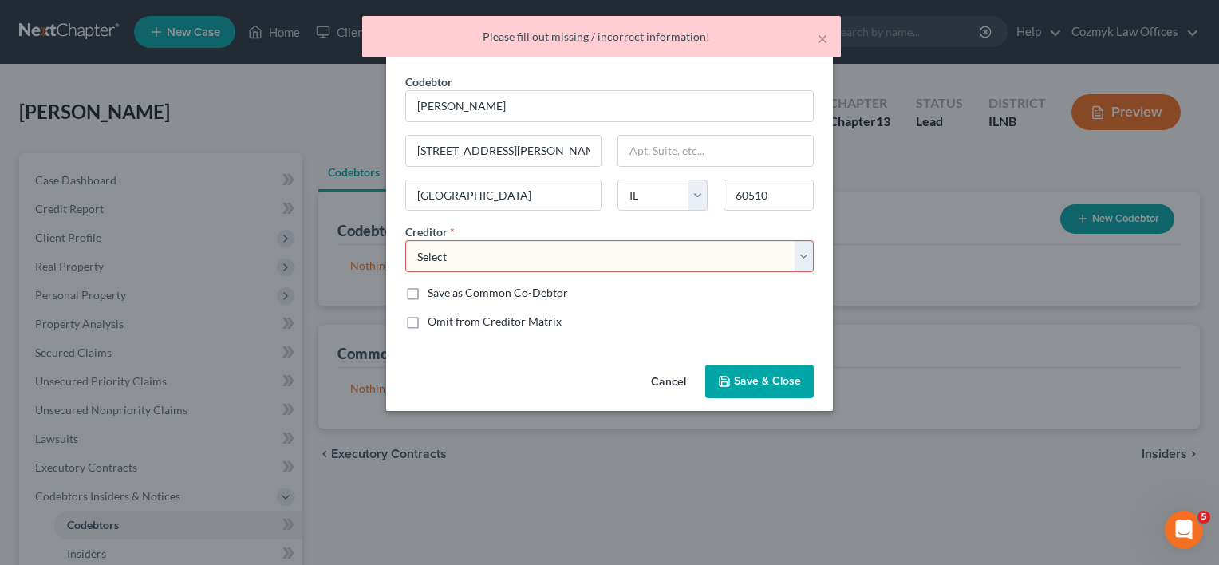
click at [546, 256] on select "Select" at bounding box center [609, 256] width 409 height 32
click at [405, 240] on select "Select" at bounding box center [609, 256] width 409 height 32
drag, startPoint x: 799, startPoint y: 259, endPoint x: 737, endPoint y: 259, distance: 61.4
click at [799, 259] on select "Select" at bounding box center [609, 256] width 409 height 32
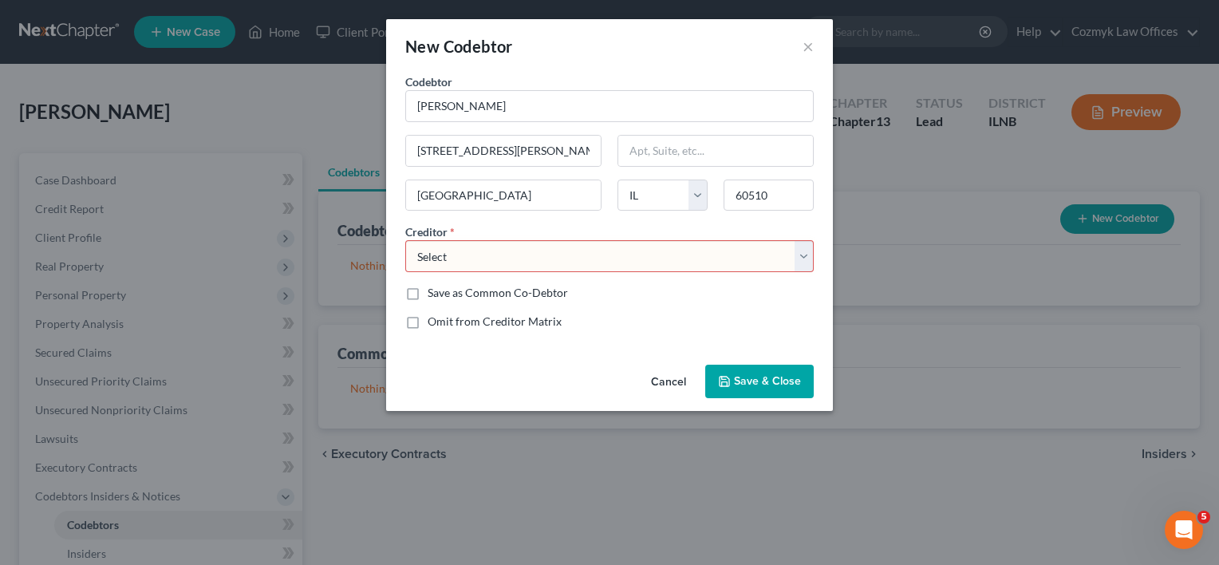
click at [757, 374] on span "Save & Close" at bounding box center [767, 381] width 67 height 14
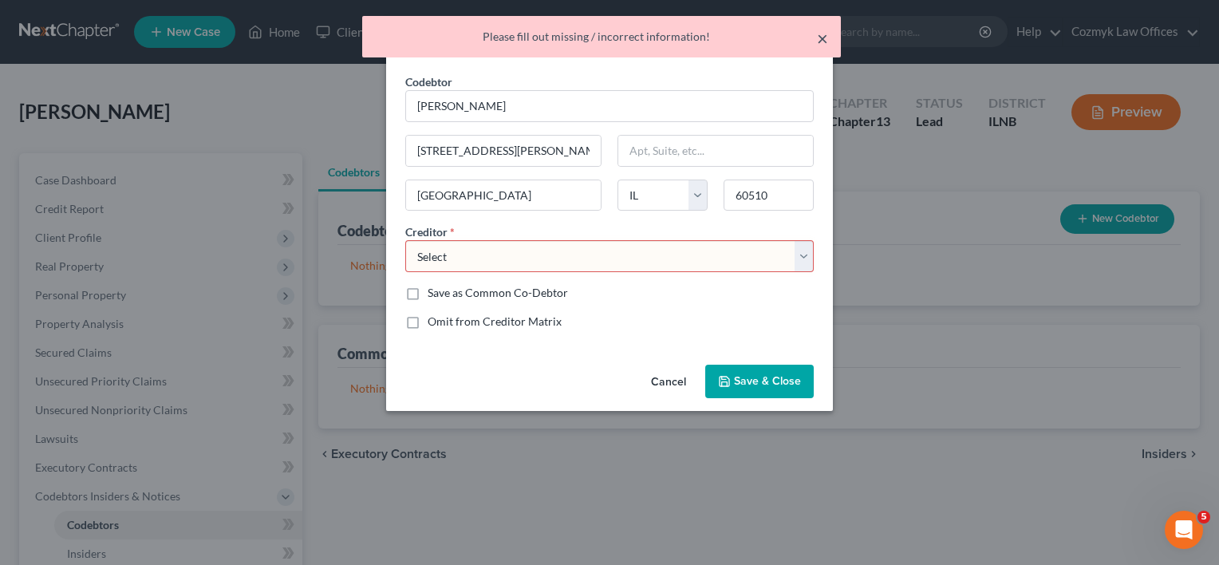
click at [821, 39] on button "×" at bounding box center [822, 38] width 11 height 19
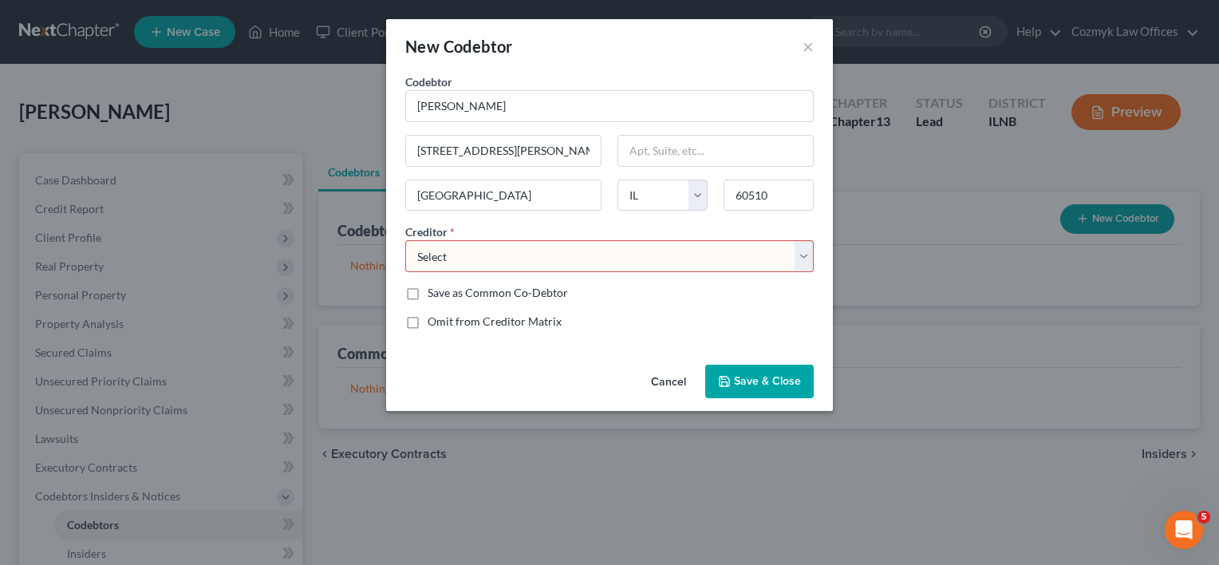
click at [799, 259] on select "Select" at bounding box center [609, 256] width 409 height 32
click at [405, 240] on select "Select" at bounding box center [609, 256] width 409 height 32
click at [508, 285] on label "Save as Common Co-Debtor" at bounding box center [498, 293] width 140 height 16
click at [444, 285] on input "Save as Common Co-Debtor" at bounding box center [439, 290] width 10 height 10
checkbox input "true"
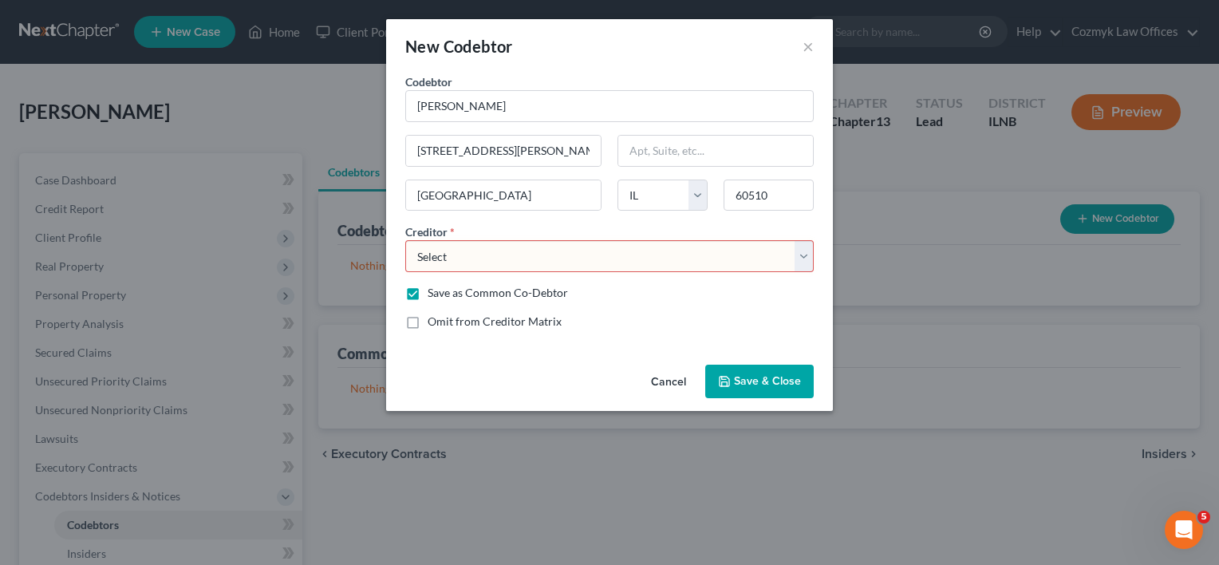
click at [797, 255] on select "Select" at bounding box center [609, 256] width 409 height 32
click at [812, 40] on button "×" at bounding box center [808, 46] width 11 height 19
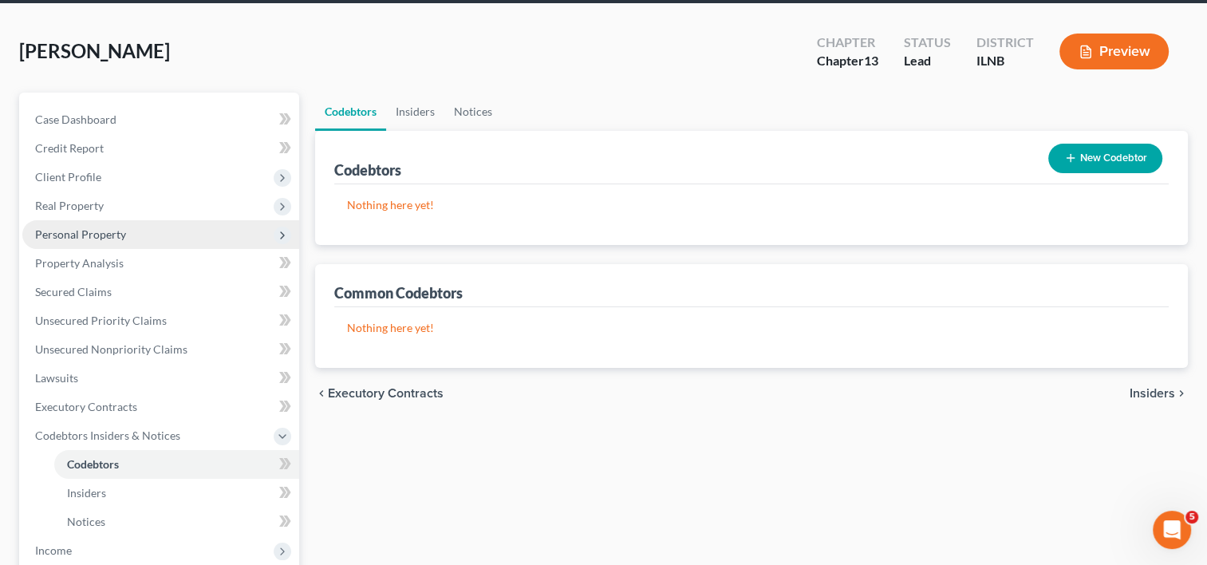
scroll to position [160, 0]
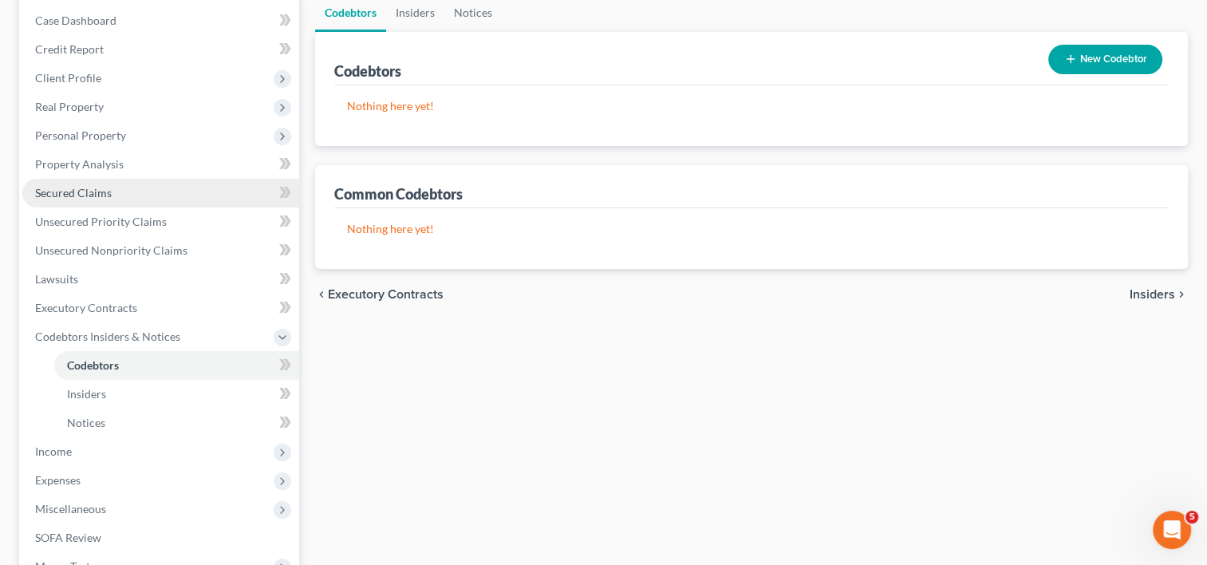
click at [78, 196] on span "Secured Claims" at bounding box center [73, 193] width 77 height 14
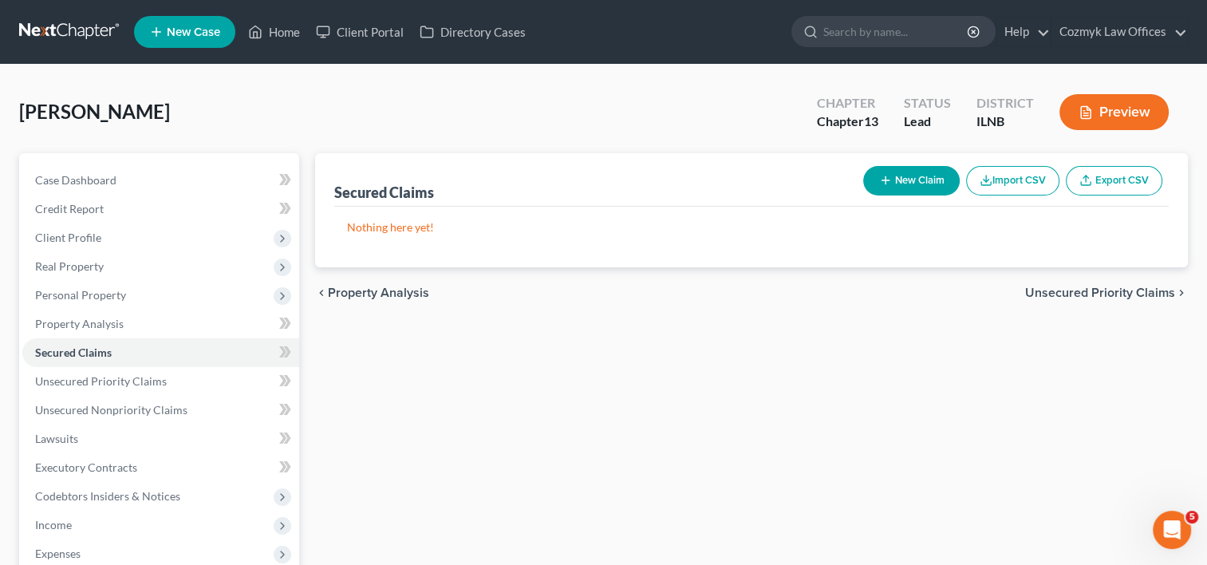
click at [916, 184] on button "New Claim" at bounding box center [911, 181] width 97 height 30
select select "0"
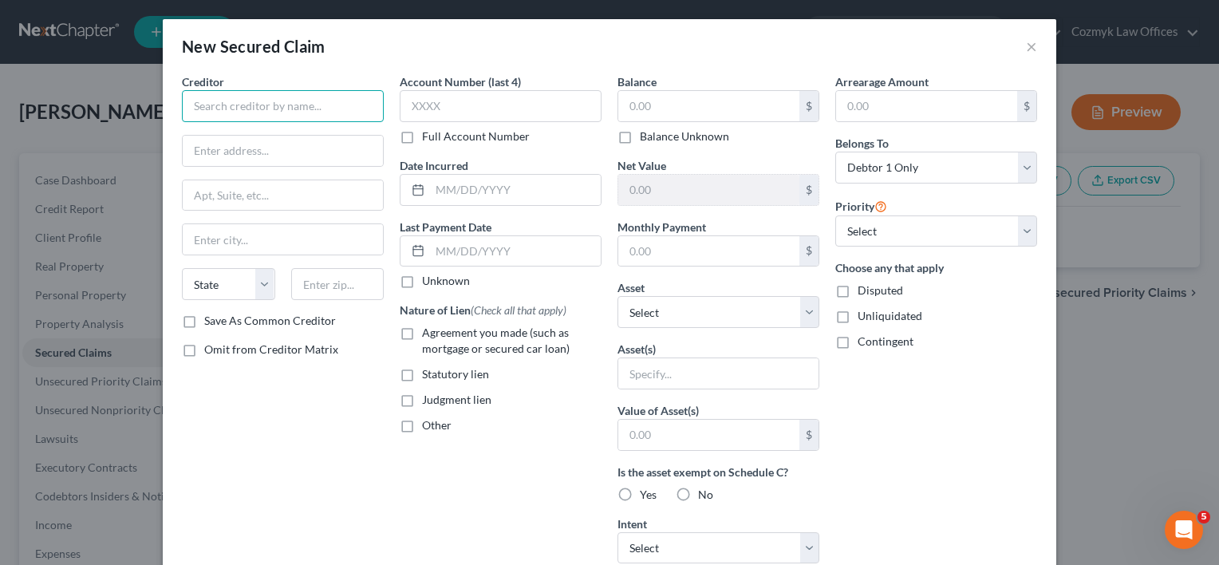
click at [243, 115] on input "text" at bounding box center [283, 106] width 202 height 32
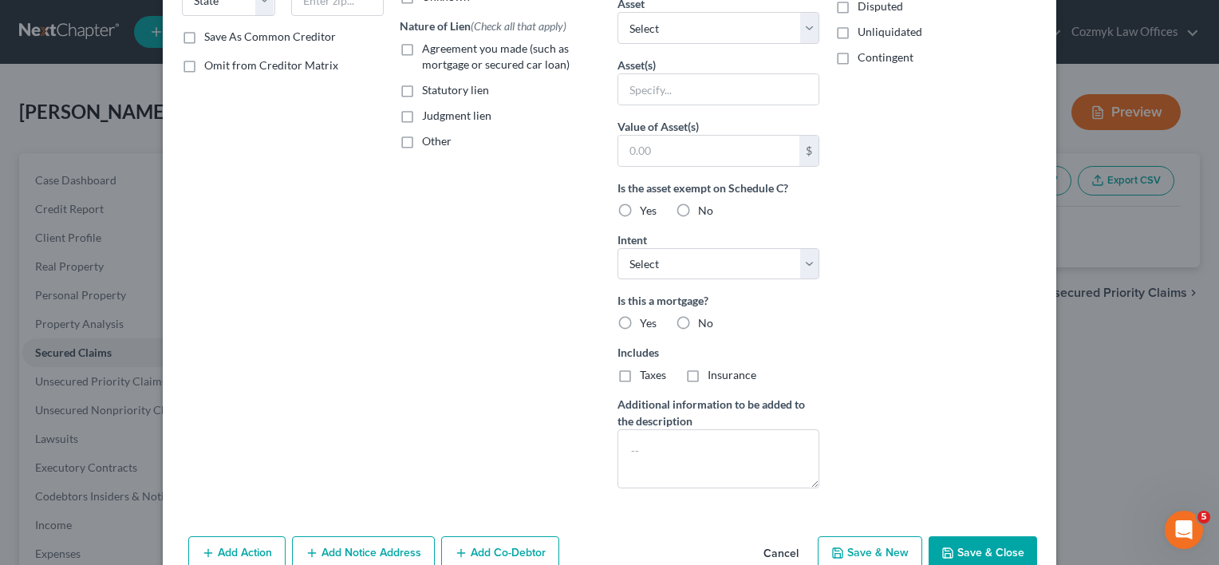
scroll to position [318, 0]
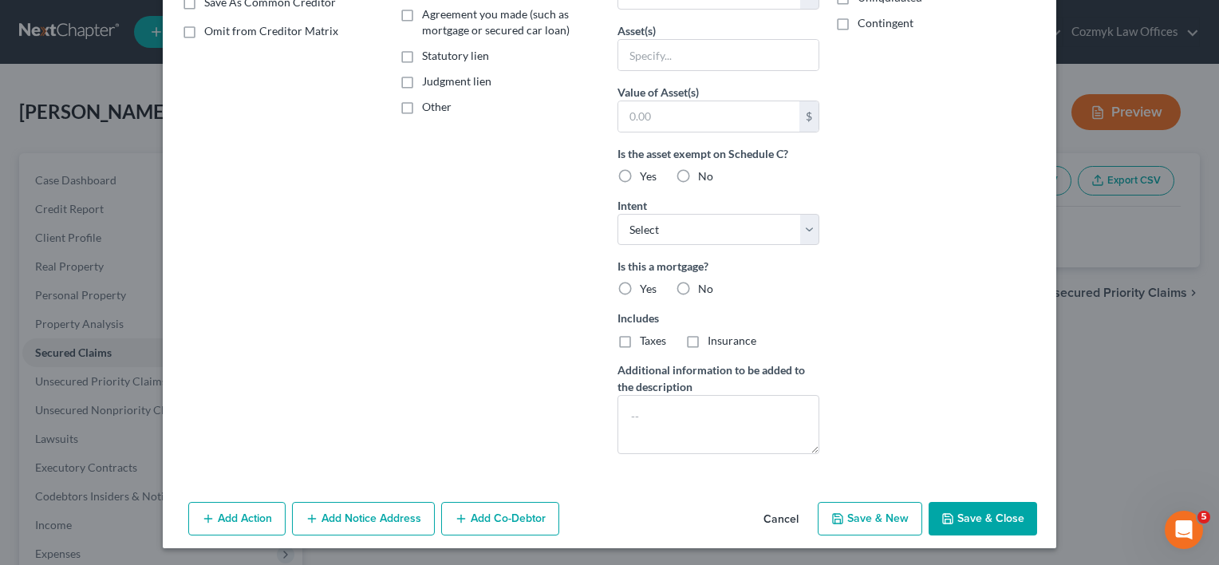
type input "HSBC Bank"
click at [982, 515] on button "Save & Close" at bounding box center [983, 519] width 109 height 34
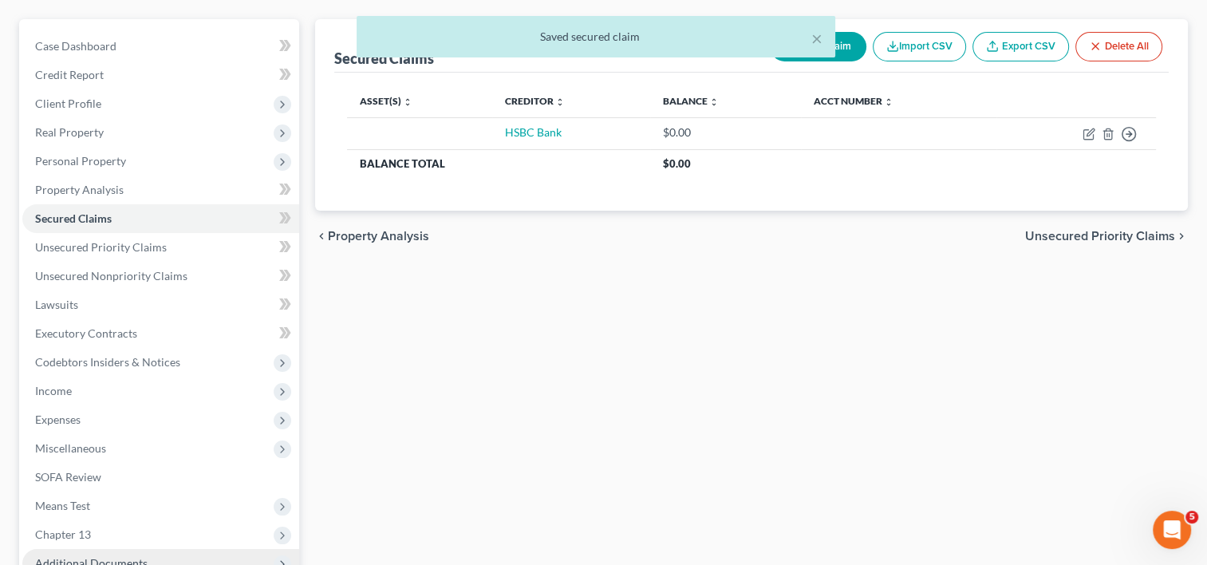
scroll to position [310, 0]
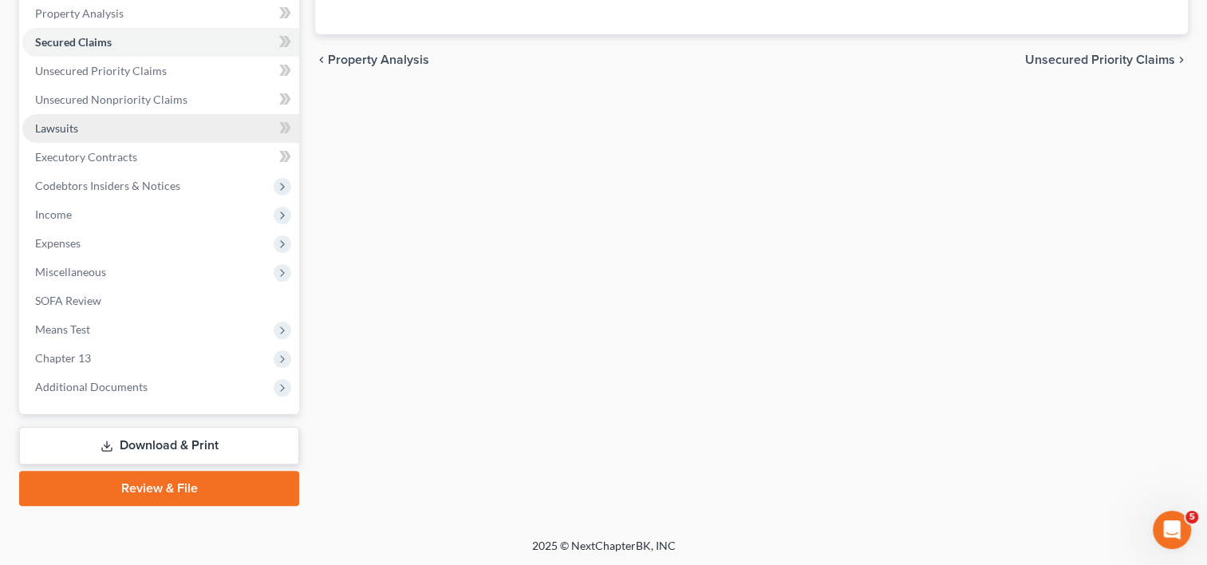
click at [76, 135] on link "Lawsuits" at bounding box center [160, 128] width 277 height 29
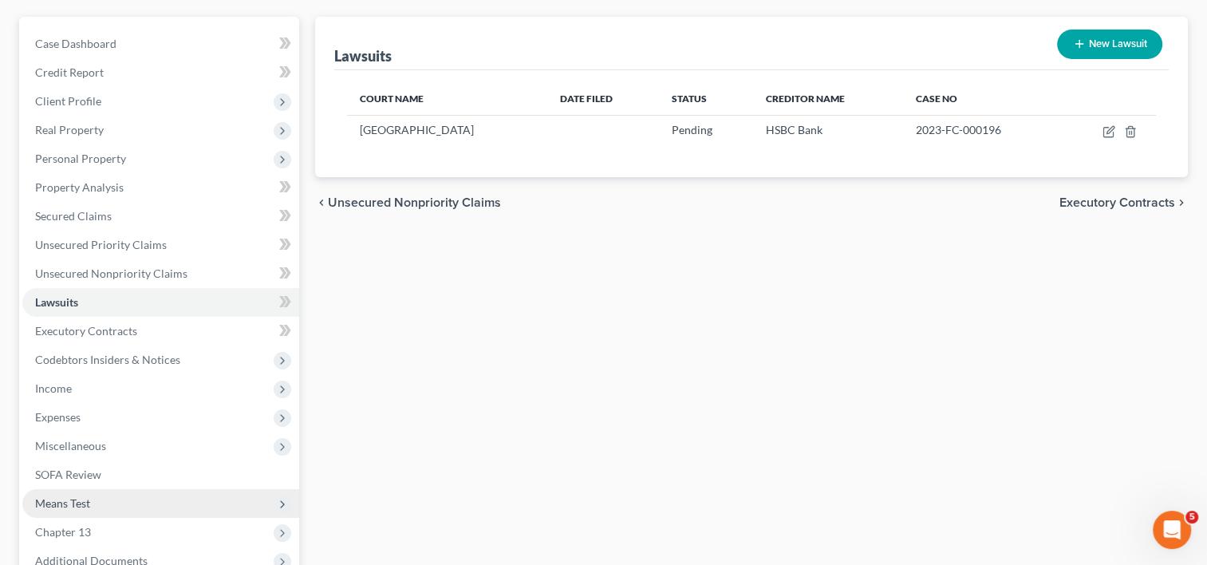
scroll to position [239, 0]
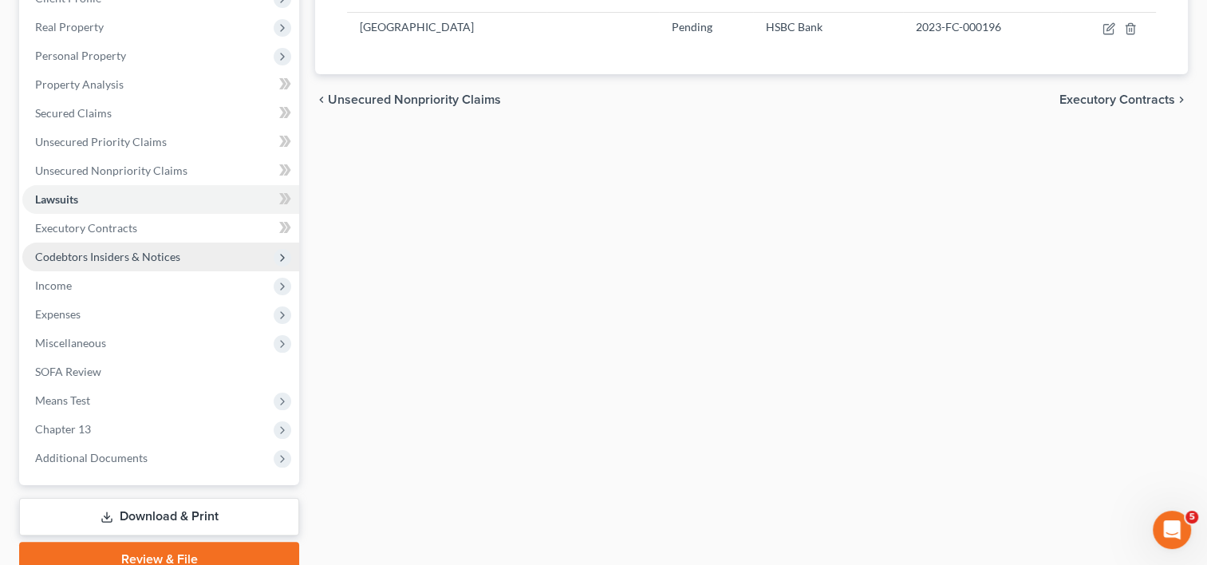
click at [96, 258] on span "Codebtors Insiders & Notices" at bounding box center [107, 257] width 145 height 14
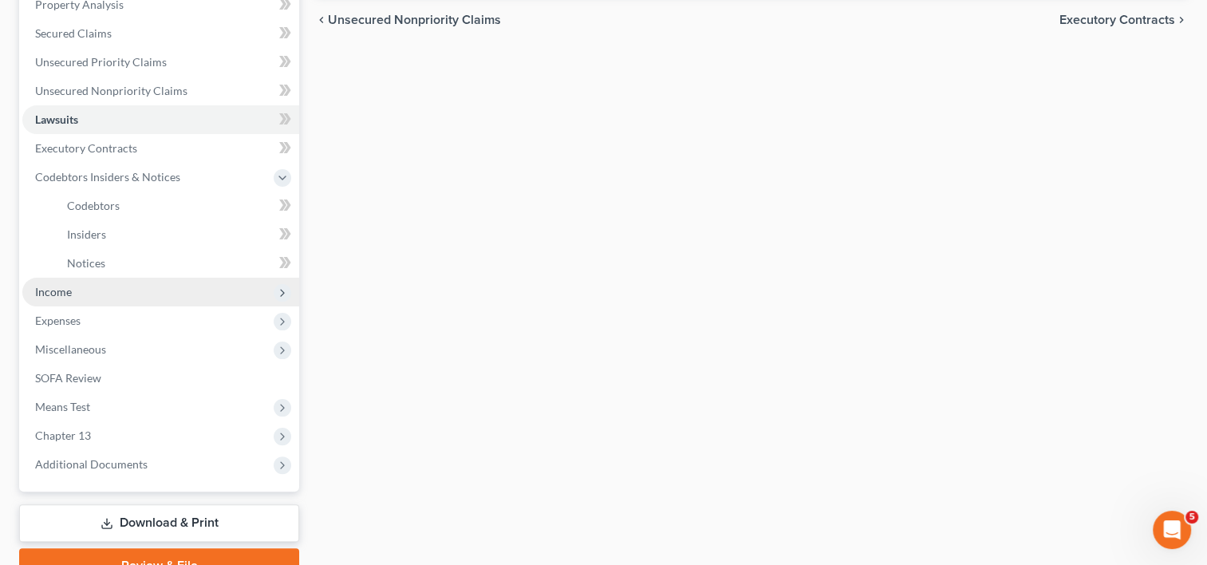
scroll to position [237, 0]
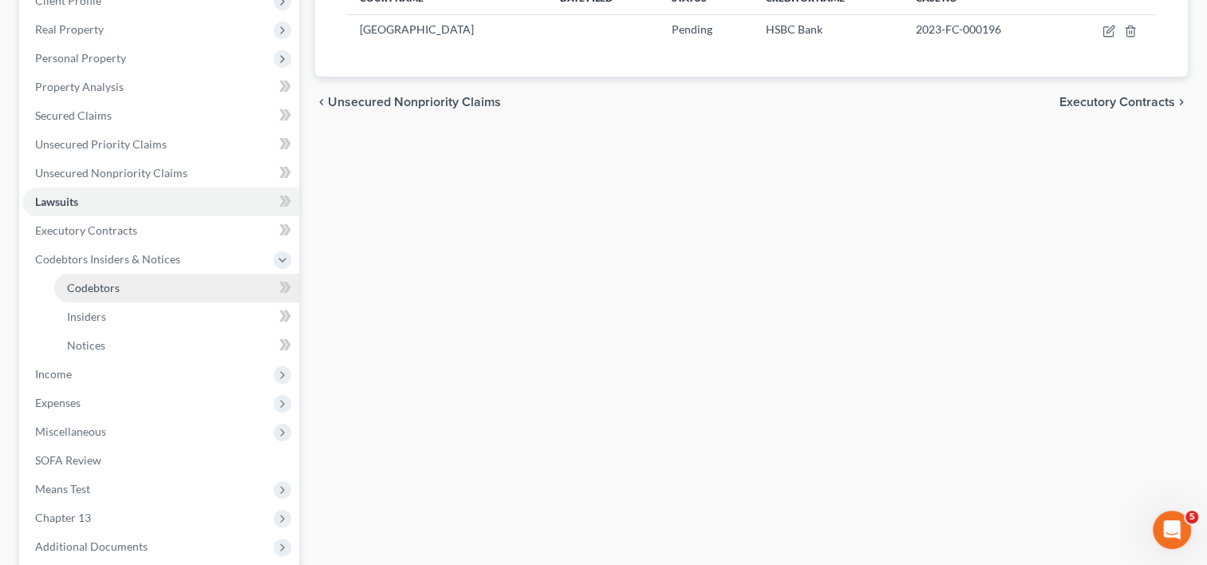
click at [101, 291] on span "Codebtors" at bounding box center [93, 288] width 53 height 14
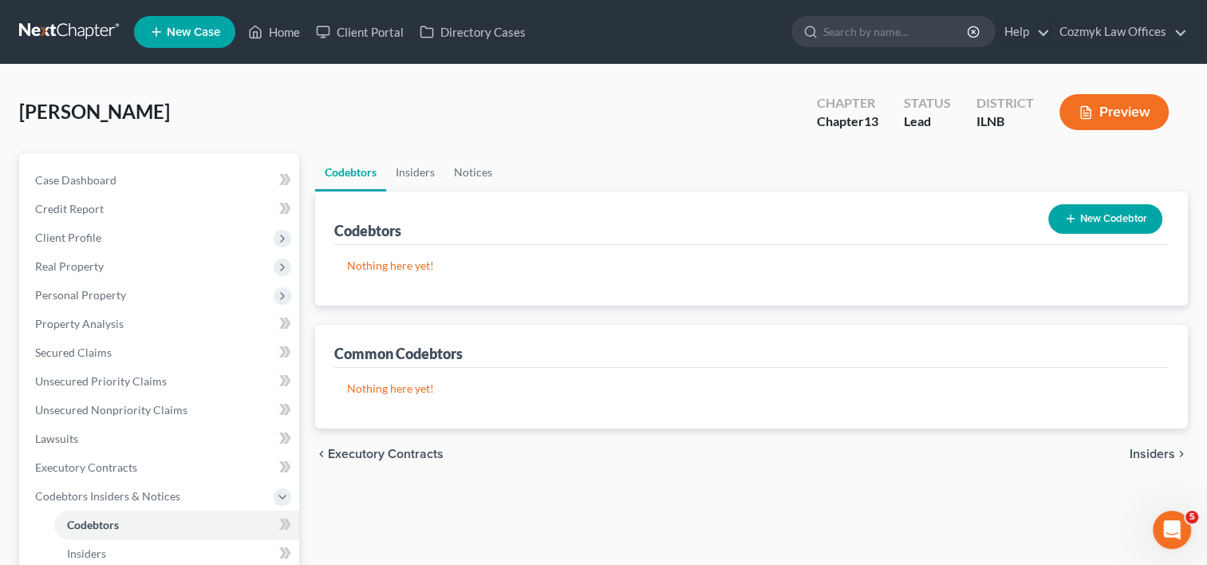
click at [1104, 223] on button "New Codebtor" at bounding box center [1106, 219] width 114 height 30
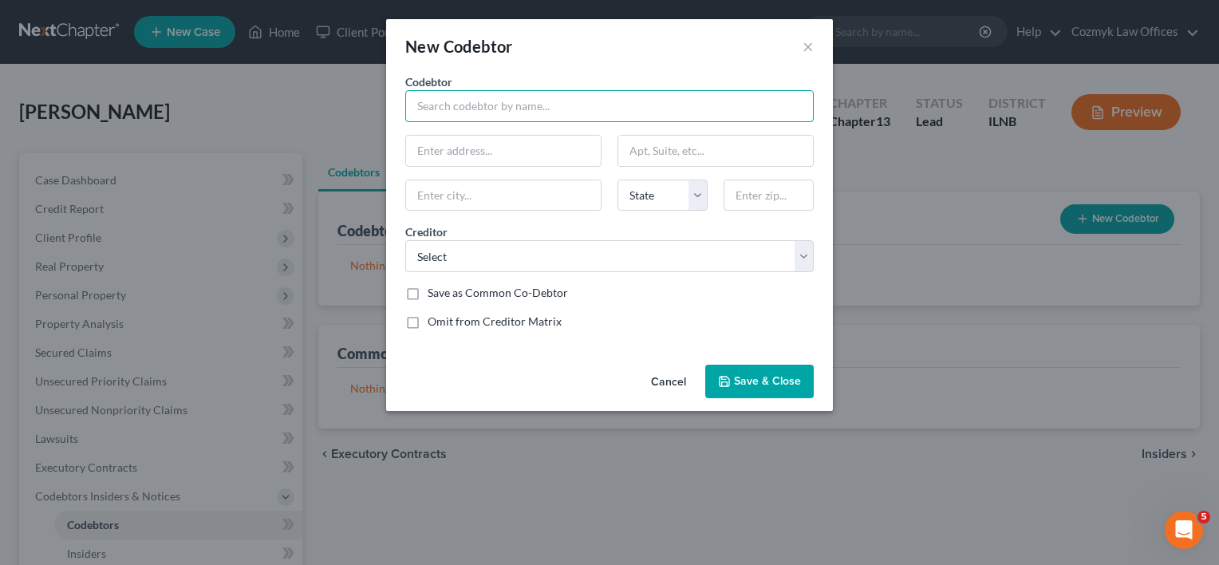
click at [483, 105] on input "text" at bounding box center [609, 106] width 409 height 32
type input "[PERSON_NAME]"
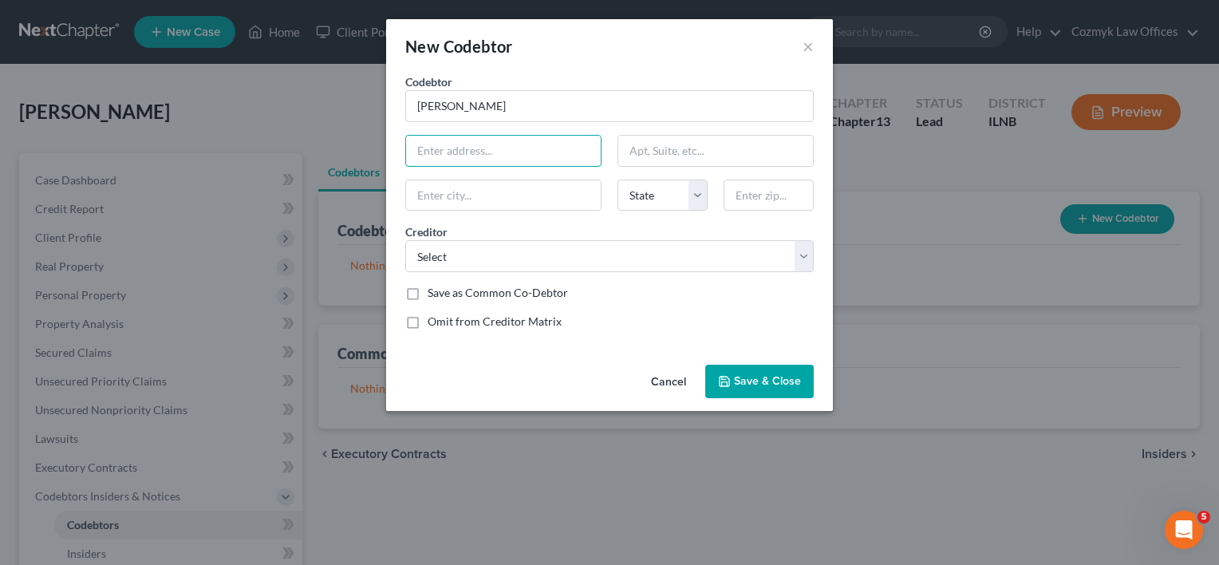
paste input "60510"
type input "60510"
click at [767, 194] on input "text" at bounding box center [769, 196] width 90 height 32
paste input "60510"
type input "60510"
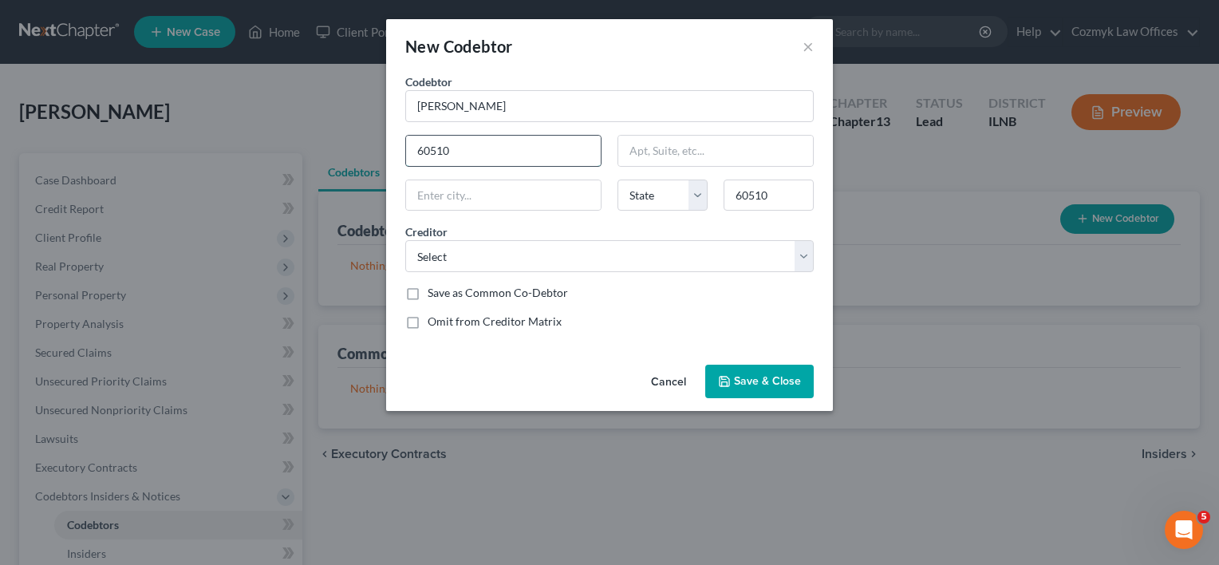
click at [466, 150] on input "60510" at bounding box center [503, 151] width 195 height 30
type input "[GEOGRAPHIC_DATA]"
select select "14"
drag, startPoint x: 466, startPoint y: 150, endPoint x: 405, endPoint y: 146, distance: 60.8
click at [406, 146] on input "60510" at bounding box center [503, 151] width 195 height 30
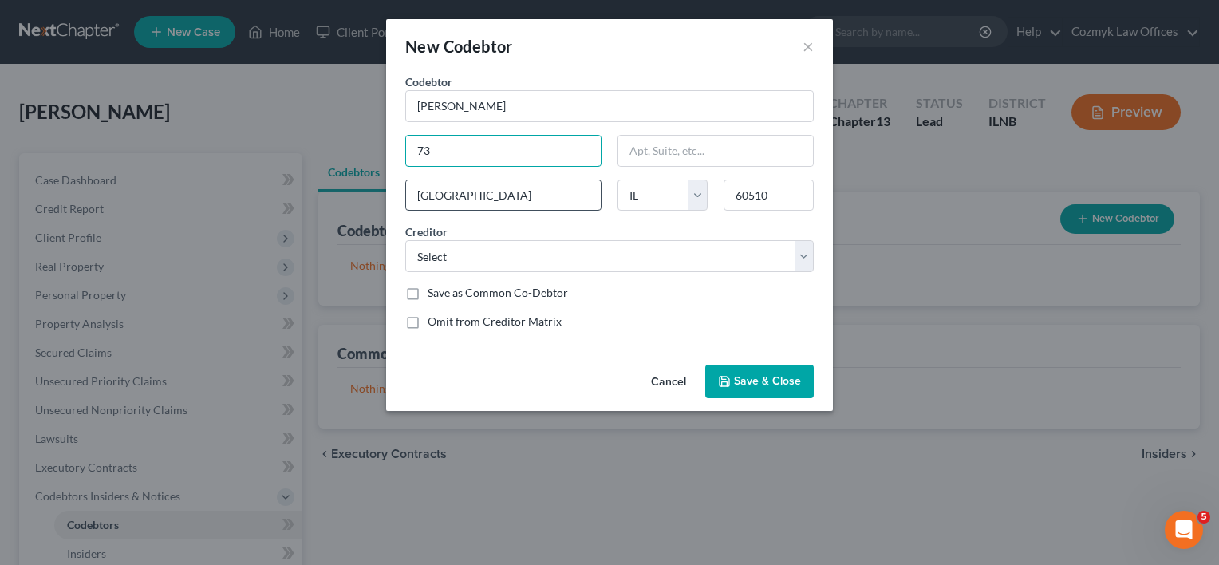
type input "[STREET_ADDRESS][PERSON_NAME][PERSON_NAME]"
click at [799, 250] on select "Select HSBC Bank" at bounding box center [609, 256] width 409 height 32
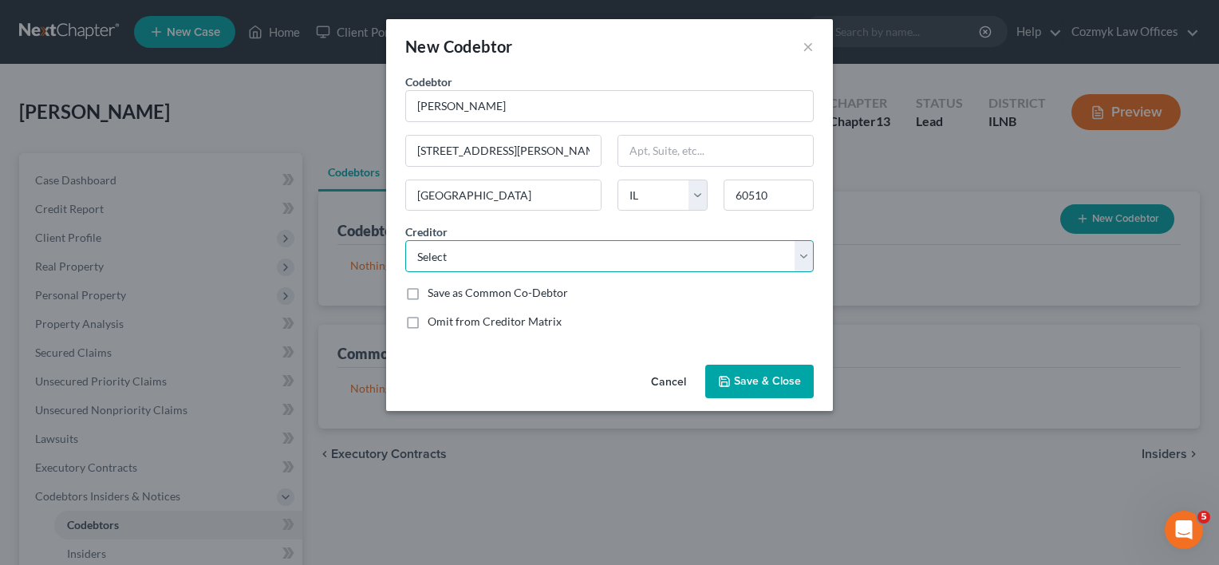
select select "0"
click at [405, 240] on select "Select HSBC Bank" at bounding box center [609, 256] width 409 height 32
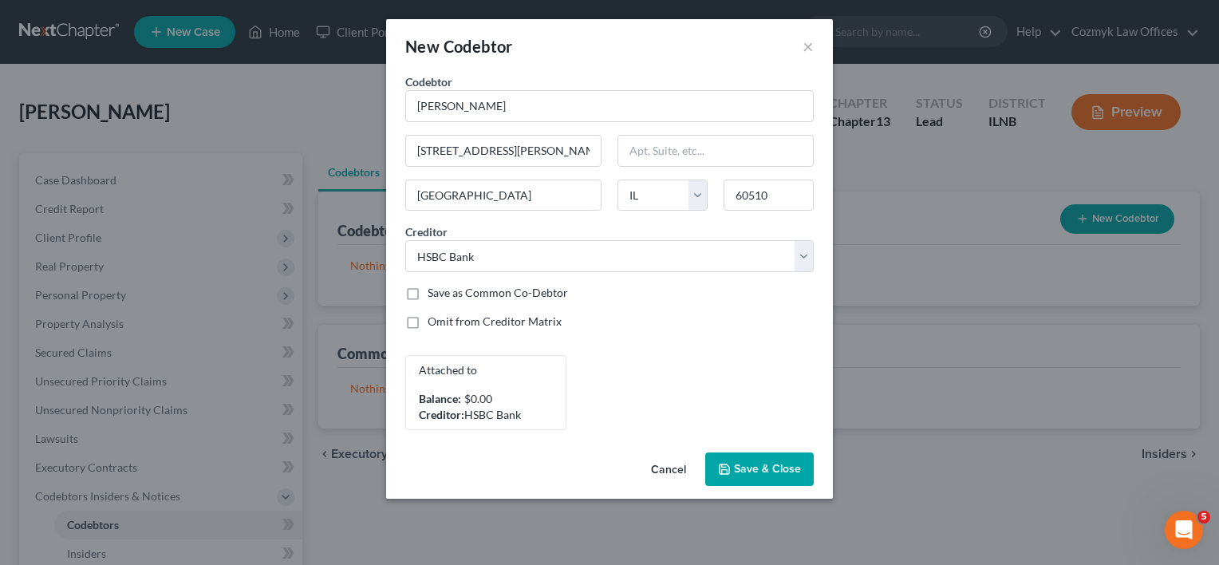
click at [748, 483] on button "Save & Close" at bounding box center [759, 469] width 109 height 34
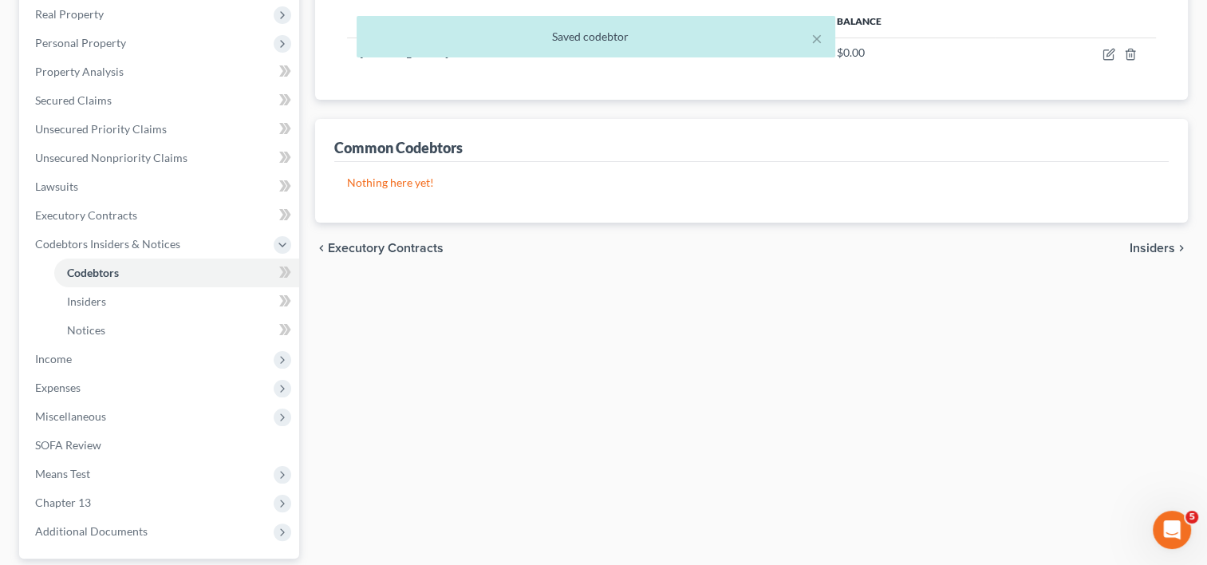
scroll to position [397, 0]
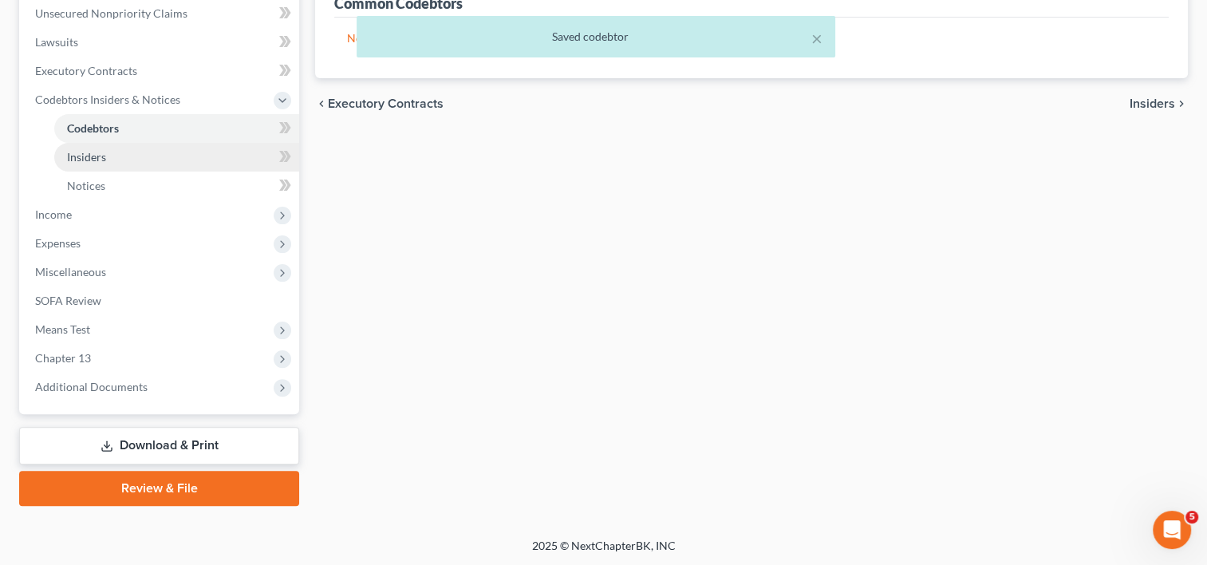
click at [117, 164] on link "Insiders" at bounding box center [176, 157] width 245 height 29
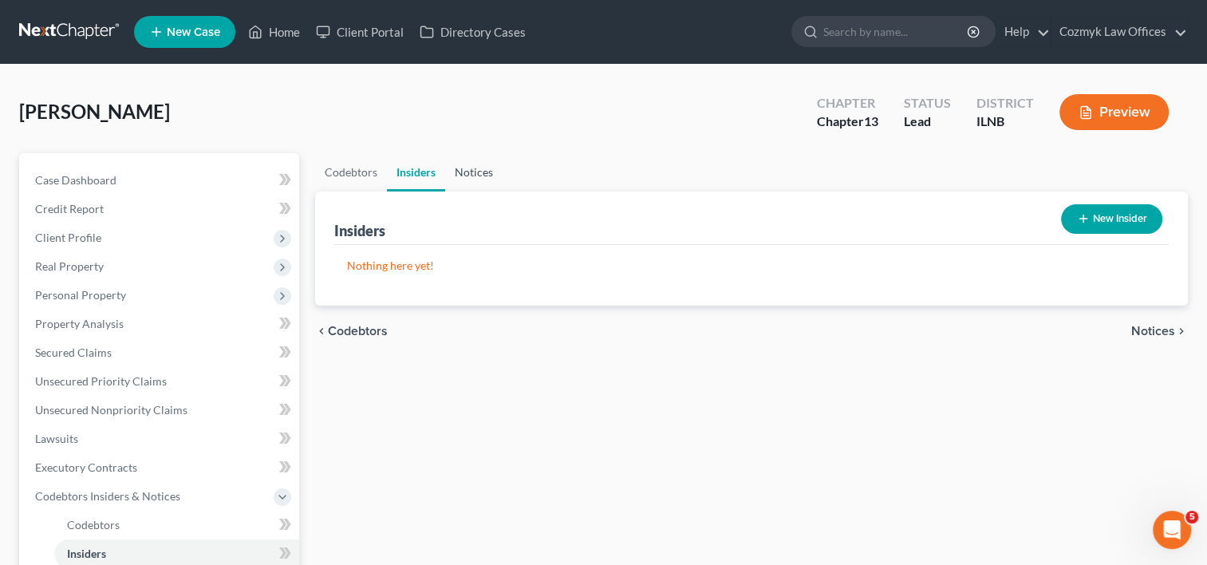
click at [487, 166] on link "Notices" at bounding box center [473, 172] width 57 height 38
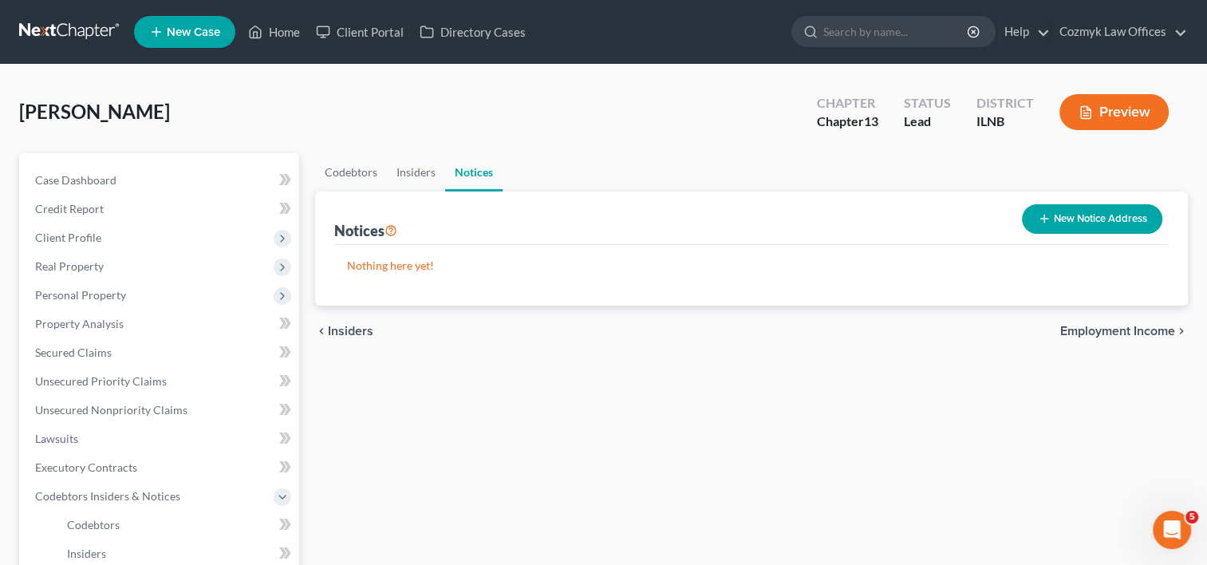
click at [1085, 223] on button "New Notice Address" at bounding box center [1092, 219] width 140 height 30
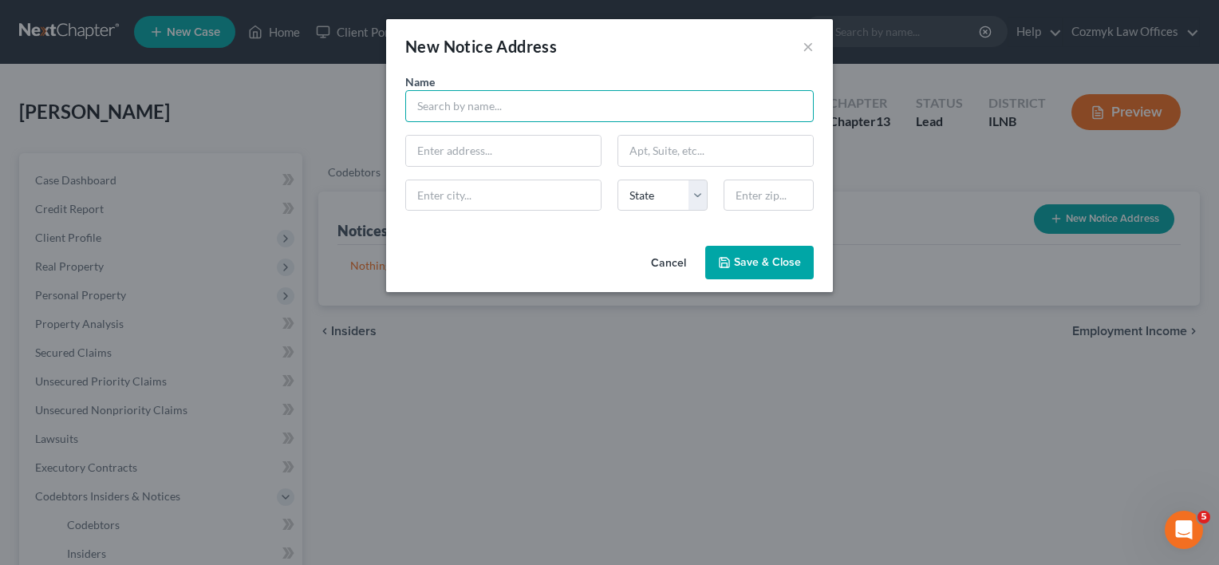
click at [527, 95] on input "text" at bounding box center [609, 106] width 409 height 32
type input "[PERSON_NAME] [PERSON_NAME] & Associates, Attorney for HSBC Bank"
click at [777, 265] on span "Save & Close" at bounding box center [767, 262] width 67 height 14
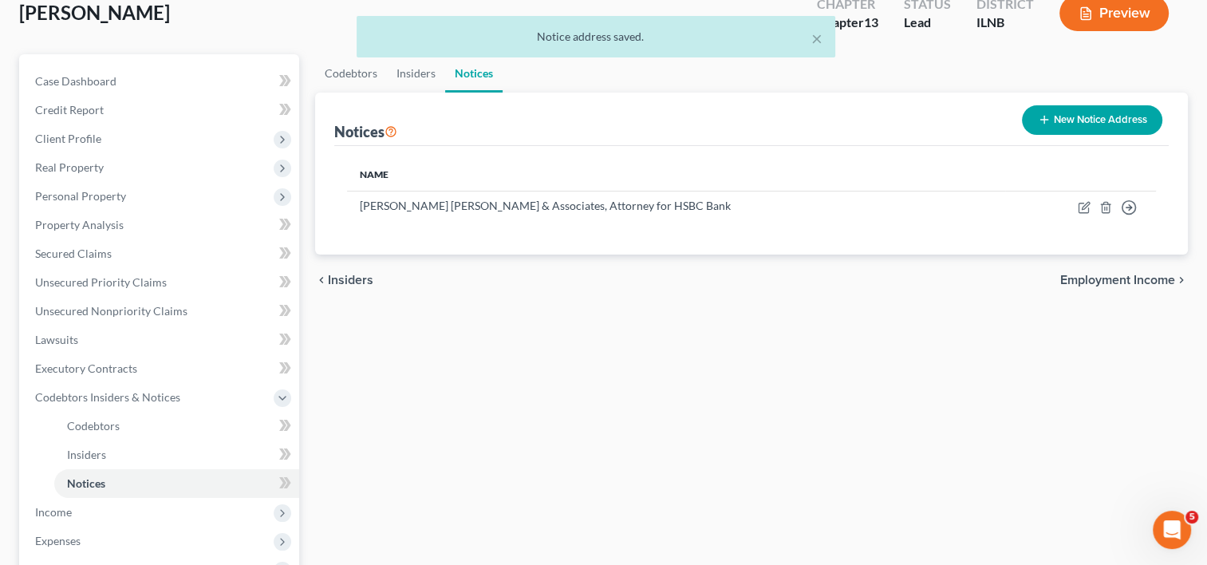
scroll to position [397, 0]
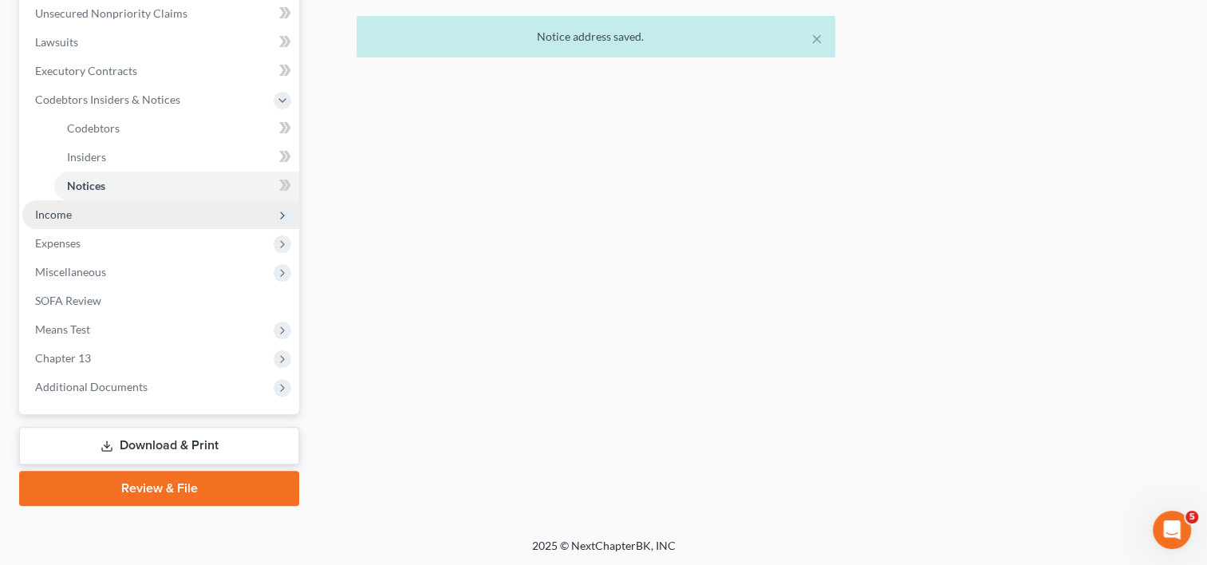
click at [96, 215] on span "Income" at bounding box center [160, 214] width 277 height 29
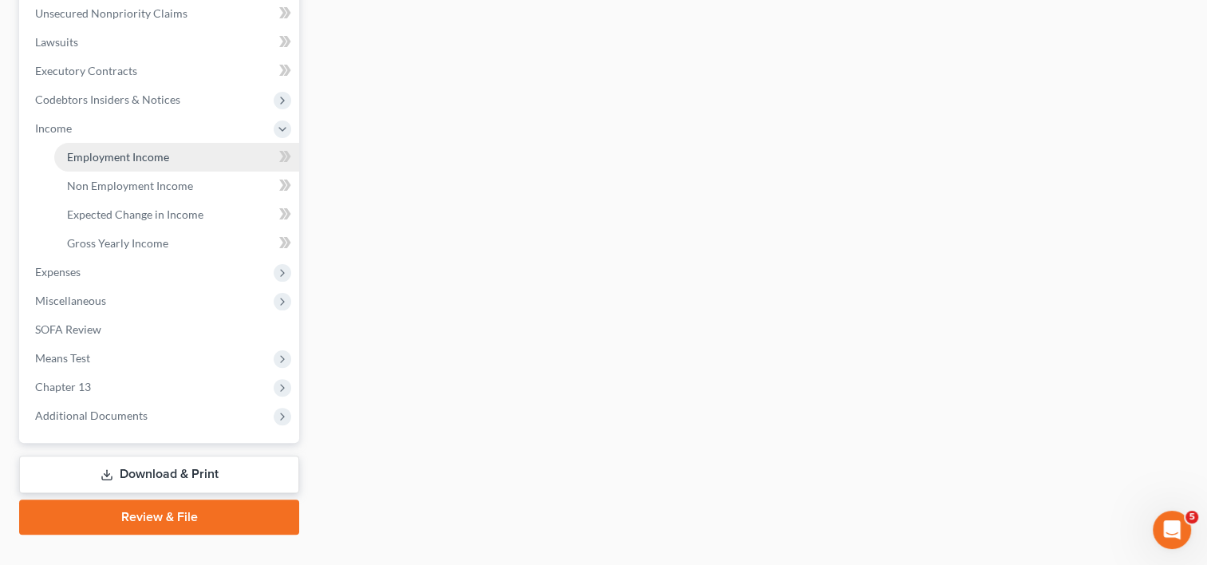
click at [144, 156] on span "Employment Income" at bounding box center [118, 157] width 102 height 14
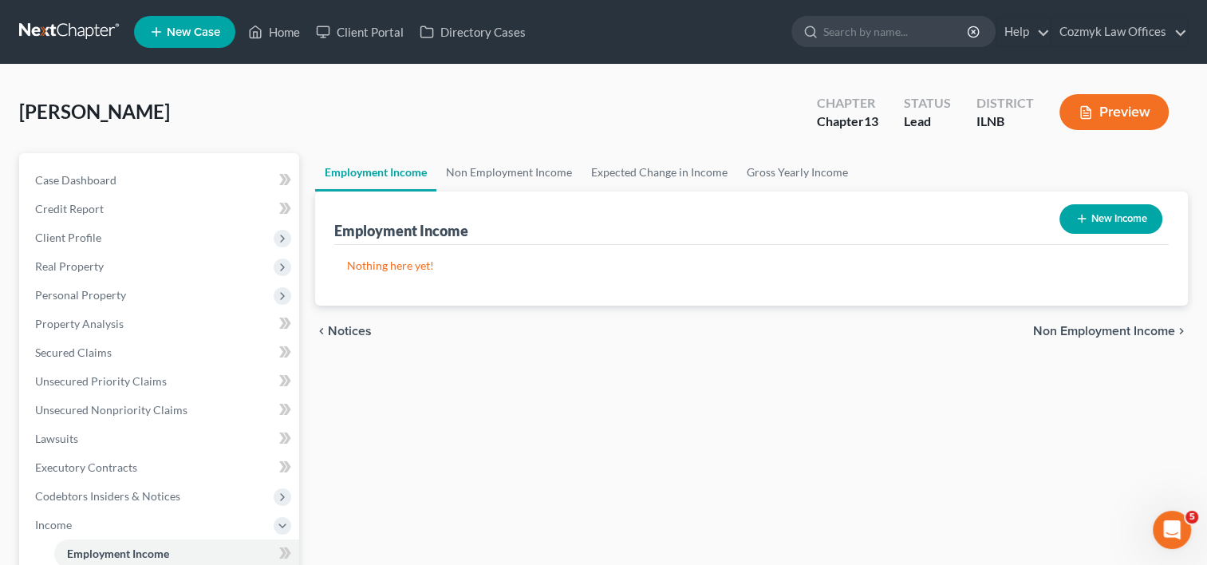
click at [1120, 219] on button "New Income" at bounding box center [1111, 219] width 103 height 30
select select "0"
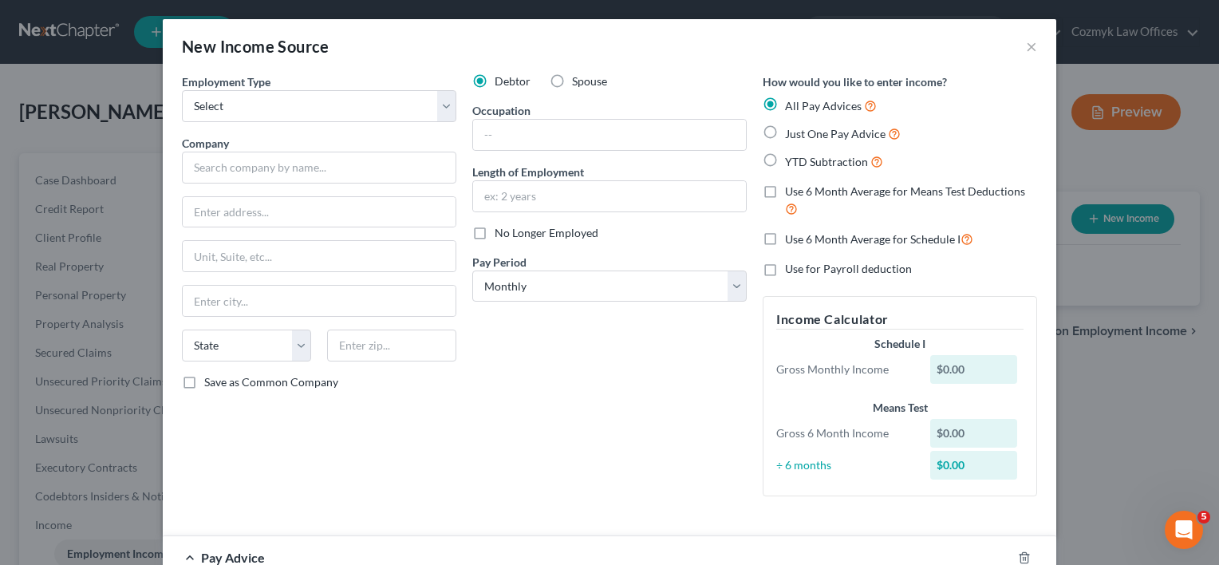
click at [572, 77] on label "Spouse" at bounding box center [589, 81] width 35 height 16
click at [579, 77] on input "Spouse" at bounding box center [584, 78] width 10 height 10
radio input "true"
click at [443, 109] on select "Select Full or [DEMOGRAPHIC_DATA] Employment Self Employment" at bounding box center [319, 106] width 275 height 32
select select "0"
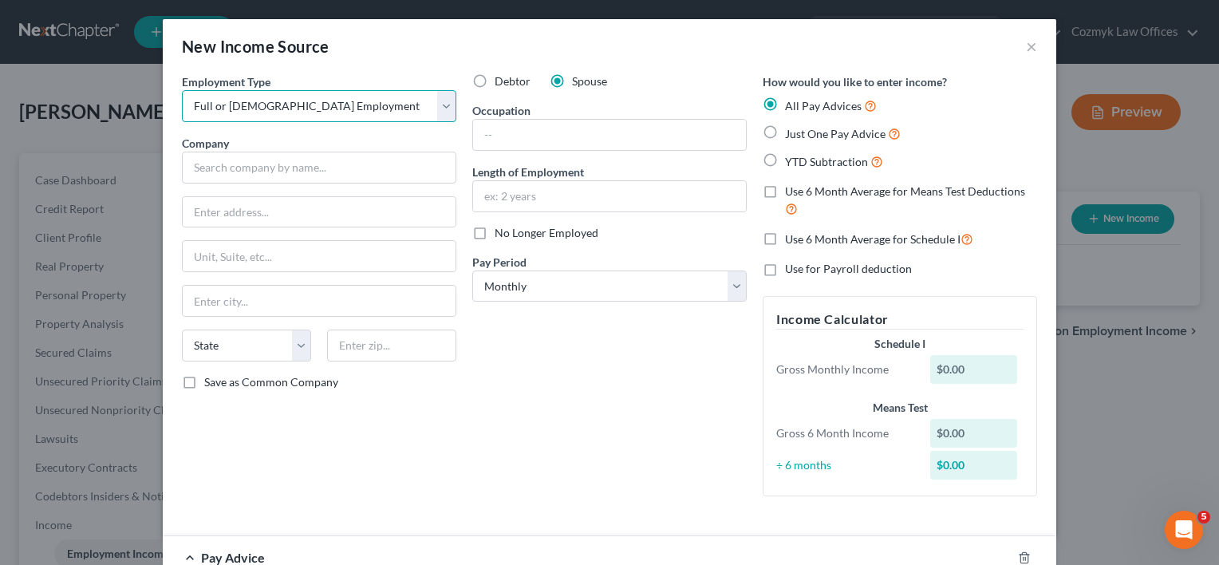
click at [182, 90] on select "Select Full or [DEMOGRAPHIC_DATA] Employment Self Employment" at bounding box center [319, 106] width 275 height 32
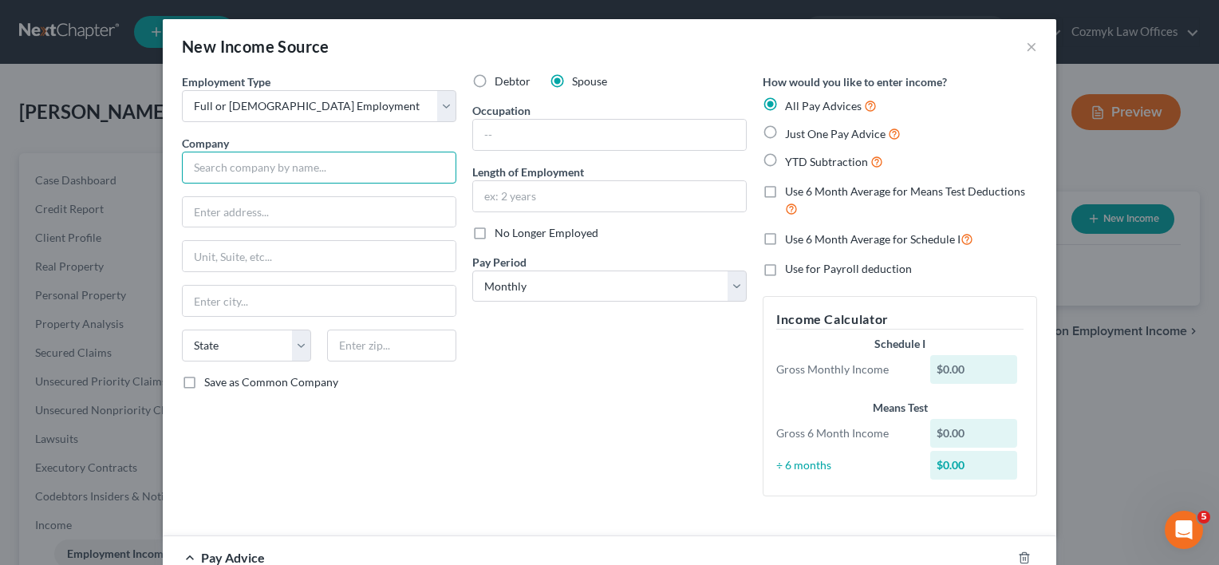
click at [330, 170] on input "text" at bounding box center [319, 168] width 275 height 32
type input "n"
type input "NM Healthcare"
drag, startPoint x: 295, startPoint y: 211, endPoint x: 292, endPoint y: 197, distance: 13.9
click at [295, 211] on input "text" at bounding box center [319, 212] width 273 height 30
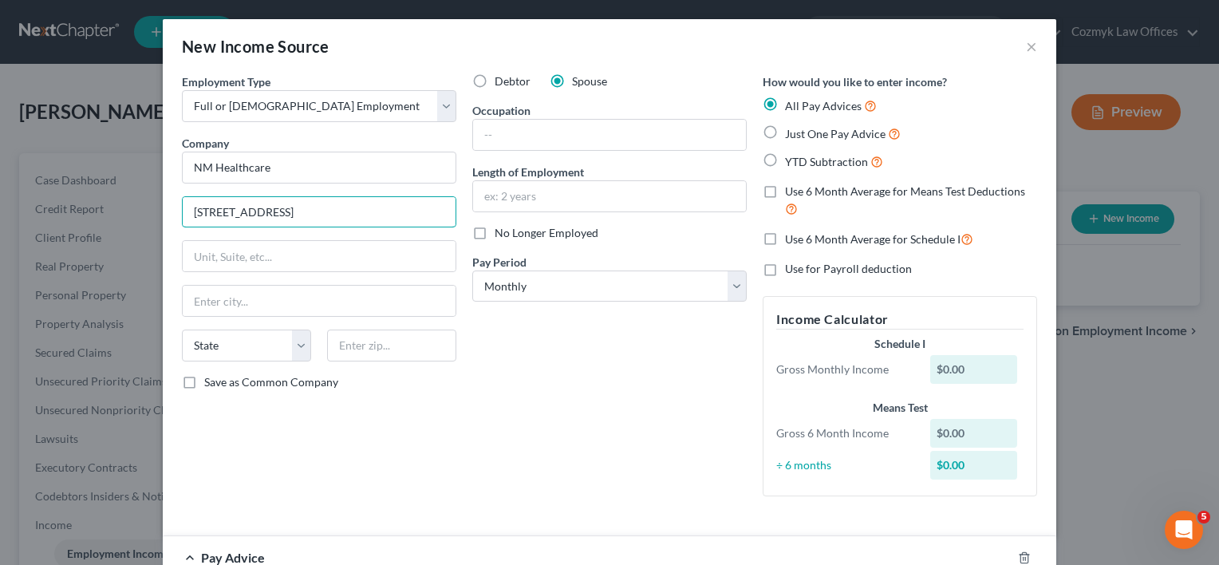
type input "[STREET_ADDRESS]"
click at [373, 334] on input "text" at bounding box center [391, 346] width 129 height 32
type input "60611"
click at [534, 136] on input "text" at bounding box center [609, 135] width 273 height 30
type input "[GEOGRAPHIC_DATA]"
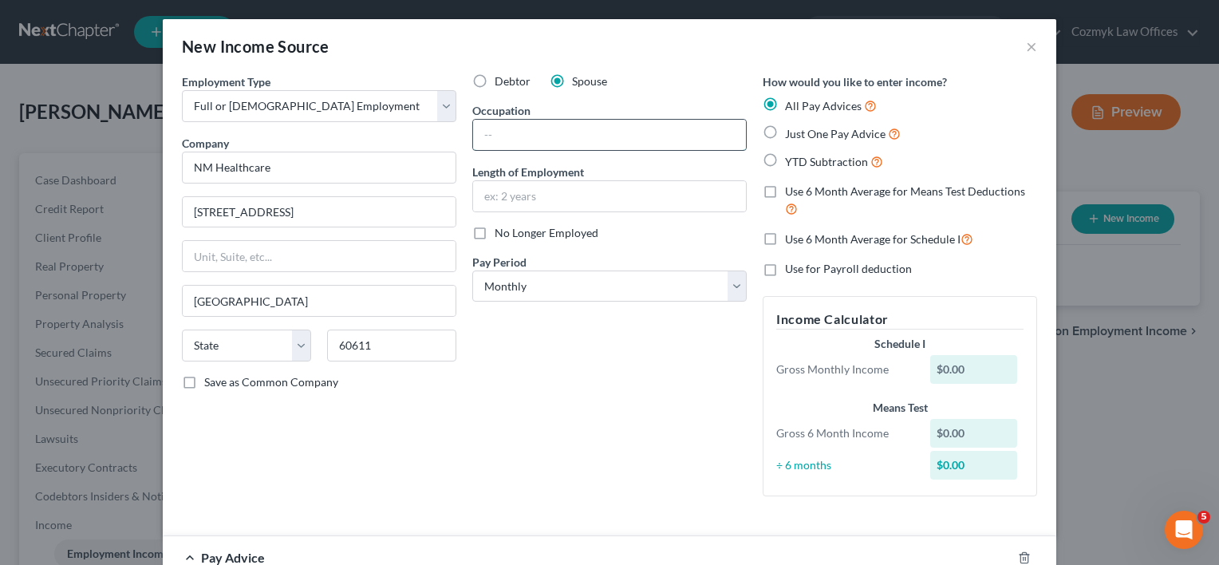
select select "14"
type input "Supply Chain Specialist"
click at [785, 132] on label "Just One Pay Advice" at bounding box center [843, 133] width 116 height 18
click at [792, 132] on input "Just One Pay Advice" at bounding box center [797, 129] width 10 height 10
radio input "true"
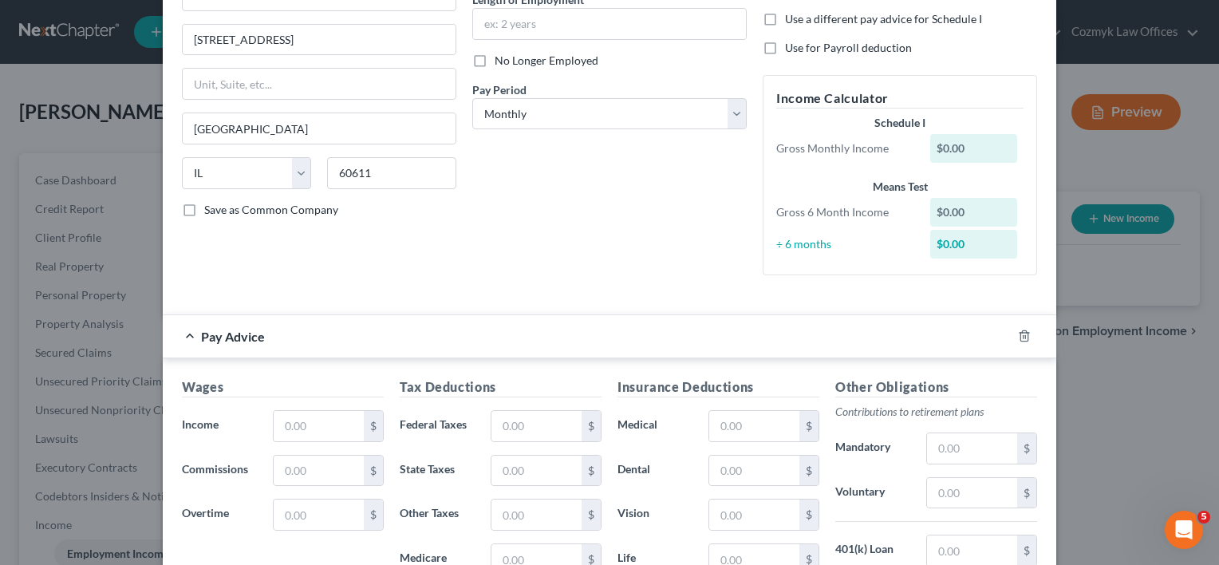
scroll to position [239, 0]
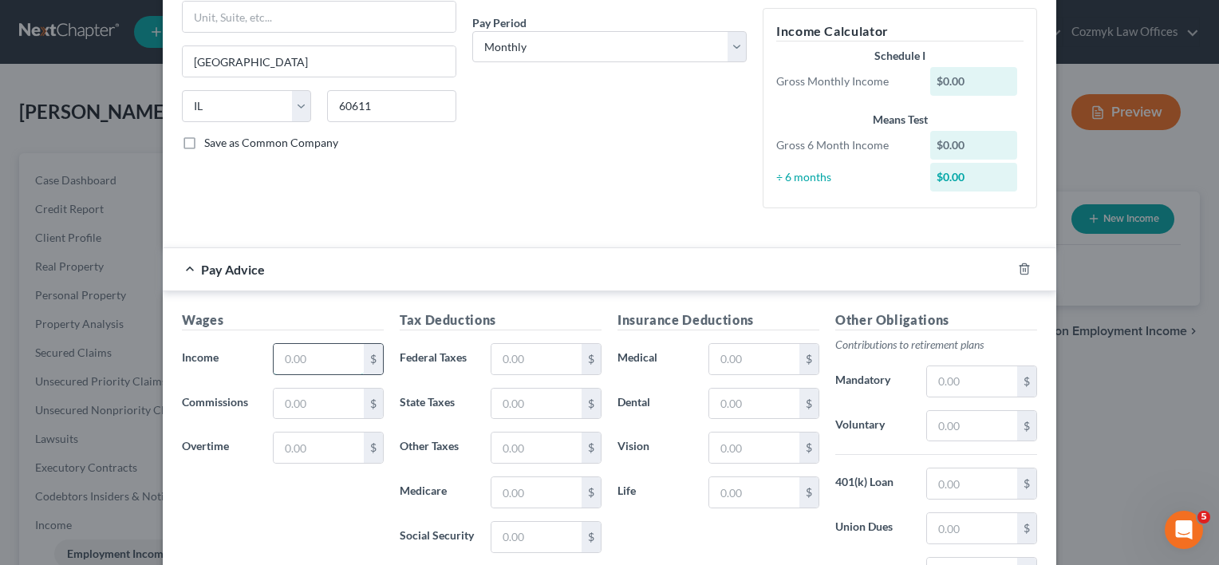
click at [303, 361] on input "text" at bounding box center [319, 359] width 90 height 30
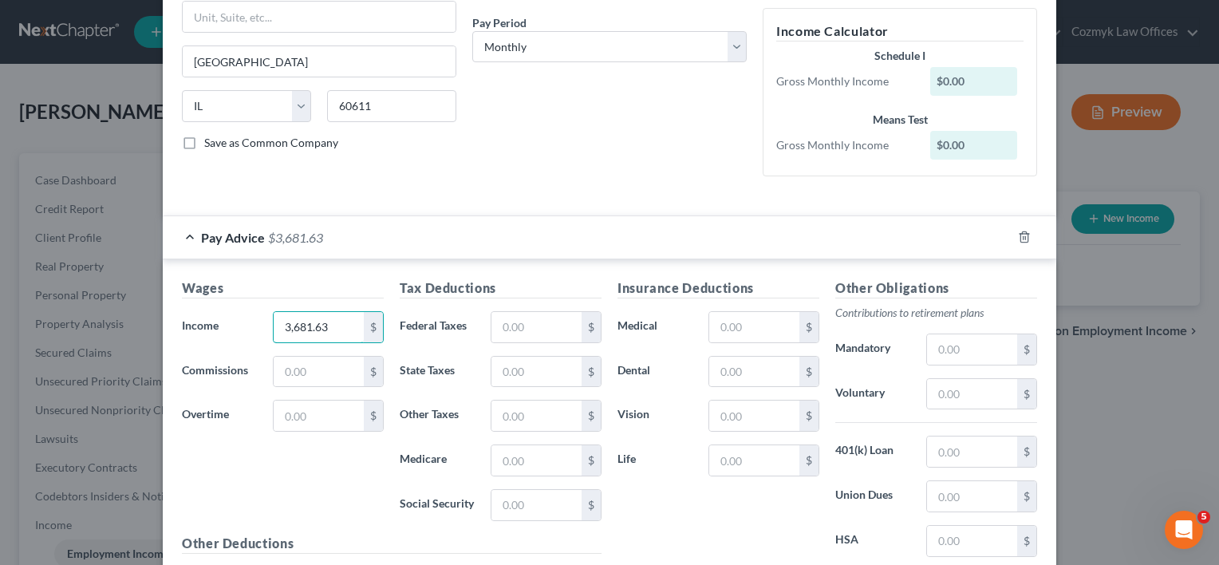
type input "3,681.63"
click at [332, 480] on div "Wages Income * 3,681.63 $ Commissions $ Overtime $" at bounding box center [283, 405] width 218 height 255
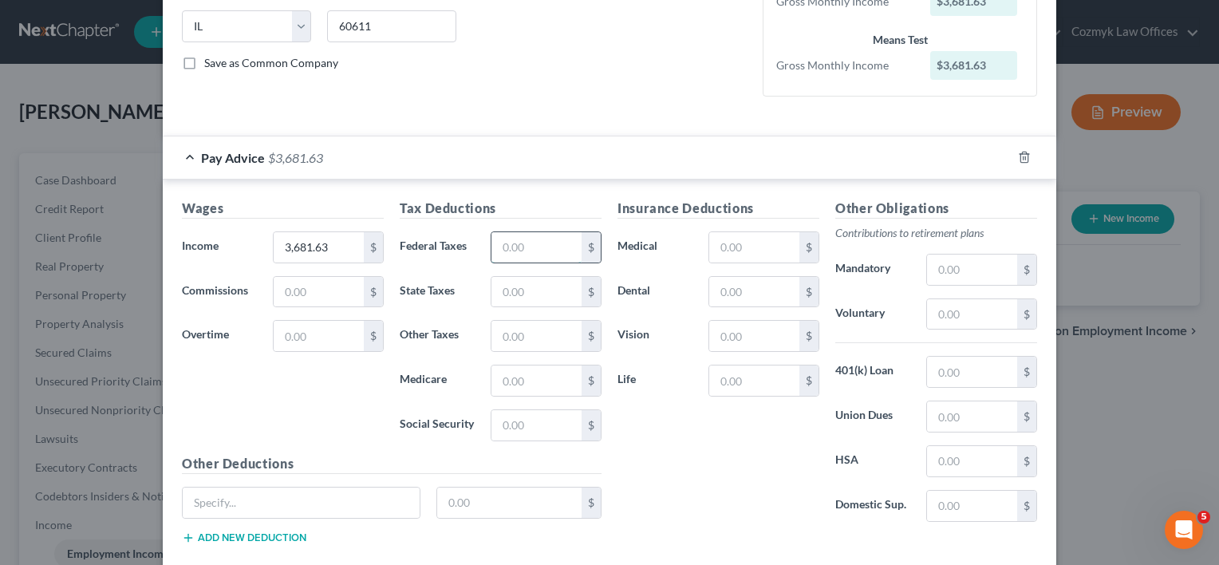
click at [552, 248] on input "text" at bounding box center [537, 247] width 90 height 30
paste input "416.85"
type input "416.85"
click at [980, 203] on h5 "Other Obligations" at bounding box center [936, 209] width 202 height 20
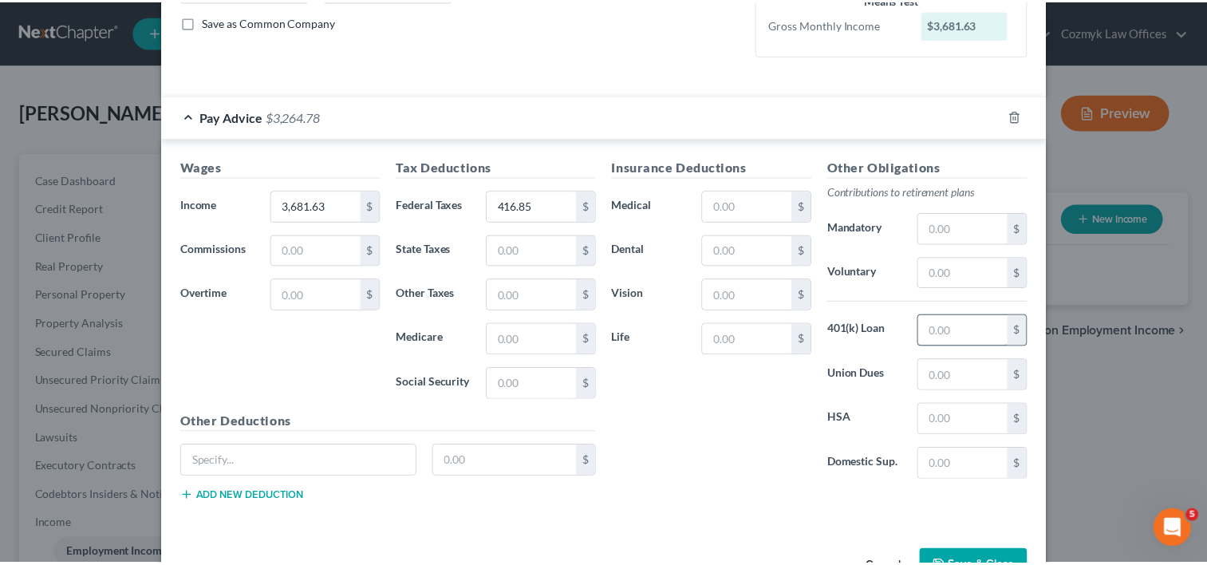
scroll to position [399, 0]
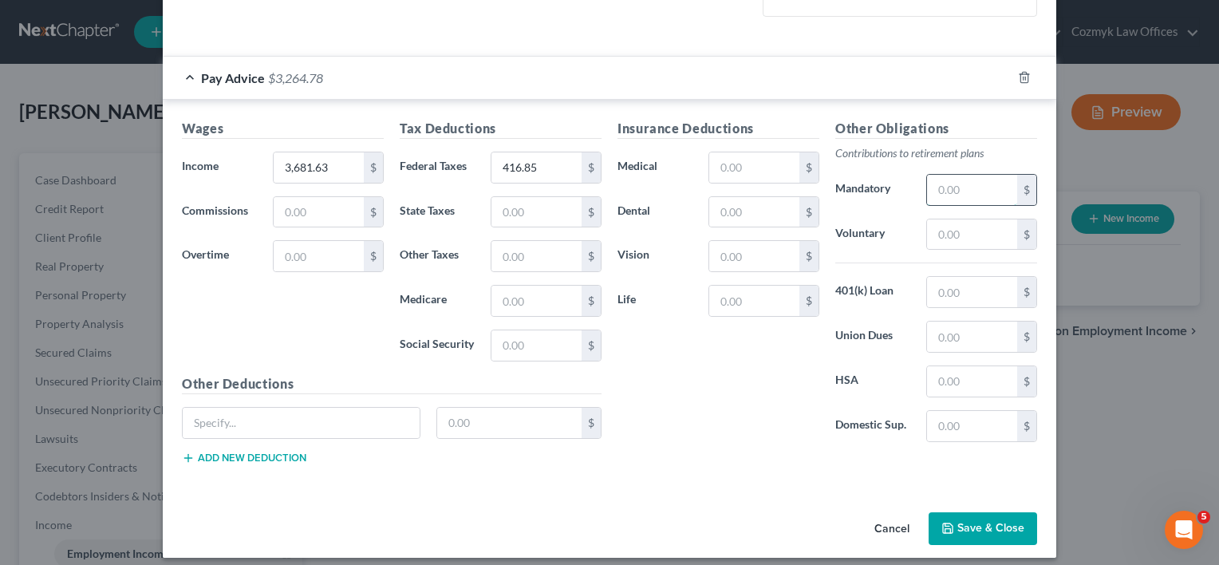
click at [974, 191] on input "text" at bounding box center [972, 190] width 90 height 30
paste input "920.22"
type input "920.22"
click at [972, 530] on button "Save & Close" at bounding box center [983, 529] width 109 height 34
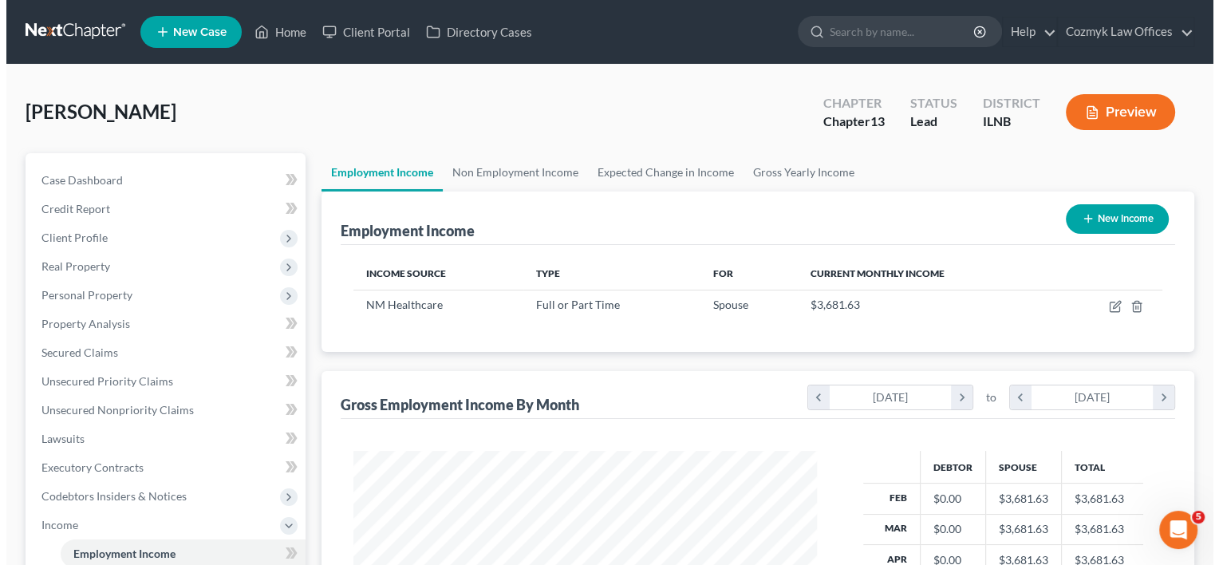
scroll to position [284, 491]
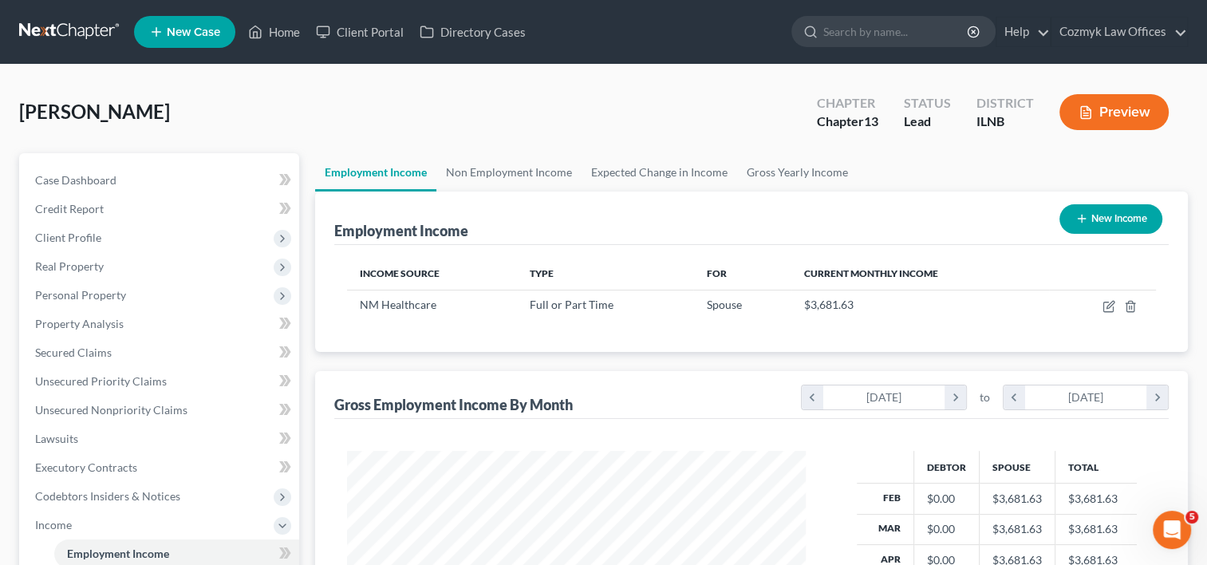
click at [1128, 223] on button "New Income" at bounding box center [1111, 219] width 103 height 30
select select "0"
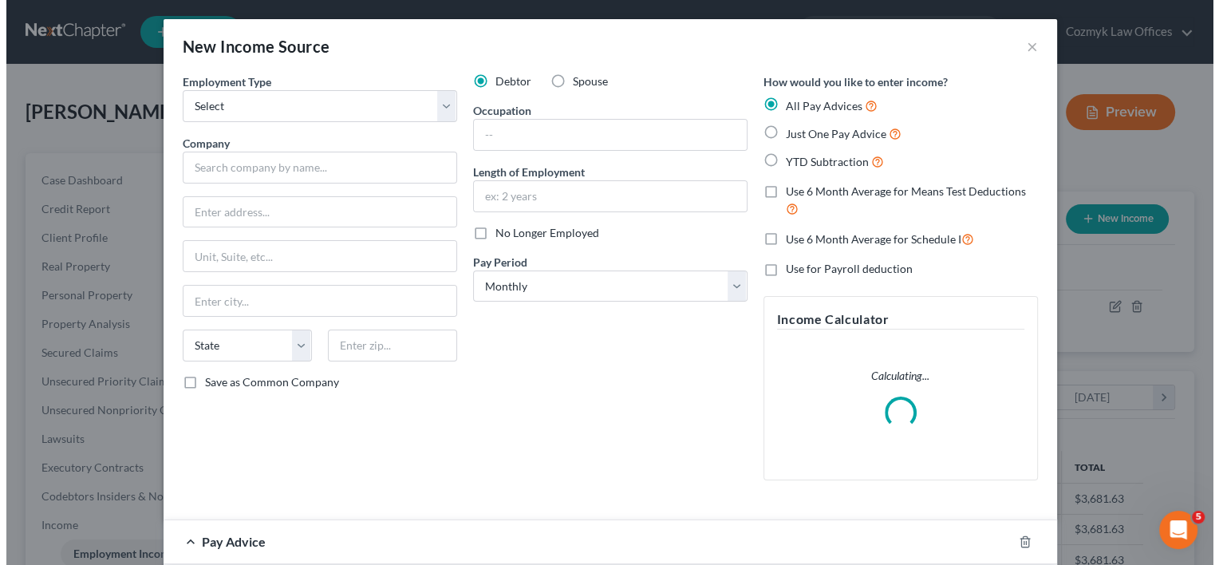
scroll to position [284, 495]
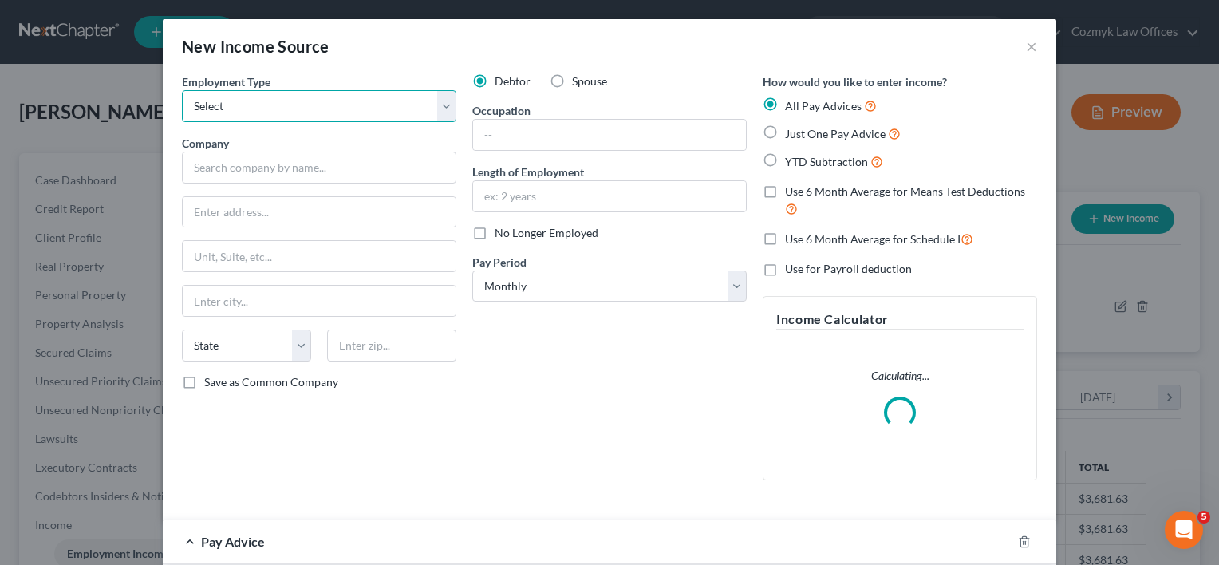
click at [434, 113] on select "Select Full or [DEMOGRAPHIC_DATA] Employment Self Employment" at bounding box center [319, 106] width 275 height 32
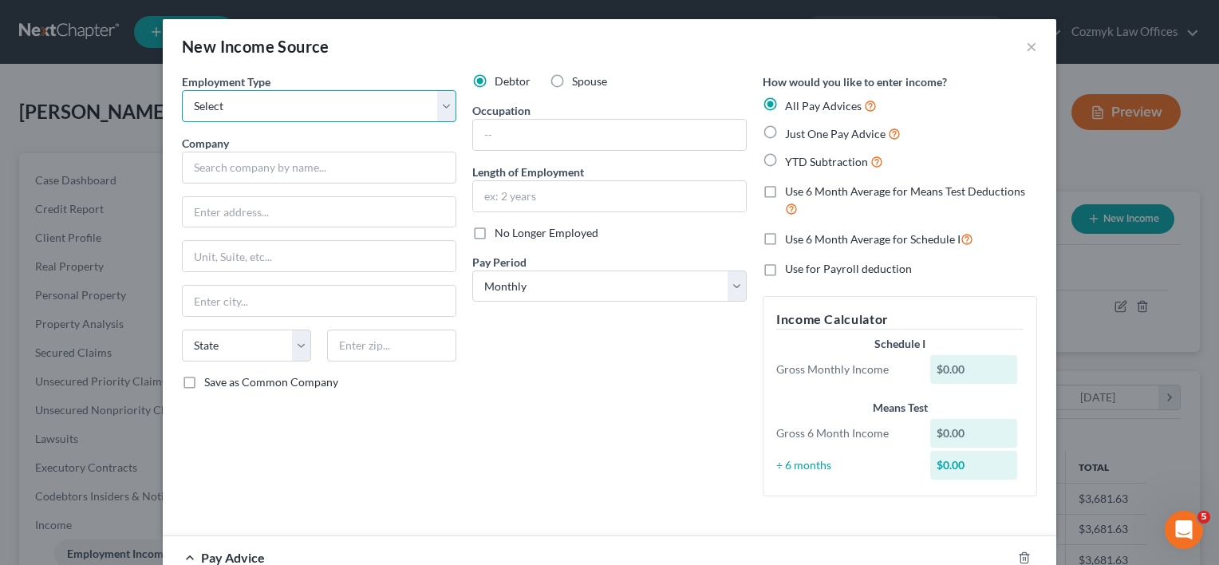
select select "1"
click at [182, 90] on select "Select Full or [DEMOGRAPHIC_DATA] Employment Self Employment" at bounding box center [319, 106] width 275 height 32
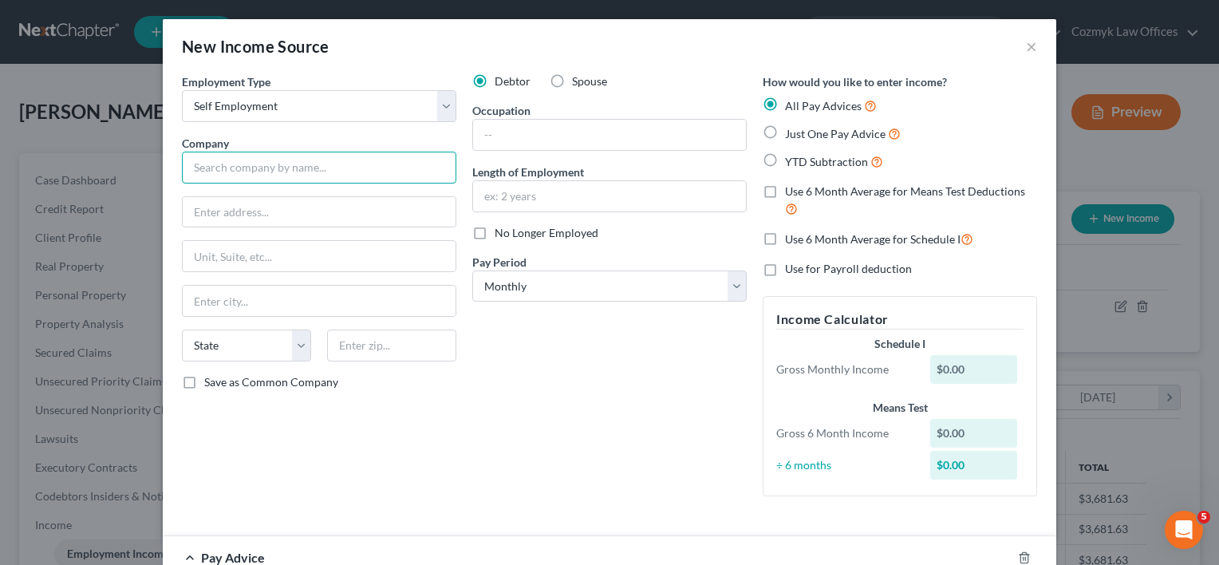
click at [350, 171] on input "text" at bounding box center [319, 168] width 275 height 32
type input "Family Dry Cleaners"
click at [546, 137] on input "text" at bounding box center [609, 135] width 273 height 30
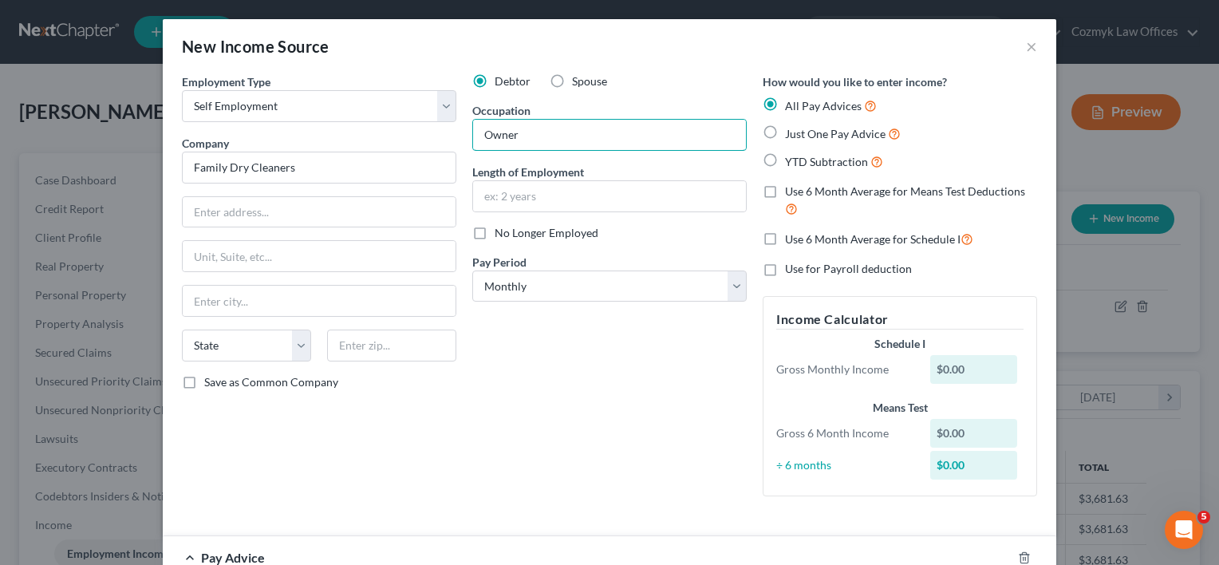
type input "Owner"
click at [785, 128] on label "Just One Pay Advice" at bounding box center [843, 133] width 116 height 18
click at [792, 128] on input "Just One Pay Advice" at bounding box center [797, 129] width 10 height 10
radio input "true"
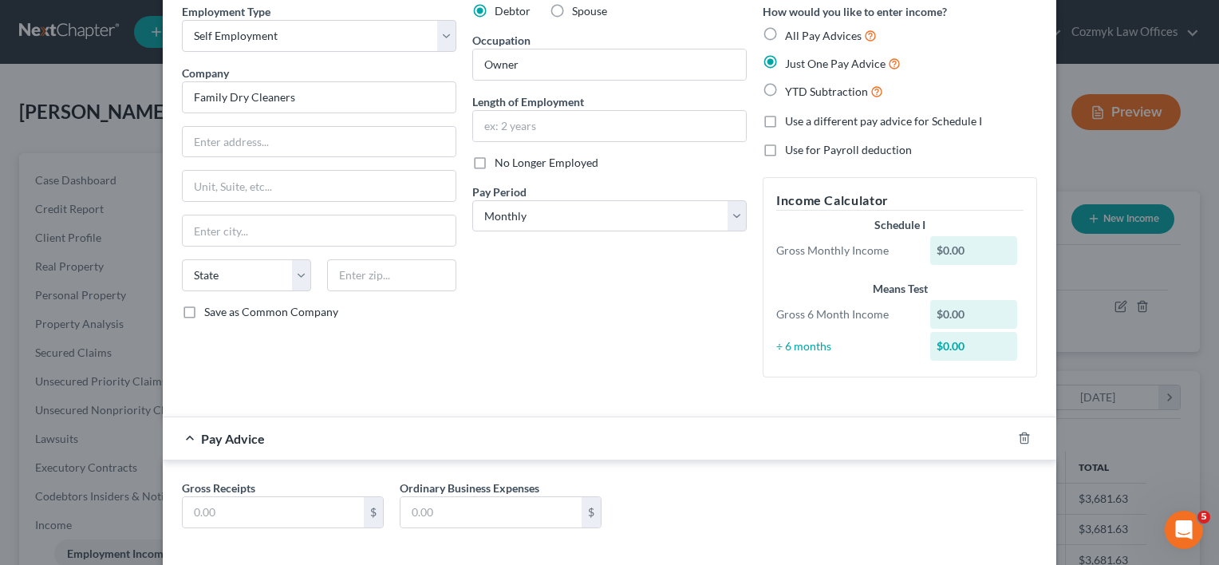
scroll to position [144, 0]
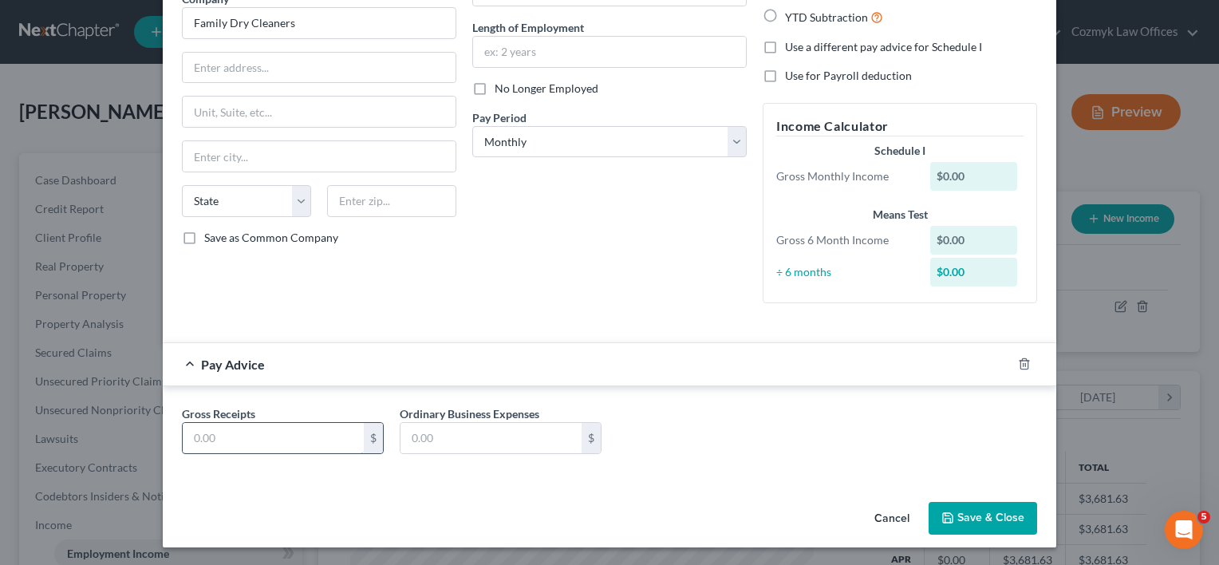
click at [267, 436] on input "text" at bounding box center [273, 438] width 181 height 30
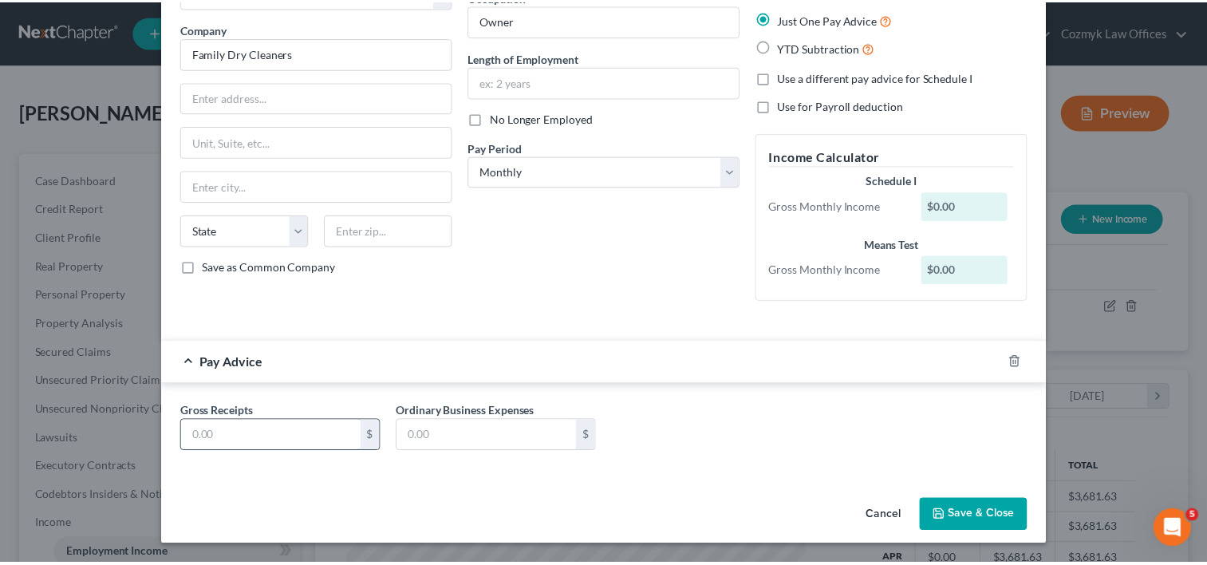
scroll to position [113, 0]
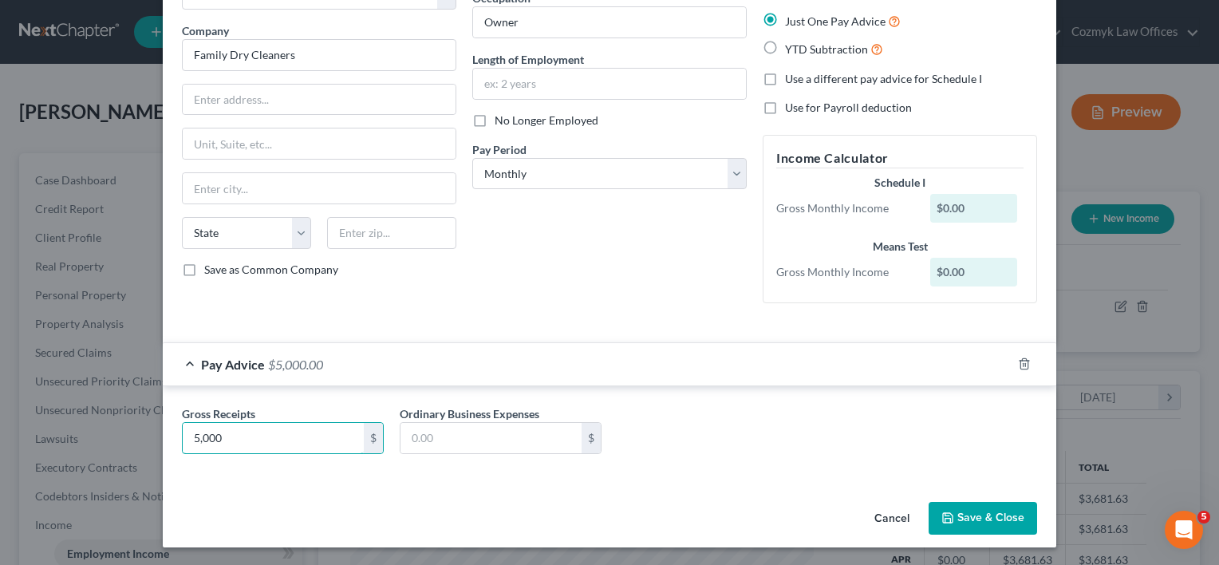
type input "5,000"
drag, startPoint x: 782, startPoint y: 445, endPoint x: 766, endPoint y: 449, distance: 16.5
click at [781, 445] on div "Gross Receipts 5,000 $ Ordinary Business Expenses $" at bounding box center [609, 435] width 871 height 61
click at [988, 517] on button "Save & Close" at bounding box center [983, 519] width 109 height 34
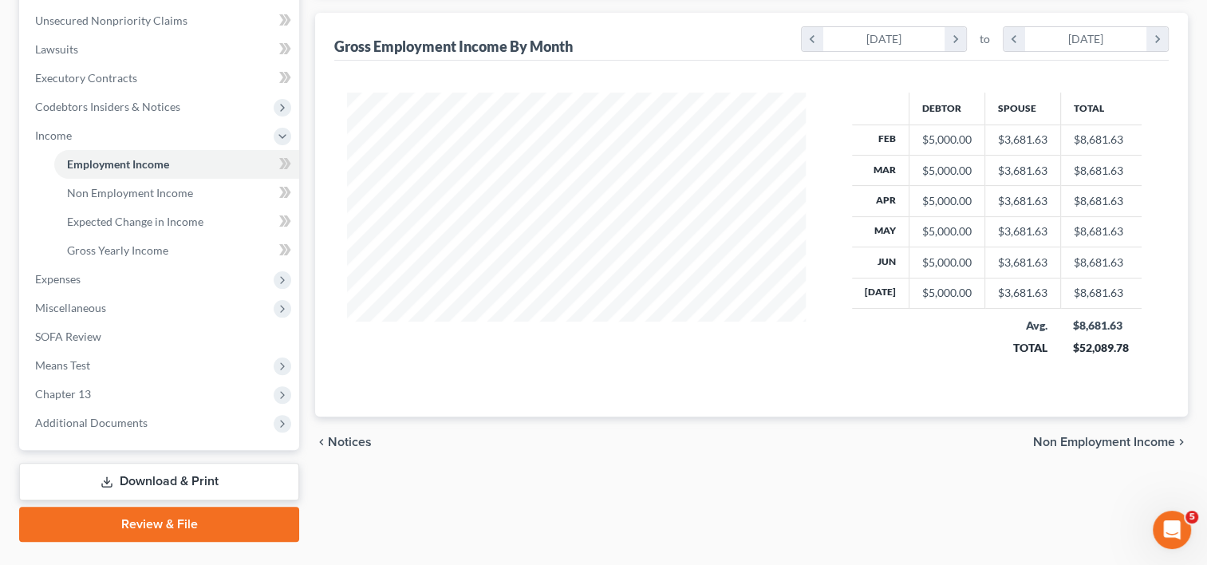
scroll to position [425, 0]
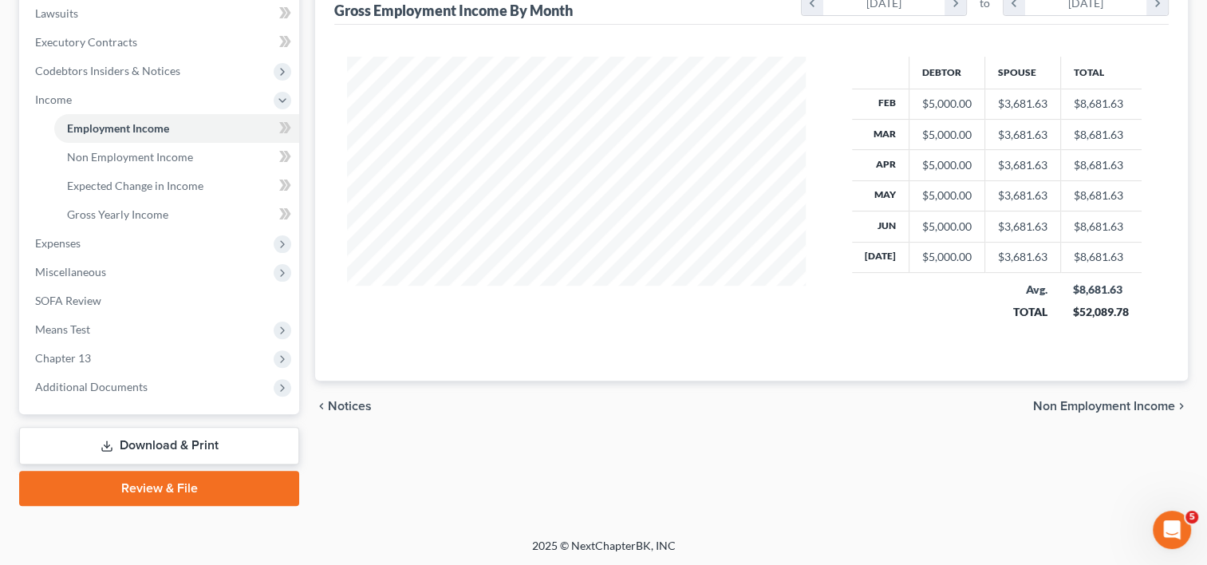
click at [1104, 400] on span "Non Employment Income" at bounding box center [1104, 406] width 142 height 13
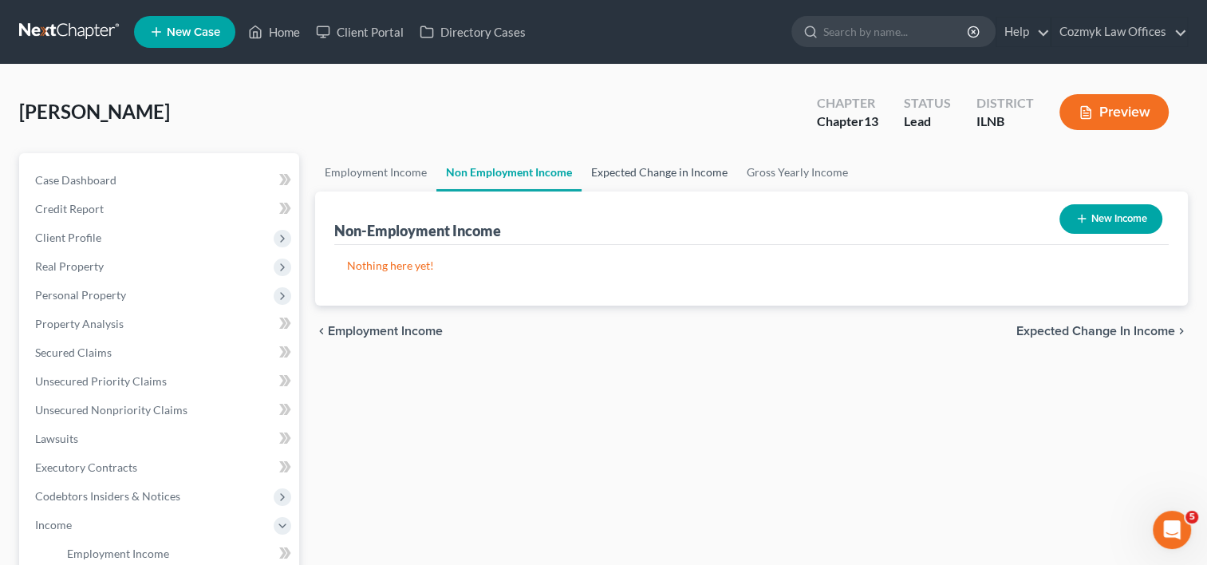
click at [681, 176] on link "Expected Change in Income" at bounding box center [660, 172] width 156 height 38
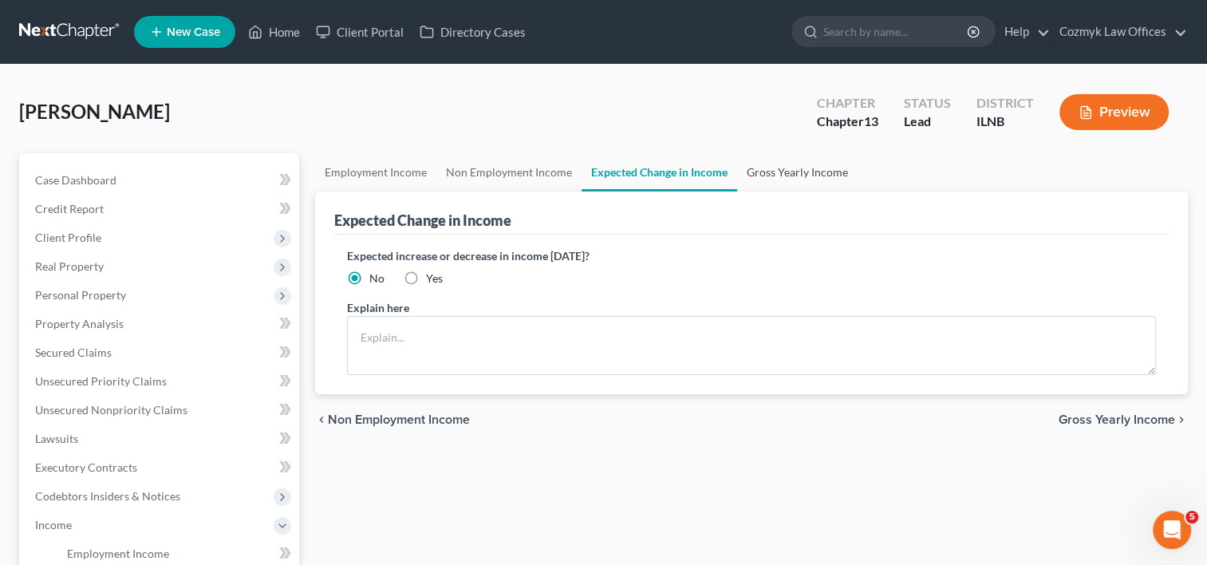
click at [764, 180] on link "Gross Yearly Income" at bounding box center [797, 172] width 120 height 38
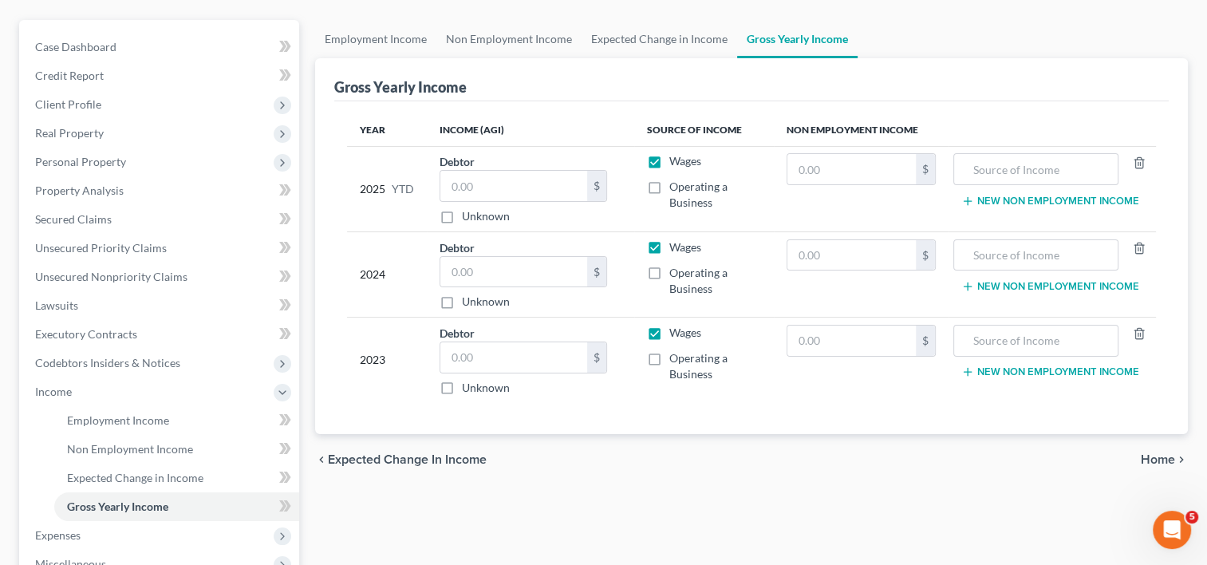
scroll to position [80, 0]
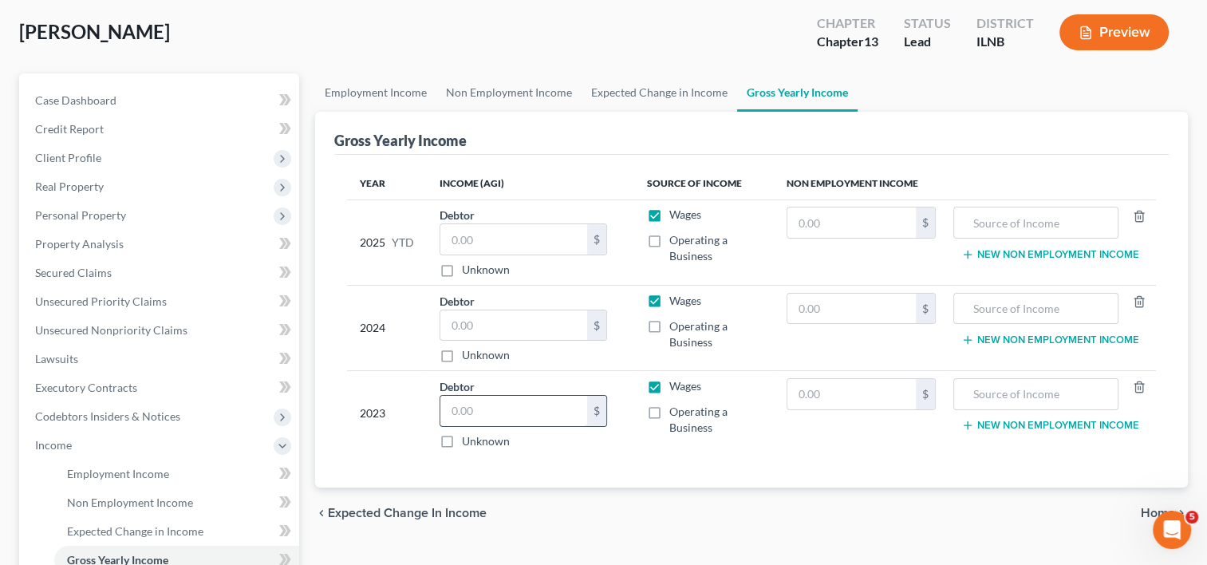
click at [531, 399] on input "text" at bounding box center [513, 411] width 147 height 30
type input "0"
type input "32,493"
click at [494, 313] on input "text" at bounding box center [513, 325] width 147 height 30
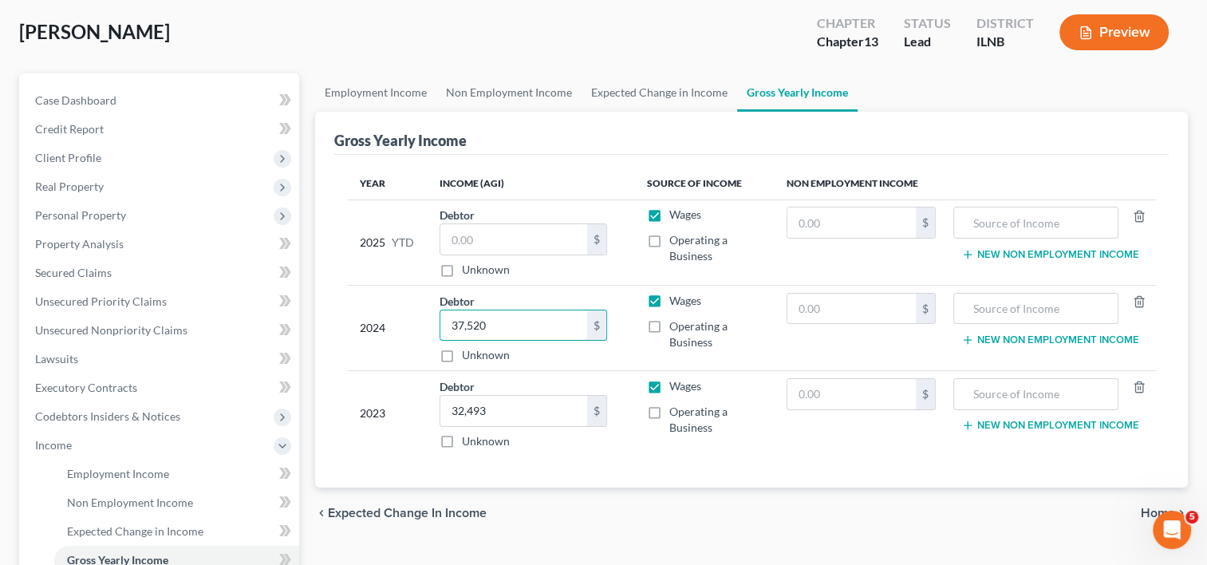
type input "37,520"
click at [462, 272] on label "Unknown" at bounding box center [486, 270] width 48 height 16
click at [468, 272] on input "Unknown" at bounding box center [473, 267] width 10 height 10
checkbox input "true"
type input "0.00"
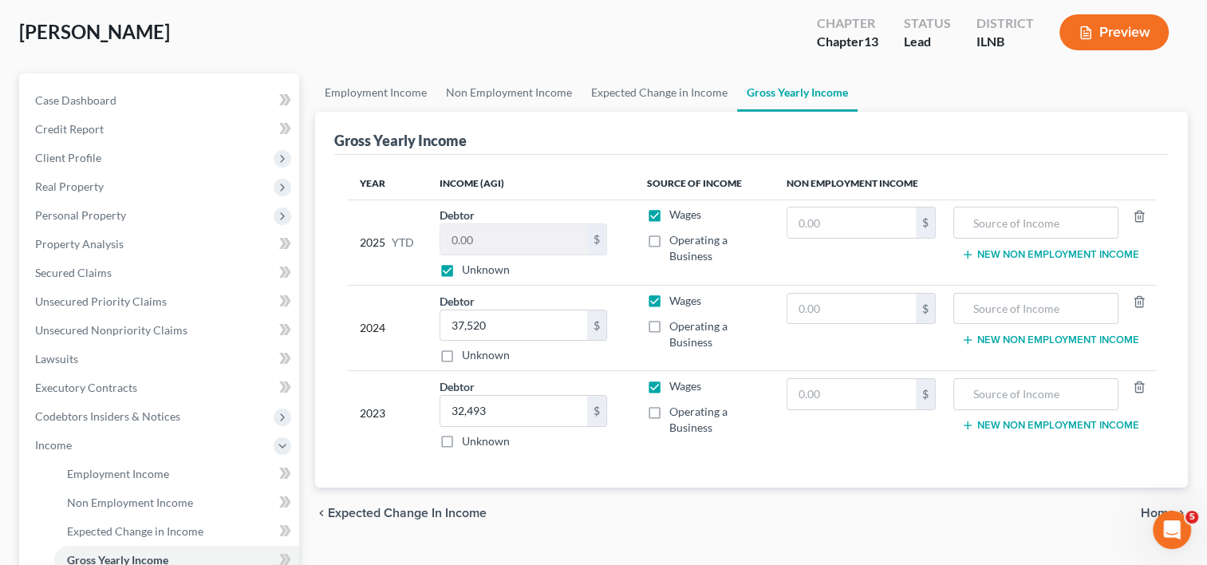
scroll to position [239, 0]
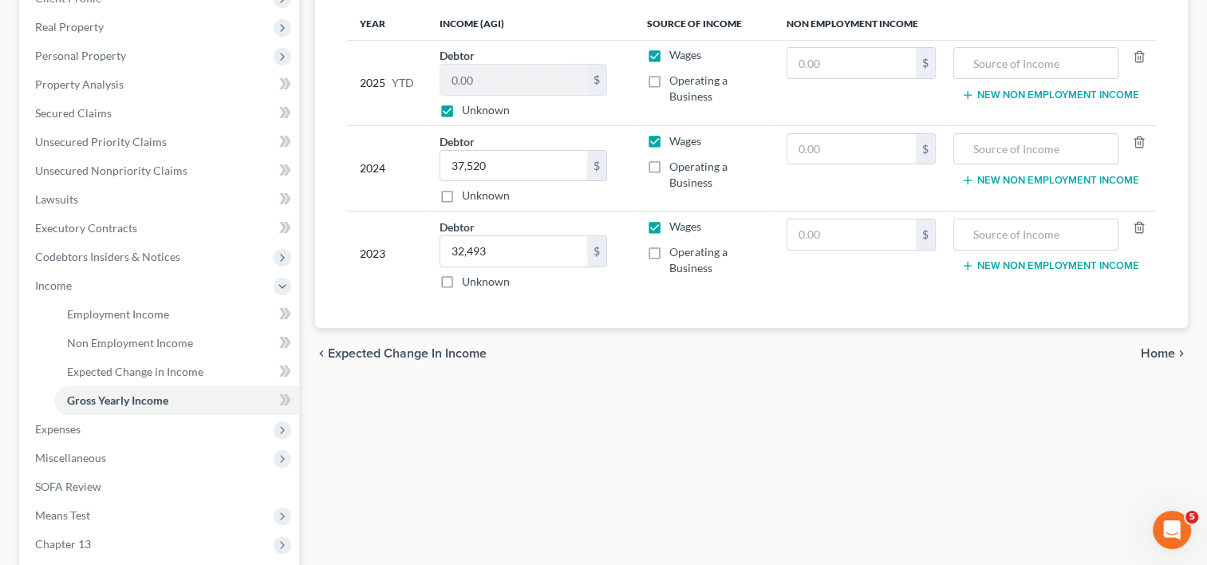
click at [1148, 347] on span "Home" at bounding box center [1158, 353] width 34 height 13
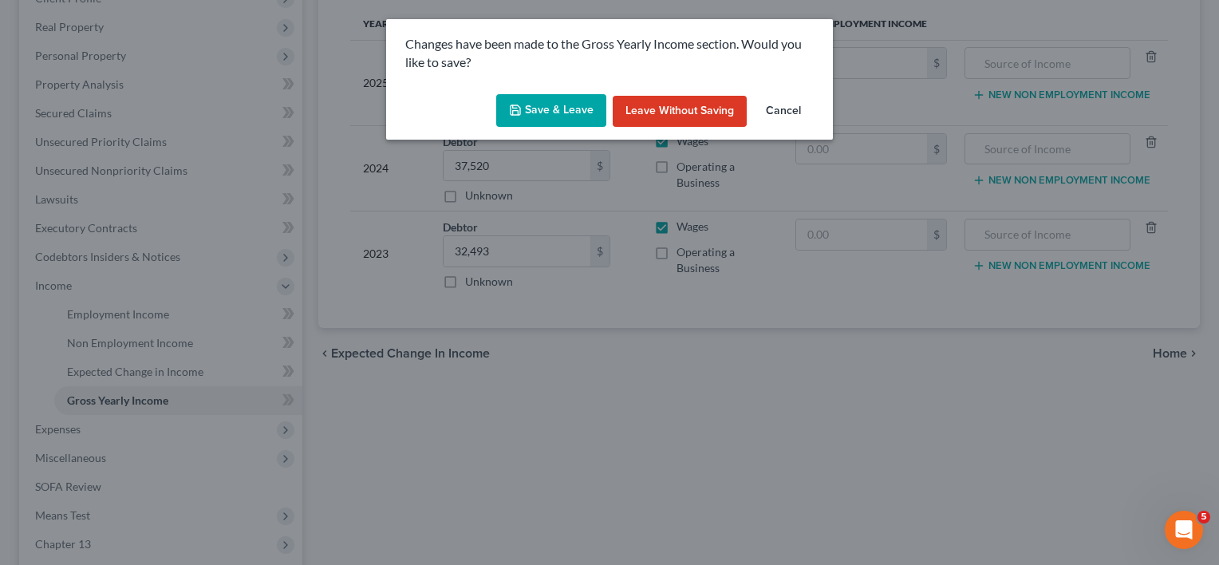
click at [559, 110] on button "Save & Leave" at bounding box center [551, 111] width 110 height 34
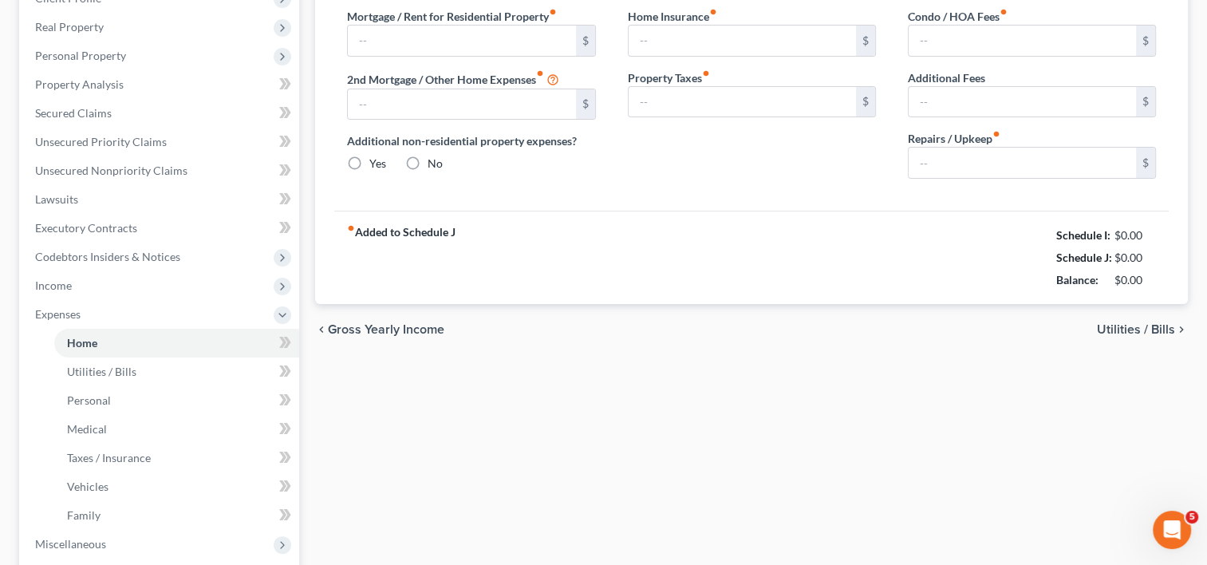
type input "0.00"
radio input "true"
type input "0.00"
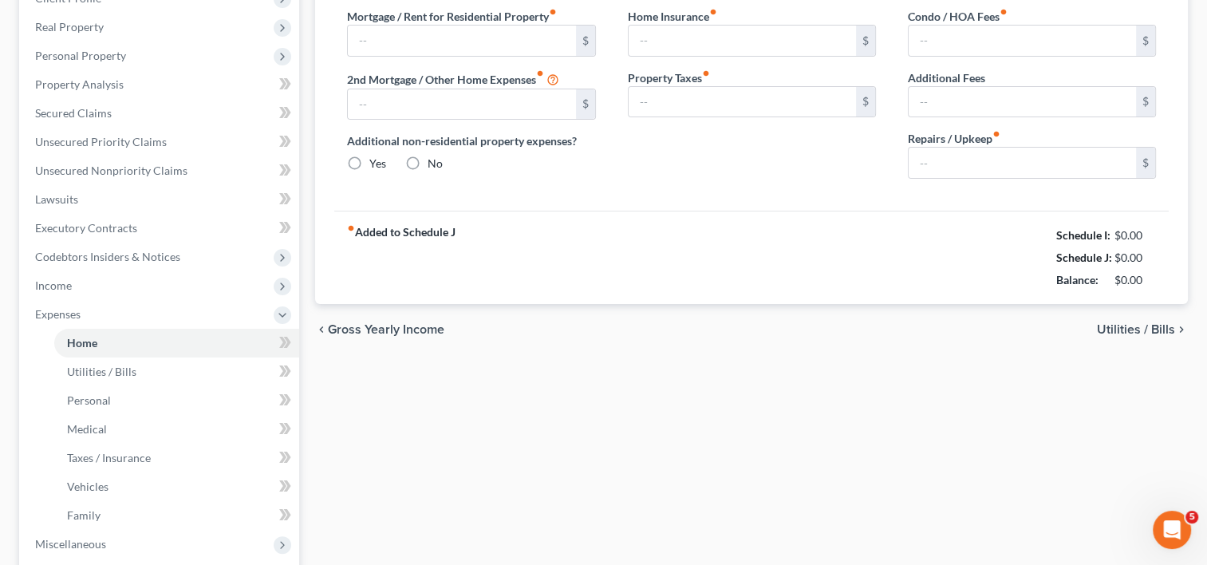
type input "0.00"
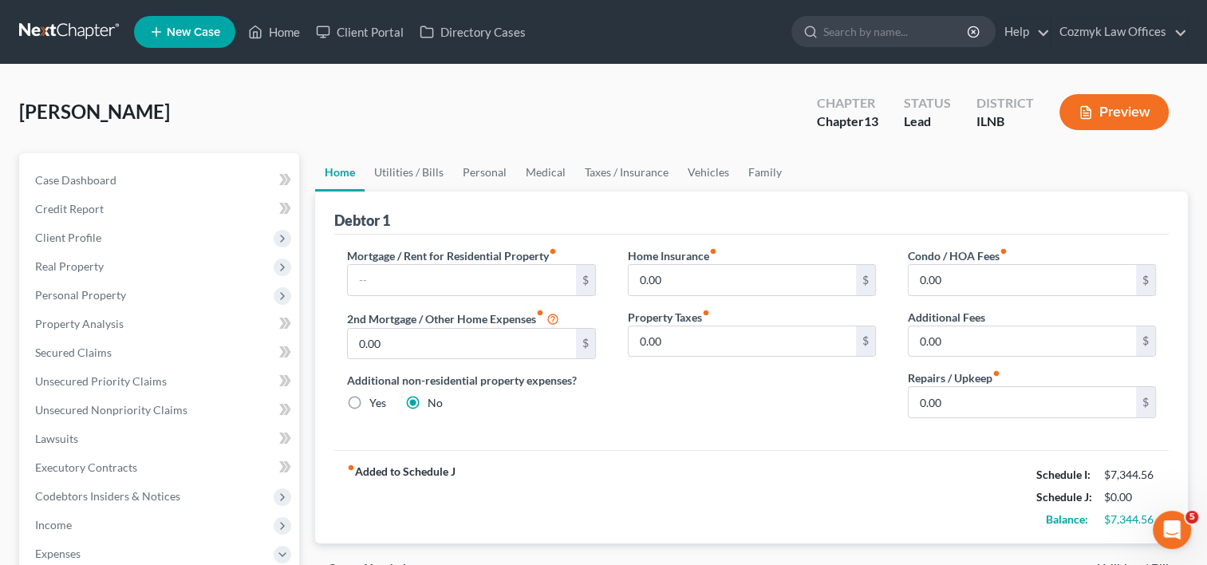
click at [437, 261] on label "Mortgage / Rent for Residential Property fiber_manual_record" at bounding box center [452, 255] width 210 height 17
click at [444, 271] on input "text" at bounding box center [461, 280] width 227 height 30
type input "2,611"
click at [503, 336] on input "0.00" at bounding box center [461, 344] width 227 height 30
type input "400"
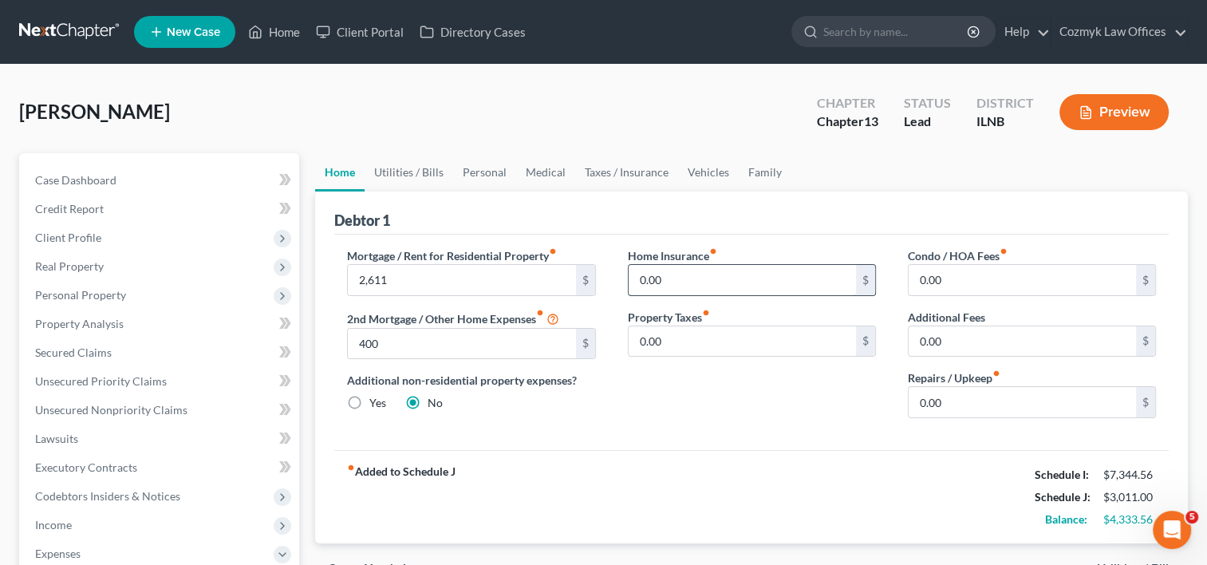
click at [780, 284] on input "0.00" at bounding box center [742, 280] width 227 height 30
click at [769, 347] on input "0.00" at bounding box center [742, 341] width 227 height 30
click at [994, 408] on input "0.00" at bounding box center [1022, 402] width 227 height 30
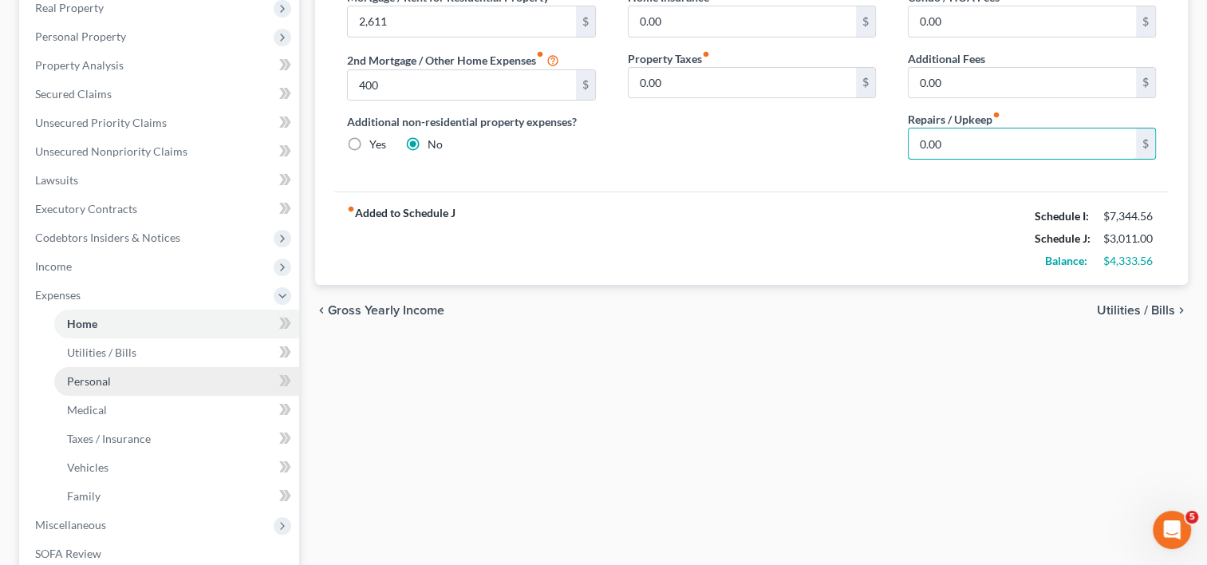
scroll to position [319, 0]
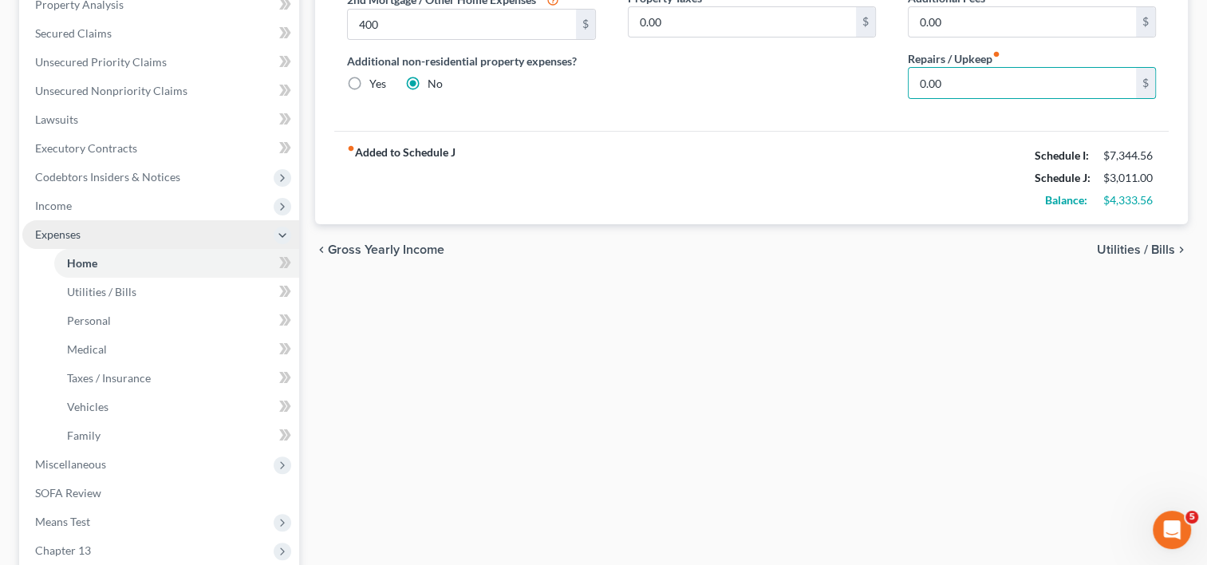
drag, startPoint x: 77, startPoint y: 209, endPoint x: 113, endPoint y: 241, distance: 48.6
click at [77, 209] on span "Income" at bounding box center [160, 206] width 277 height 29
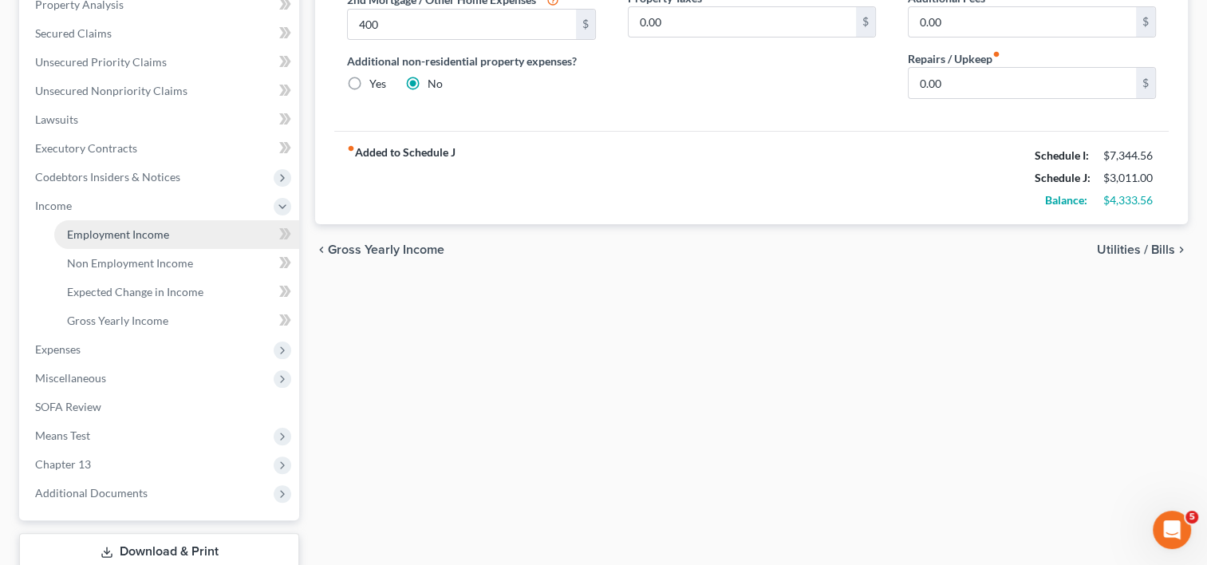
click at [132, 245] on link "Employment Income" at bounding box center [176, 234] width 245 height 29
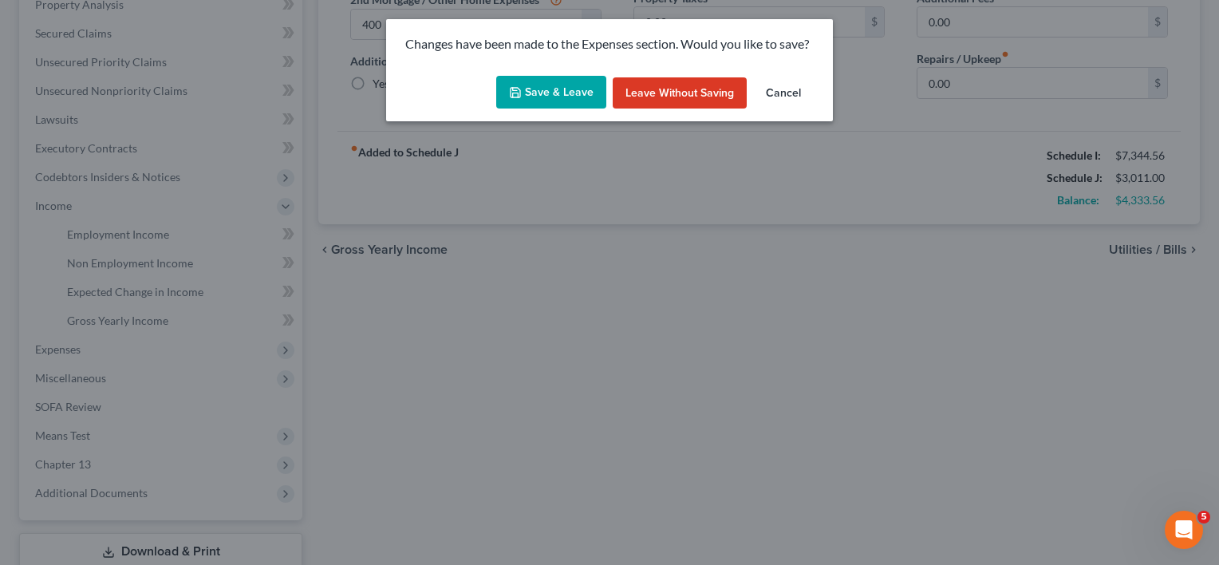
click at [565, 96] on button "Save & Leave" at bounding box center [551, 93] width 110 height 34
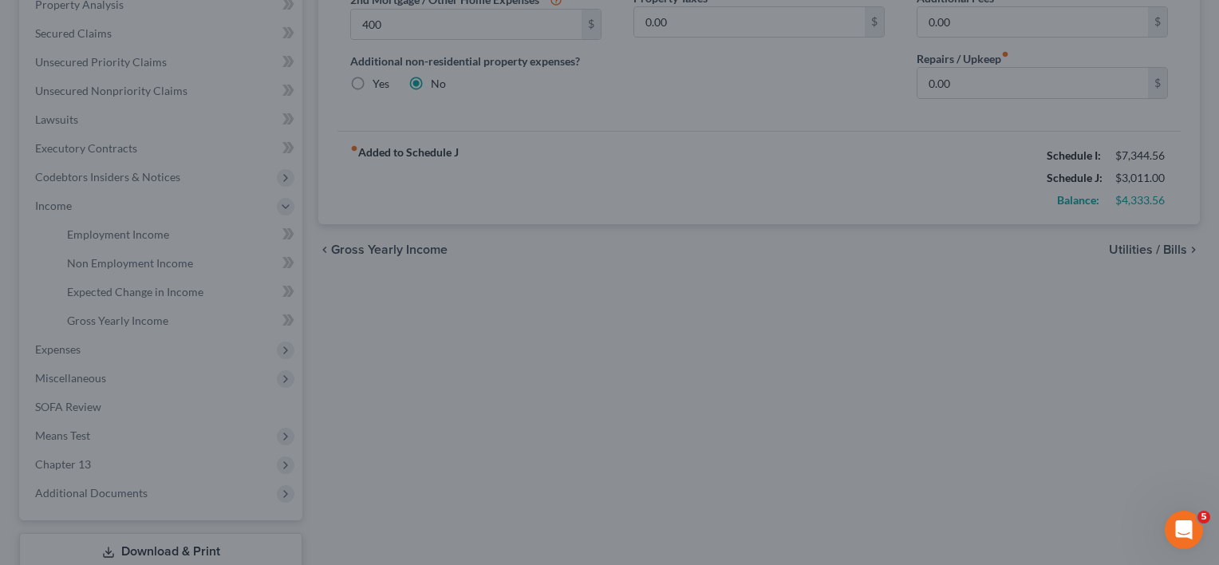
type input "2,611.00"
type input "400.00"
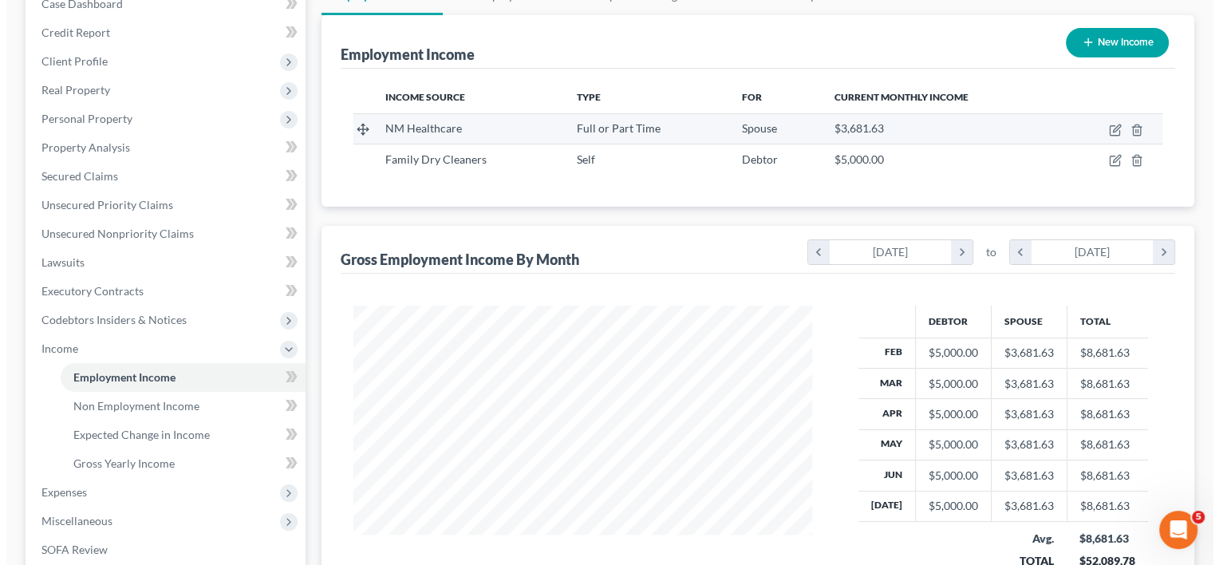
scroll to position [139, 0]
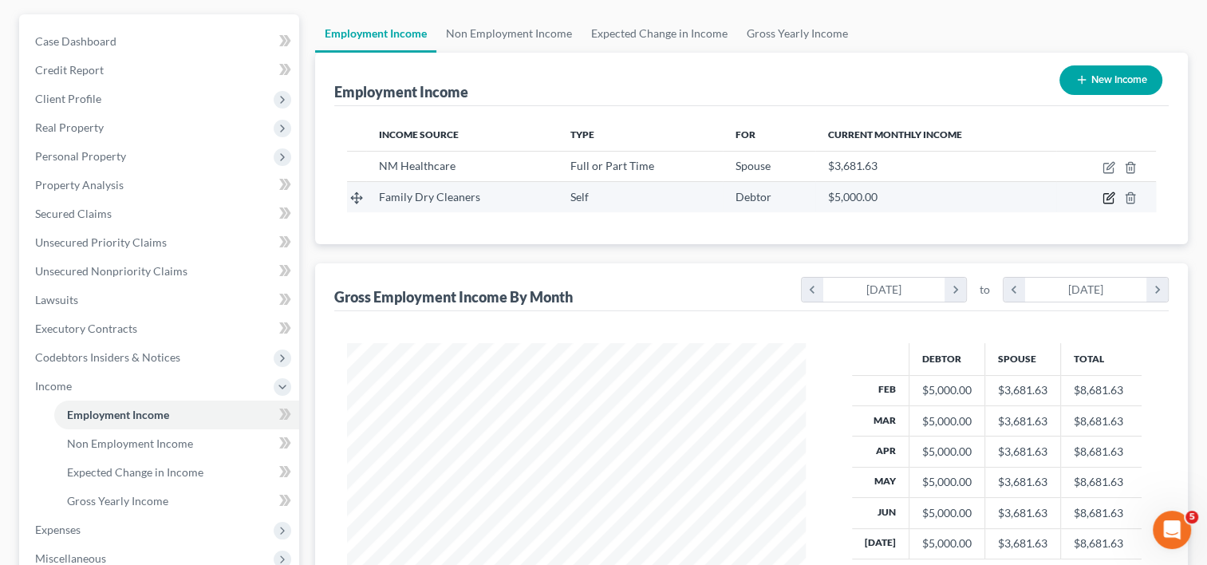
click at [1112, 198] on icon "button" at bounding box center [1109, 198] width 13 height 13
select select "1"
select select "0"
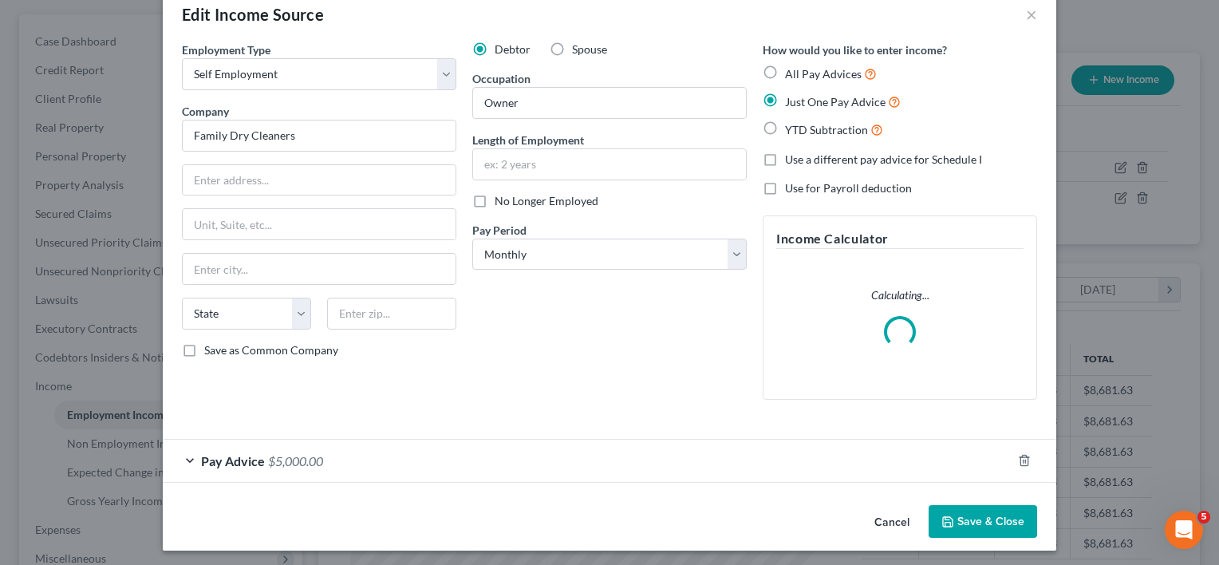
scroll to position [36, 0]
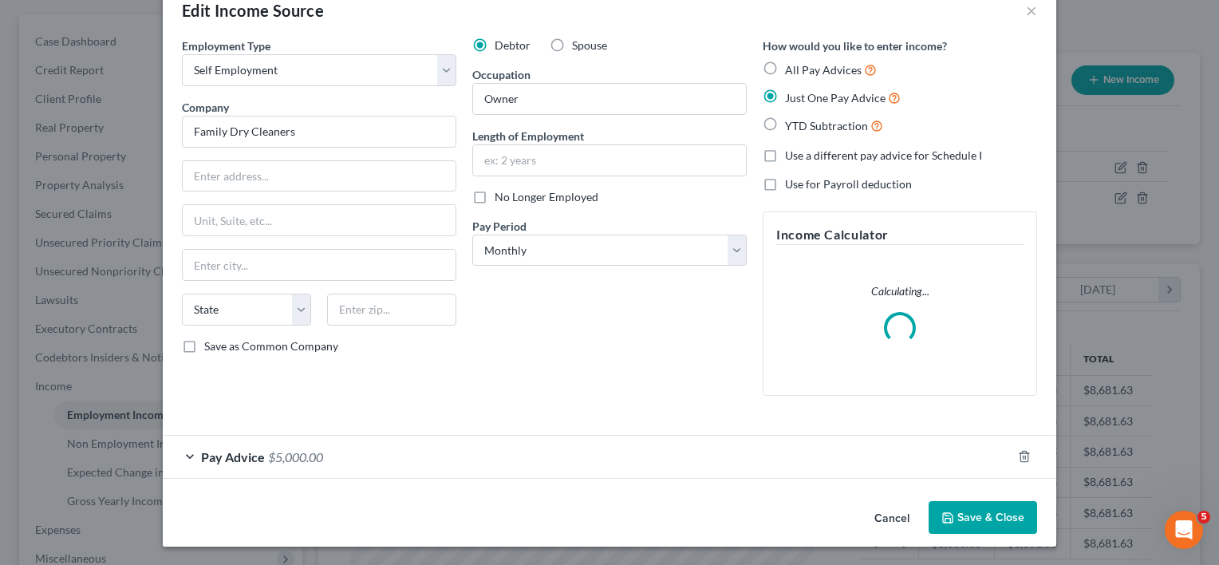
click at [285, 460] on span "$5,000.00" at bounding box center [295, 456] width 55 height 15
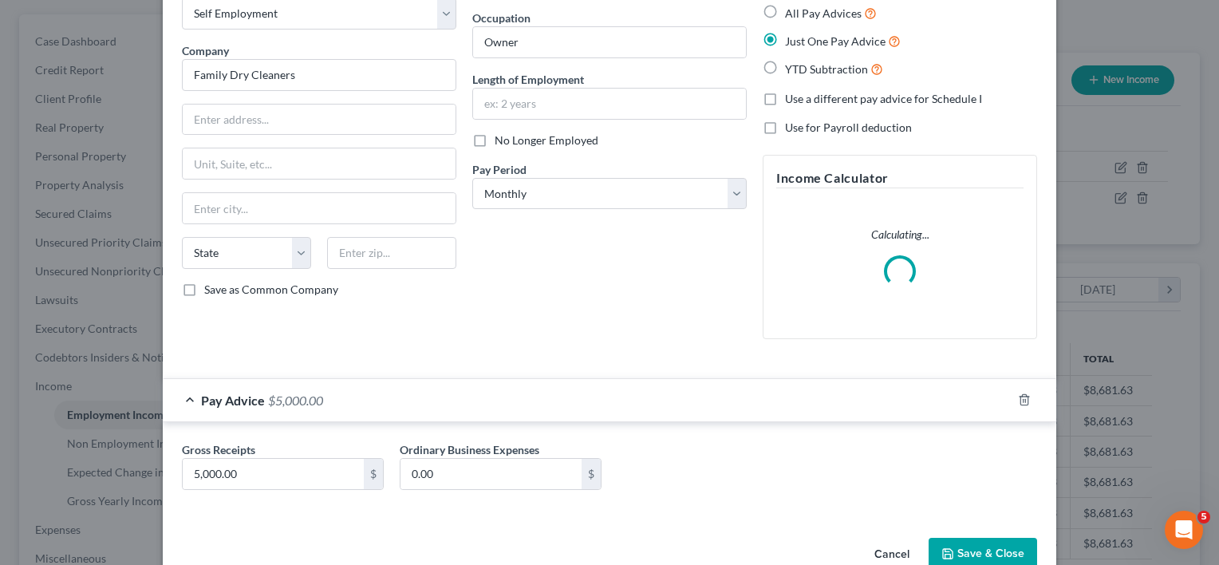
scroll to position [128, 0]
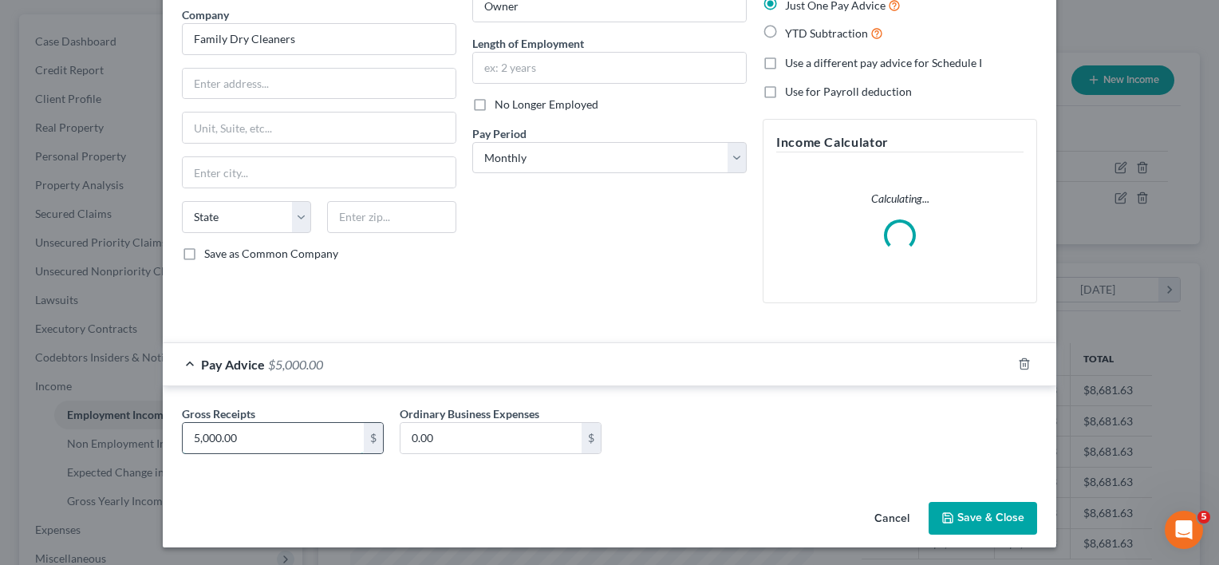
click at [267, 436] on input "5,000.00" at bounding box center [273, 438] width 181 height 30
click at [267, 435] on input "5,000.00" at bounding box center [273, 438] width 181 height 30
paste input "254.03"
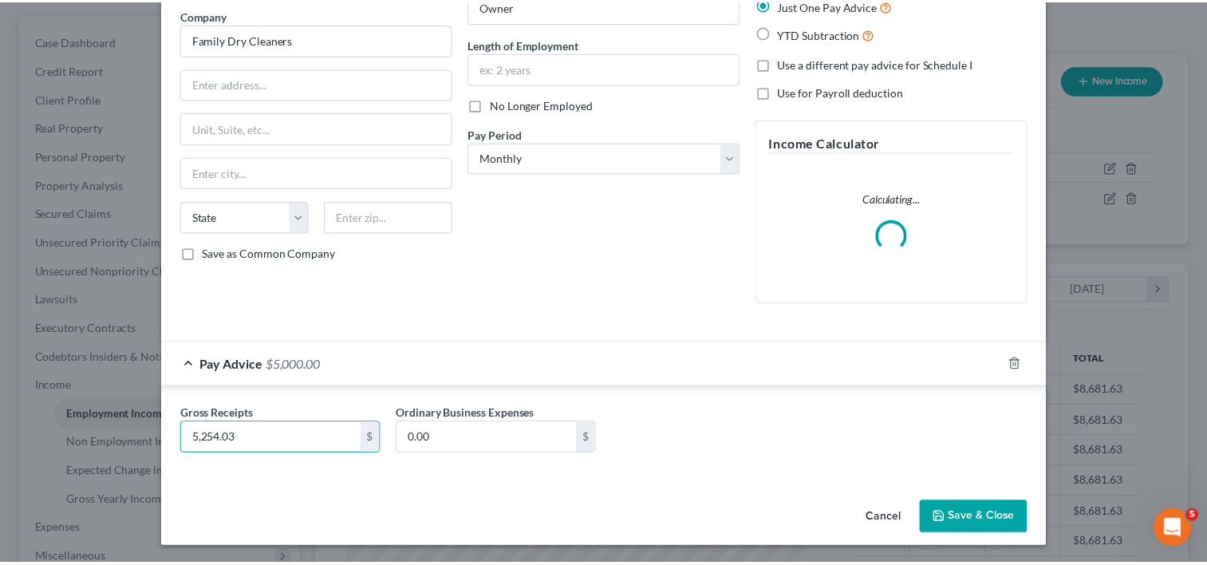
scroll to position [113, 0]
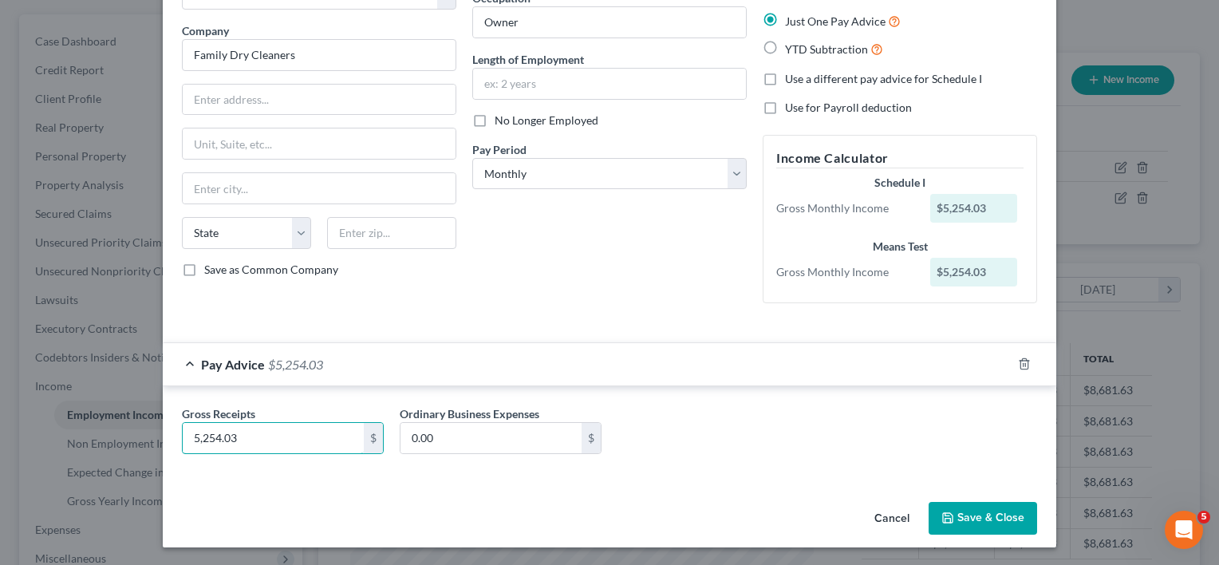
type input "5,254.03"
click at [463, 436] on input "0.00" at bounding box center [491, 438] width 181 height 30
paste input "8,48"
type input "8,480"
click at [316, 437] on input "5,254.03" at bounding box center [273, 438] width 181 height 30
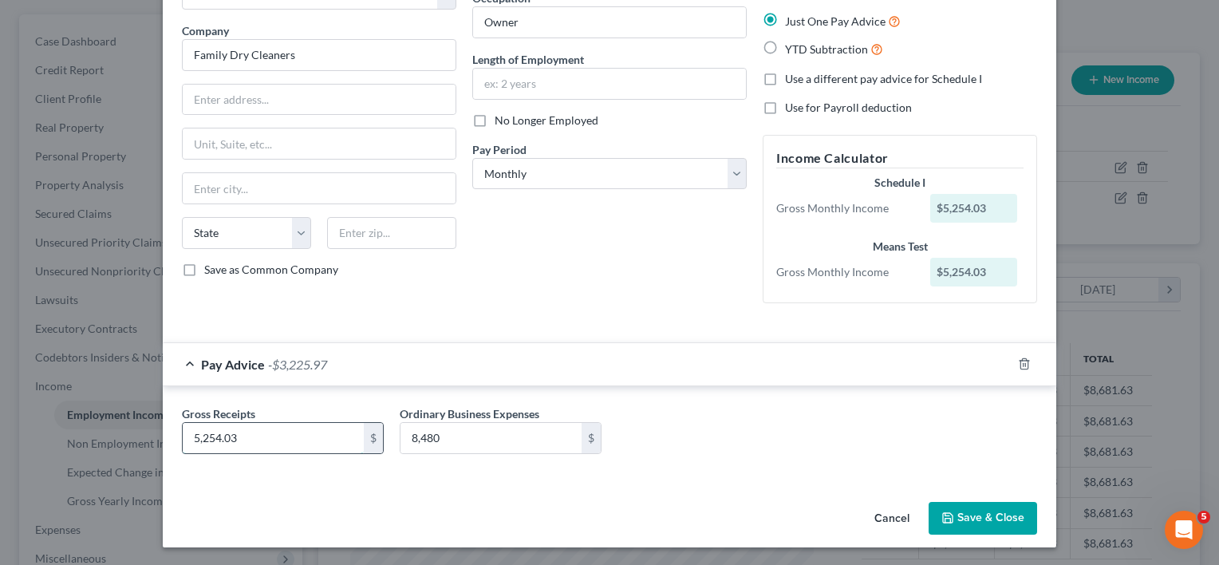
click at [316, 437] on input "5,254.03" at bounding box center [273, 438] width 181 height 30
paste input "8,480"
type input "8,480"
click at [458, 440] on input "8,480" at bounding box center [491, 438] width 181 height 30
type input "3,225.97"
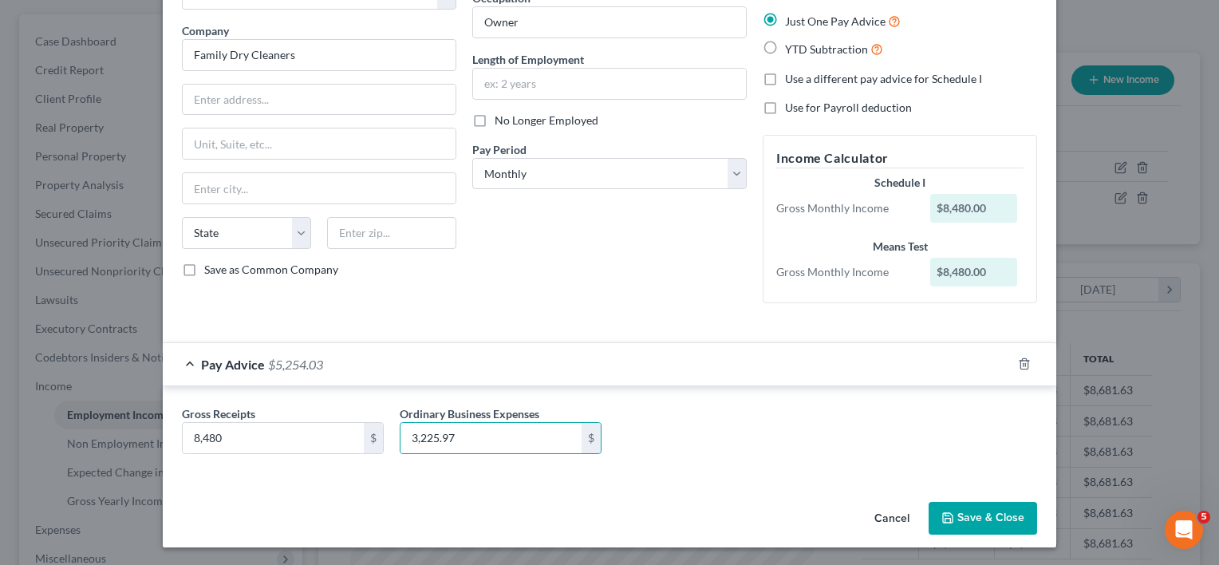
click at [993, 508] on button "Save & Close" at bounding box center [983, 519] width 109 height 34
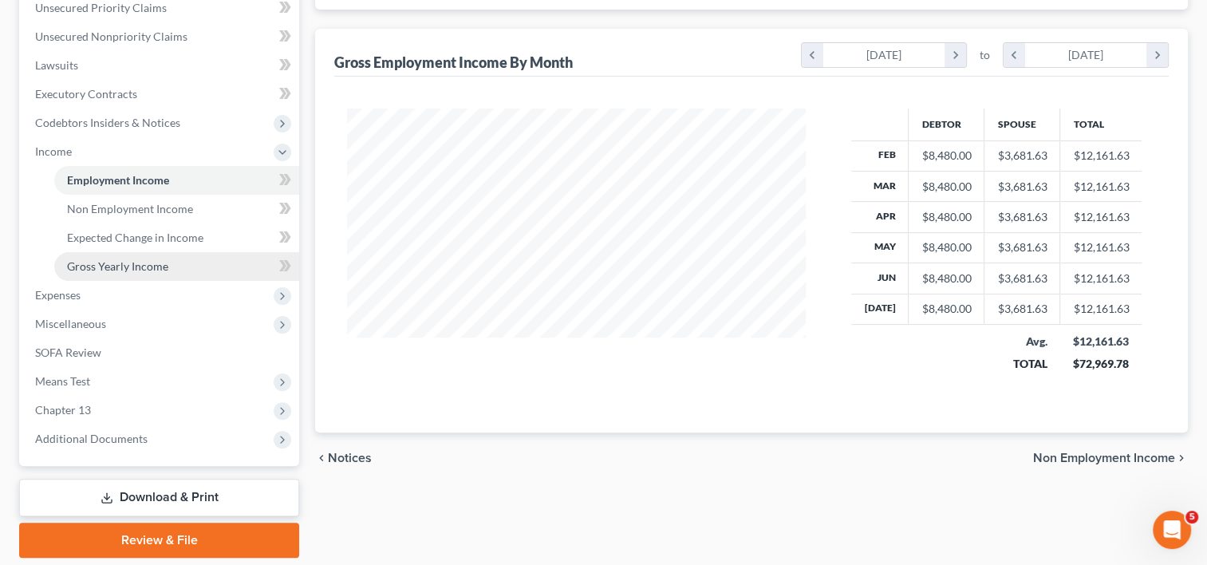
scroll to position [346, 0]
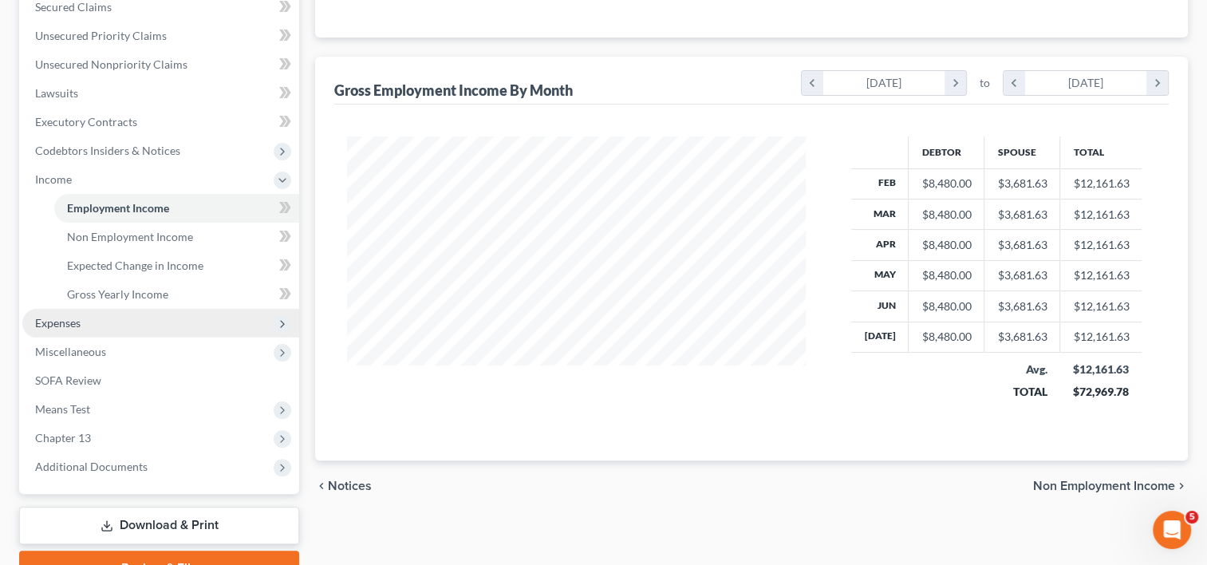
click at [57, 333] on span "Expenses" at bounding box center [160, 323] width 277 height 29
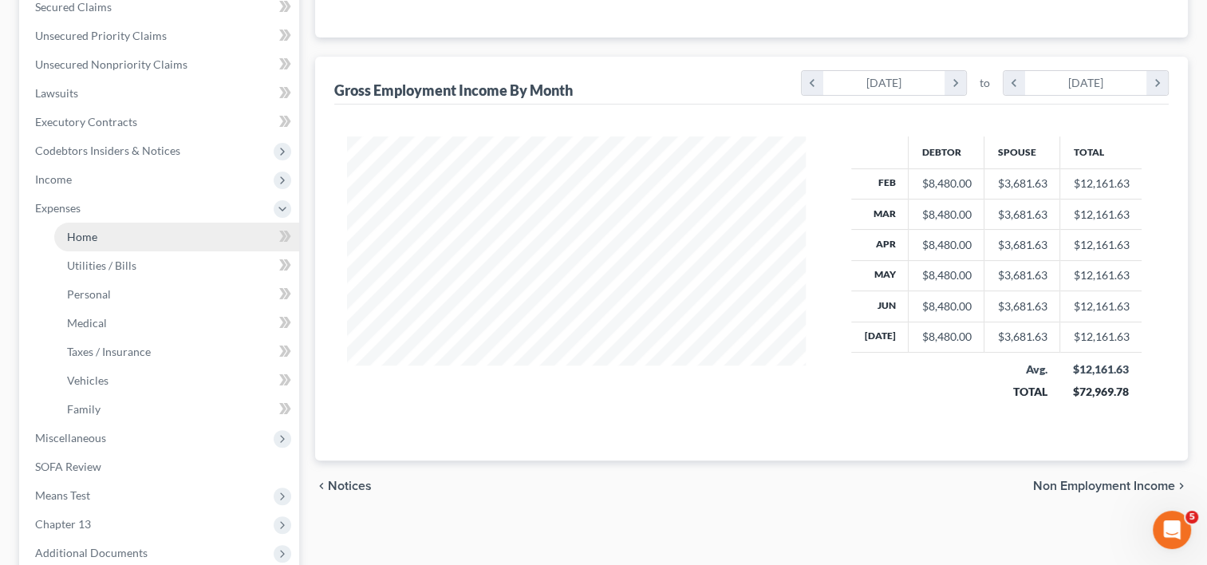
click at [84, 239] on span "Home" at bounding box center [82, 237] width 30 height 14
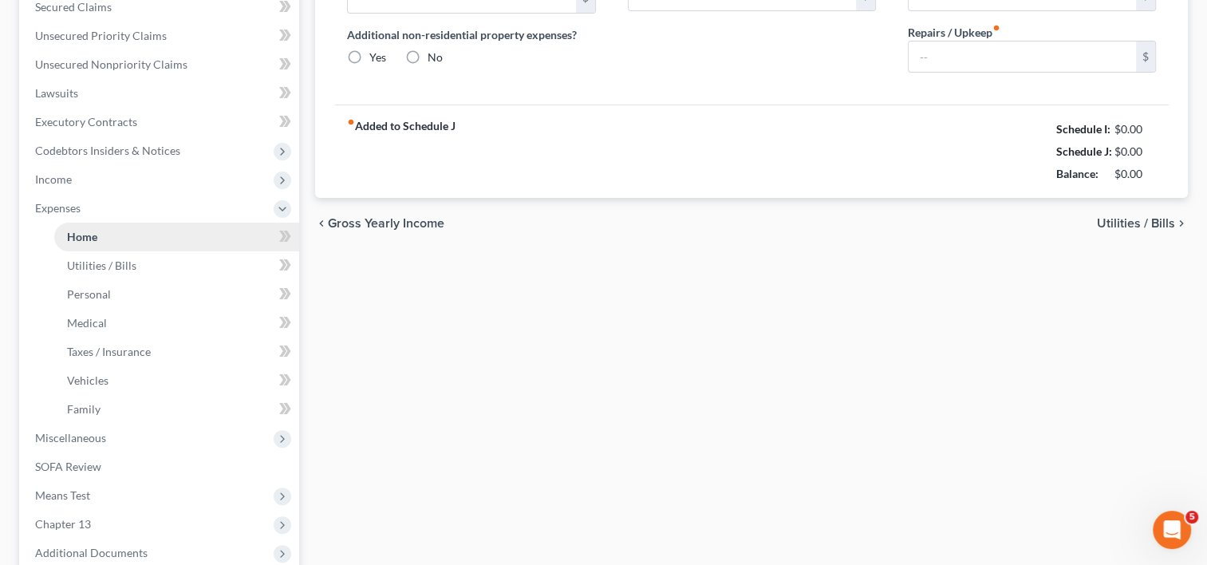
scroll to position [114, 0]
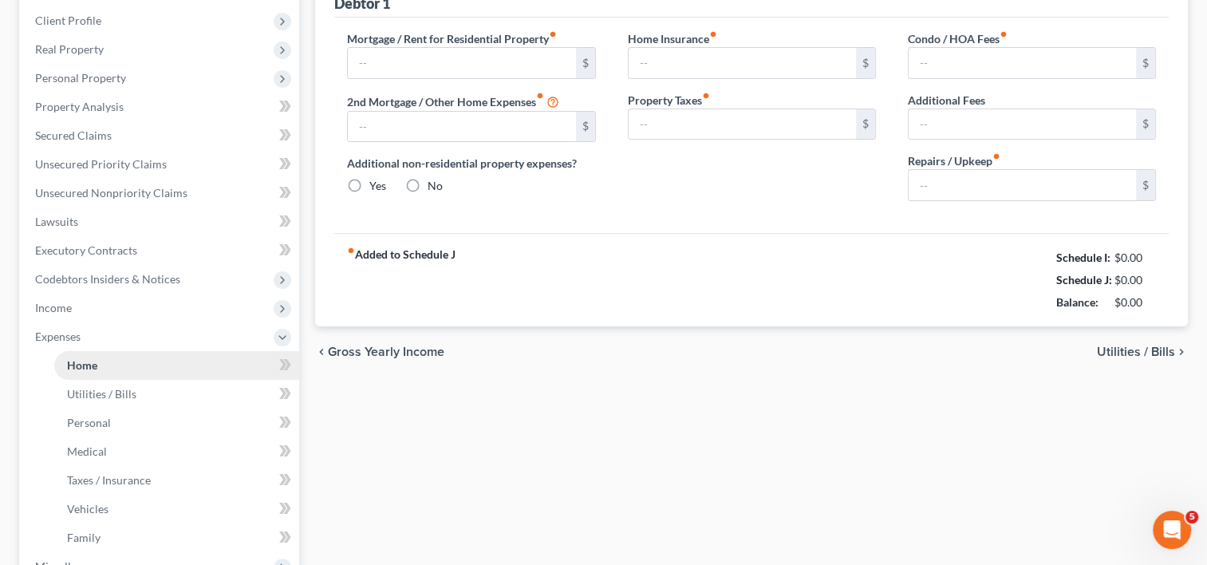
type input "2,611.00"
type input "400.00"
radio input "true"
type input "0.00"
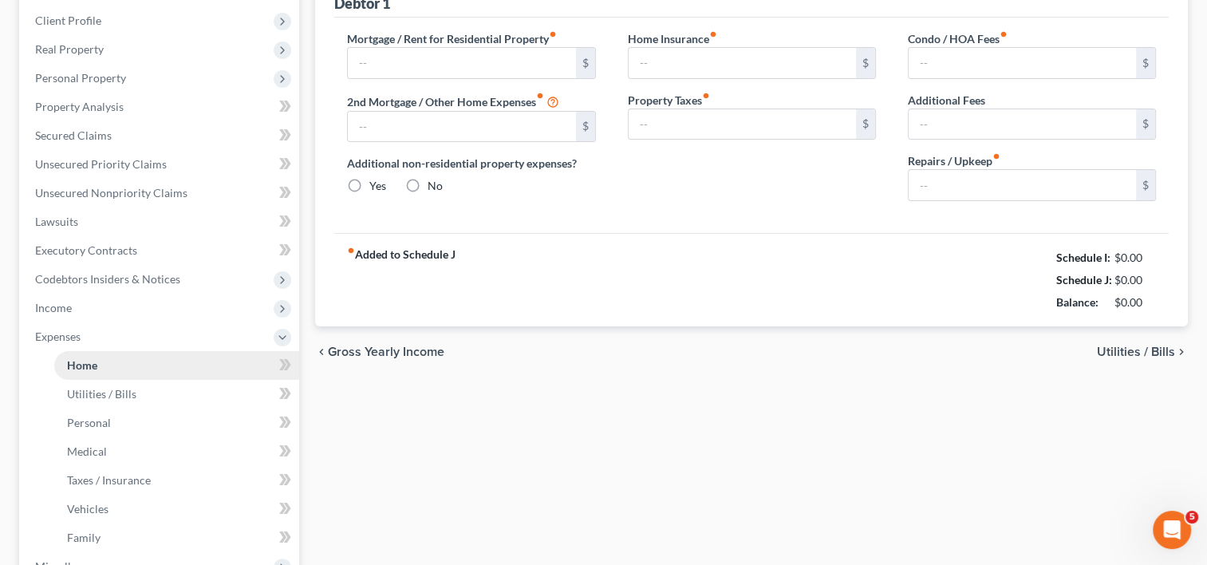
type input "0.00"
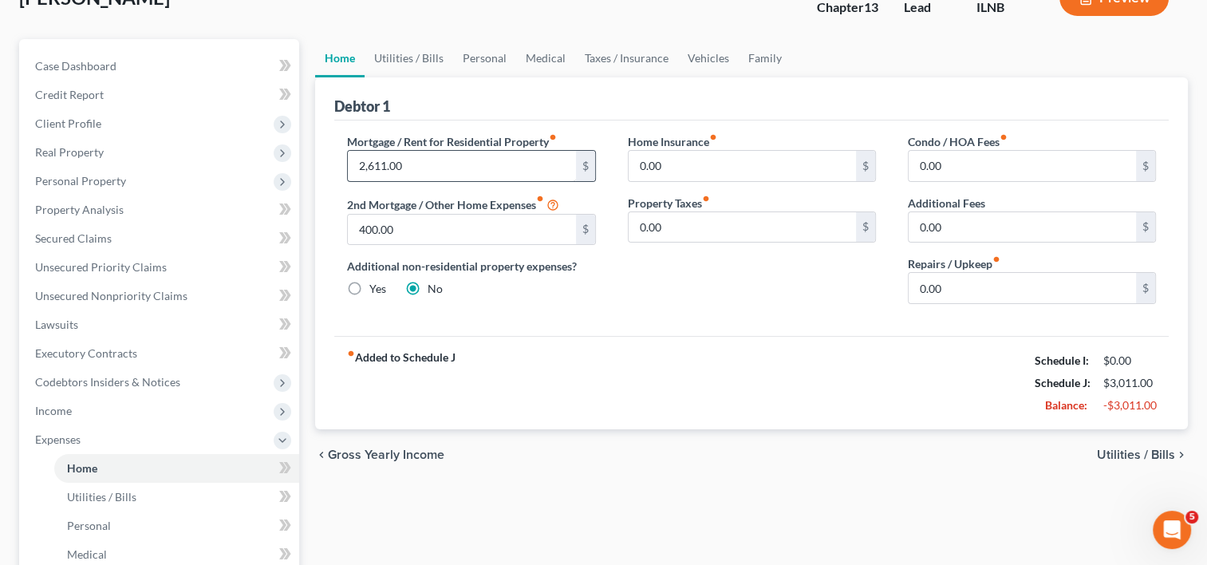
scroll to position [0, 0]
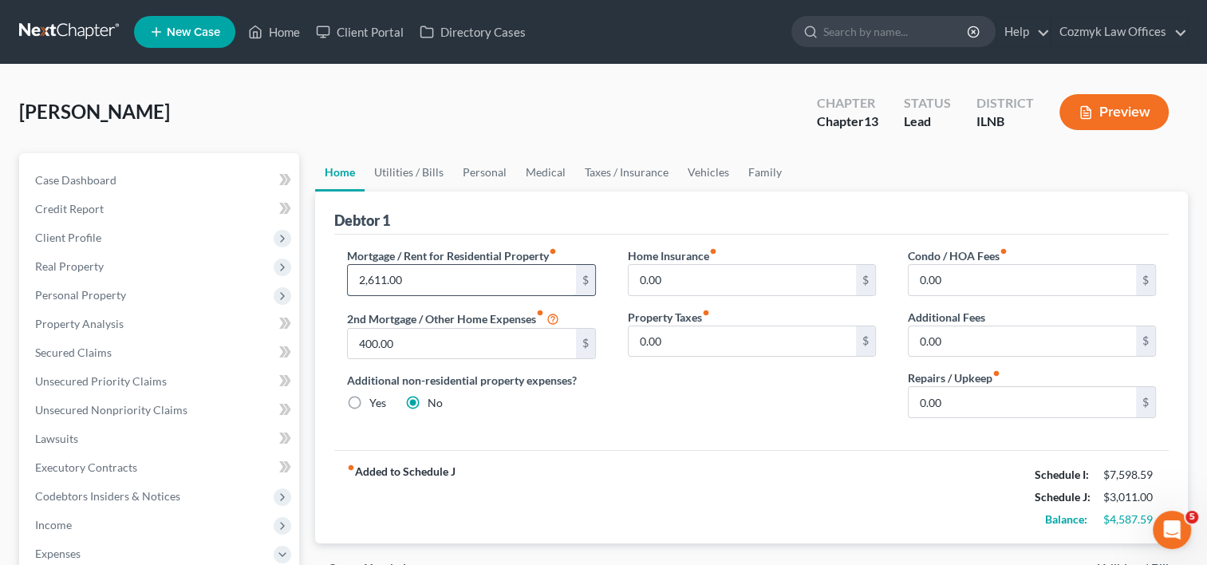
click at [409, 282] on input "2,611.00" at bounding box center [461, 280] width 227 height 30
type input "2,654"
click at [768, 440] on div "Mortgage / Rent for Residential Property fiber_manual_record 2,654 $ 2nd Mortga…" at bounding box center [751, 342] width 835 height 215
click at [991, 404] on input "0.00" at bounding box center [1022, 402] width 227 height 30
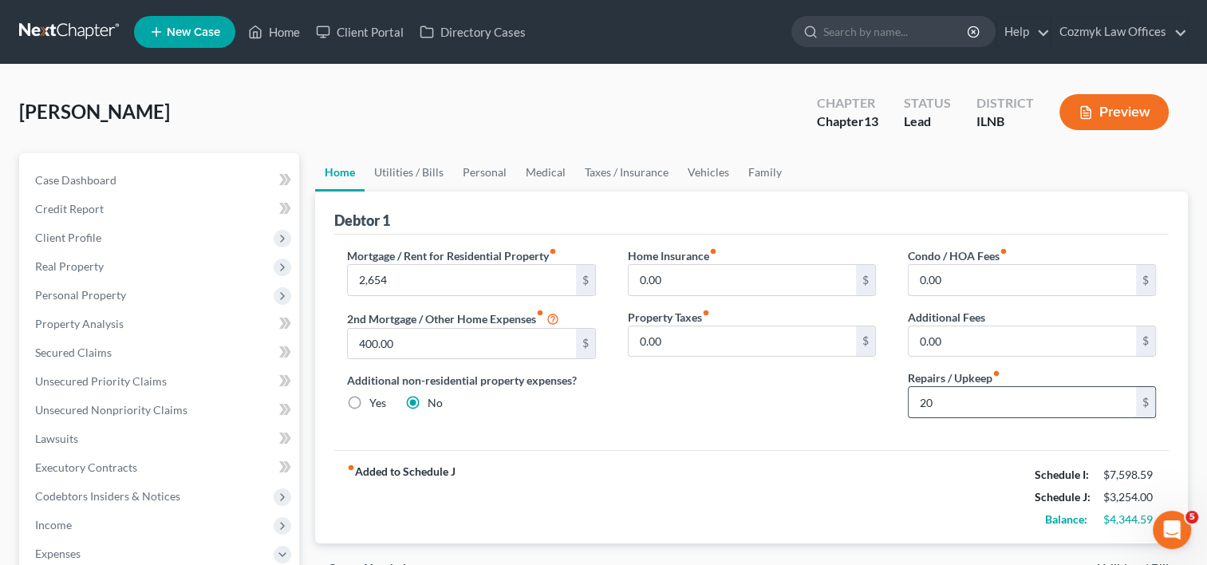
type input "2"
type input "100"
click at [432, 179] on link "Utilities / Bills" at bounding box center [409, 172] width 89 height 38
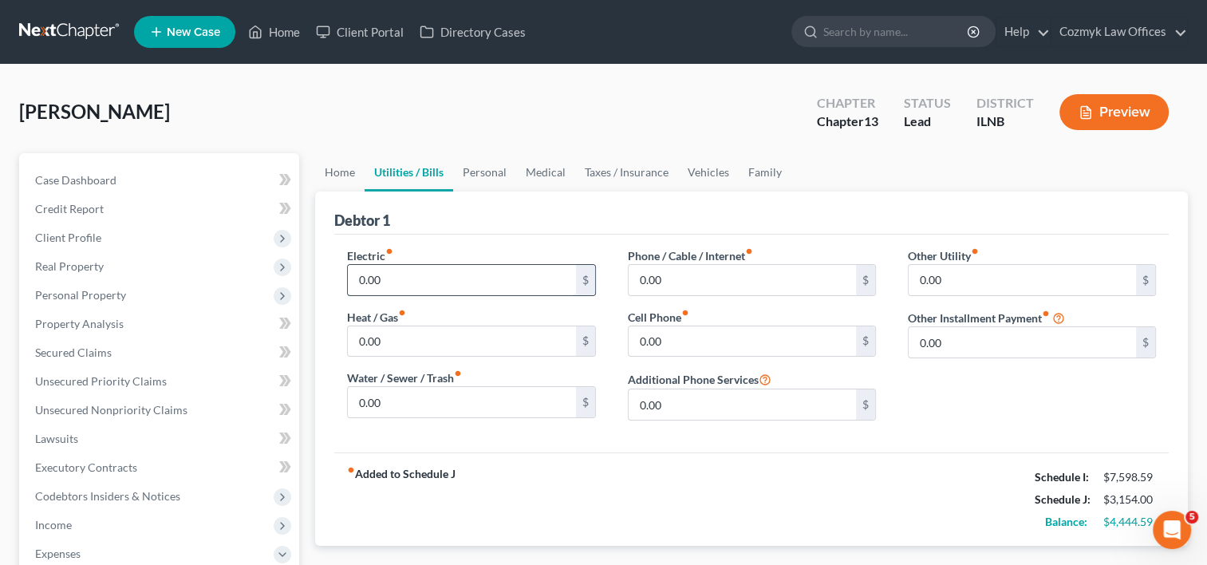
click at [421, 269] on input "0.00" at bounding box center [461, 280] width 227 height 30
click at [464, 331] on input "0.00" at bounding box center [461, 341] width 227 height 30
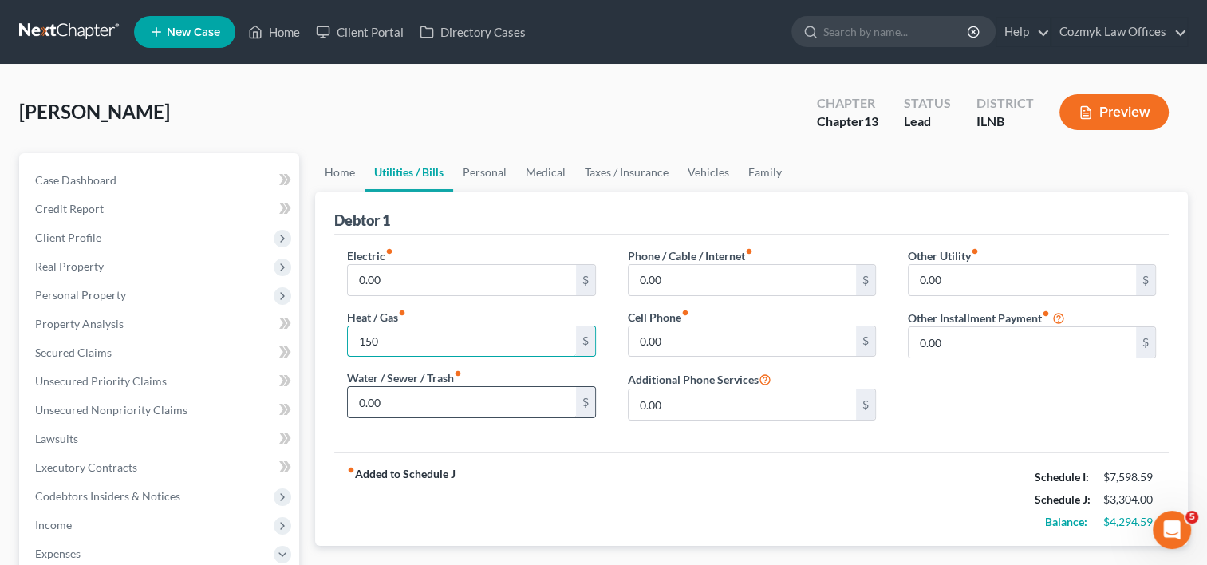
type input "150"
click at [365, 401] on input "0.00" at bounding box center [461, 402] width 227 height 30
click at [426, 338] on input "150" at bounding box center [461, 341] width 227 height 30
click at [430, 281] on input "0.00" at bounding box center [461, 280] width 227 height 30
type input "150"
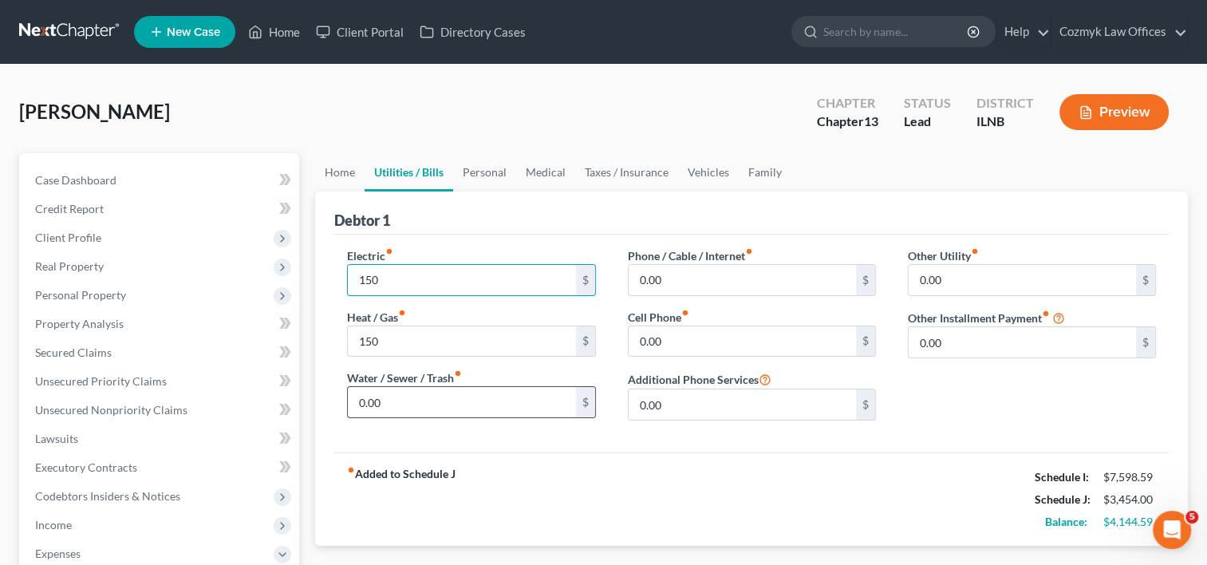
click at [417, 398] on input "0.00" at bounding box center [461, 402] width 227 height 30
type input "180"
click at [480, 426] on div "Electric fiber_manual_record 150 $ Heat / Gas fiber_manual_record 150 $ Water /…" at bounding box center [471, 340] width 280 height 186
click at [673, 275] on input "0.00" at bounding box center [742, 280] width 227 height 30
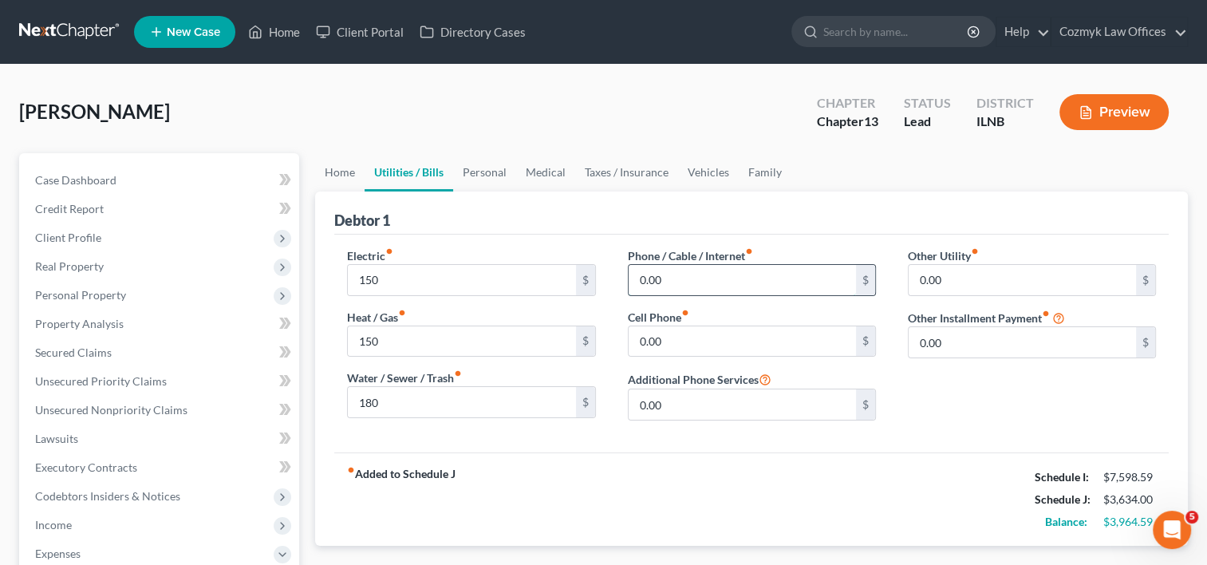
click at [673, 275] on input "0.00" at bounding box center [742, 280] width 227 height 30
drag, startPoint x: 713, startPoint y: 286, endPoint x: 627, endPoint y: 286, distance: 86.2
click at [628, 286] on div "211 $" at bounding box center [752, 280] width 248 height 32
type input "286"
click at [788, 343] on input "0.00" at bounding box center [742, 341] width 227 height 30
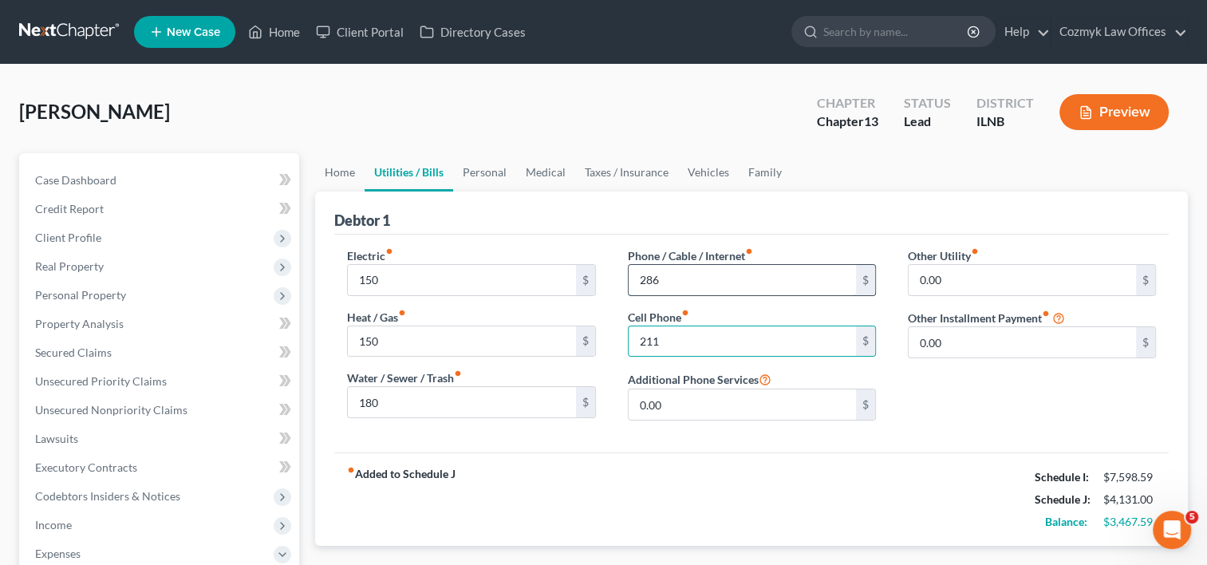
click at [742, 285] on input "286" at bounding box center [742, 280] width 227 height 30
click at [741, 285] on input "286" at bounding box center [742, 280] width 227 height 30
click at [934, 397] on div "Other Utility fiber_manual_record 0.00 $ Other Installment Payment fiber_manual…" at bounding box center [1032, 340] width 280 height 186
click at [479, 164] on link "Personal" at bounding box center [484, 172] width 63 height 38
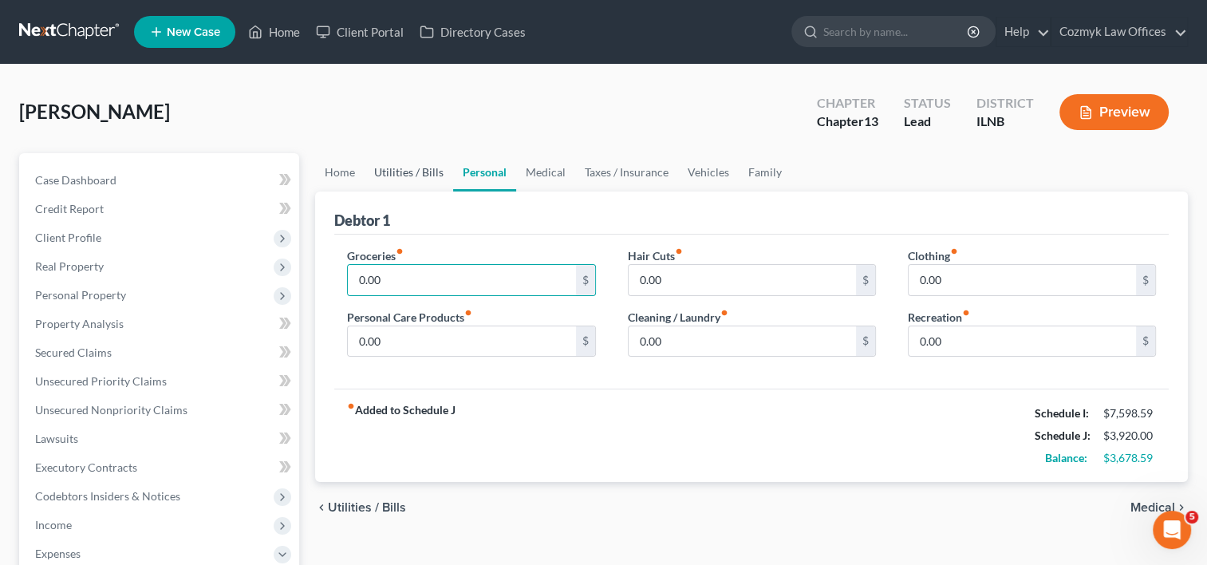
click at [408, 172] on link "Utilities / Bills" at bounding box center [409, 172] width 89 height 38
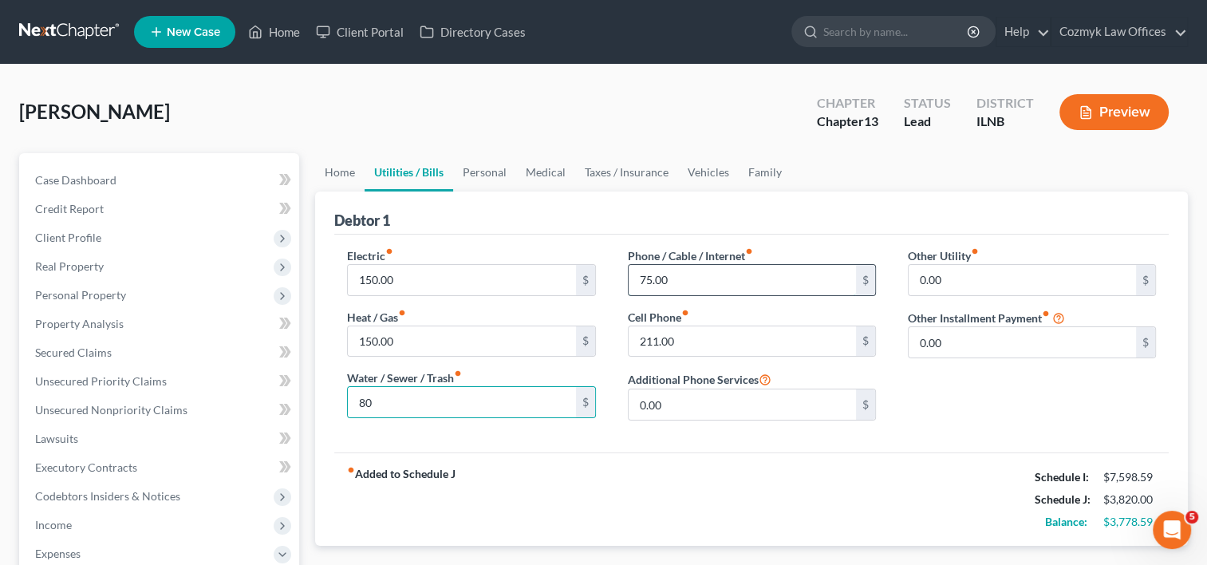
click at [754, 278] on input "75.00" at bounding box center [742, 280] width 227 height 30
click at [747, 338] on input "211.00" at bounding box center [742, 341] width 227 height 30
click at [504, 171] on link "Personal" at bounding box center [484, 172] width 63 height 38
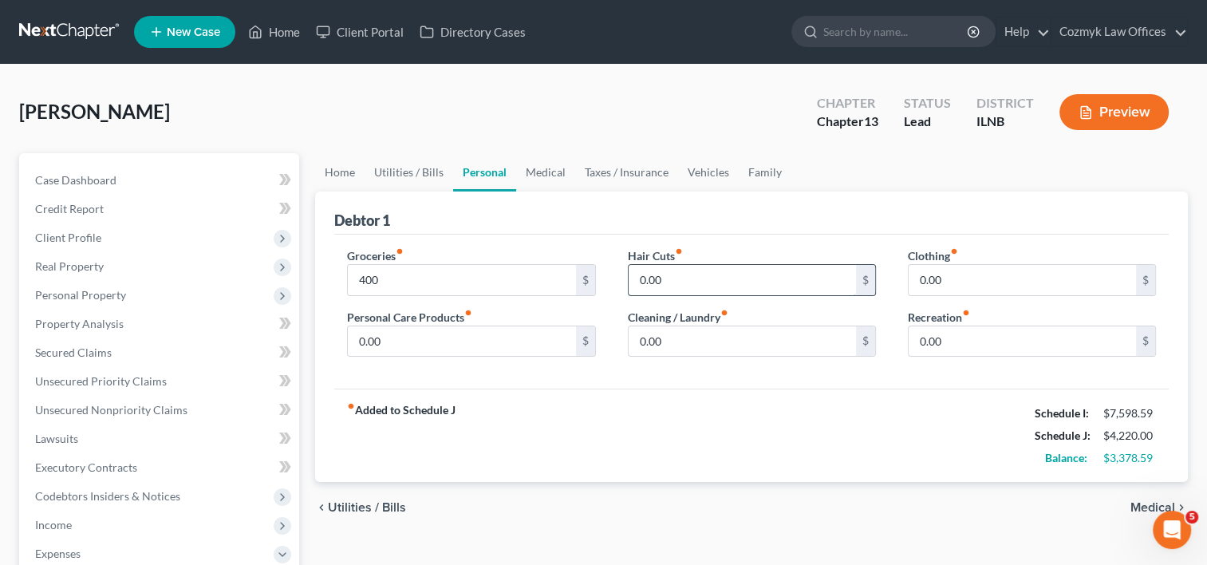
click at [689, 279] on input "0.00" at bounding box center [742, 280] width 227 height 30
click at [967, 277] on input "0.00" at bounding box center [1022, 280] width 227 height 30
click at [970, 277] on input "50" at bounding box center [1022, 280] width 227 height 30
drag, startPoint x: 543, startPoint y: 170, endPoint x: 516, endPoint y: 180, distance: 28.0
click at [543, 170] on link "Medical" at bounding box center [545, 172] width 59 height 38
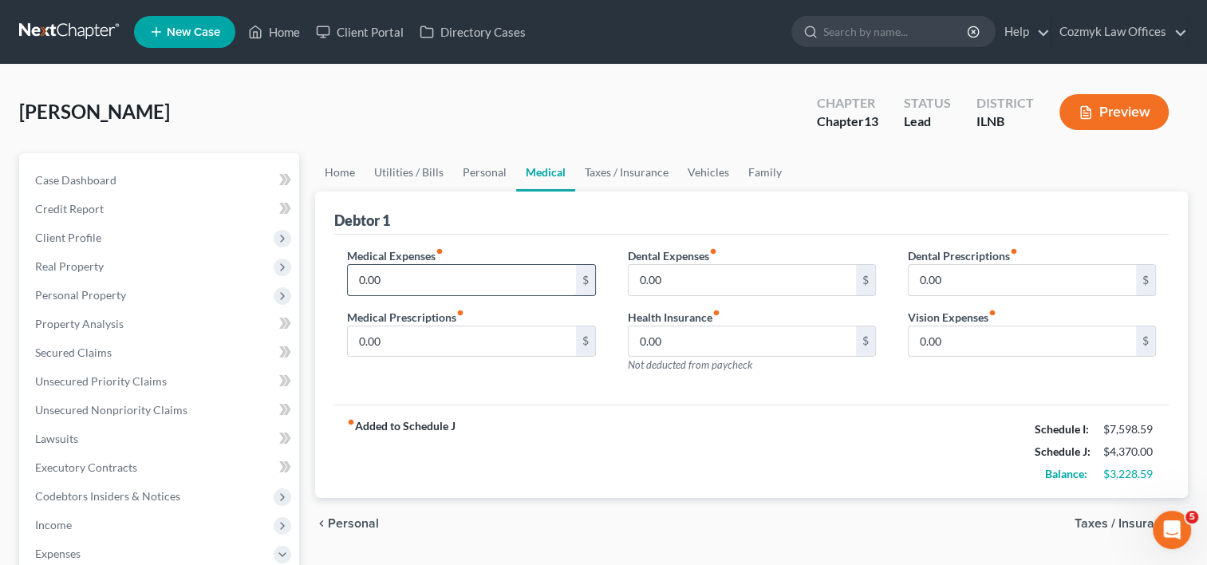
click at [437, 281] on input "0.00" at bounding box center [461, 280] width 227 height 30
click at [499, 268] on input "100" at bounding box center [461, 280] width 227 height 30
click at [499, 278] on input "100" at bounding box center [461, 280] width 227 height 30
click at [473, 274] on input "100" at bounding box center [461, 280] width 227 height 30
click at [610, 175] on link "Taxes / Insurance" at bounding box center [626, 172] width 103 height 38
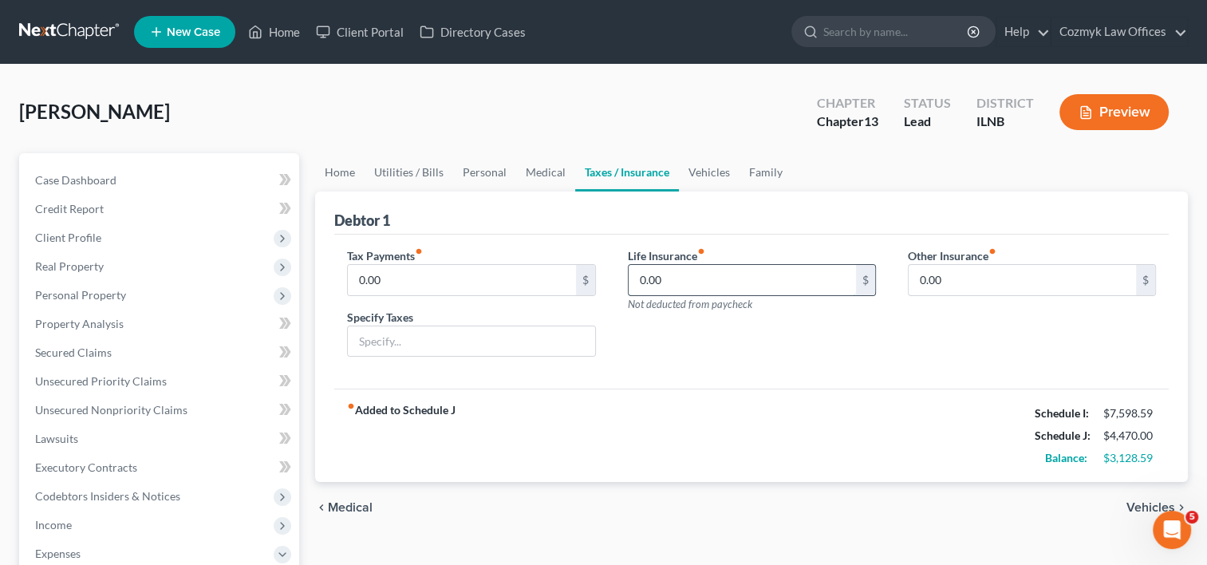
click at [681, 286] on input "0.00" at bounding box center [742, 280] width 227 height 30
click at [693, 171] on link "Vehicles" at bounding box center [709, 172] width 61 height 38
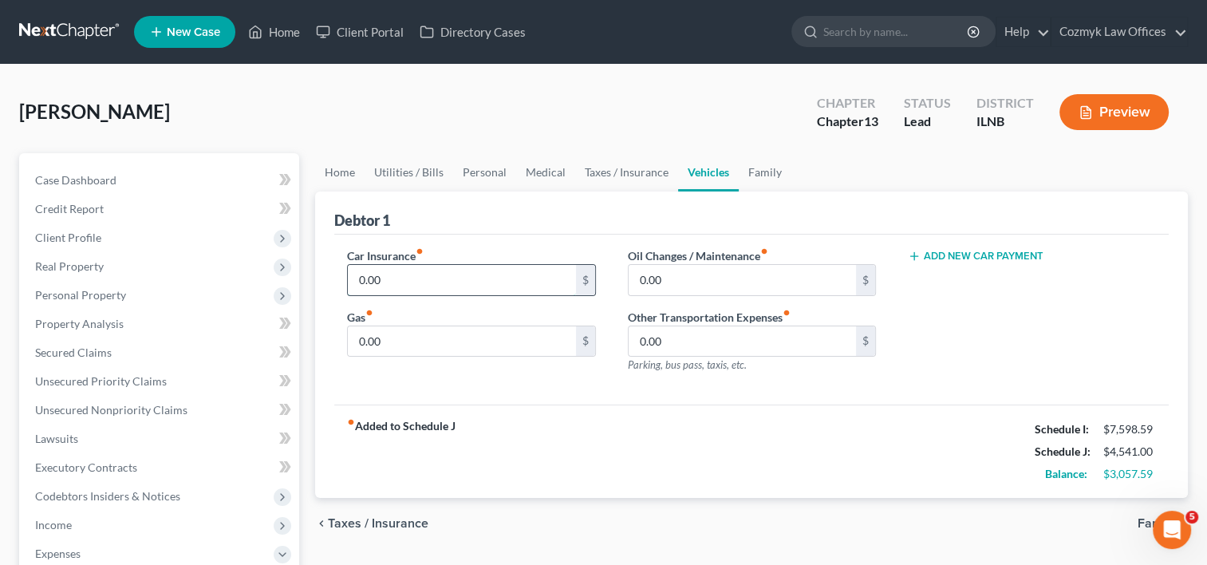
click at [455, 279] on input "0.00" at bounding box center [461, 280] width 227 height 30
click at [470, 381] on div "Car Insurance fiber_manual_record 95 $ Gas fiber_manual_record 0.00 $" at bounding box center [471, 316] width 280 height 139
click at [418, 333] on input "0.00" at bounding box center [461, 341] width 227 height 30
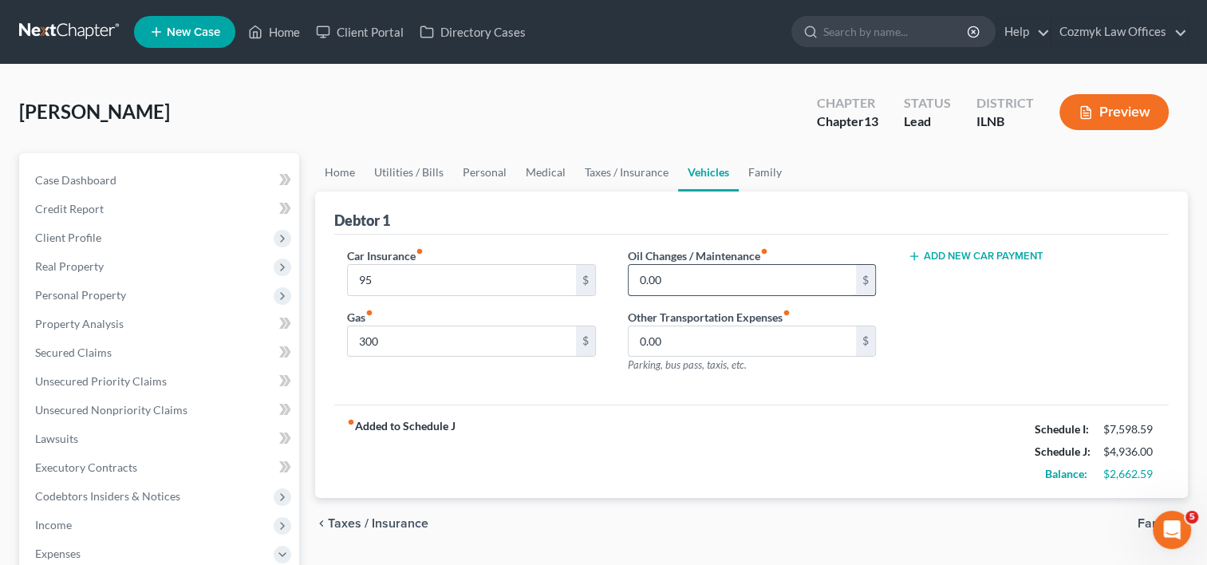
click at [734, 275] on input "0.00" at bounding box center [742, 280] width 227 height 30
click at [599, 389] on div "Car Insurance fiber_manual_record 95 $ Gas fiber_manual_record 300 $ Oil Change…" at bounding box center [751, 320] width 835 height 171
click at [591, 376] on div "Car Insurance fiber_manual_record 95 $ Gas fiber_manual_record 300 $" at bounding box center [471, 316] width 280 height 139
click at [986, 261] on button "Add New Car Payment" at bounding box center [976, 256] width 136 height 13
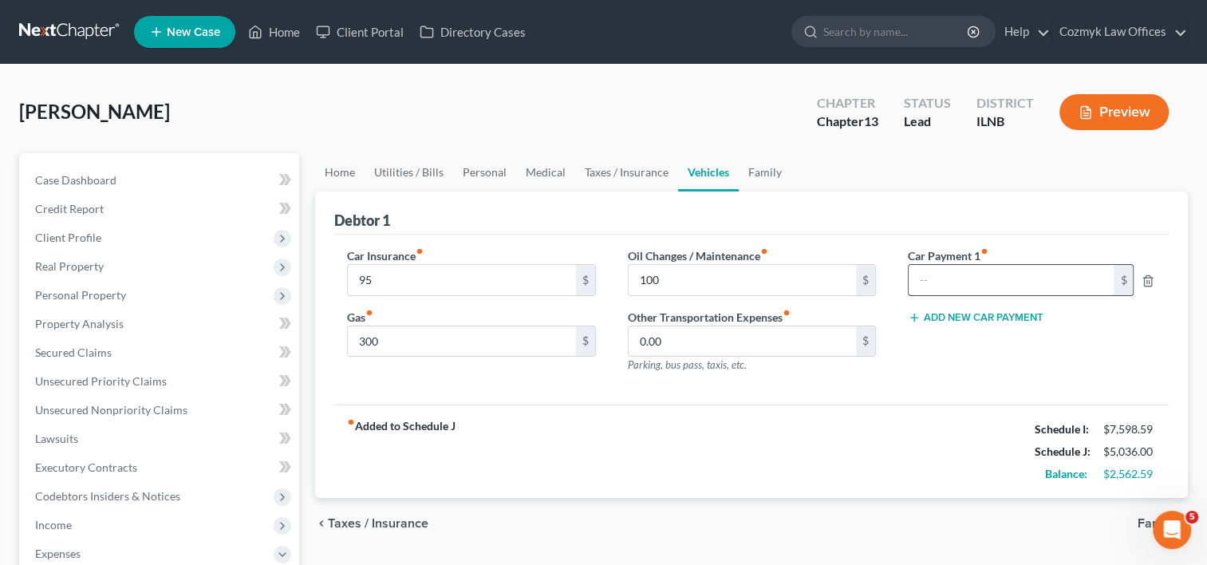
click at [937, 283] on input "text" at bounding box center [1012, 280] width 206 height 30
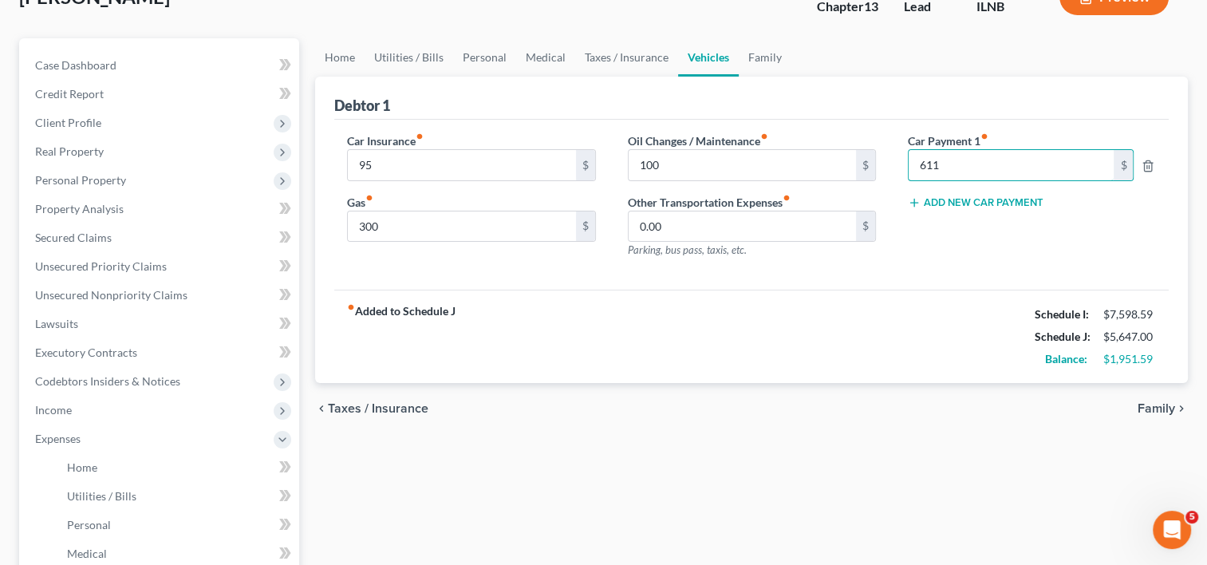
scroll to position [80, 0]
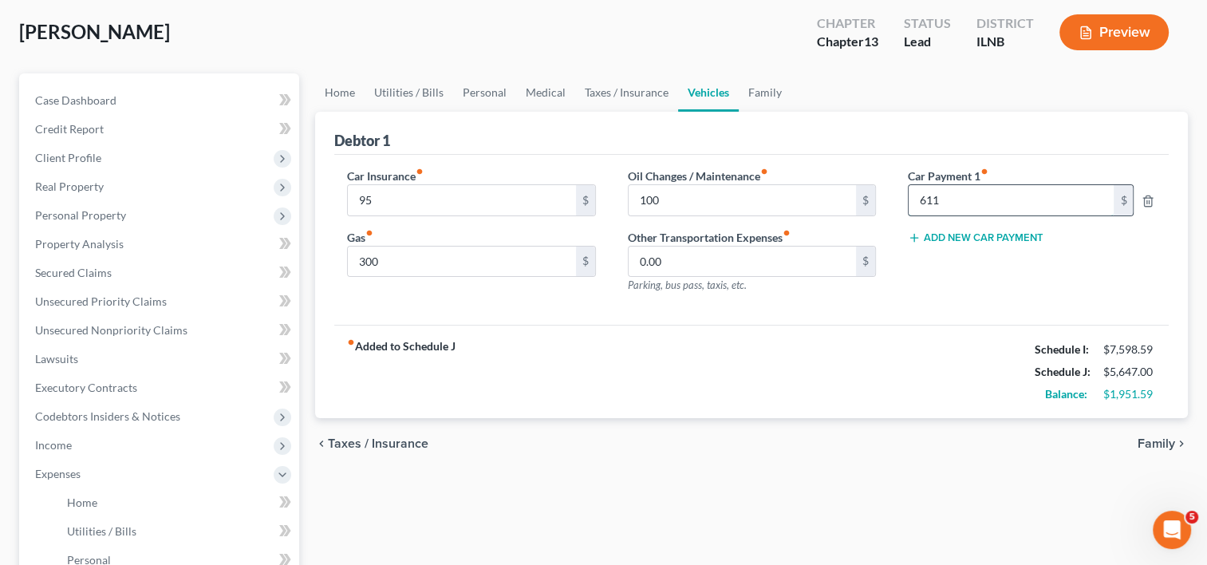
click at [1009, 199] on input "611" at bounding box center [1012, 200] width 206 height 30
click at [927, 306] on div "Car Insurance fiber_manual_record 95 $ Gas fiber_manual_record 300 $ Oil Change…" at bounding box center [751, 240] width 835 height 171
click at [745, 100] on link "Family" at bounding box center [765, 92] width 53 height 38
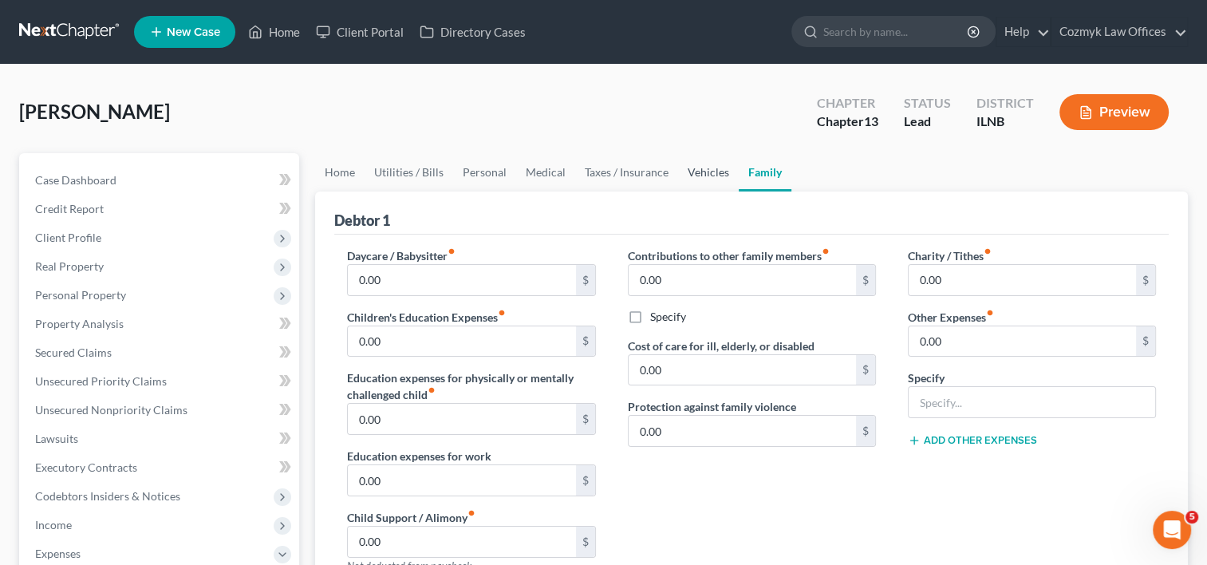
click at [713, 172] on link "Vehicles" at bounding box center [708, 172] width 61 height 38
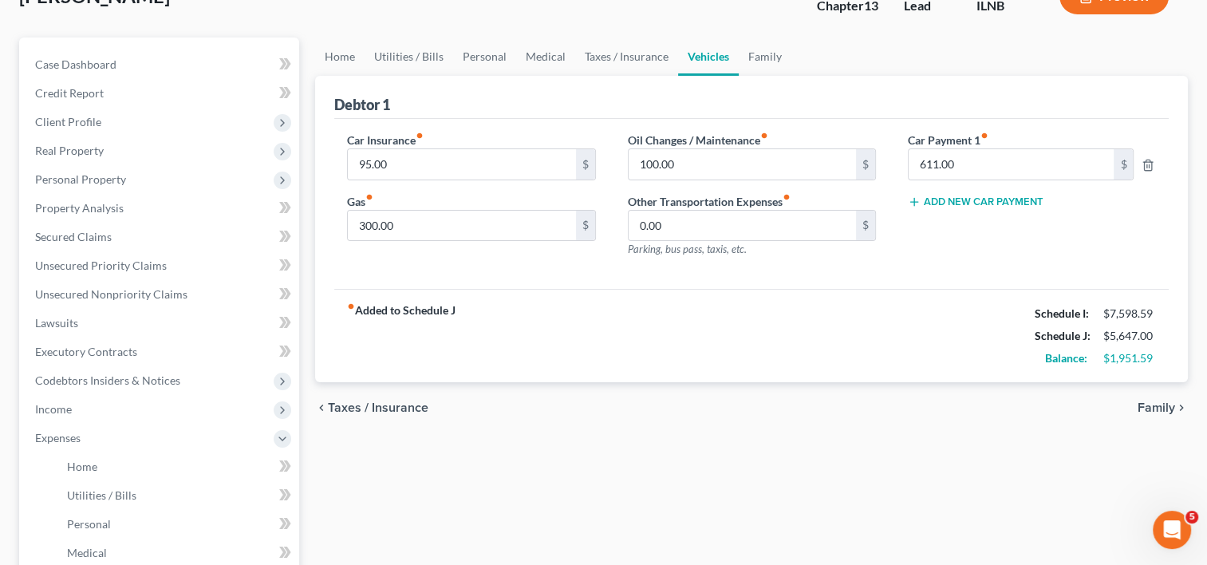
scroll to position [80, 0]
